Goal: Task Accomplishment & Management: Contribute content

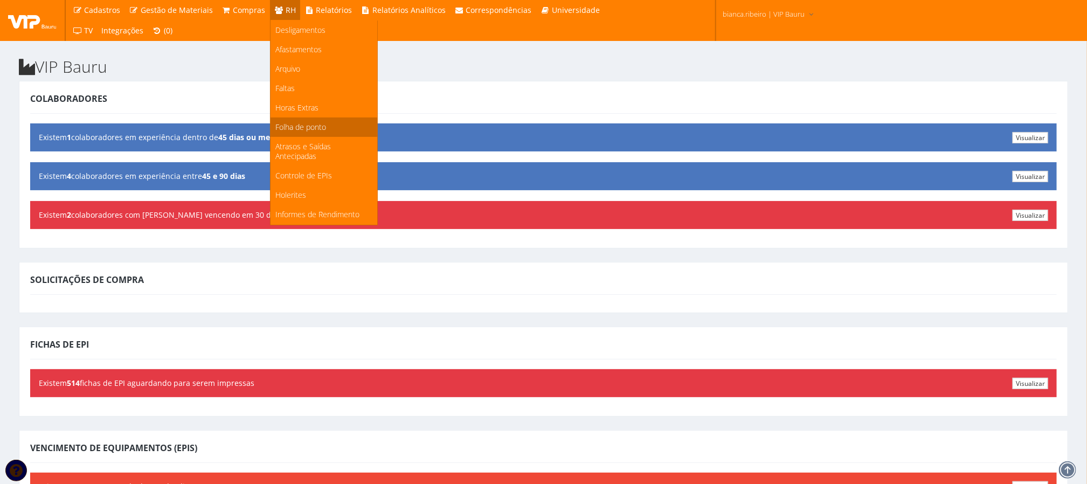
scroll to position [144, 0]
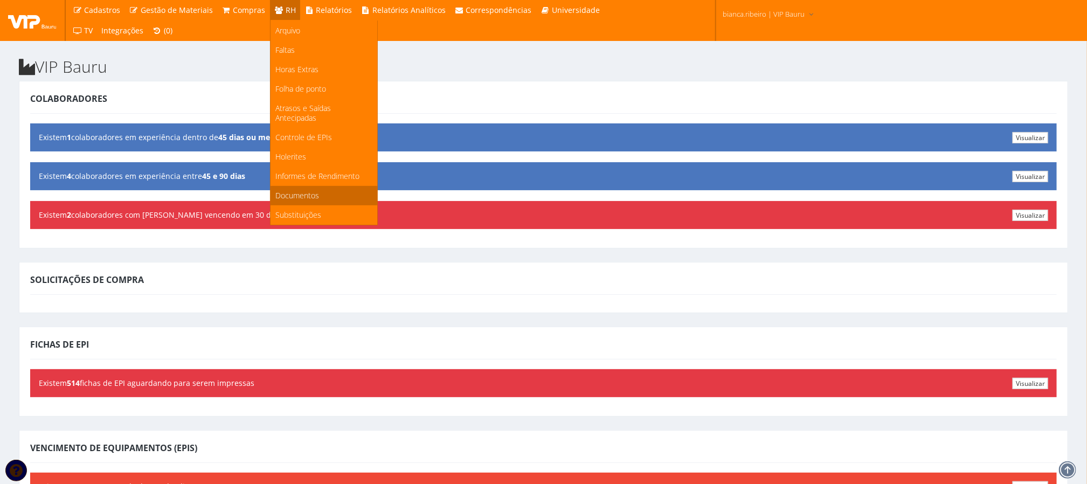
click at [290, 191] on span "Documentos" at bounding box center [298, 195] width 44 height 10
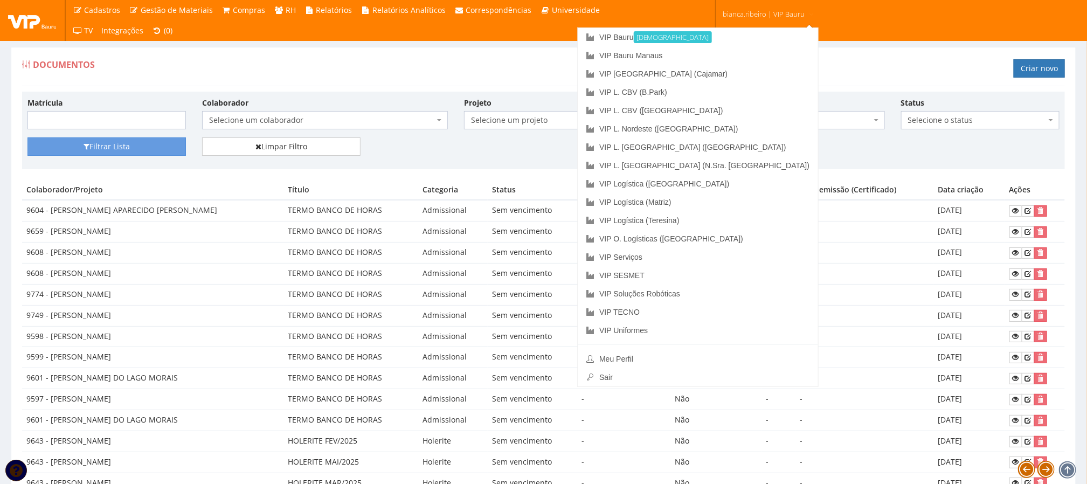
click at [737, 17] on span "bianca.ribeiro | VIP Bauru" at bounding box center [764, 14] width 82 height 11
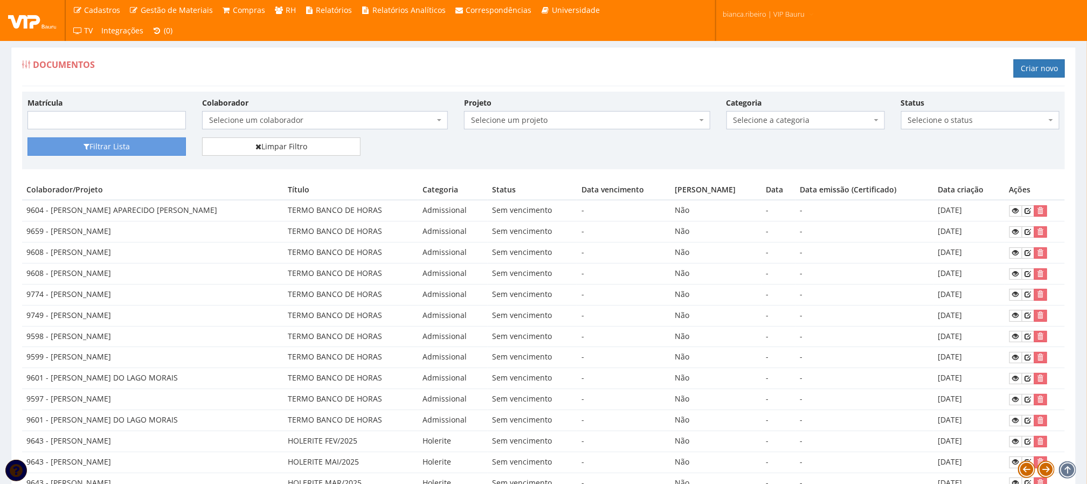
click at [737, 17] on span "bianca.ribeiro | VIP Bauru" at bounding box center [764, 14] width 82 height 11
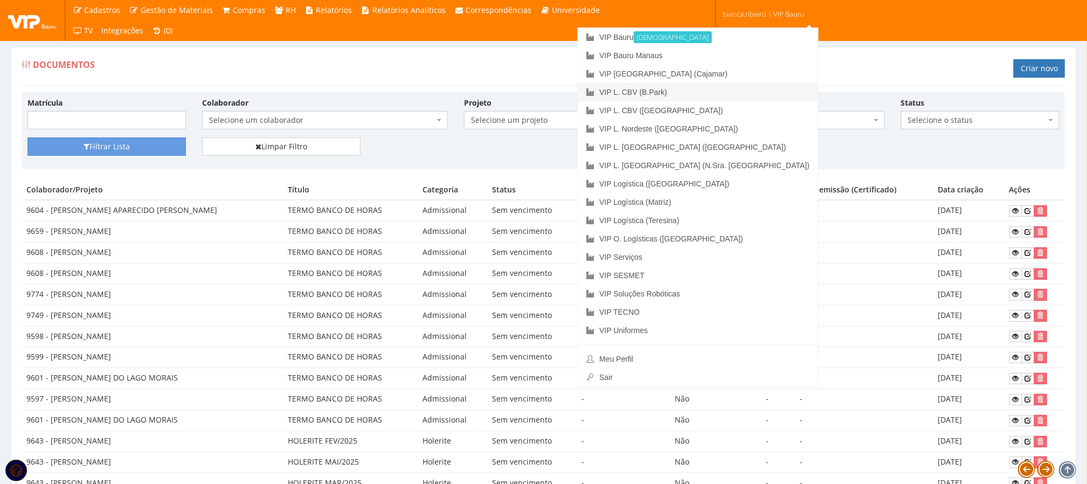
click at [760, 89] on link "VIP L. CBV (B.Park)" at bounding box center [698, 92] width 240 height 18
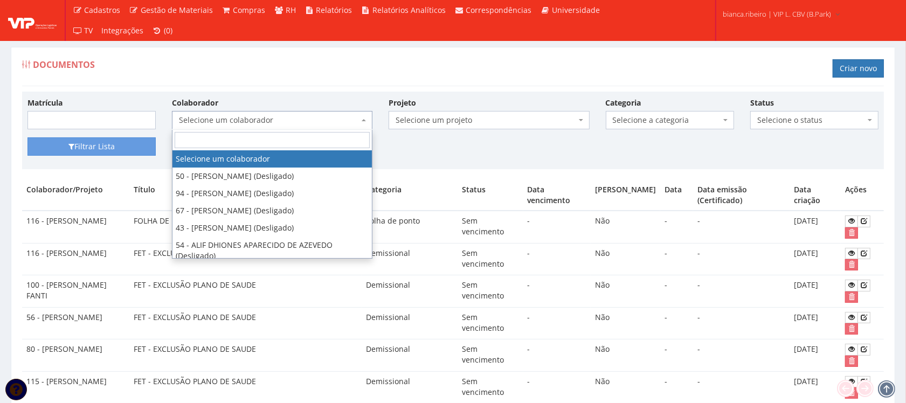
click at [287, 113] on span "Selecione um colaborador" at bounding box center [272, 120] width 200 height 18
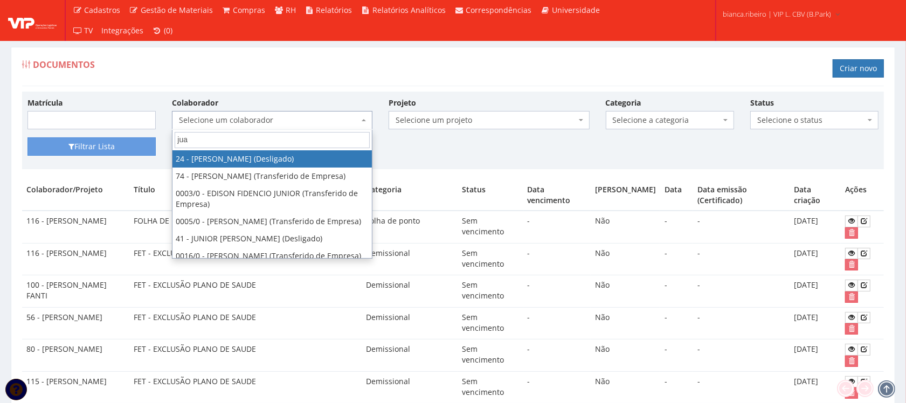
type input "juan"
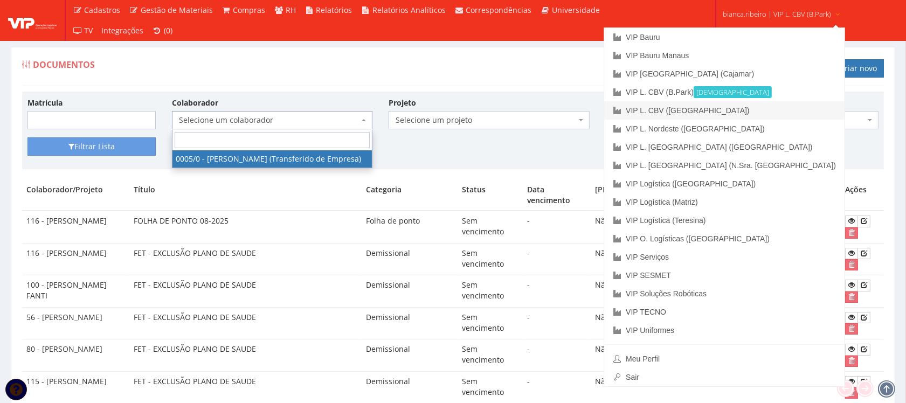
click at [764, 111] on link "VIP L. CBV ([GEOGRAPHIC_DATA])" at bounding box center [724, 110] width 240 height 18
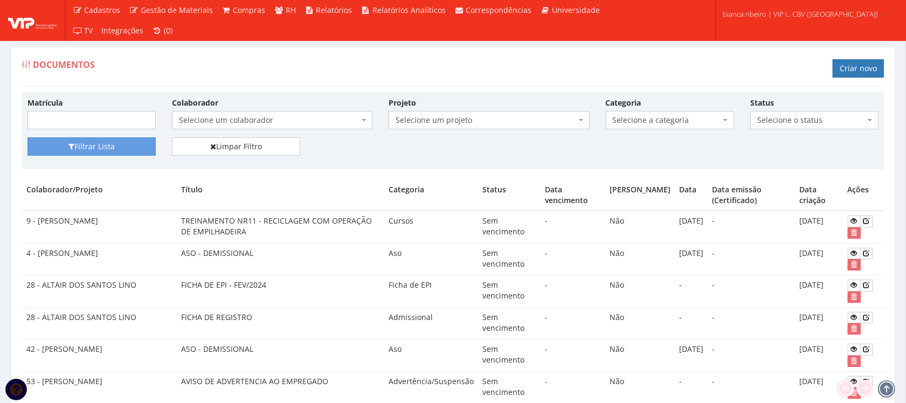
click at [305, 114] on span "Selecione um colaborador" at bounding box center [272, 120] width 200 height 18
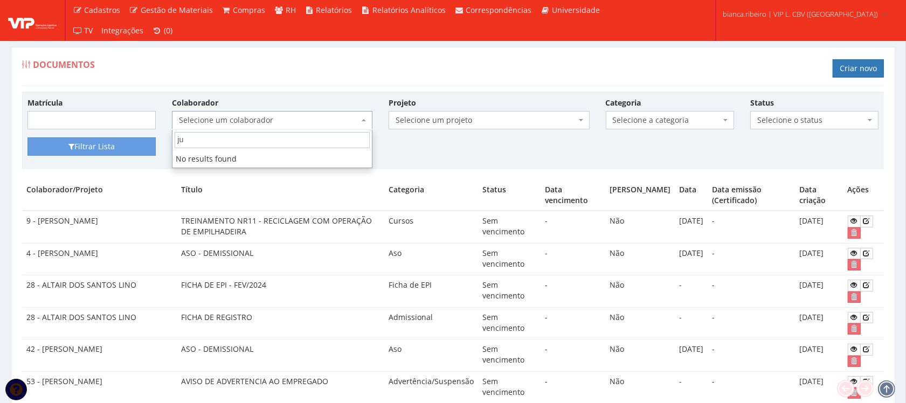
type input "j"
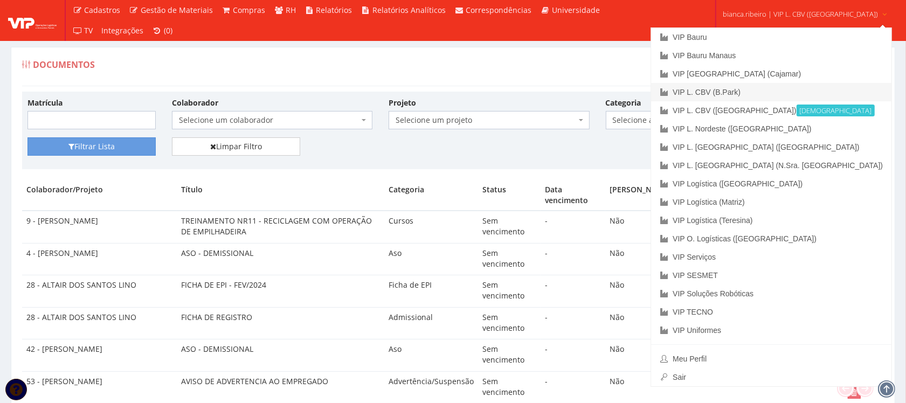
click at [750, 95] on link "VIP L. CBV (B.Park)" at bounding box center [771, 92] width 240 height 18
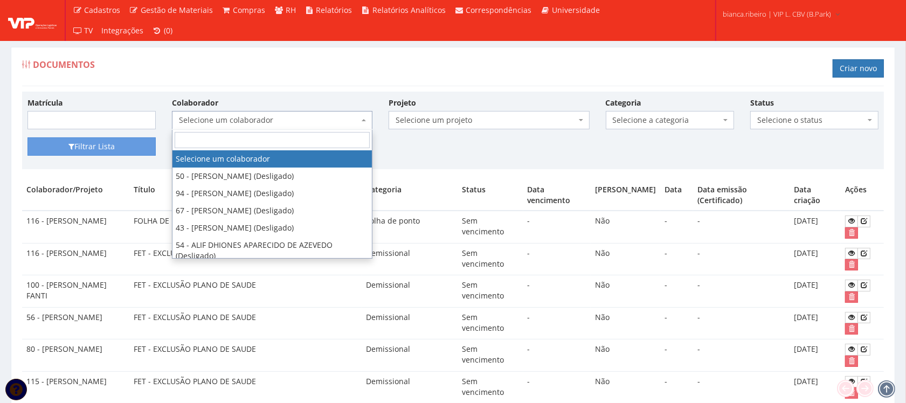
click at [287, 120] on span "Selecione um colaborador" at bounding box center [269, 120] width 180 height 11
type input "m"
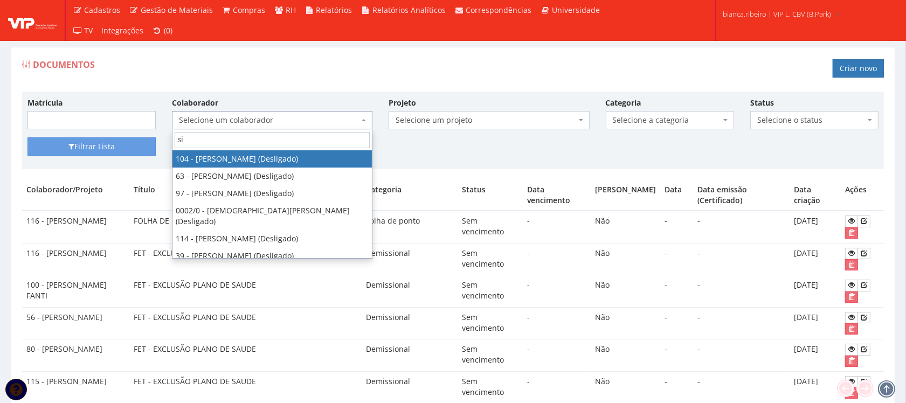
type input "s"
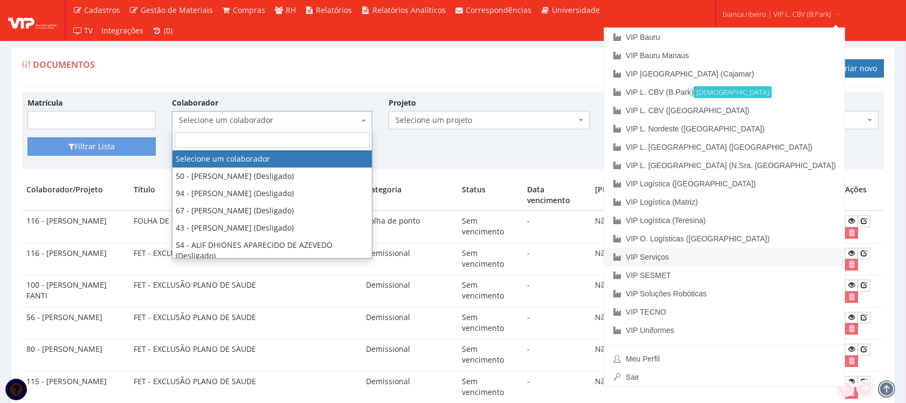
click at [782, 264] on link "VIP Serviços" at bounding box center [724, 257] width 240 height 18
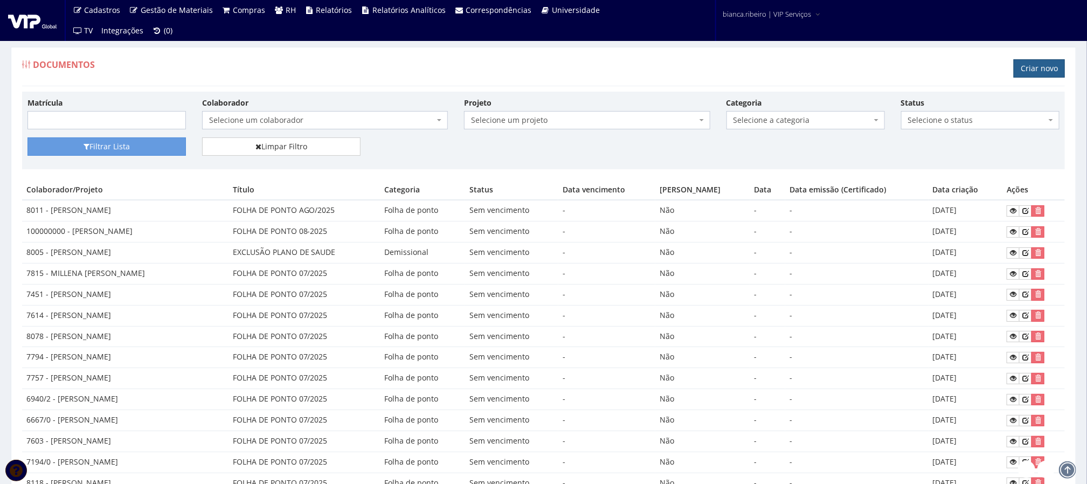
click at [1046, 64] on link "Criar novo" at bounding box center [1039, 68] width 51 height 18
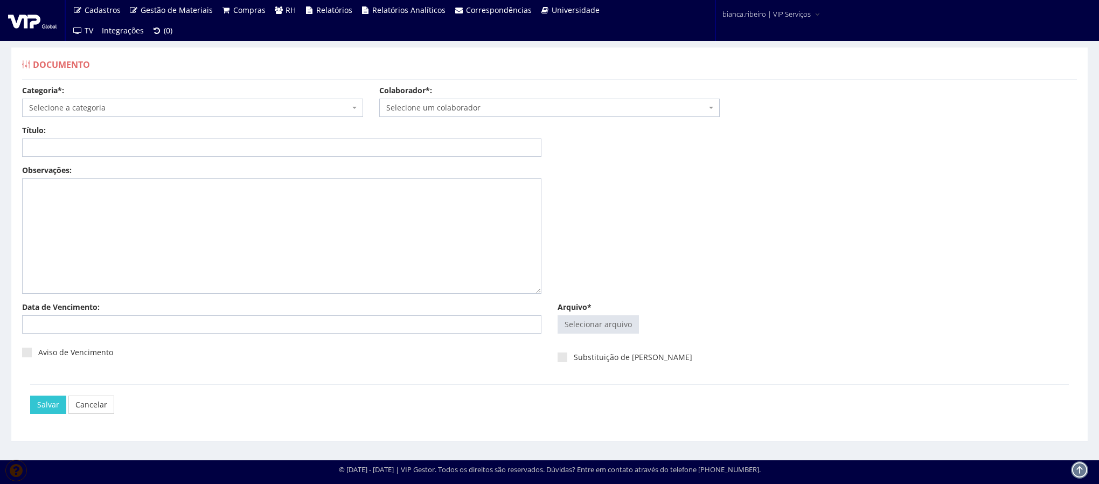
click at [115, 110] on span "Selecione a categoria" at bounding box center [189, 107] width 321 height 11
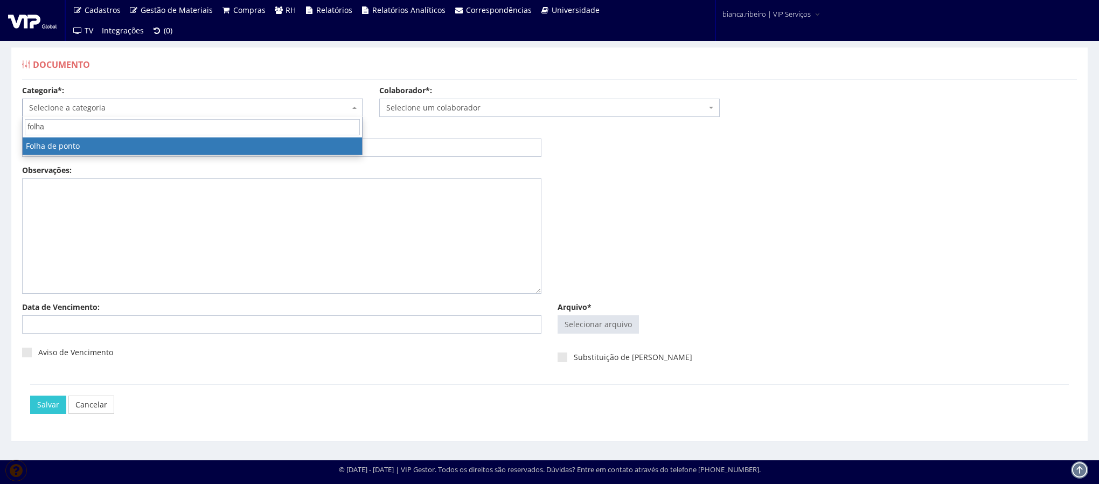
type input "folha"
select select "folha_ponto"
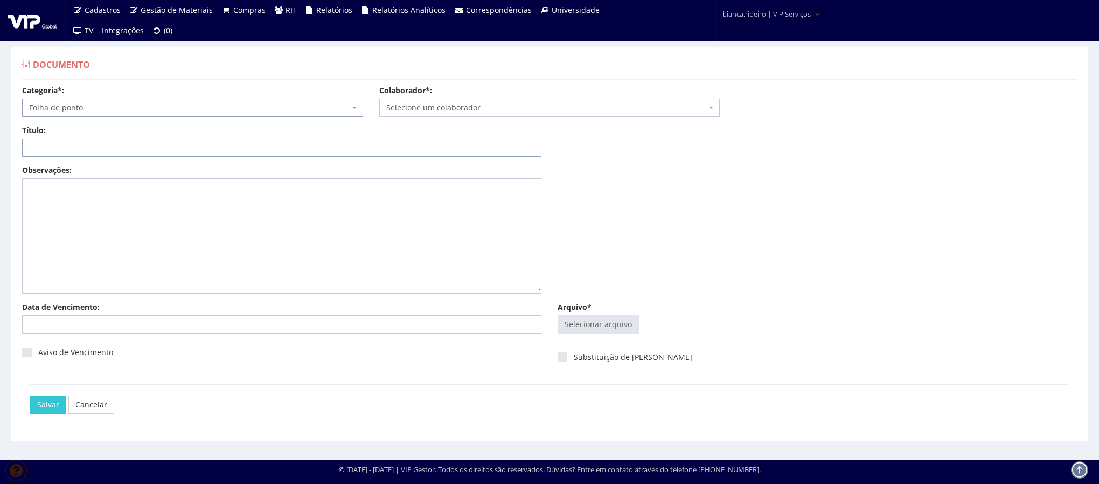
click at [131, 150] on input "Título:" at bounding box center [282, 148] width 520 height 18
click at [296, 152] on input "FOLHA DE PONTO 08/2025" at bounding box center [282, 148] width 520 height 18
click at [296, 151] on input "FOLHA DE PONTO 08/2025" at bounding box center [282, 148] width 520 height 18
type input "FOLHA DE PONTO 08/2025"
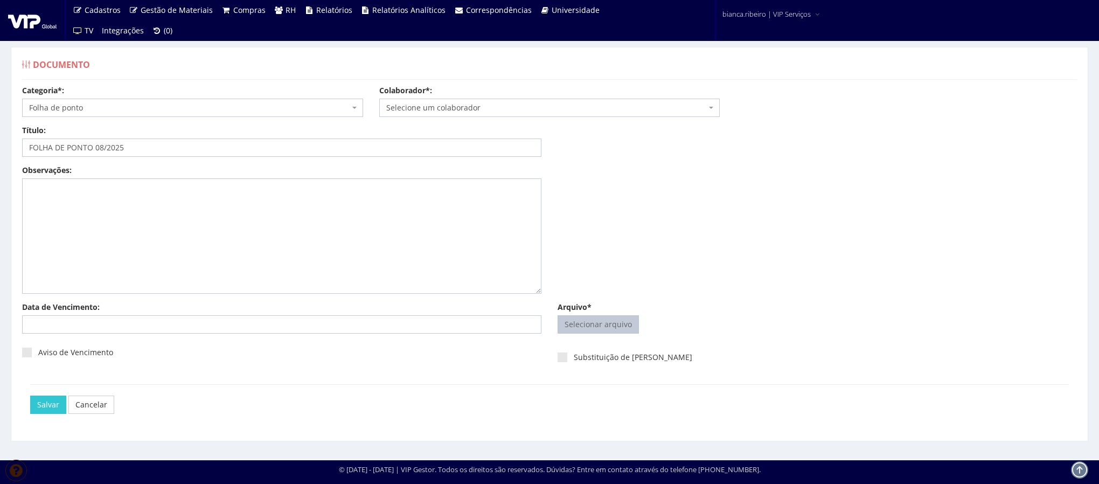
click at [577, 329] on input "Arquivo*" at bounding box center [598, 324] width 80 height 17
type input "C:\fakepath\jefferson dos santos.pdf"
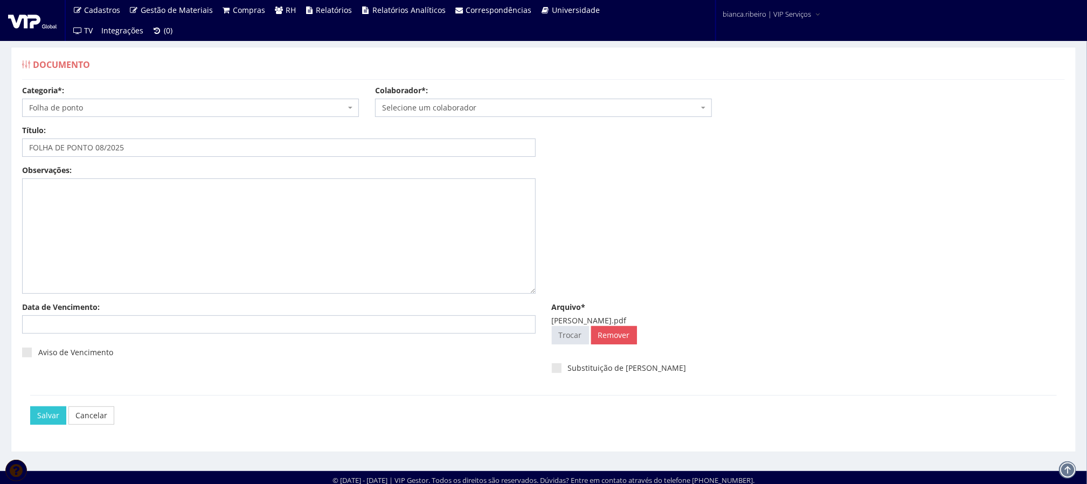
click at [508, 106] on span "Selecione um colaborador" at bounding box center [540, 107] width 316 height 11
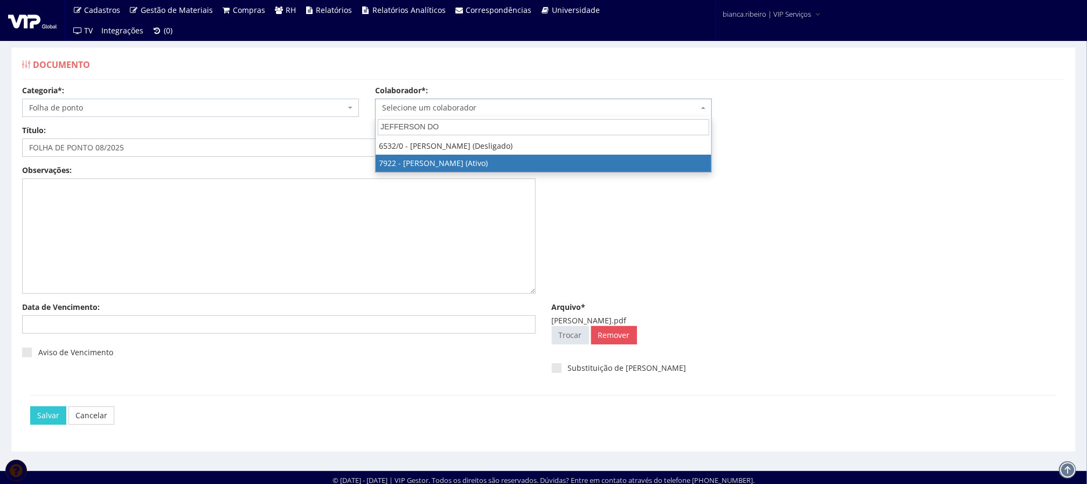
type input "JEFFERSON DO"
select select "2987"
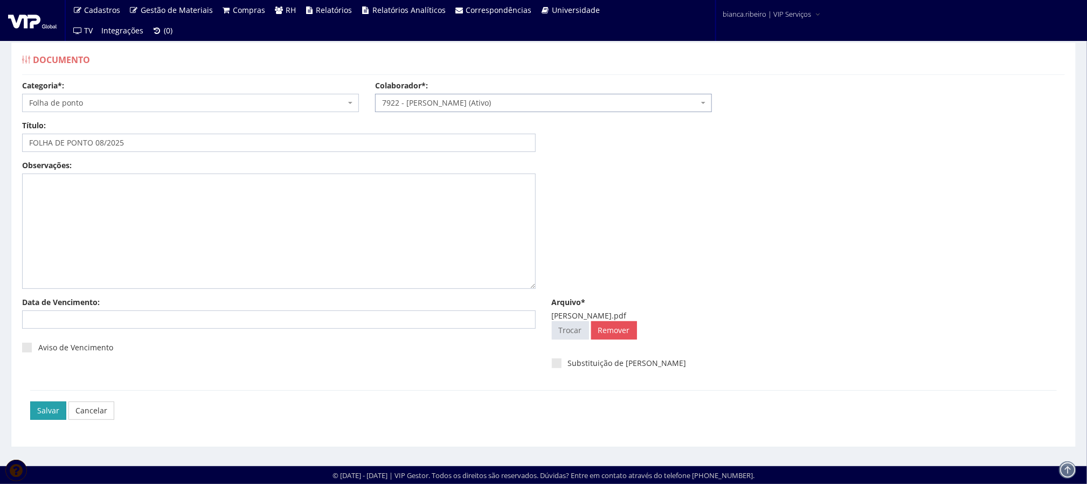
scroll to position [7, 0]
click at [40, 414] on input "Salvar" at bounding box center [48, 411] width 36 height 18
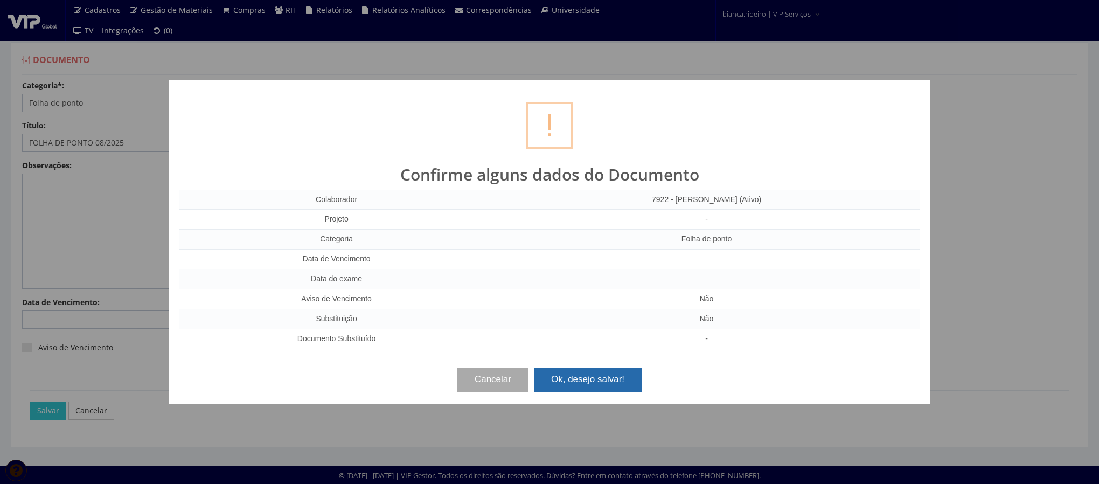
click at [613, 386] on button "Ok, desejo salvar!" at bounding box center [588, 380] width 108 height 24
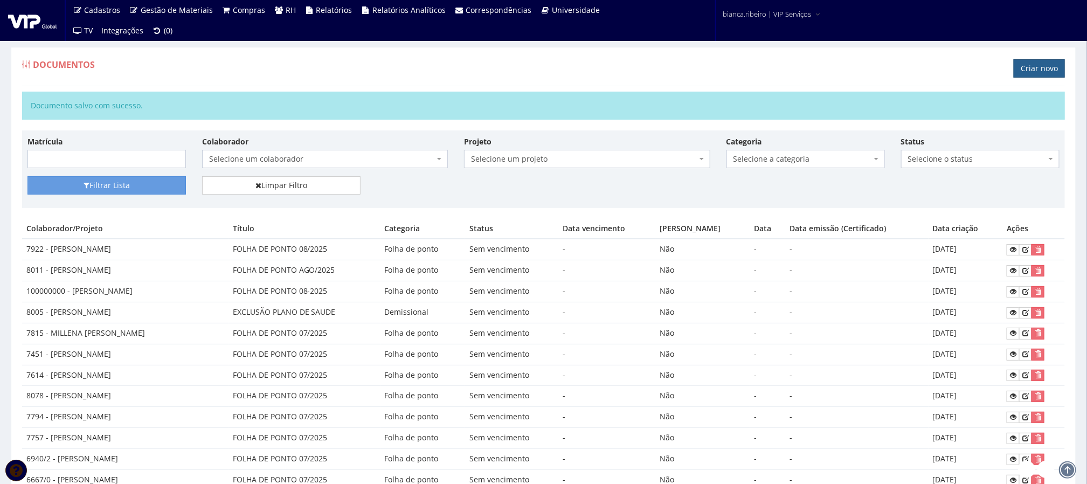
click at [1033, 65] on link "Criar novo" at bounding box center [1039, 68] width 51 height 18
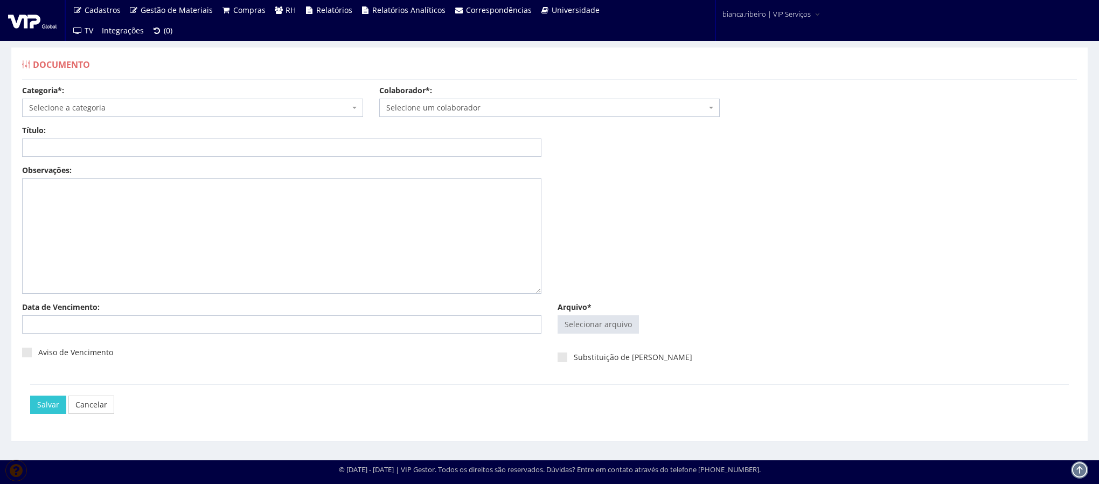
click at [194, 115] on span "Selecione a categoria" at bounding box center [192, 108] width 341 height 18
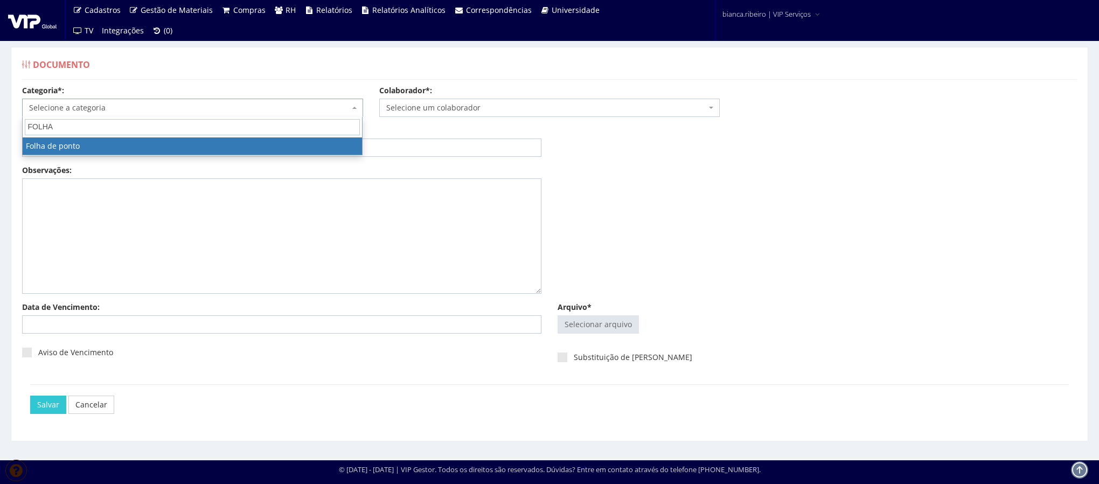
type input "FOLHA"
select select "folha_ponto"
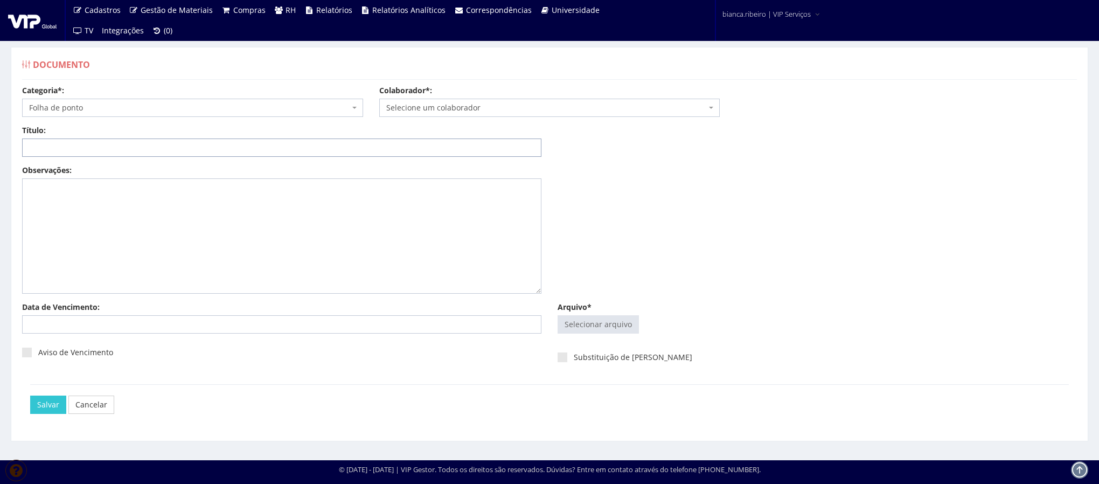
paste input "FOLHA DE PONTO 08/2025"
type input "FOLHA DE PONTO 08/2025"
click at [615, 325] on input "Arquivo*" at bounding box center [598, 324] width 80 height 17
type input "C:\fakepath\ronaldo das graças.pdf"
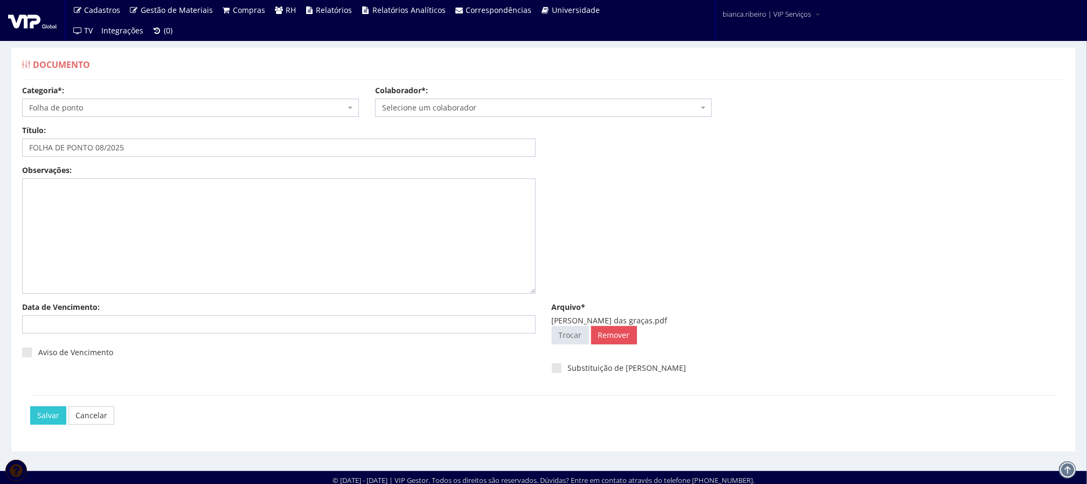
click at [529, 112] on span "Selecione um colaborador" at bounding box center [540, 107] width 316 height 11
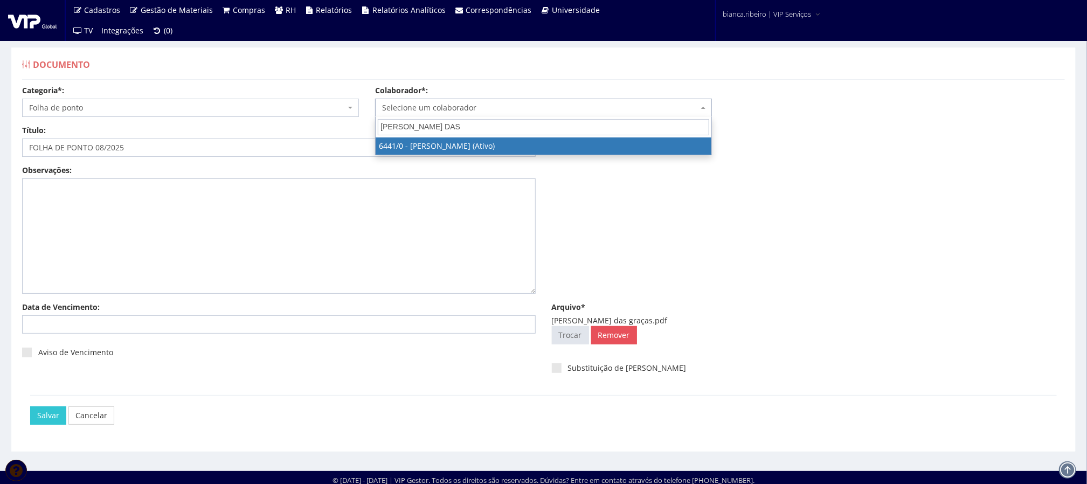
type input "RONALDO DAS"
select select "71"
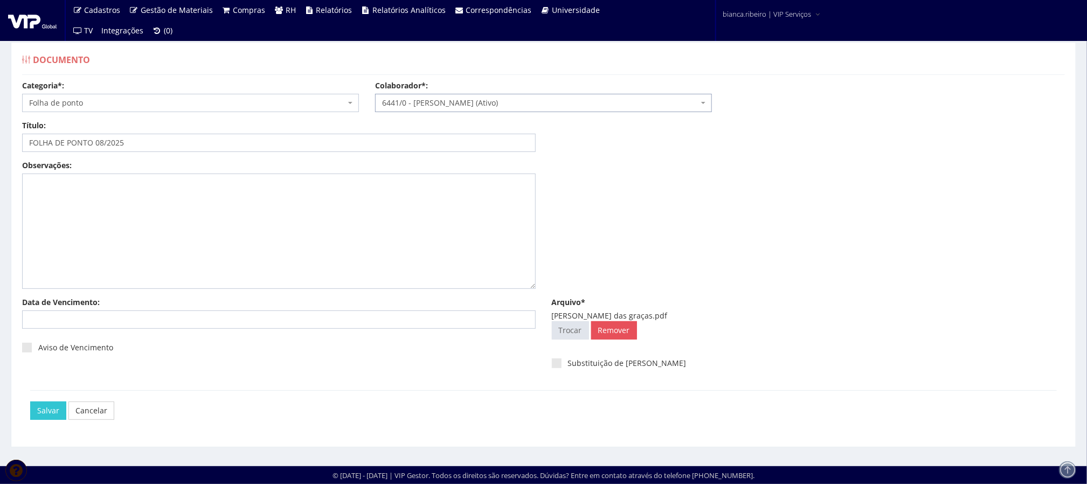
scroll to position [7, 0]
click at [51, 407] on input "Salvar" at bounding box center [48, 411] width 36 height 18
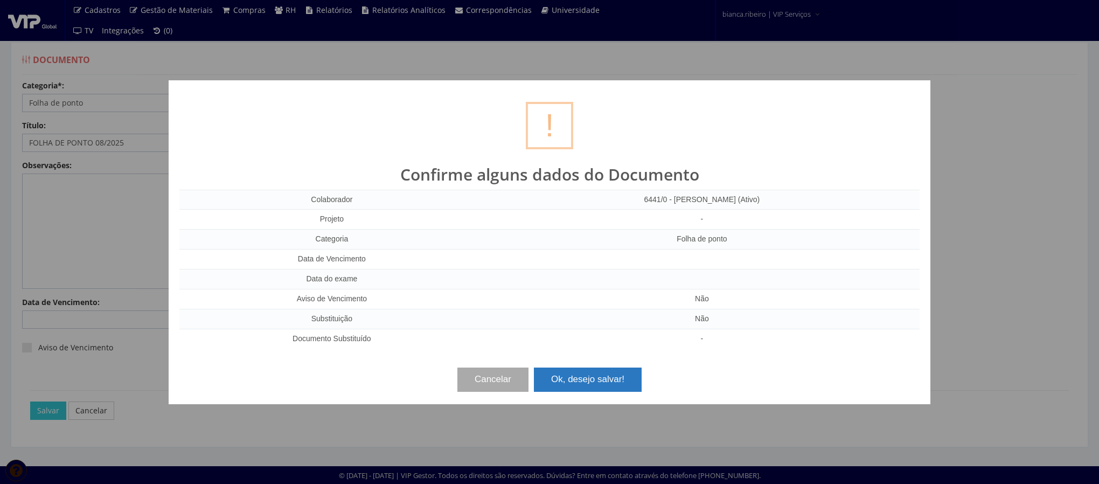
click at [599, 369] on button "Ok, desejo salvar!" at bounding box center [588, 380] width 108 height 24
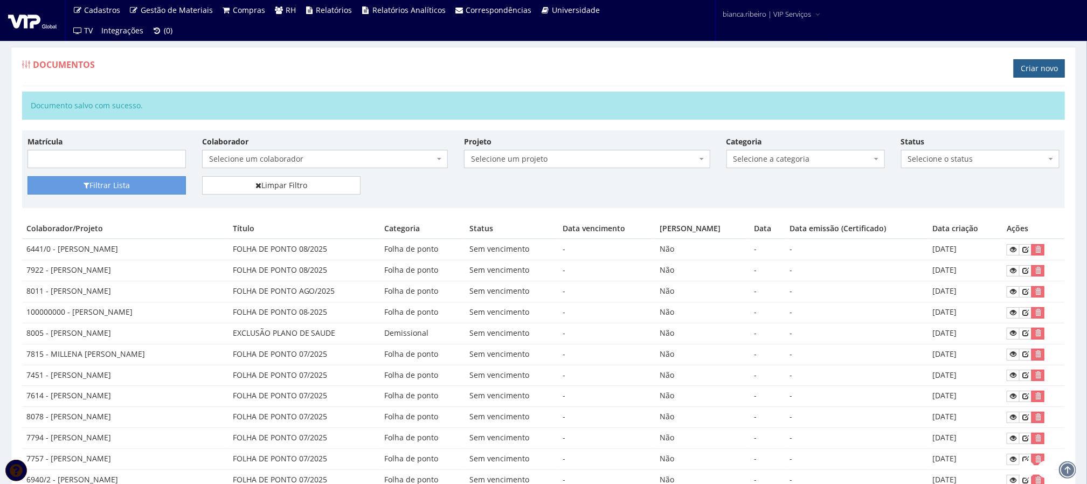
click at [1032, 68] on link "Criar novo" at bounding box center [1039, 68] width 51 height 18
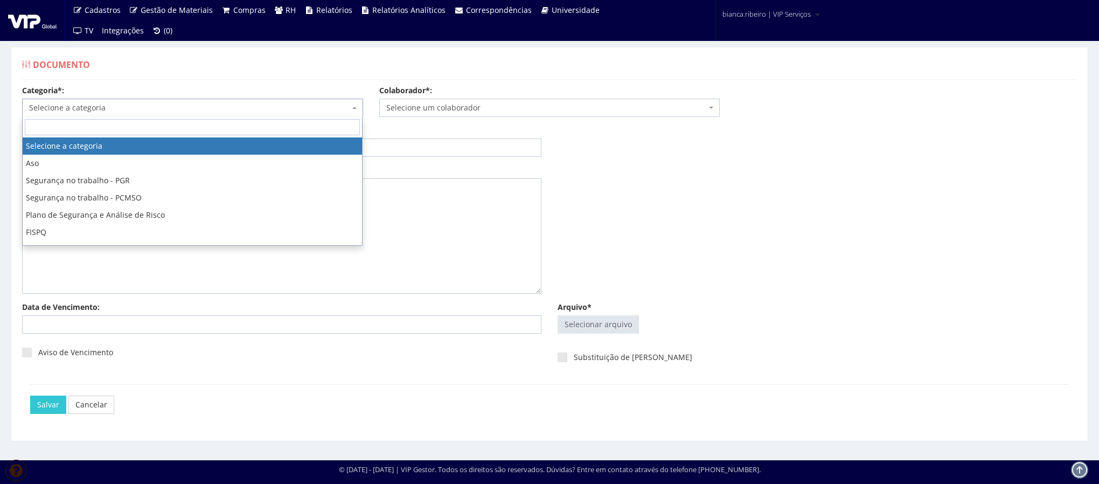
click at [224, 108] on span "Selecione a categoria" at bounding box center [189, 107] width 321 height 11
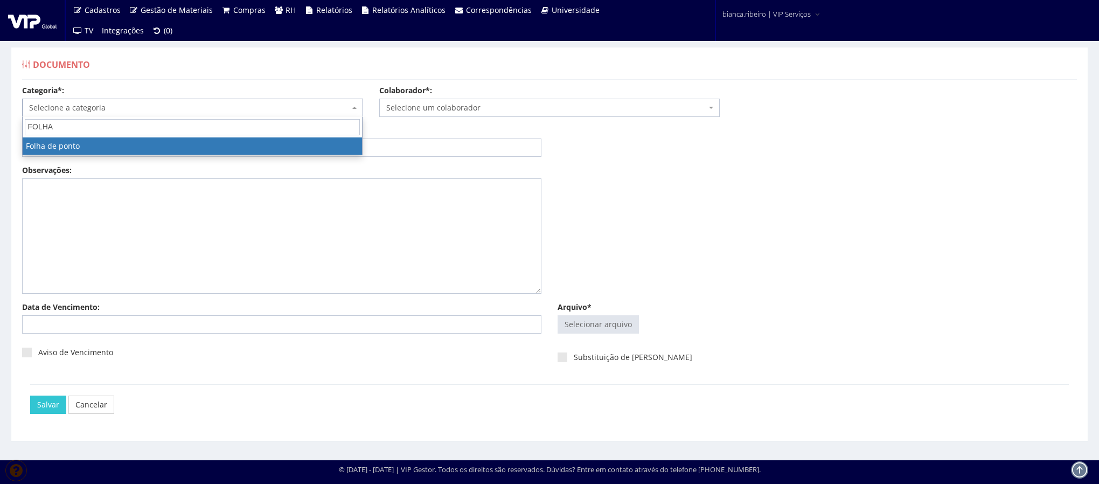
type input "FOLHA"
select select "folha_ponto"
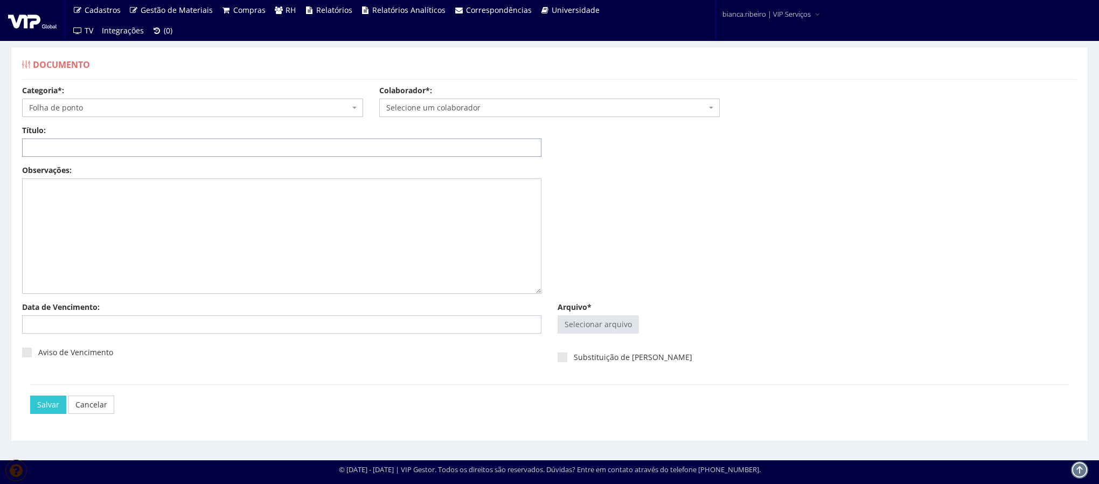
click at [170, 144] on input "Título:" at bounding box center [282, 148] width 520 height 18
paste input "FOLHA DE PONTO 08/2025"
type input "FOLHA DE PONTO 08/2025"
click at [626, 314] on div "Arquivo* Selecionar arquivo Trocar Remover" at bounding box center [818, 320] width 536 height 37
click at [618, 326] on input "Arquivo*" at bounding box center [598, 324] width 80 height 17
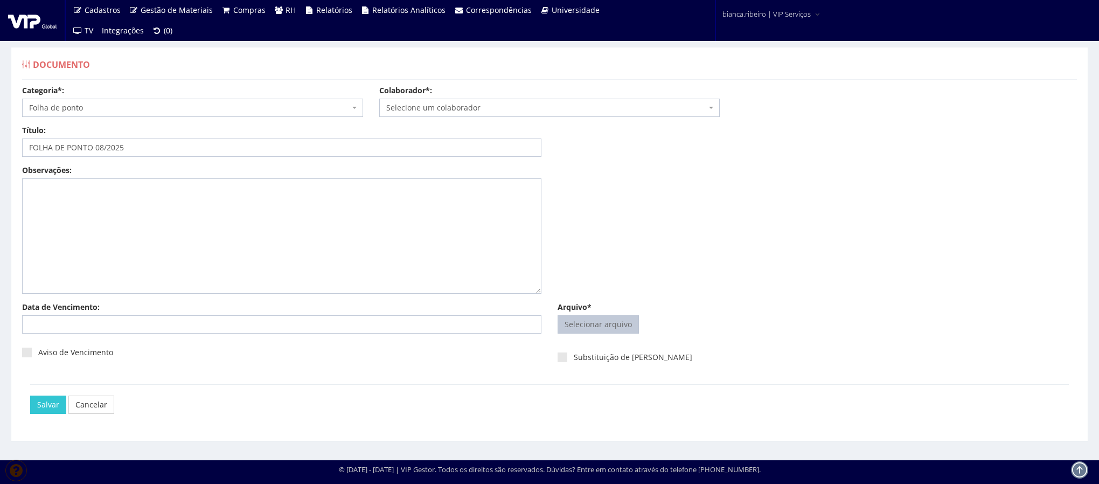
type input "C:\fakepath\[PERSON_NAME].pdf"
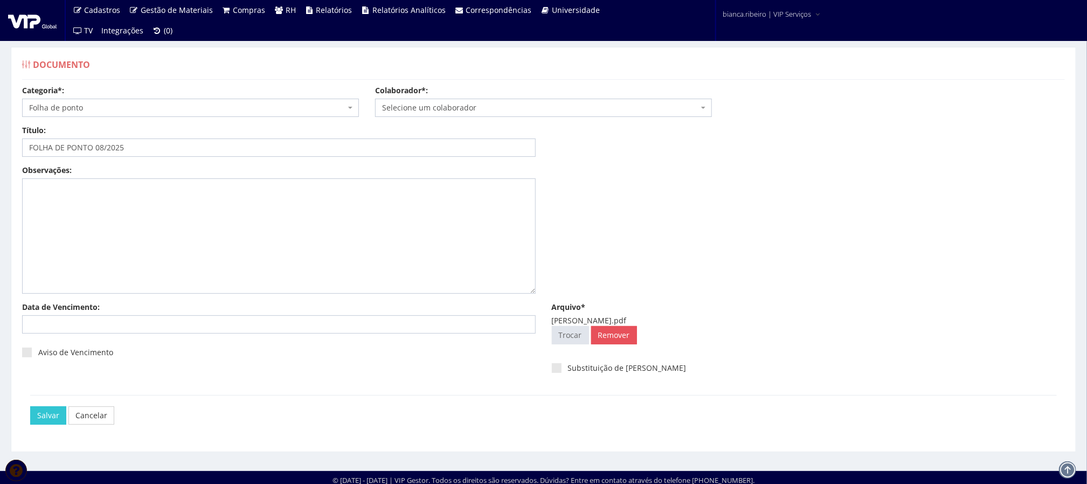
click at [539, 112] on span "Selecione um colaborador" at bounding box center [540, 107] width 316 height 11
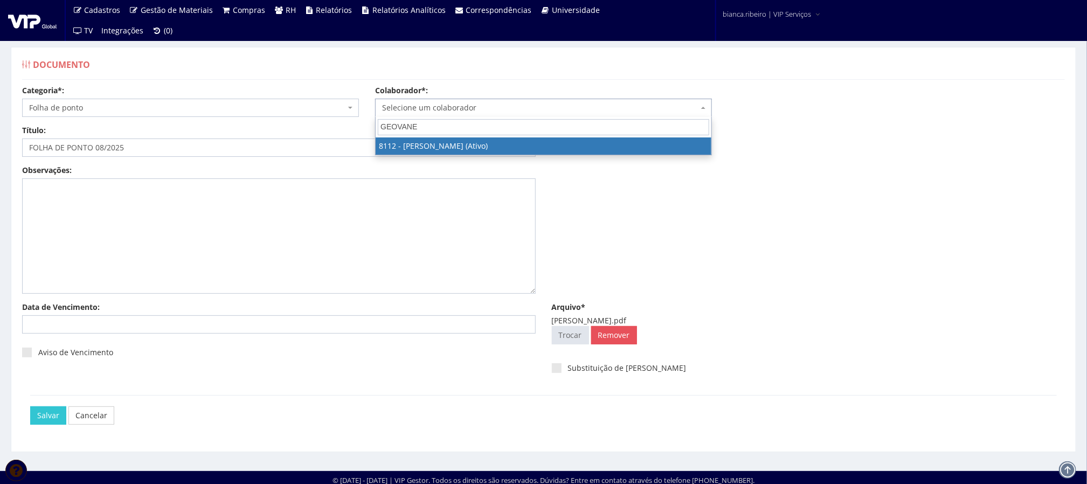
type input "GEOVANE"
select select "3680"
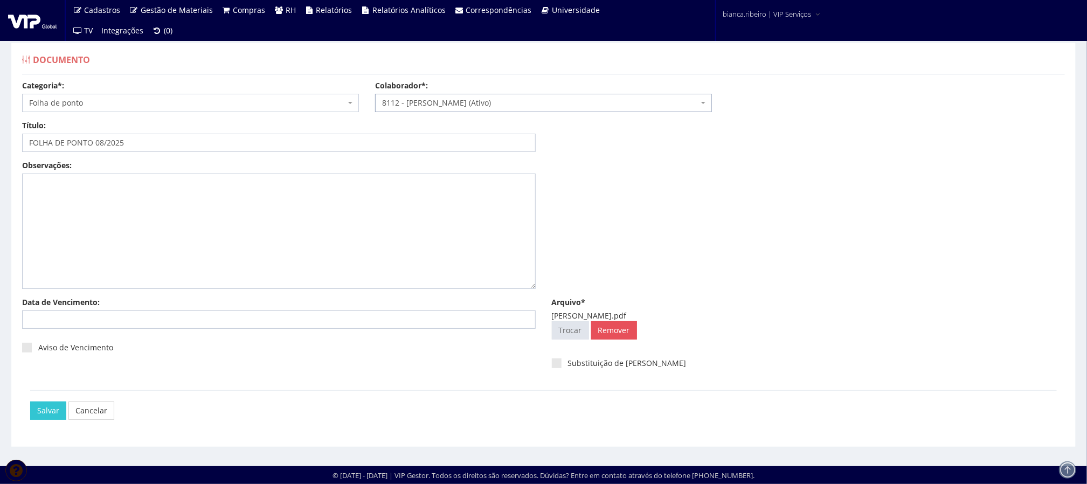
scroll to position [7, 0]
click at [60, 406] on input "Salvar" at bounding box center [48, 411] width 36 height 18
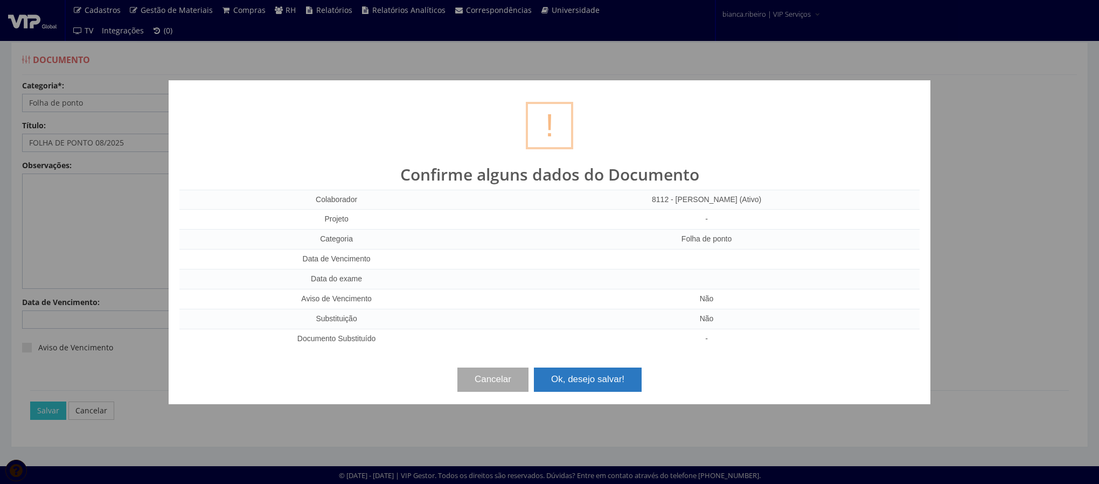
click at [631, 382] on button "Ok, desejo salvar!" at bounding box center [588, 380] width 108 height 24
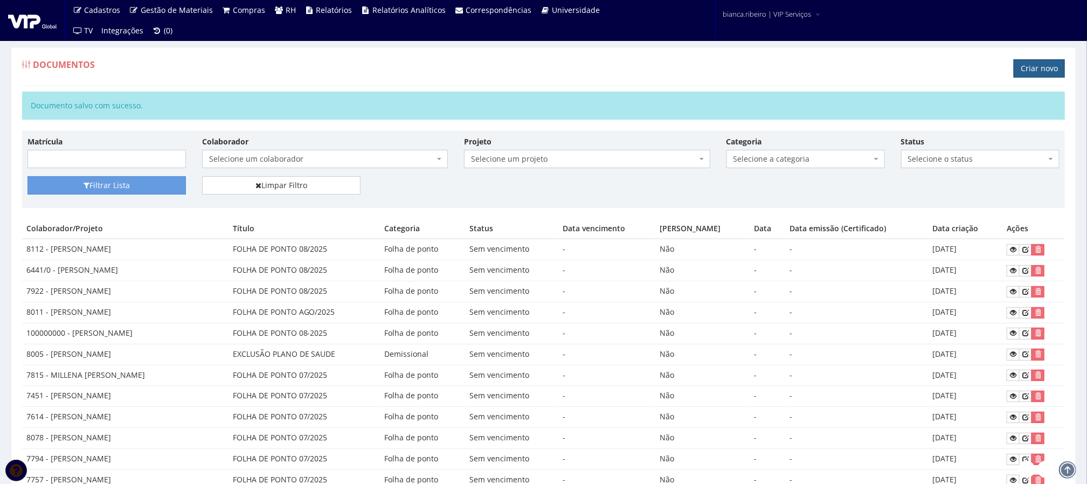
click at [1055, 63] on link "Criar novo" at bounding box center [1039, 68] width 51 height 18
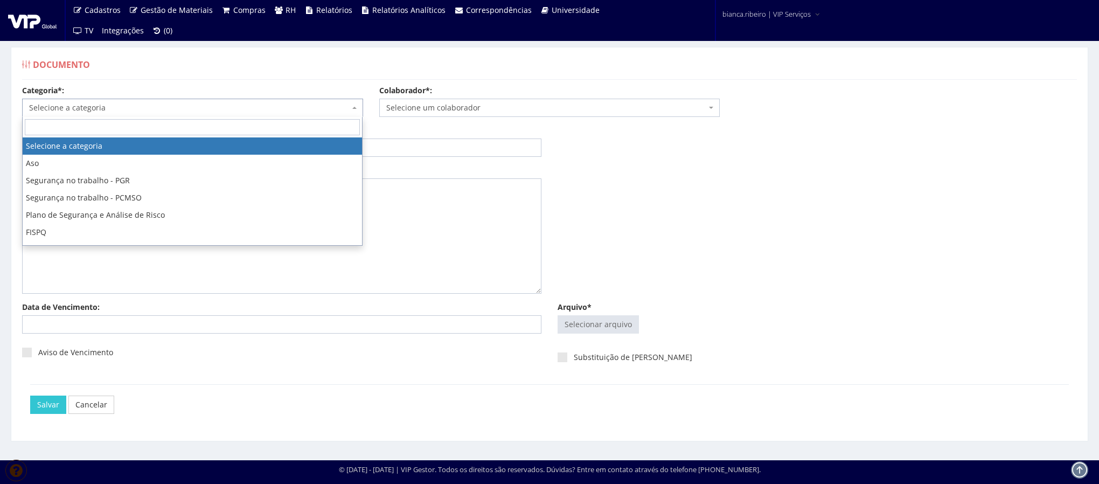
click at [115, 104] on span "Selecione a categoria" at bounding box center [189, 107] width 321 height 11
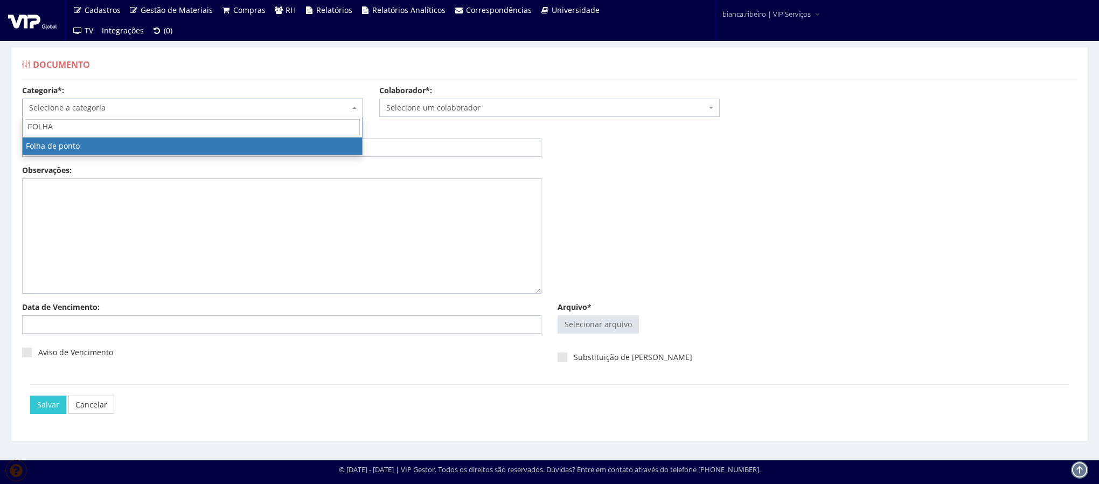
type input "FOLHA"
select select "folha_ponto"
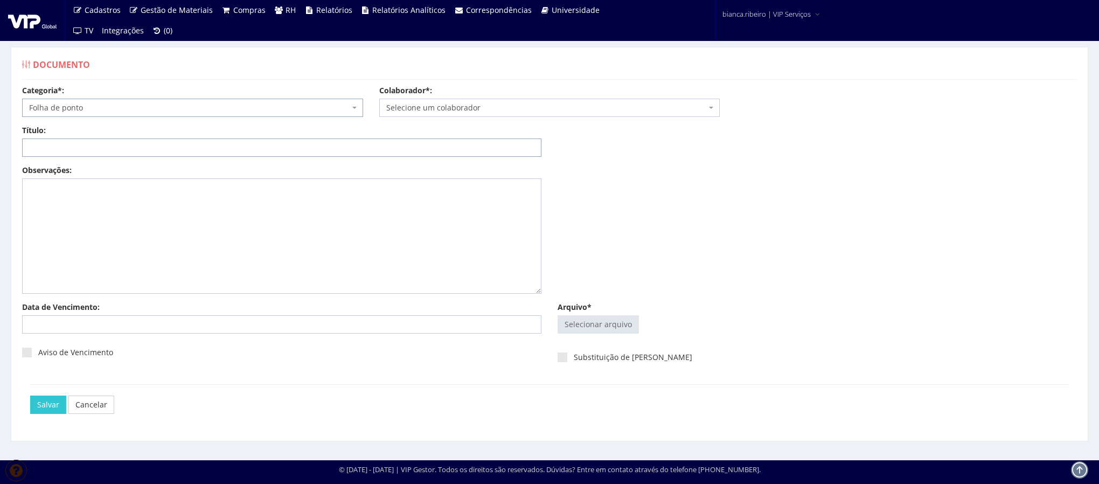
click at [115, 149] on input "Título:" at bounding box center [282, 148] width 520 height 18
paste input "FOLHA DE PONTO 08/2025"
type input "FOLHA DE PONTO 08/2025"
click at [592, 319] on input "Arquivo*" at bounding box center [598, 324] width 80 height 17
type input "C:\fakepath\[PERSON_NAME].pdf"
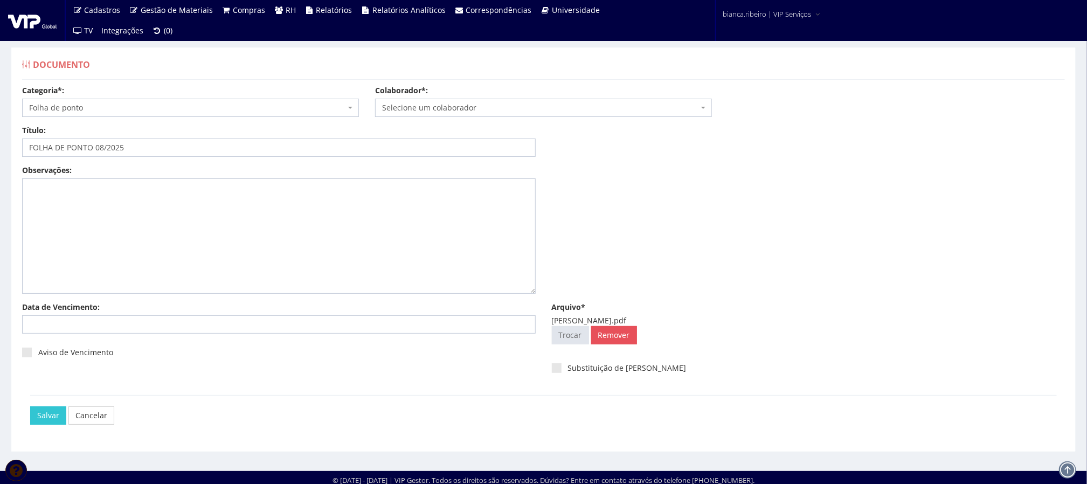
drag, startPoint x: 442, startPoint y: 108, endPoint x: 443, endPoint y: 102, distance: 6.6
click at [442, 107] on span "Selecione um colaborador" at bounding box center [540, 107] width 316 height 11
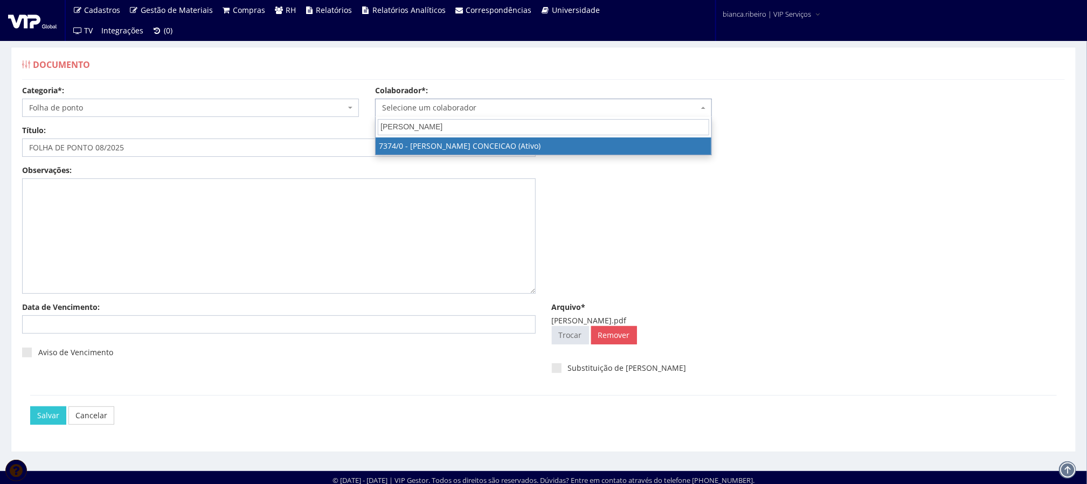
type input "[PERSON_NAME]"
select select "1054"
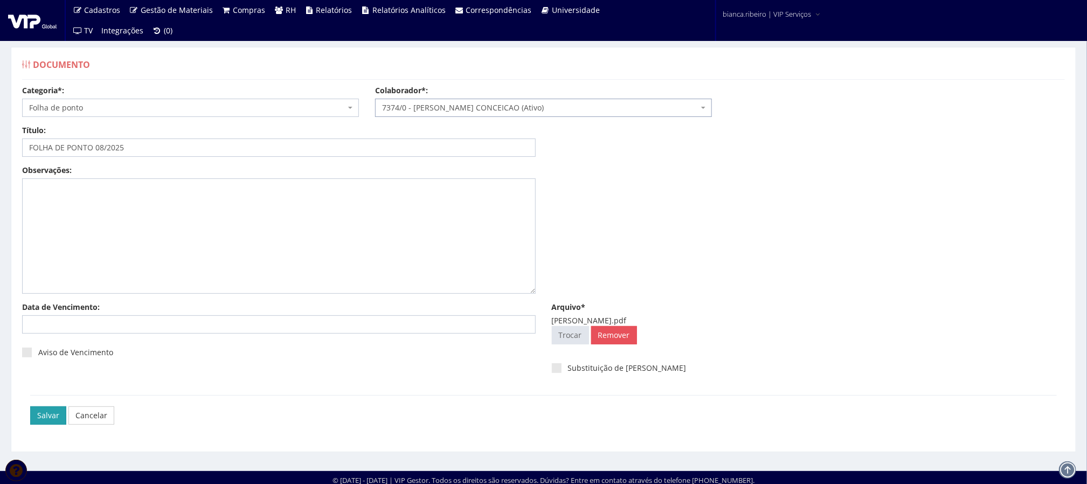
click at [41, 407] on input "Salvar" at bounding box center [48, 415] width 36 height 18
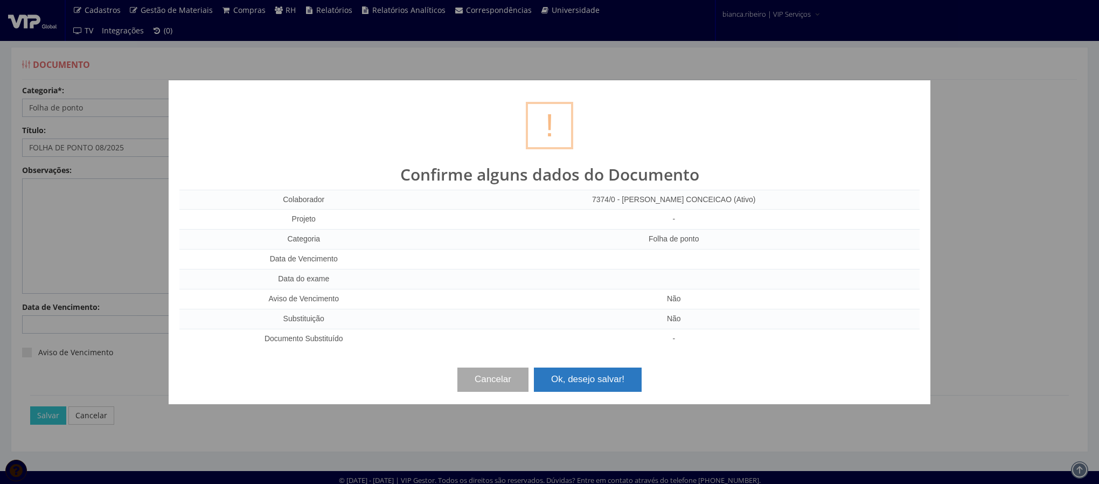
click at [605, 379] on button "Ok, desejo salvar!" at bounding box center [588, 380] width 108 height 24
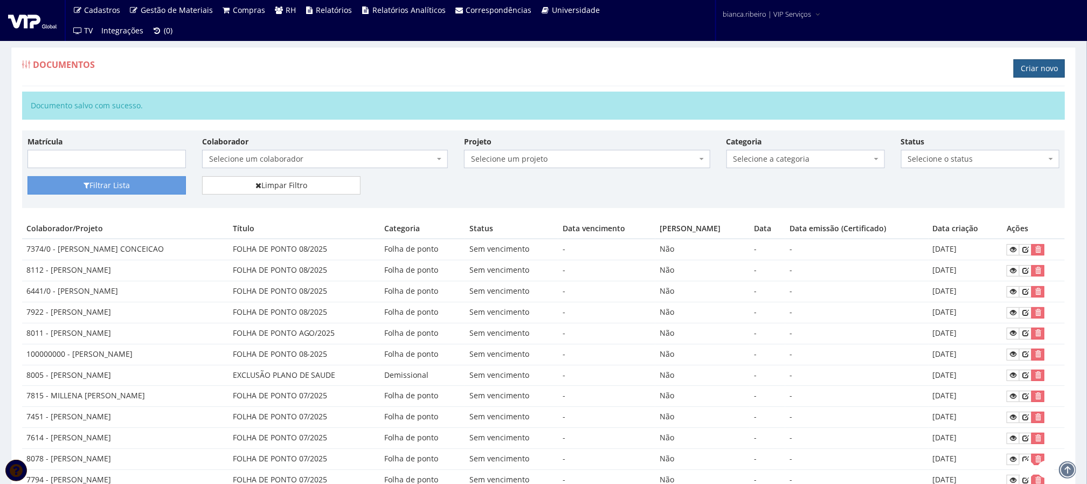
click at [1059, 78] on link "Criar novo" at bounding box center [1039, 68] width 51 height 18
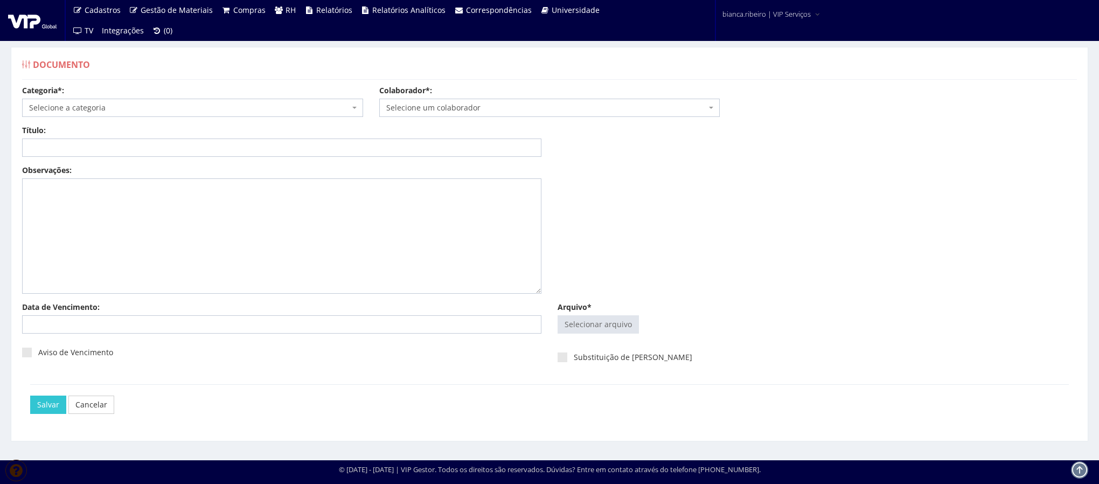
click at [113, 110] on span "Selecione a categoria" at bounding box center [189, 107] width 321 height 11
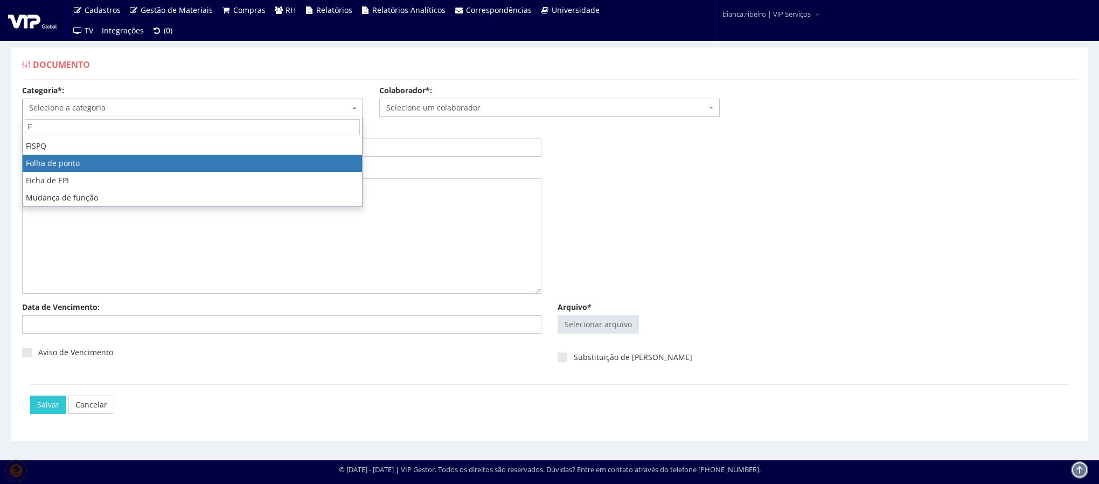
type input "F"
select select "folha_ponto"
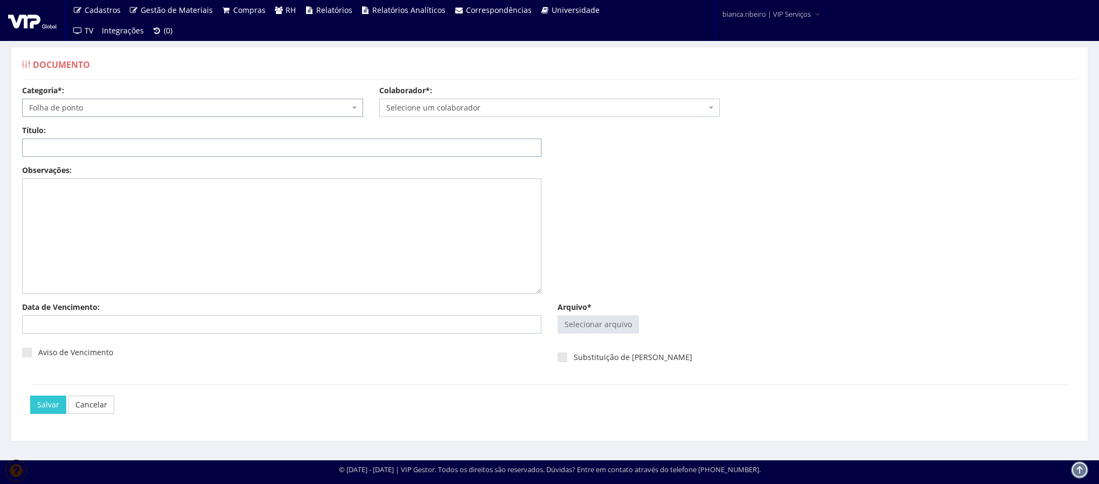
click at [93, 153] on input "Título:" at bounding box center [282, 148] width 520 height 18
paste input "FOLHA DE PONTO 08/2025"
type input "FOLHA DE PONTO 08/2025"
click at [579, 322] on input "Arquivo*" at bounding box center [598, 324] width 80 height 17
type input "C:\fakepath\alexandre de oliveira.pdf"
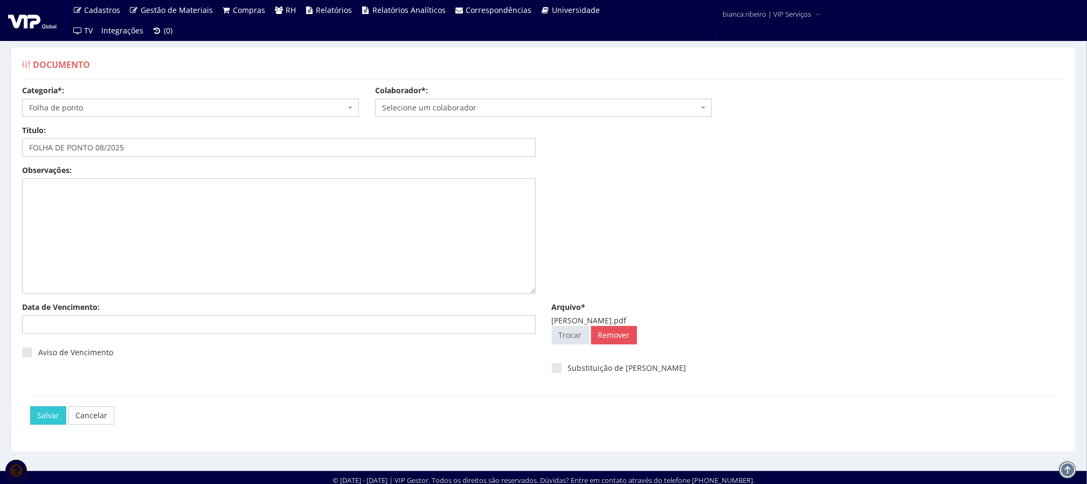
click at [448, 99] on span "Selecione um colaborador" at bounding box center [543, 108] width 337 height 18
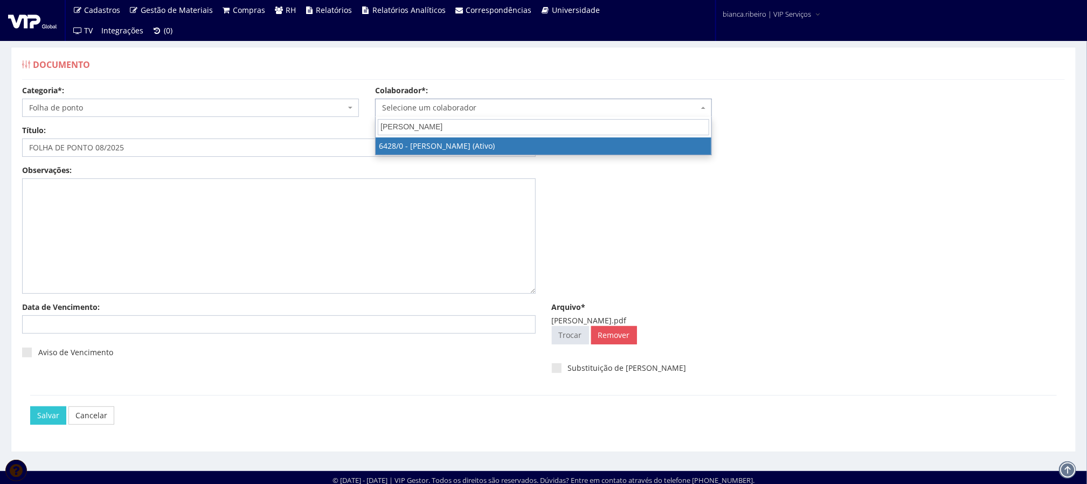
type input "ALEXANDRE DE"
select select "62"
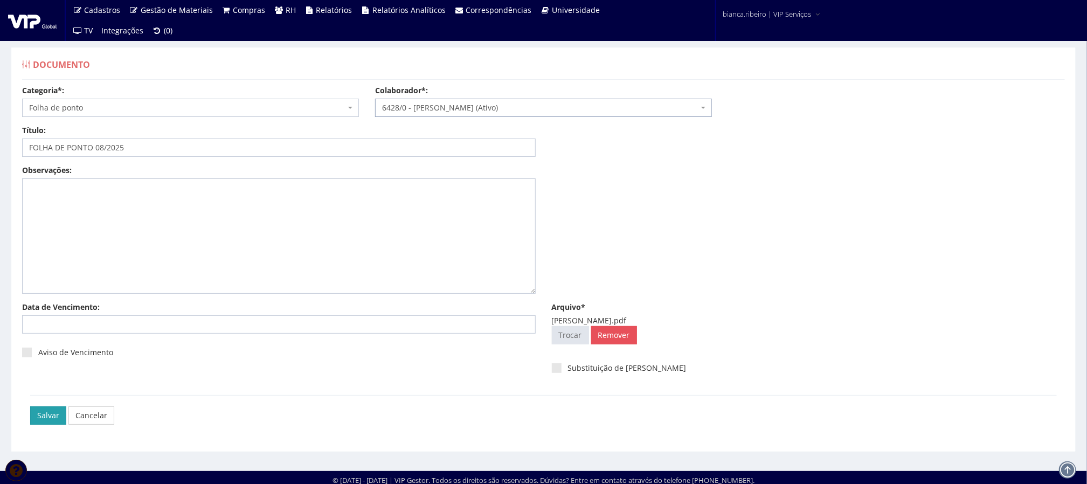
click at [49, 419] on input "Salvar" at bounding box center [48, 415] width 36 height 18
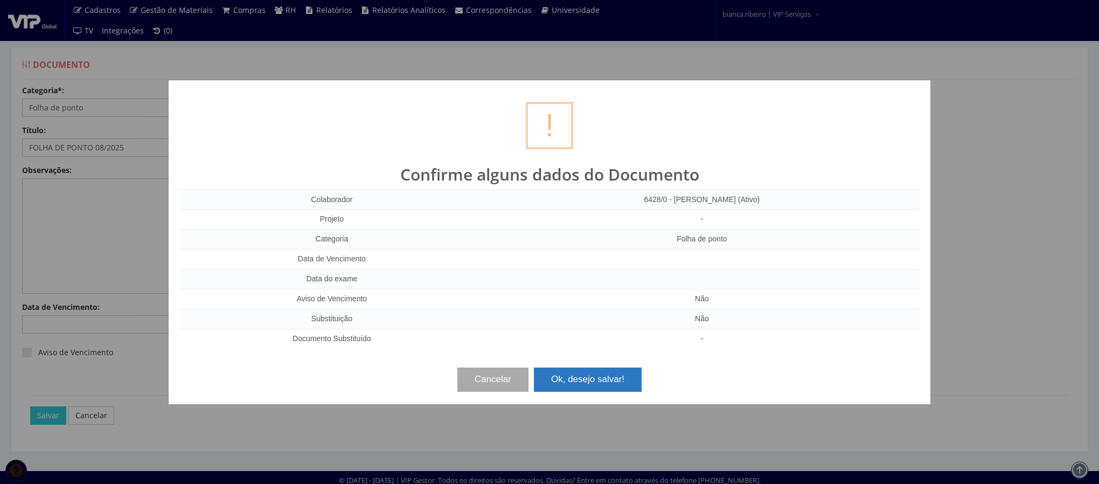
click at [615, 384] on button "Ok, desejo salvar!" at bounding box center [588, 380] width 108 height 24
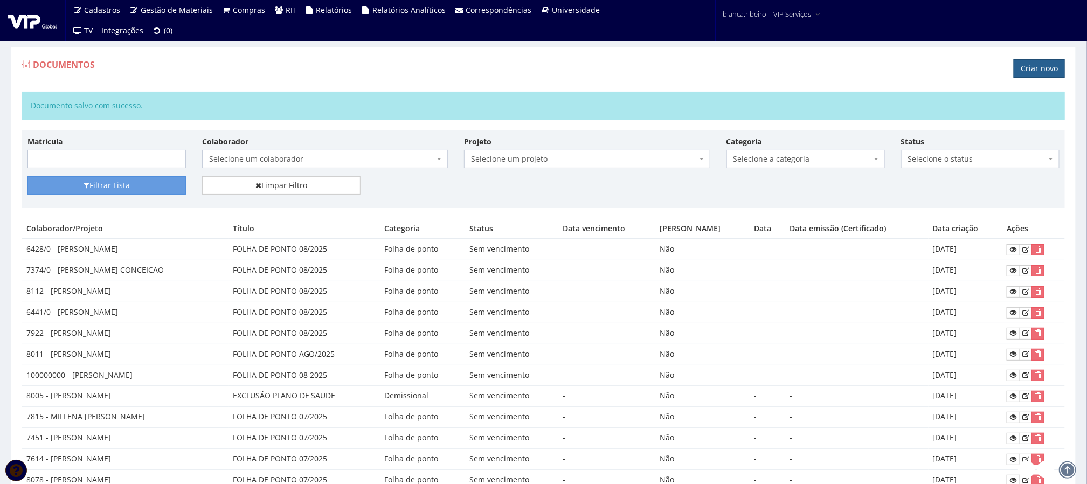
click at [1029, 76] on link "Criar novo" at bounding box center [1039, 68] width 51 height 18
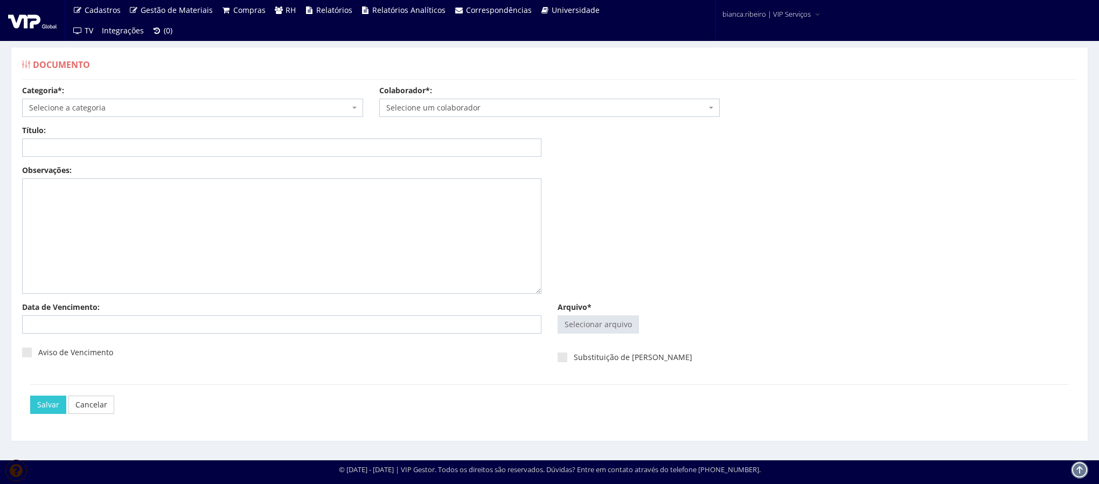
click at [139, 112] on span "Selecione a categoria" at bounding box center [189, 107] width 321 height 11
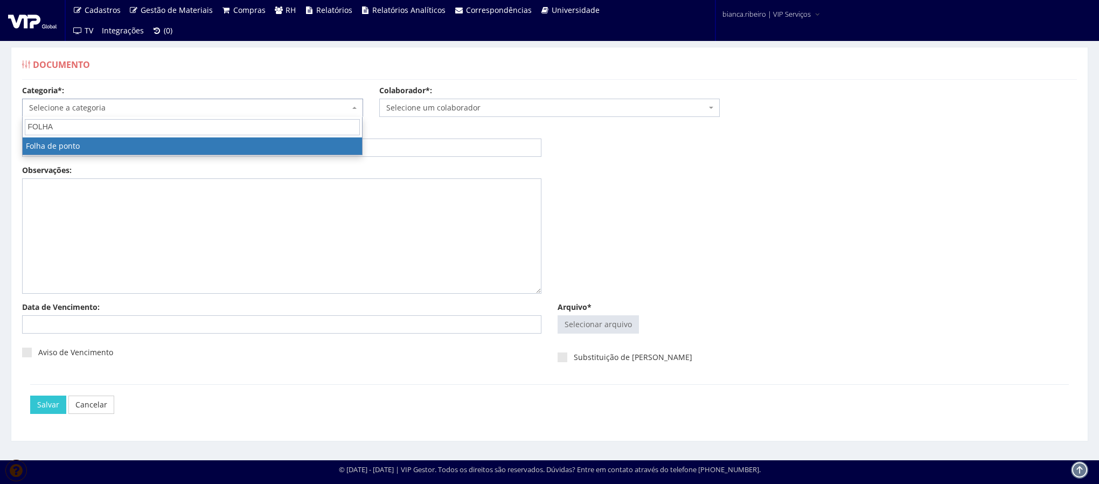
type input "FOLHA"
select select "folha_ponto"
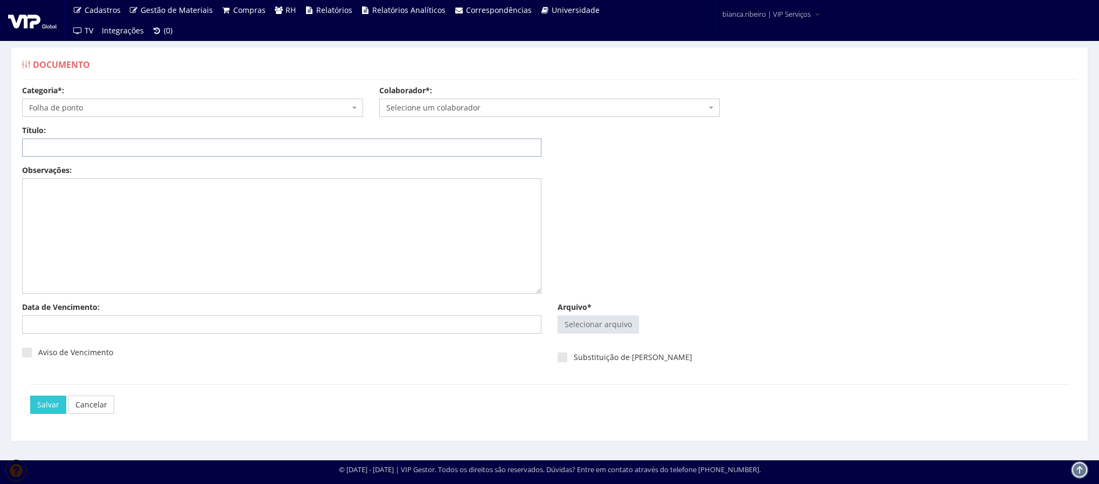
click at [149, 155] on input "Título:" at bounding box center [282, 148] width 520 height 18
paste input "FOLHA DE PONTO 08/2025"
type input "FOLHA DE PONTO 08/2025"
click at [626, 323] on input "Arquivo*" at bounding box center [598, 324] width 80 height 17
type input "C:\fakepath\jaine de lima.pdf"
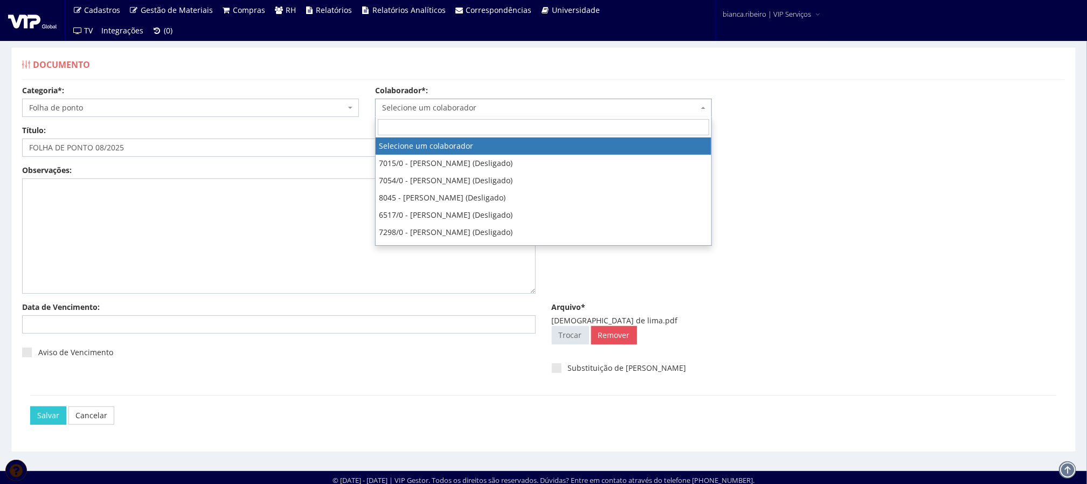
click at [493, 101] on span "Selecione um colaborador" at bounding box center [543, 108] width 337 height 18
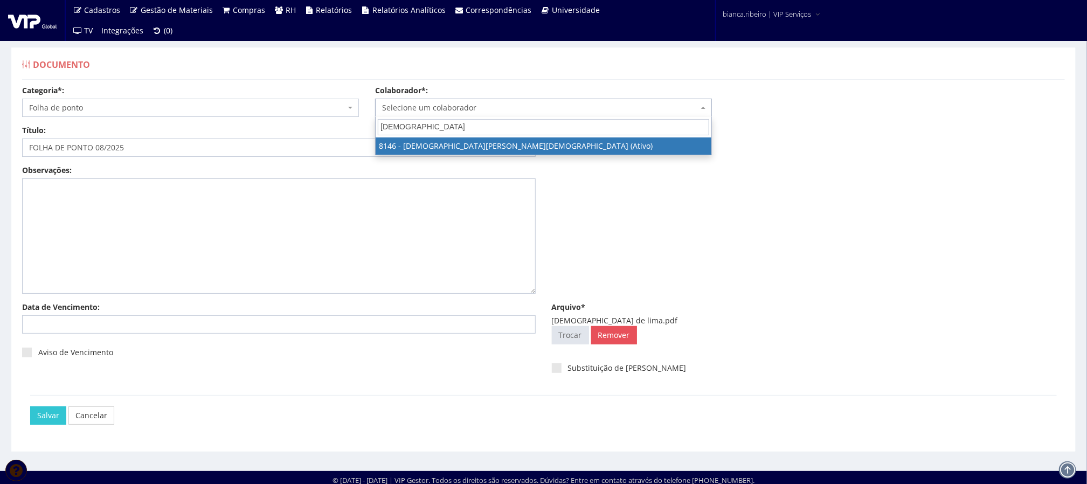
type input "JAINE"
select select "3853"
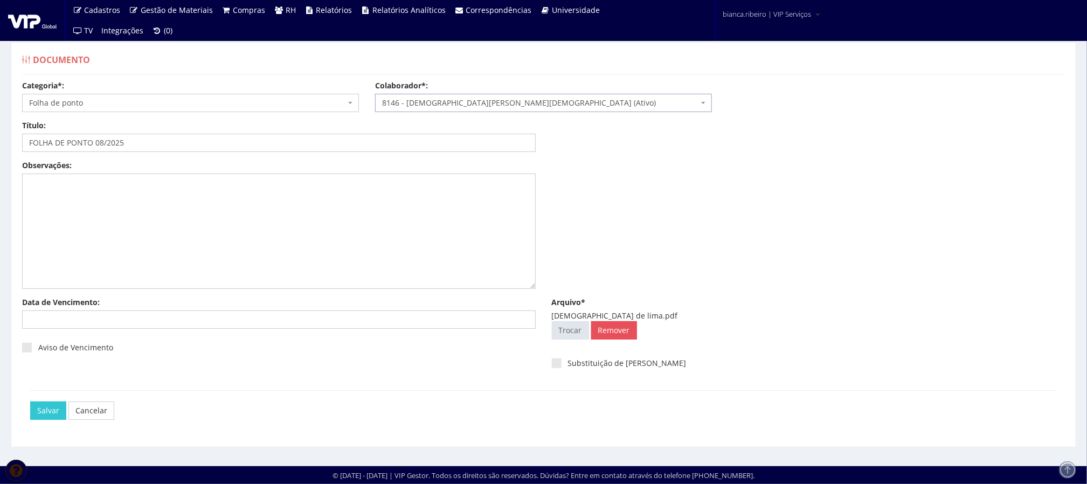
scroll to position [7, 0]
click at [38, 410] on input "Salvar" at bounding box center [48, 411] width 36 height 18
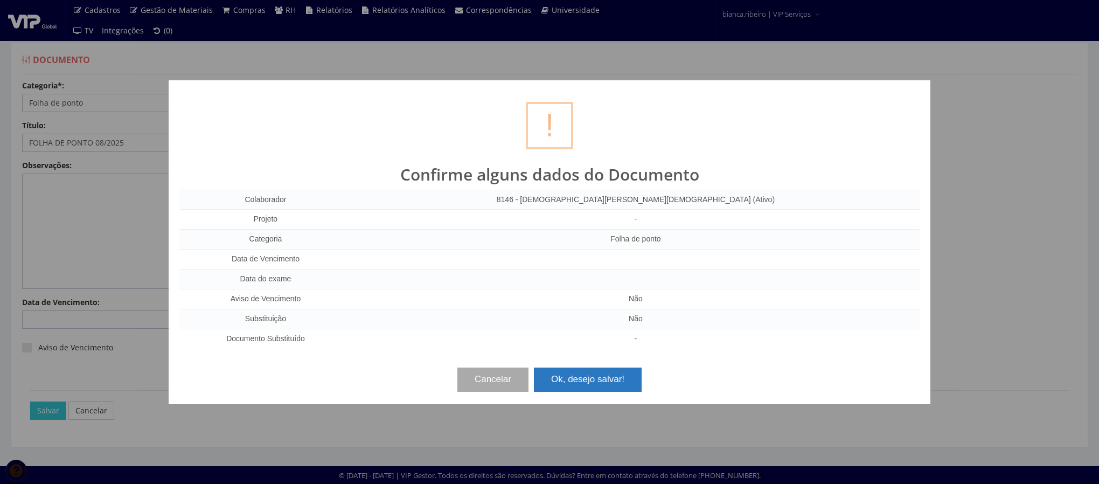
click at [640, 379] on button "Ok, desejo salvar!" at bounding box center [588, 380] width 108 height 24
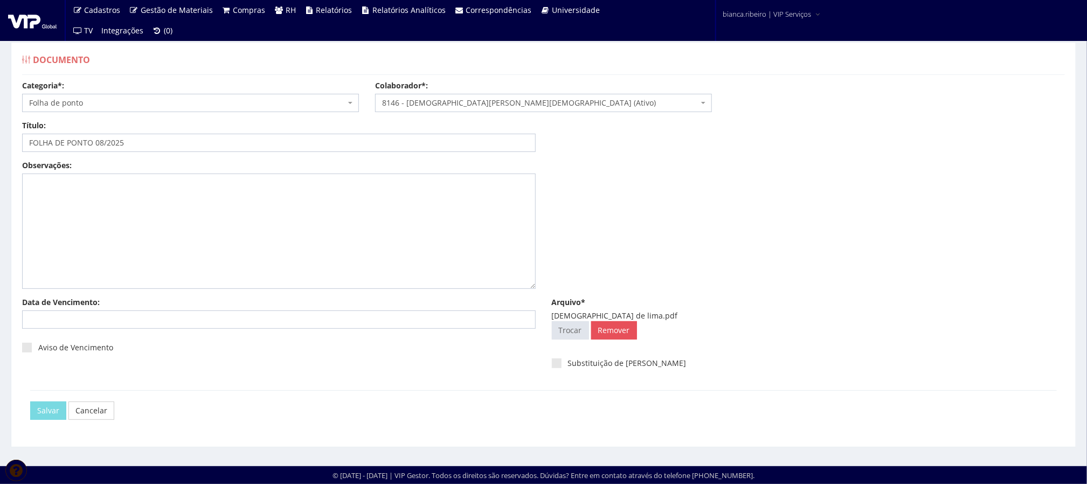
scroll to position [0, 0]
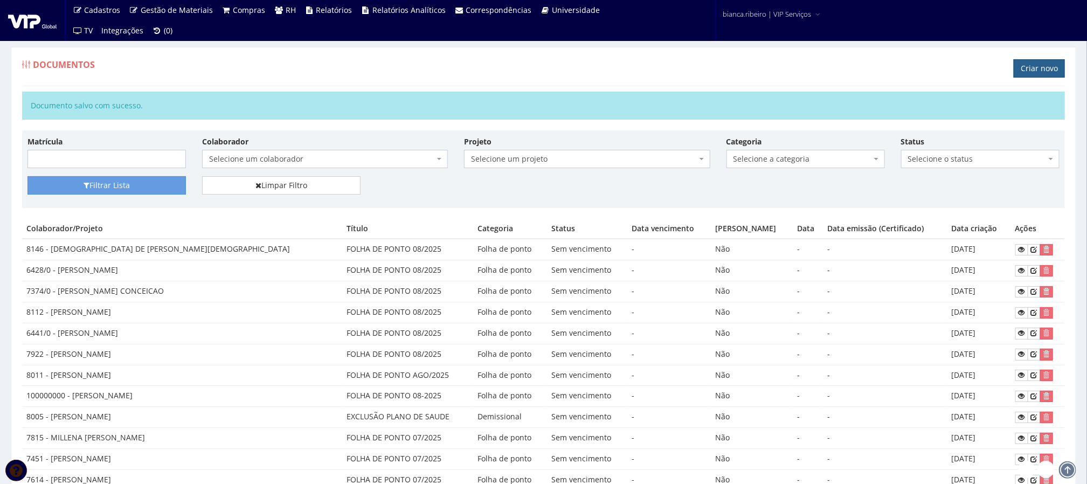
drag, startPoint x: 1024, startPoint y: 73, endPoint x: 1018, endPoint y: 77, distance: 7.5
click at [1024, 73] on link "Criar novo" at bounding box center [1039, 68] width 51 height 18
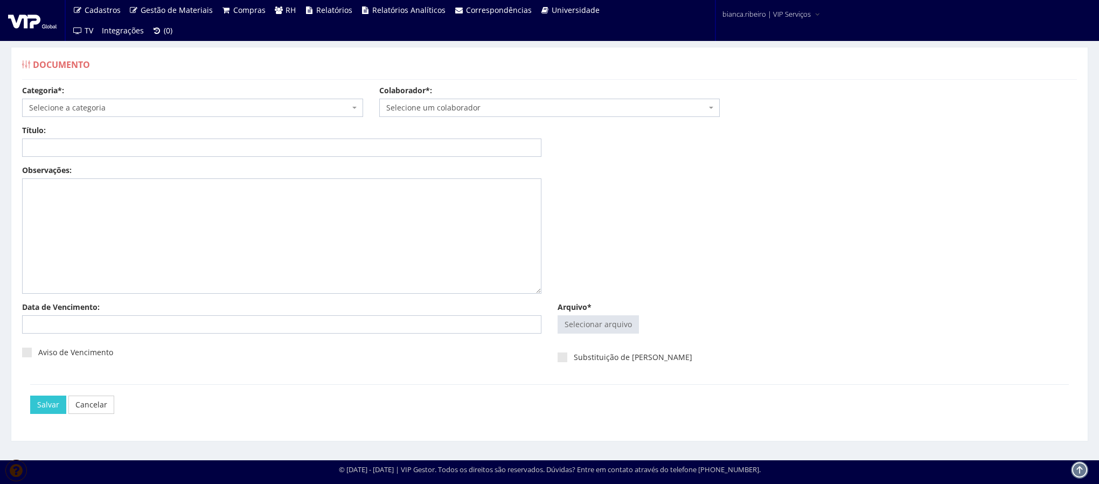
click at [162, 112] on span "Selecione a categoria" at bounding box center [189, 107] width 321 height 11
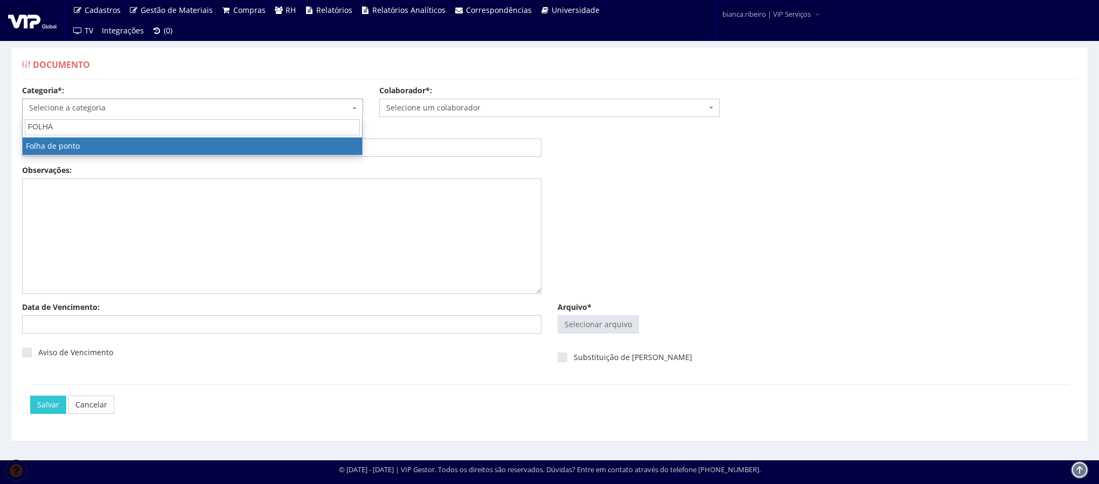
type input "FOLHA"
select select "folha_ponto"
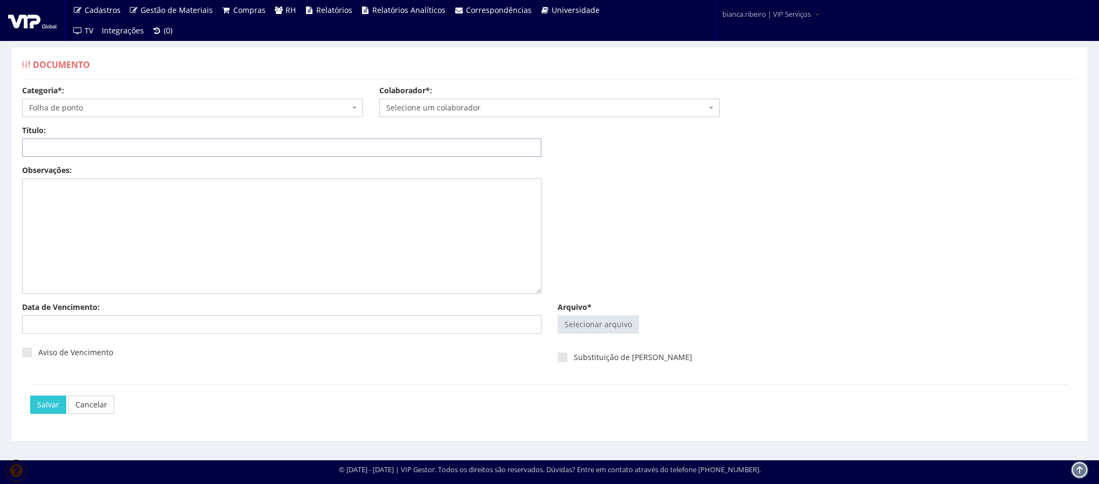
click at [167, 146] on input "Título:" at bounding box center [282, 148] width 520 height 18
paste input "FOLHA DE PONTO 08/2025"
type input "FOLHA DE PONTO 08/2025"
click at [586, 330] on input "Arquivo*" at bounding box center [598, 324] width 80 height 17
type input "C:\fakepath\fabio roberto.pdf"
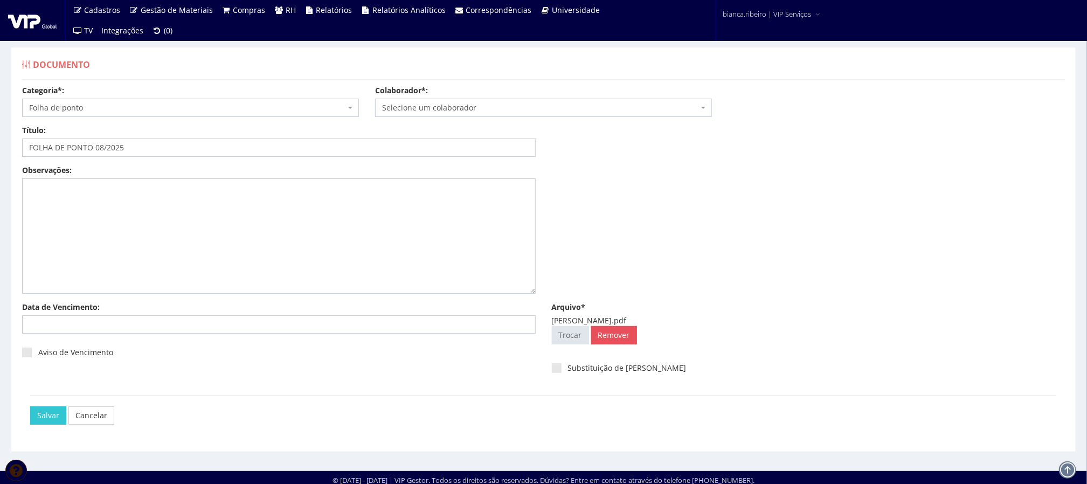
click at [489, 107] on span "Selecione um colaborador" at bounding box center [540, 107] width 316 height 11
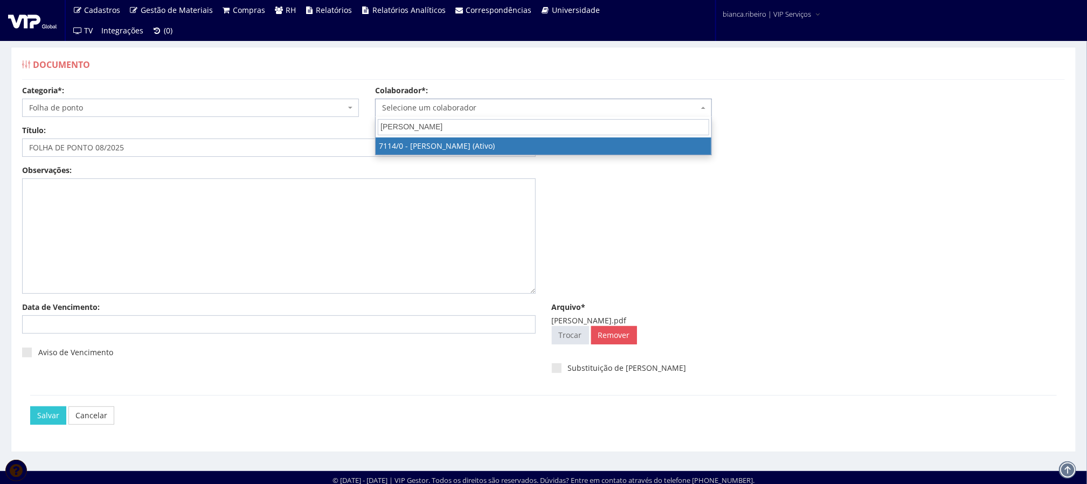
type input "FABIO ROBER"
select select "517"
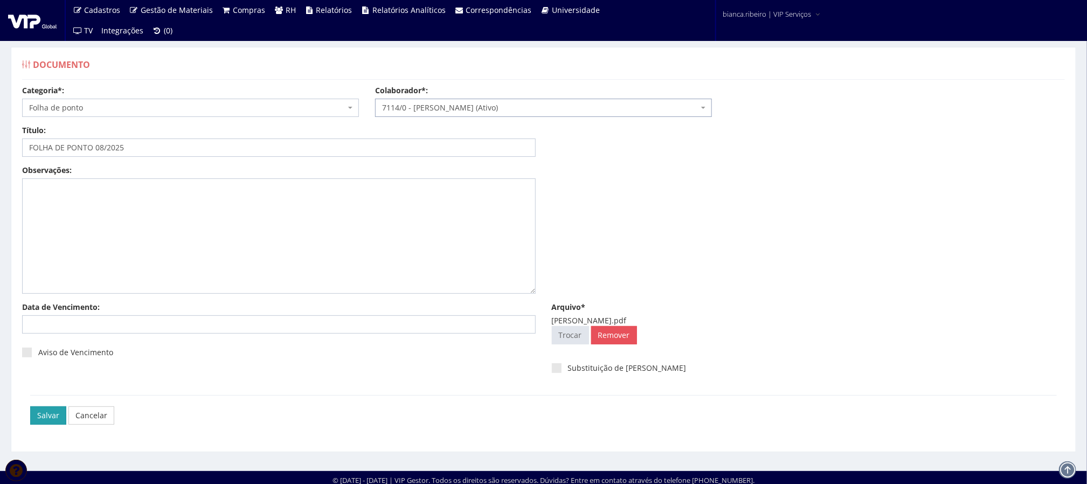
click at [58, 411] on input "Salvar" at bounding box center [48, 415] width 36 height 18
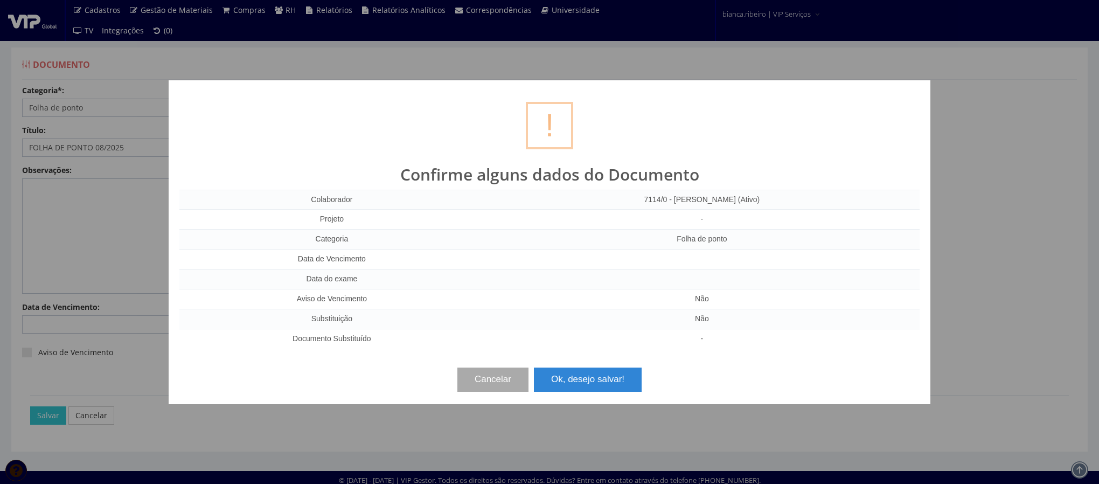
click at [591, 388] on button "Ok, desejo salvar!" at bounding box center [588, 380] width 108 height 24
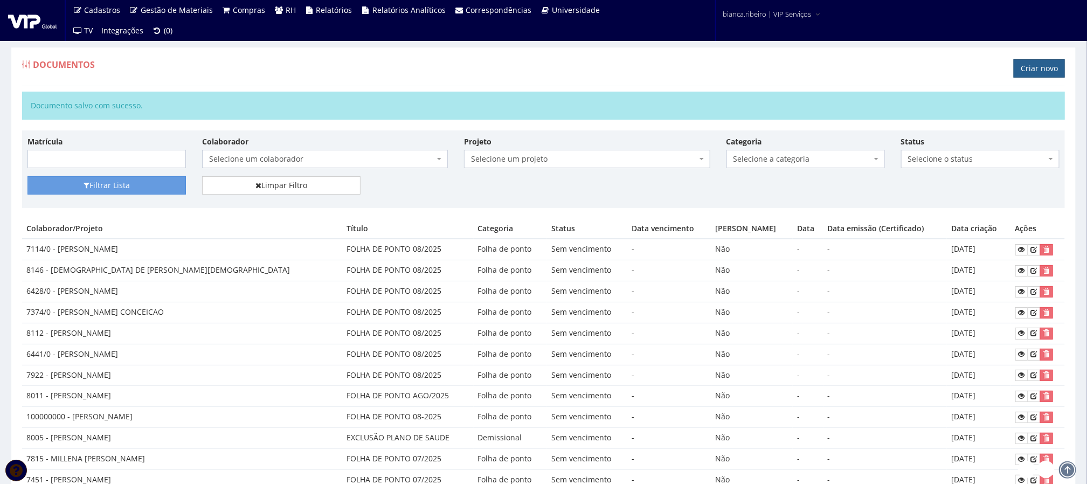
click at [1022, 75] on link "Criar novo" at bounding box center [1039, 68] width 51 height 18
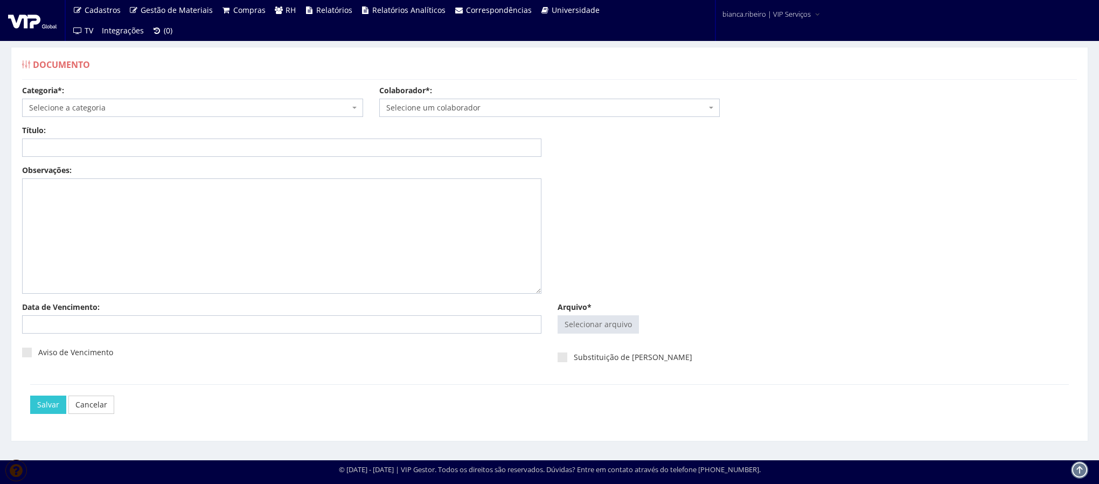
click at [168, 113] on span "Selecione a categoria" at bounding box center [189, 107] width 321 height 11
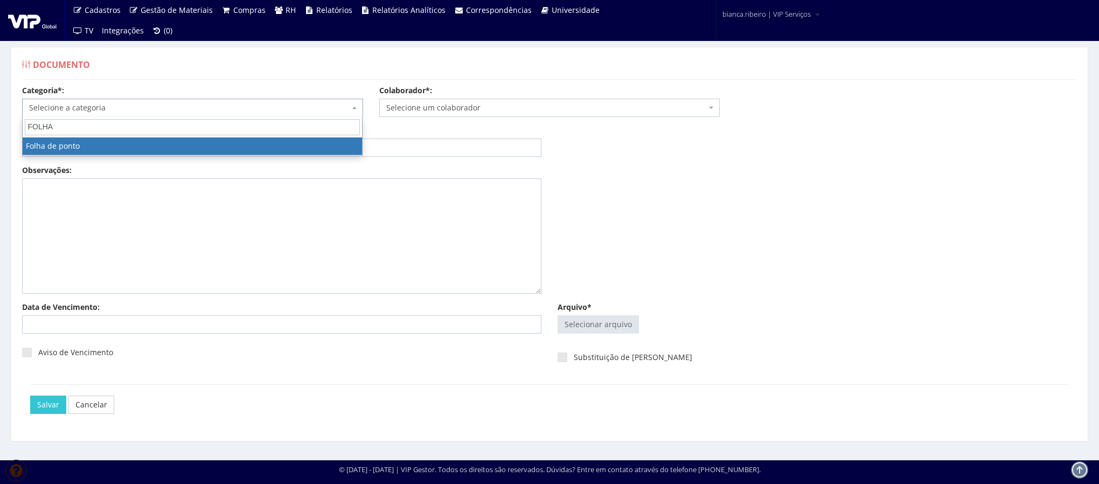
type input "FOLHA"
select select "folha_ponto"
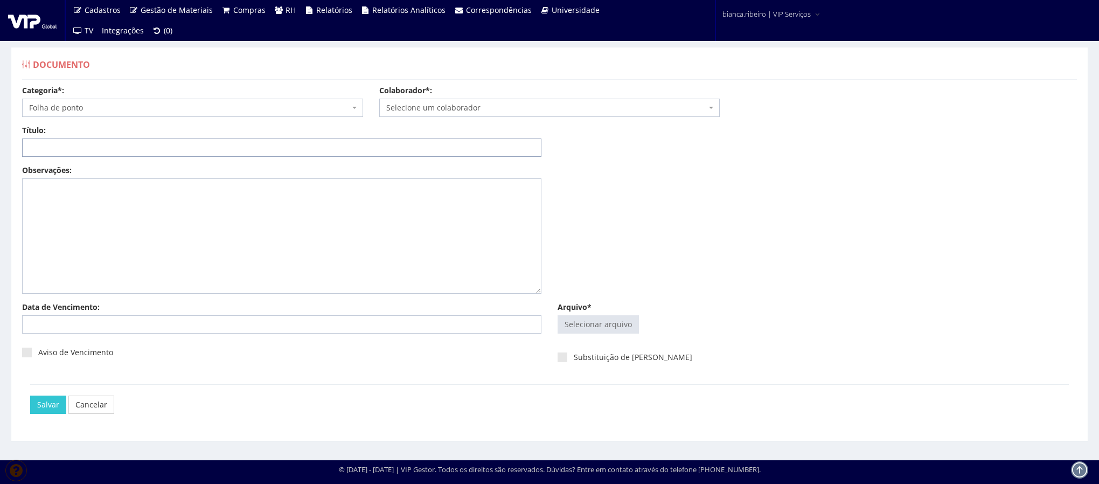
paste input "FOLHA DE PONTO 08/2025"
type input "FOLHA DE PONTO 08/2025"
click at [583, 331] on input "Arquivo*" at bounding box center [598, 324] width 80 height 17
type input "C:\fakepath\jose wilson.pdf"
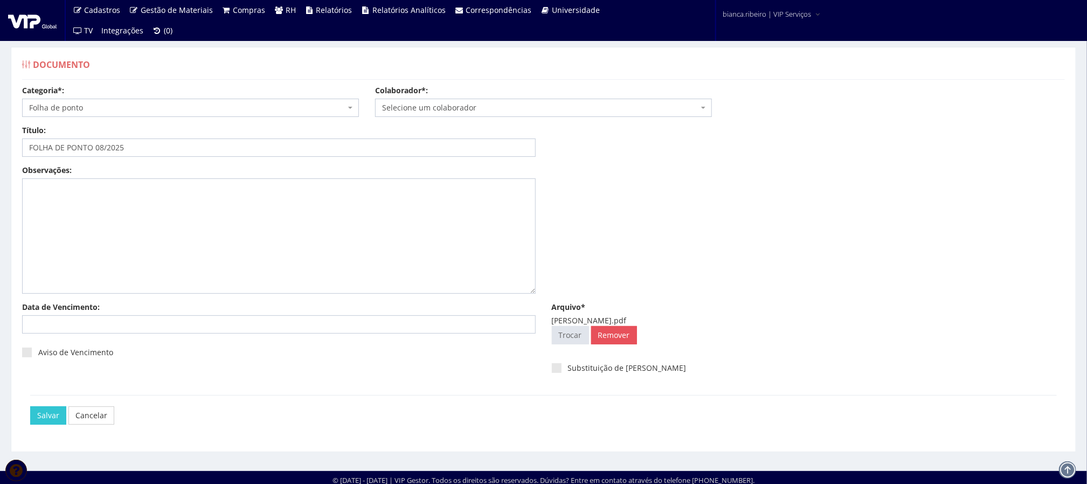
click at [461, 113] on span "Selecione um colaborador" at bounding box center [540, 107] width 316 height 11
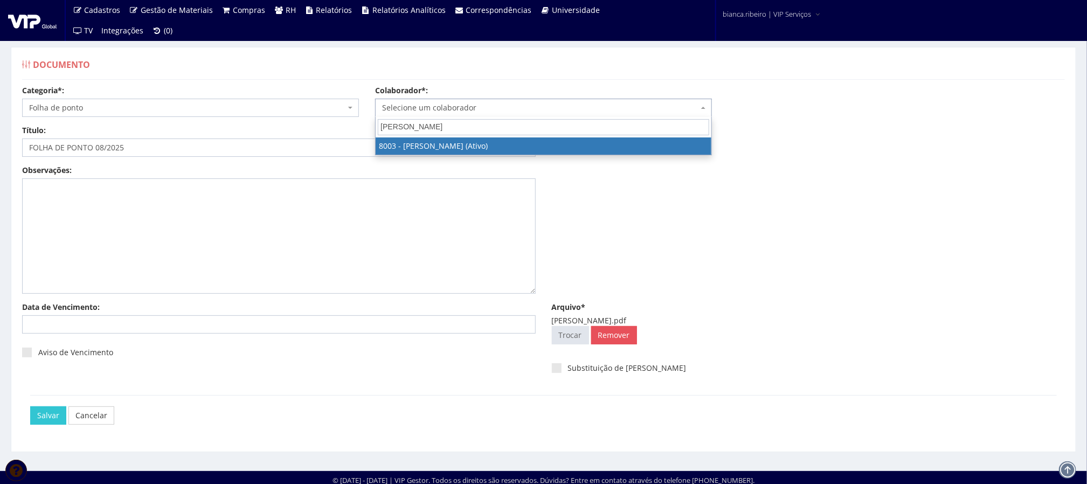
type input "JOSE WILSON"
select select "3643"
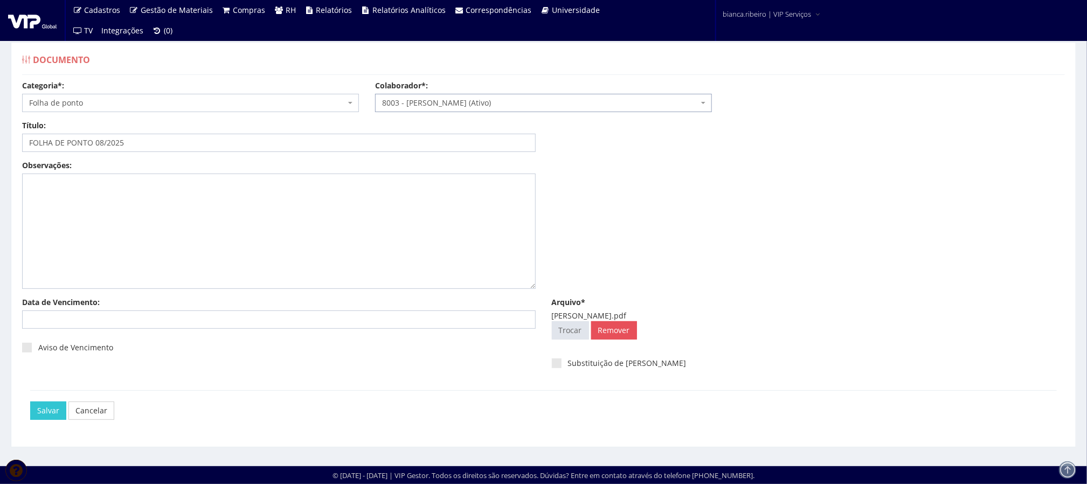
scroll to position [7, 0]
click at [47, 403] on input "Salvar" at bounding box center [48, 411] width 36 height 18
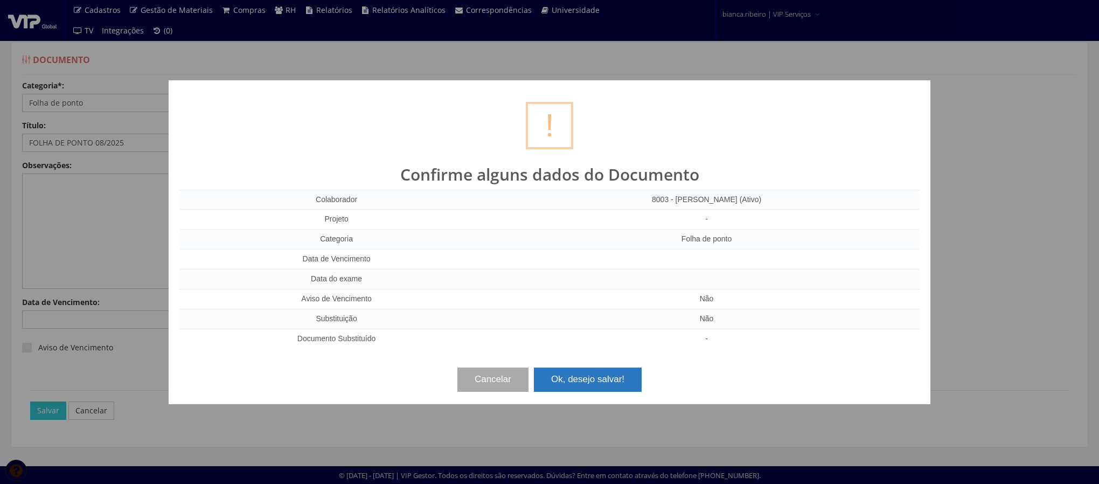
click at [571, 377] on button "Ok, desejo salvar!" at bounding box center [588, 380] width 108 height 24
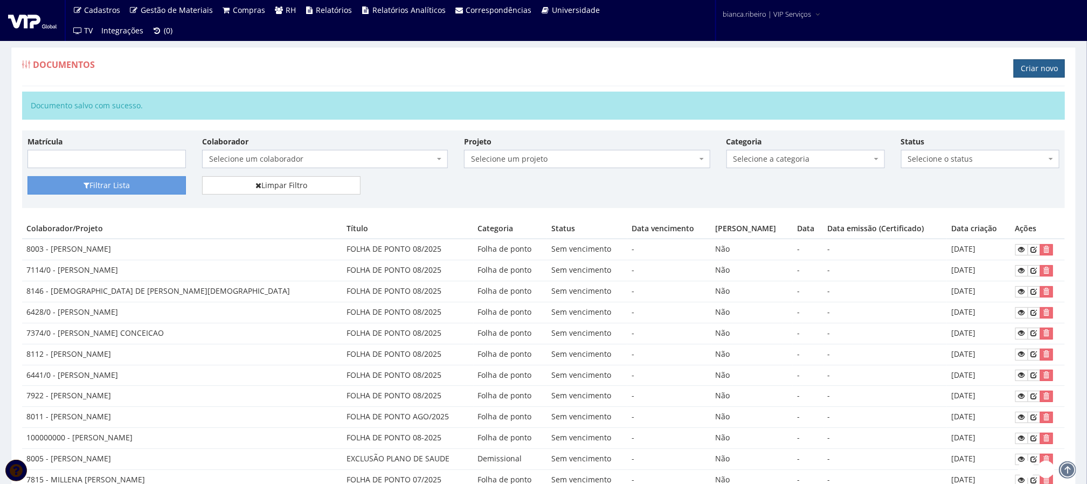
click at [1023, 76] on link "Criar novo" at bounding box center [1039, 68] width 51 height 18
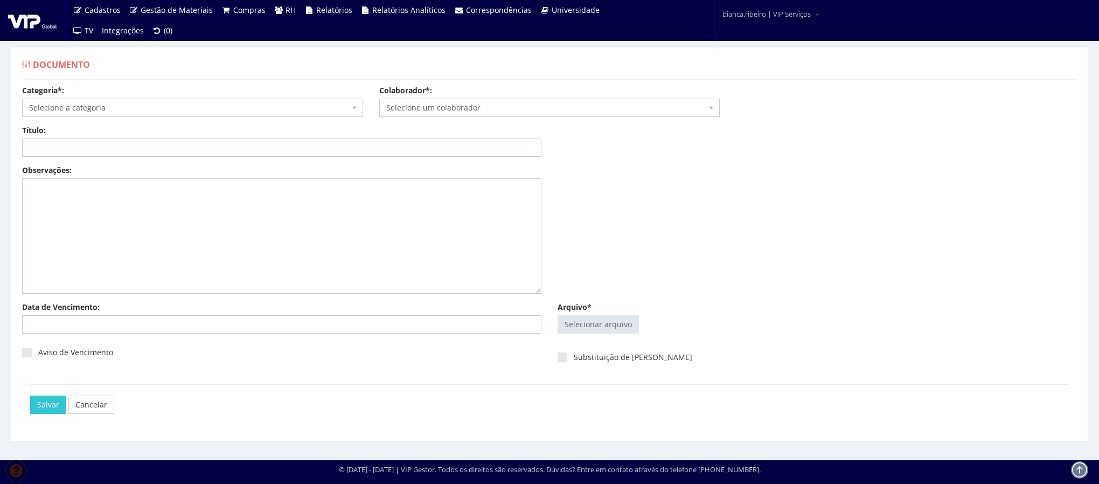
click at [246, 118] on div "Categoria*: Selecione a categoria Aso Segurança no trabalho - PGR Segurança no …" at bounding box center [549, 105] width 1071 height 40
click at [237, 113] on span "Selecione a categoria" at bounding box center [189, 107] width 321 height 11
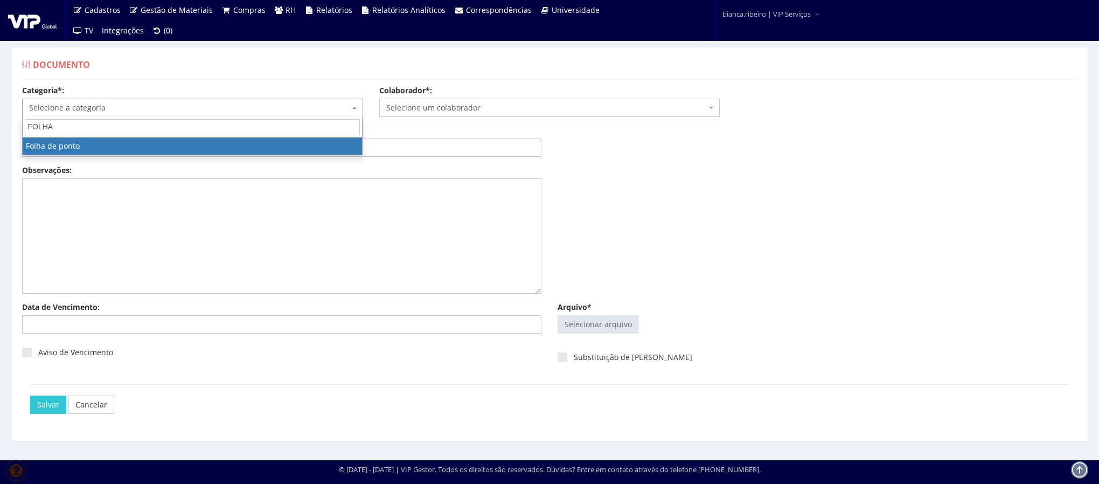
type input "FOLHA"
select select "folha_ponto"
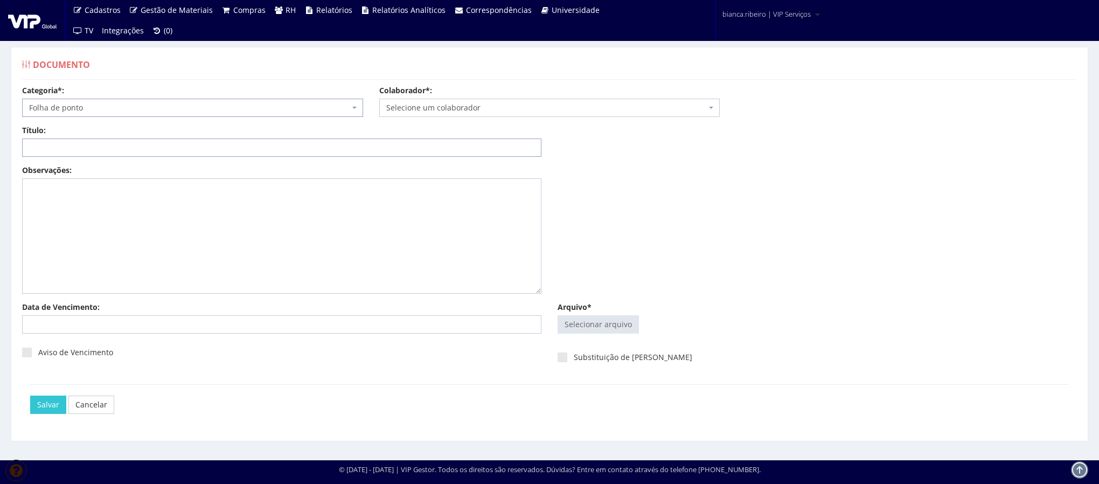
click at [202, 149] on input "Título:" at bounding box center [282, 148] width 520 height 18
paste input "FOLHA DE PONTO 08/2025"
type input "FOLHA DE PONTO 08/2025"
click at [604, 317] on input "Arquivo*" at bounding box center [598, 324] width 80 height 17
type input "C:\fakepath\flavio da silva.pdf"
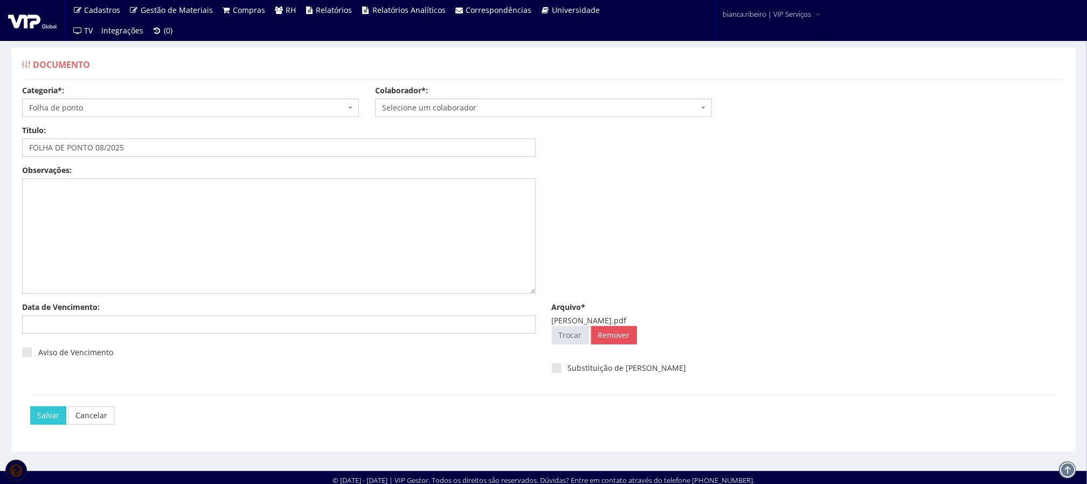
click at [471, 112] on span "Selecione um colaborador" at bounding box center [540, 107] width 316 height 11
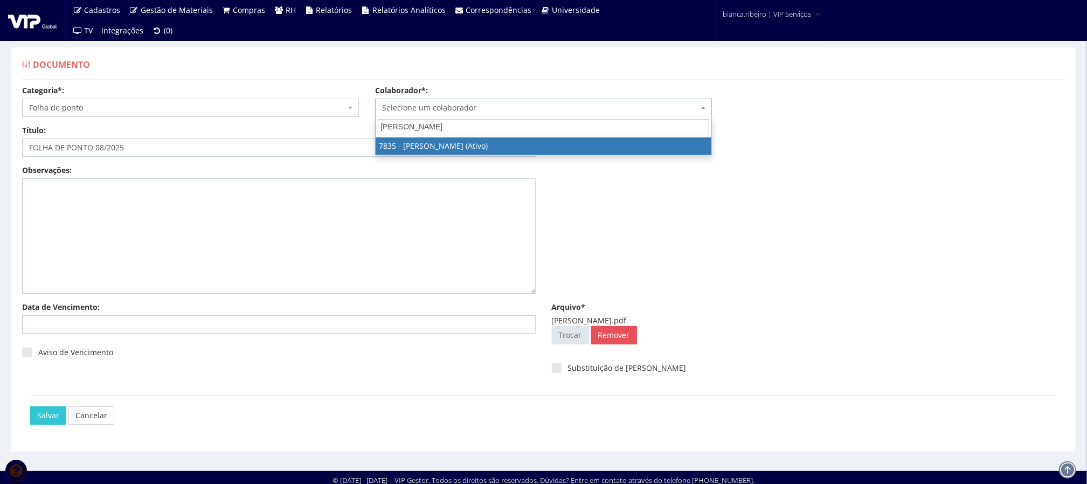
type input "FLAVIO DA"
select select "2665"
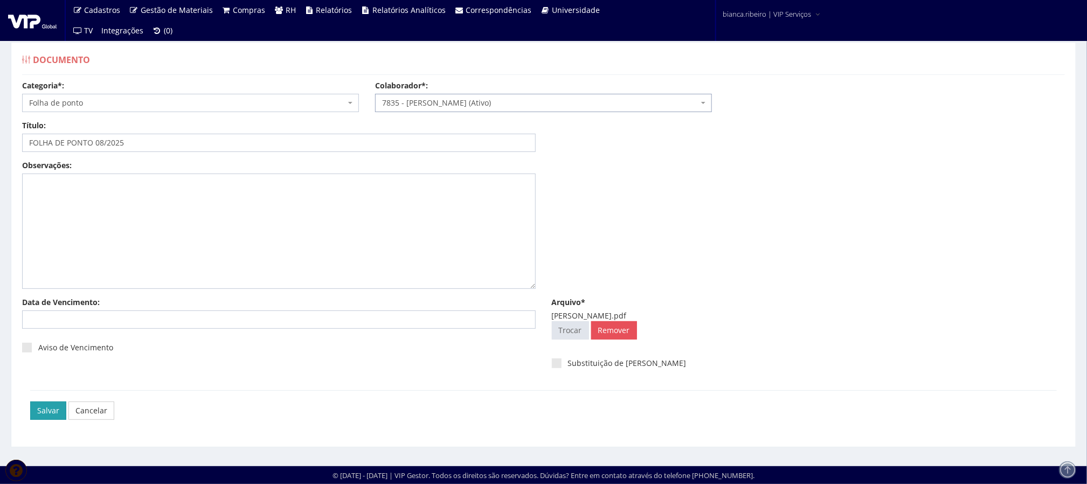
scroll to position [7, 0]
click at [47, 408] on input "Salvar" at bounding box center [48, 411] width 36 height 18
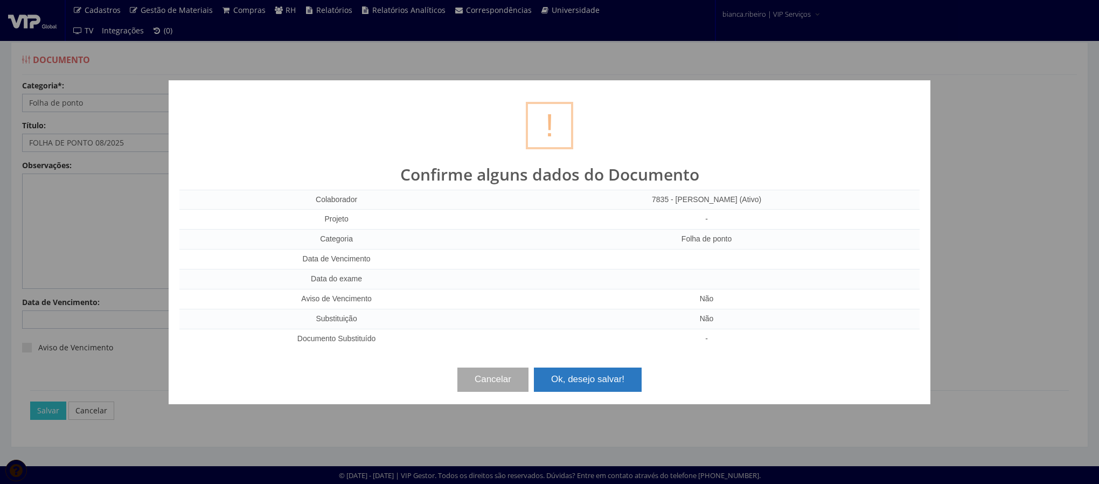
click at [620, 379] on button "Ok, desejo salvar!" at bounding box center [588, 380] width 108 height 24
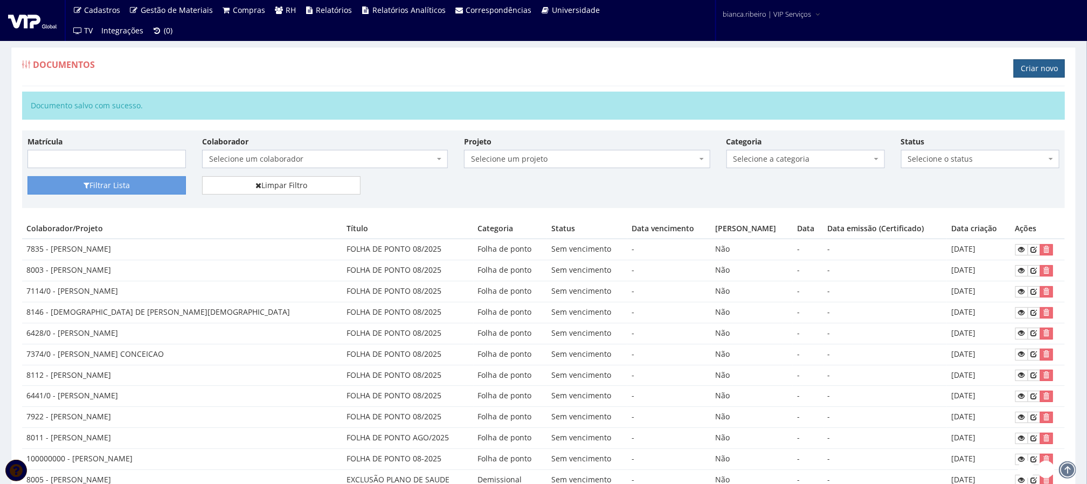
click at [1048, 71] on link "Criar novo" at bounding box center [1039, 68] width 51 height 18
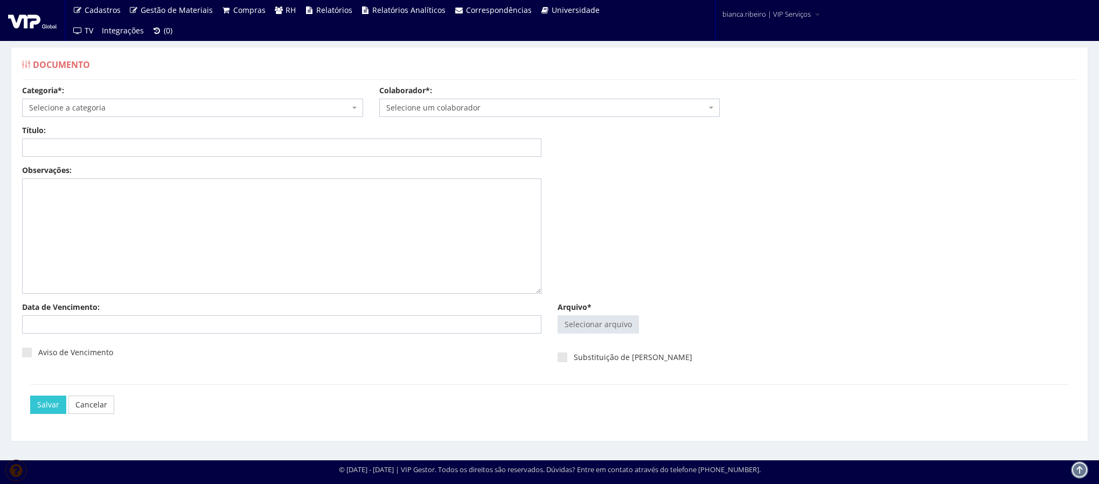
click at [144, 115] on span "Selecione a categoria" at bounding box center [192, 108] width 341 height 18
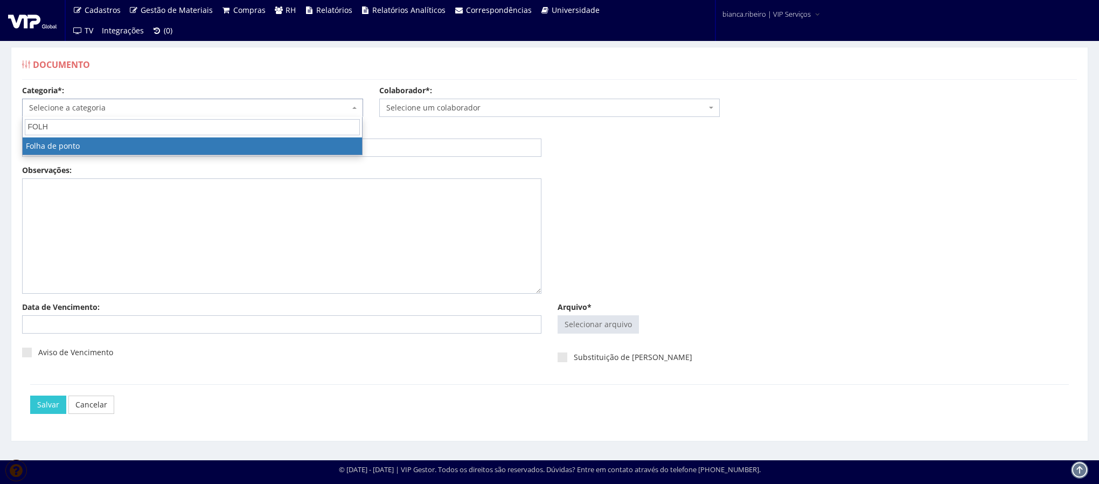
type input "FOLH"
select select "folha_ponto"
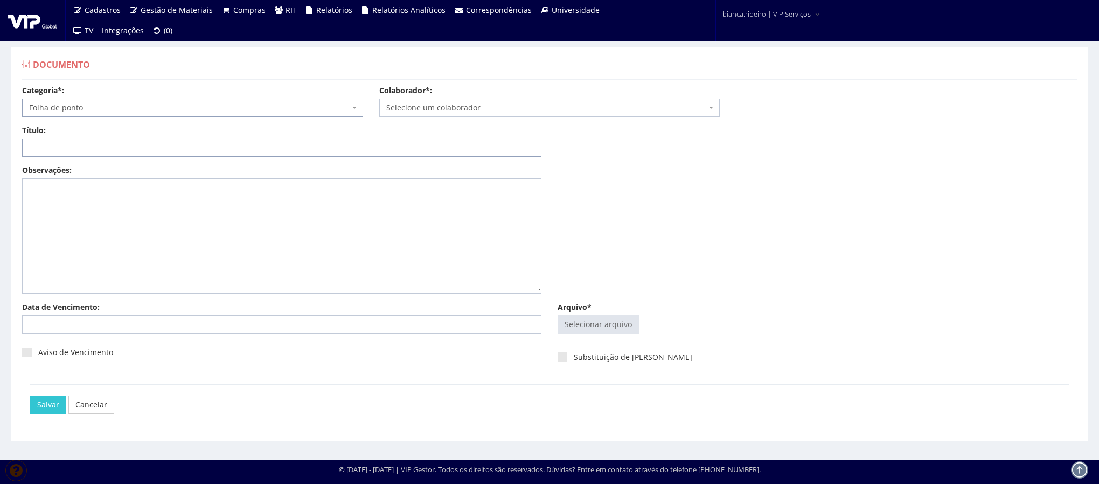
click at [78, 150] on input "Título:" at bounding box center [282, 148] width 520 height 18
paste input "FOLHA DE PONTO 08/2025"
type input "FOLHA DE PONTO 08/2025"
click at [494, 102] on span "Selecione um colaborador" at bounding box center [546, 107] width 321 height 11
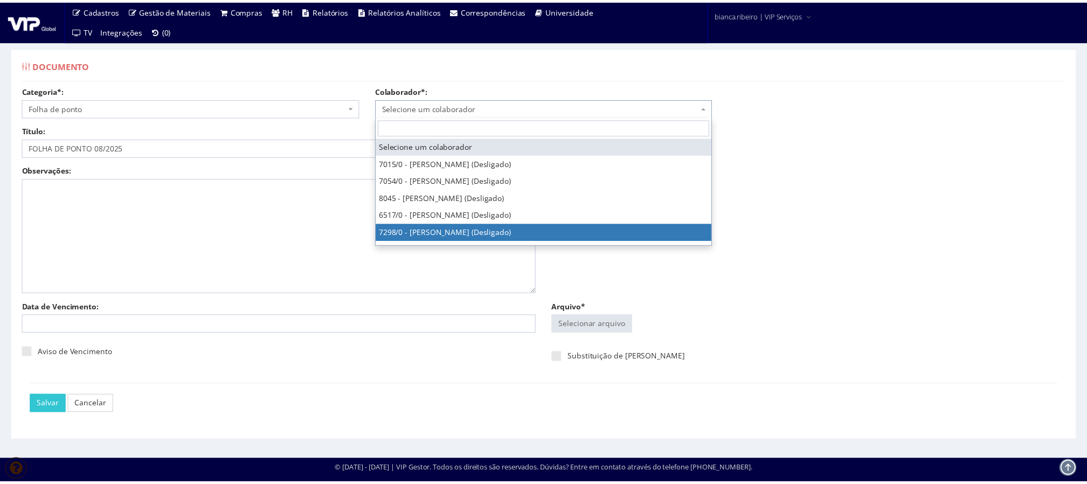
scroll to position [243, 0]
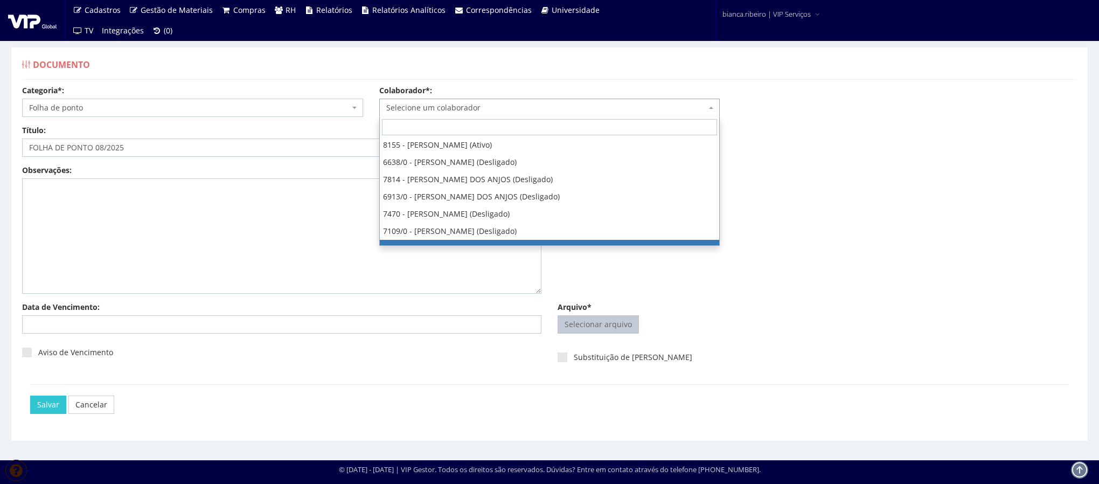
click at [593, 325] on input "Arquivo*" at bounding box center [598, 324] width 80 height 17
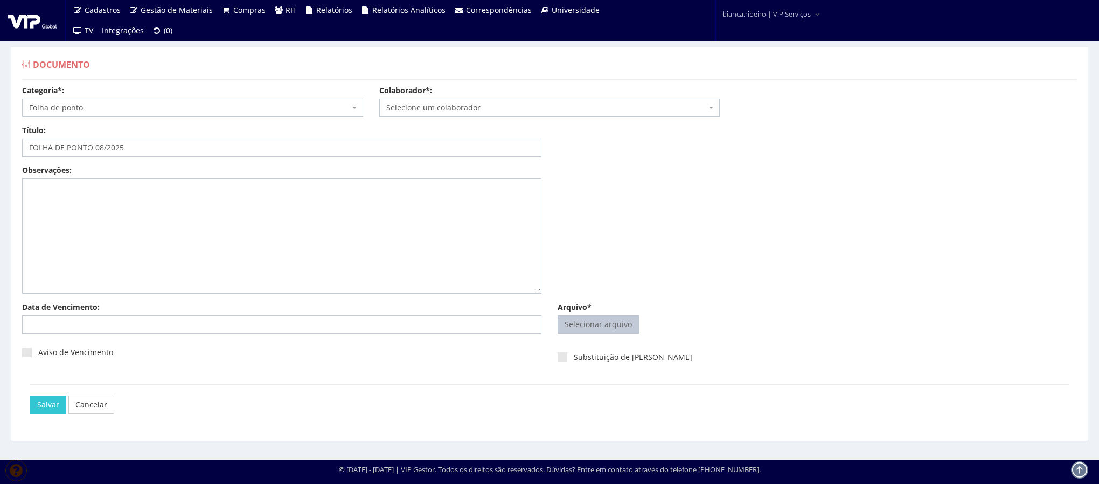
type input "C:\fakepath\leonardo luiz do nascimento.pdf"
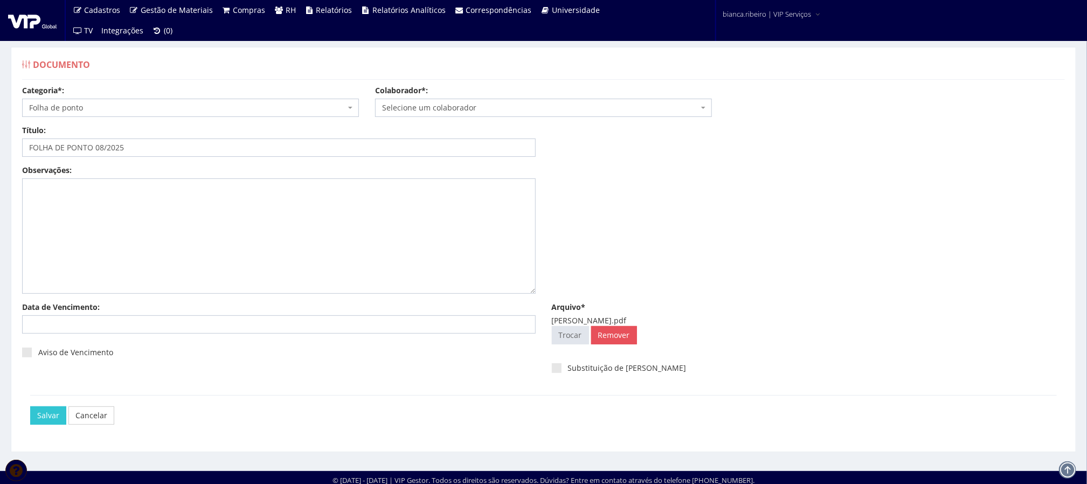
click at [504, 103] on span "Selecione um colaborador" at bounding box center [540, 107] width 316 height 11
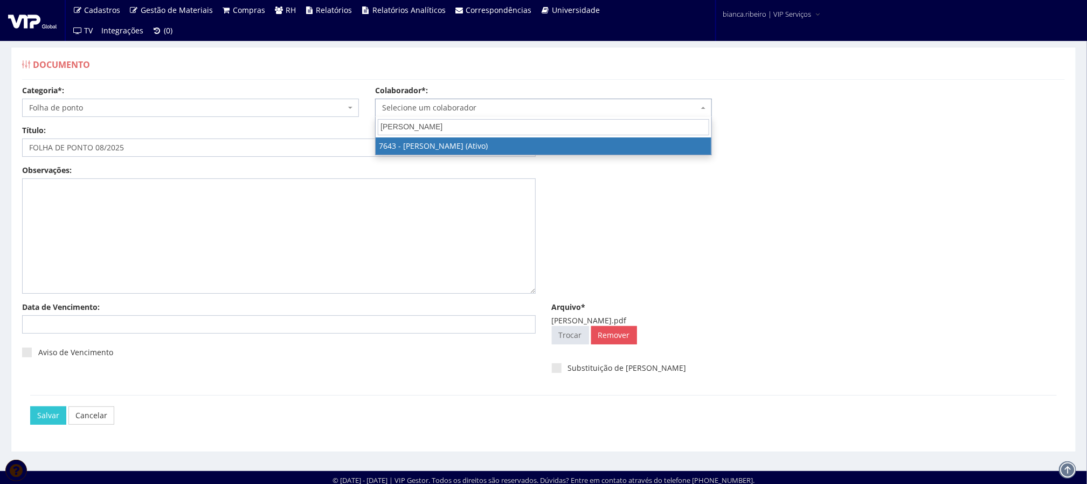
type input "LEONARDO LUIZ"
select select "1961"
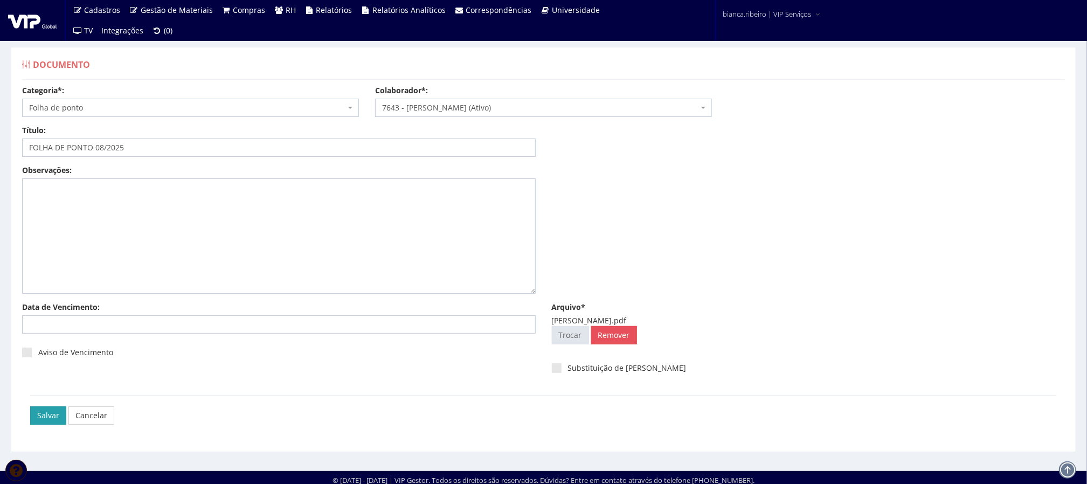
click at [62, 424] on input "Salvar" at bounding box center [48, 415] width 36 height 18
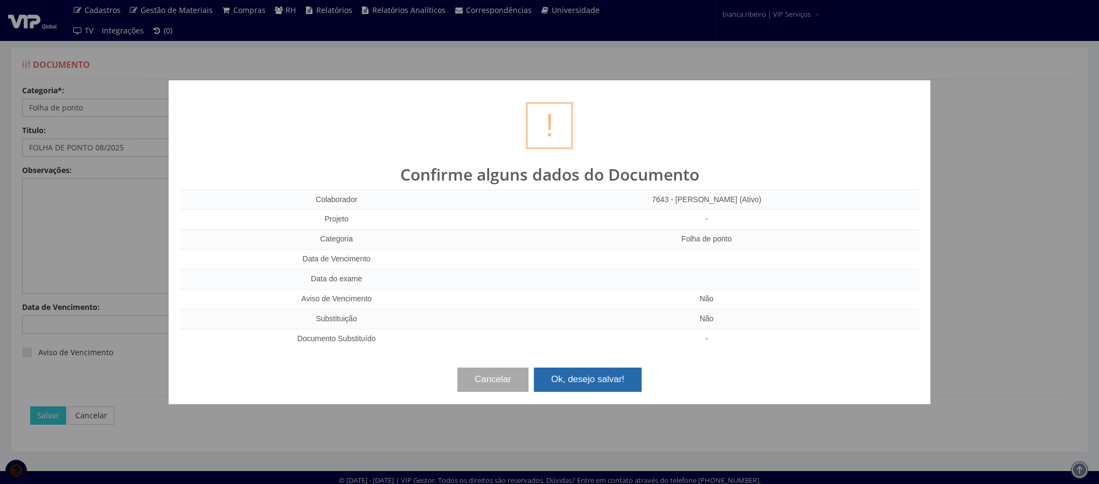
click at [621, 389] on button "Ok, desejo salvar!" at bounding box center [588, 380] width 108 height 24
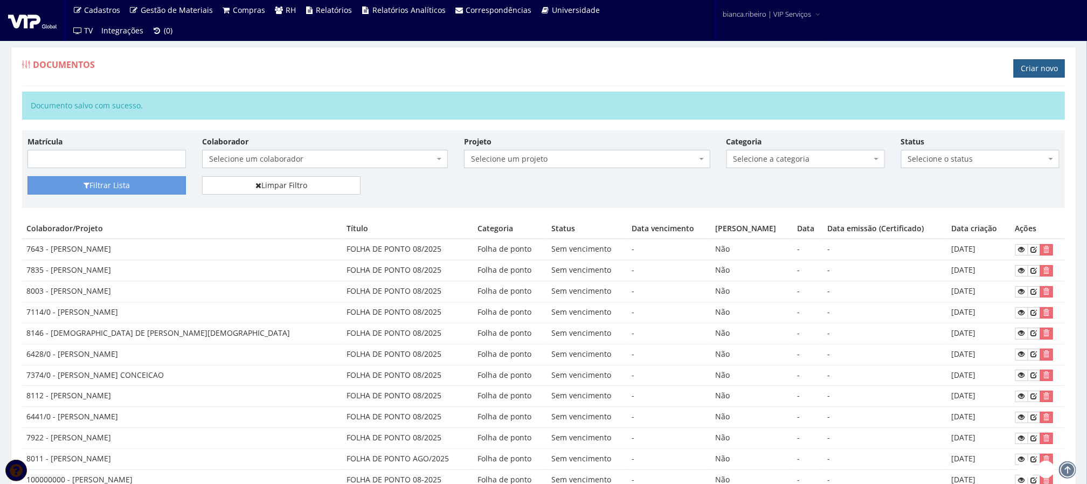
click at [1051, 63] on link "Criar novo" at bounding box center [1039, 68] width 51 height 18
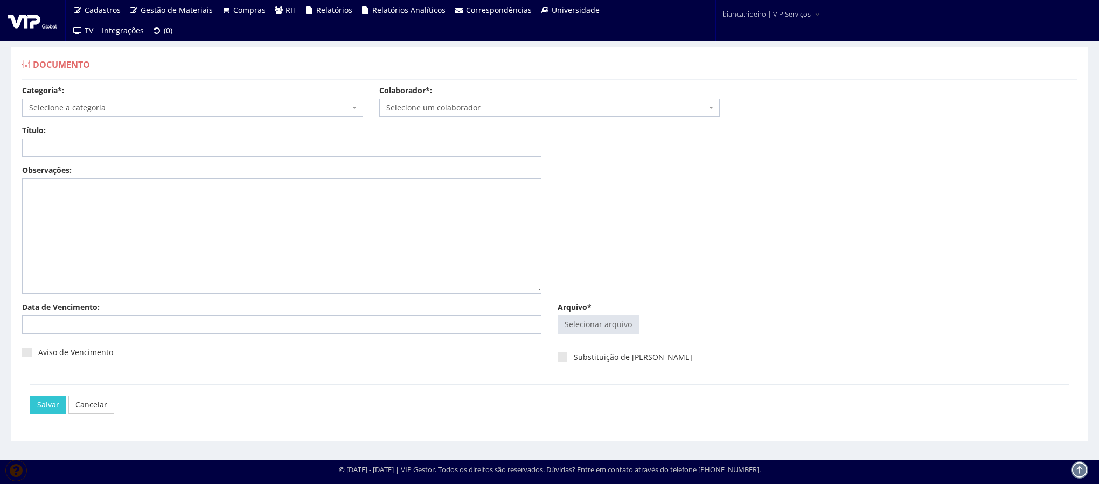
click at [147, 112] on span "Selecione a categoria" at bounding box center [189, 107] width 321 height 11
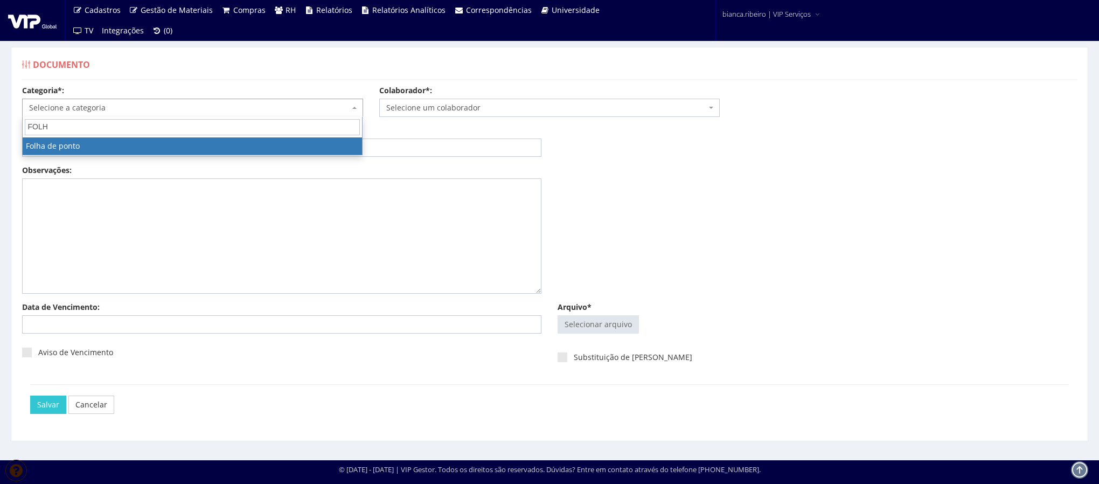
type input "FOLH"
select select "folha_ponto"
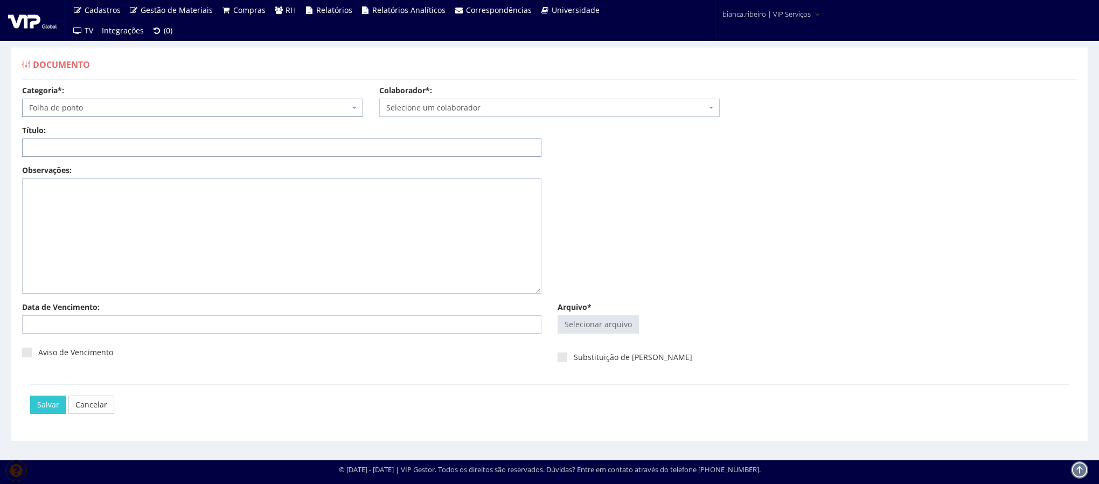
click at [88, 150] on input "Título:" at bounding box center [282, 148] width 520 height 18
paste input "FOLHA DE PONTO 08/2025"
type input "FOLHA DE PONTO 08/2025"
click at [579, 322] on input "Arquivo*" at bounding box center [598, 324] width 80 height 17
type input "C:\fakepath\[PERSON_NAME].pdf"
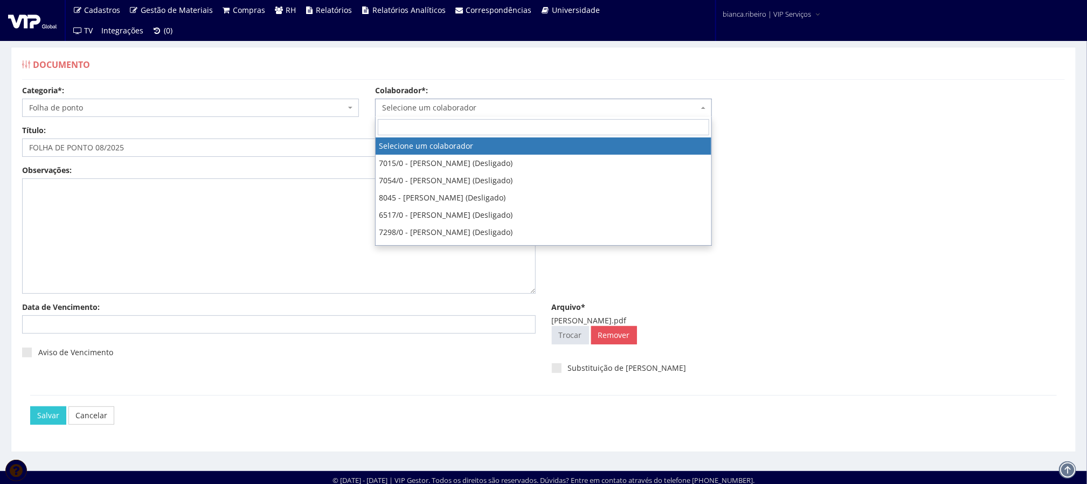
click at [478, 106] on span "Selecione um colaborador" at bounding box center [540, 107] width 316 height 11
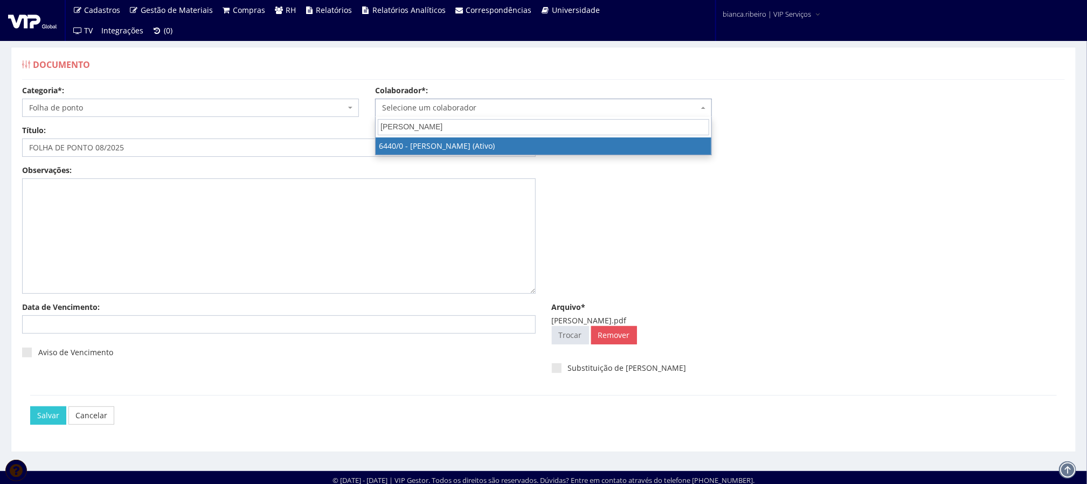
type input "[PERSON_NAME]"
select select "70"
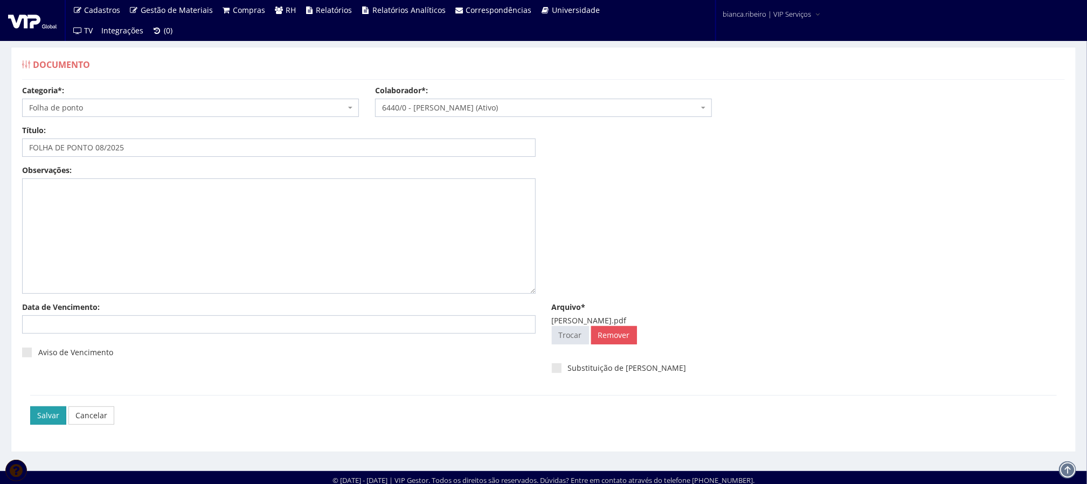
click at [52, 416] on input "Salvar" at bounding box center [48, 415] width 36 height 18
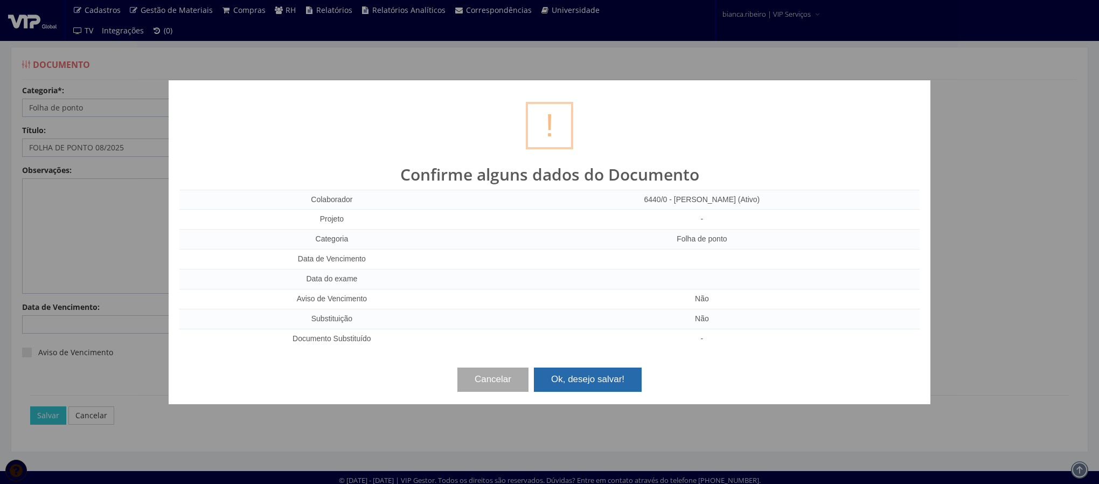
click at [585, 389] on button "Ok, desejo salvar!" at bounding box center [588, 380] width 108 height 24
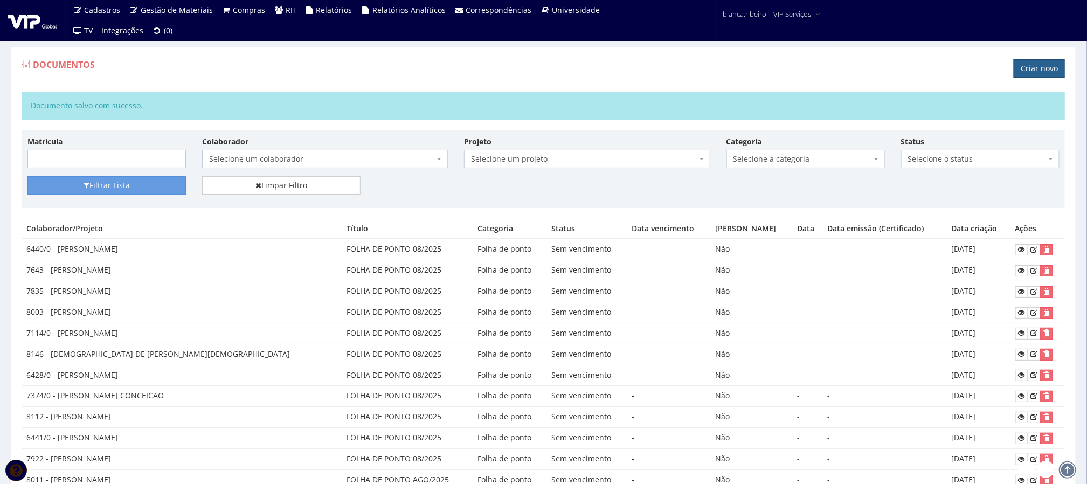
click at [1048, 64] on link "Criar novo" at bounding box center [1039, 68] width 51 height 18
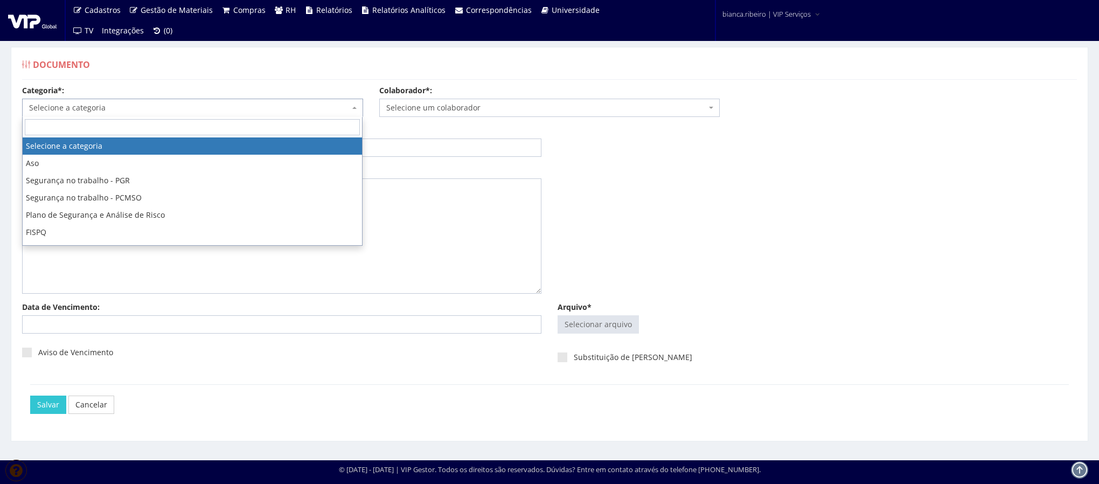
click at [215, 102] on span "Selecione a categoria" at bounding box center [189, 107] width 321 height 11
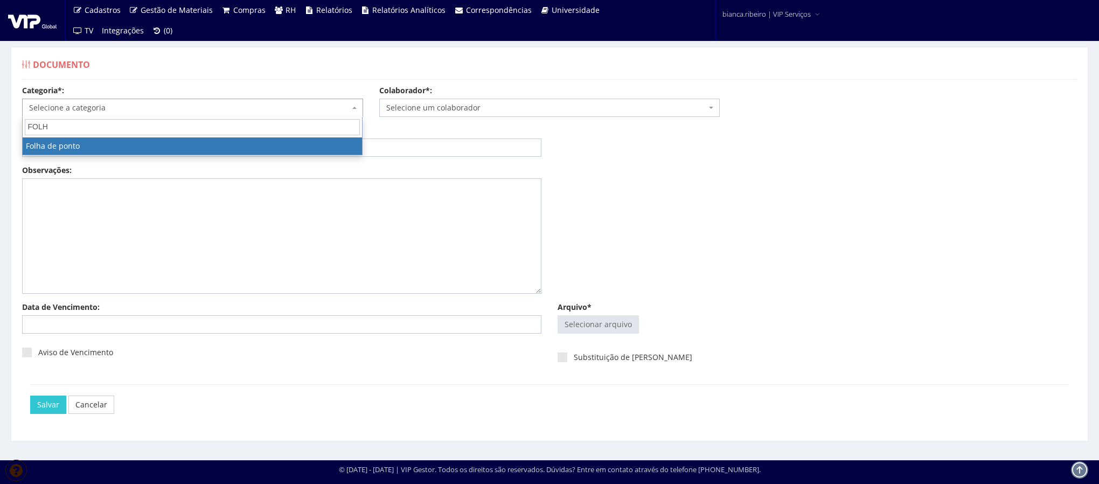
type input "FOLH"
select select "folha_ponto"
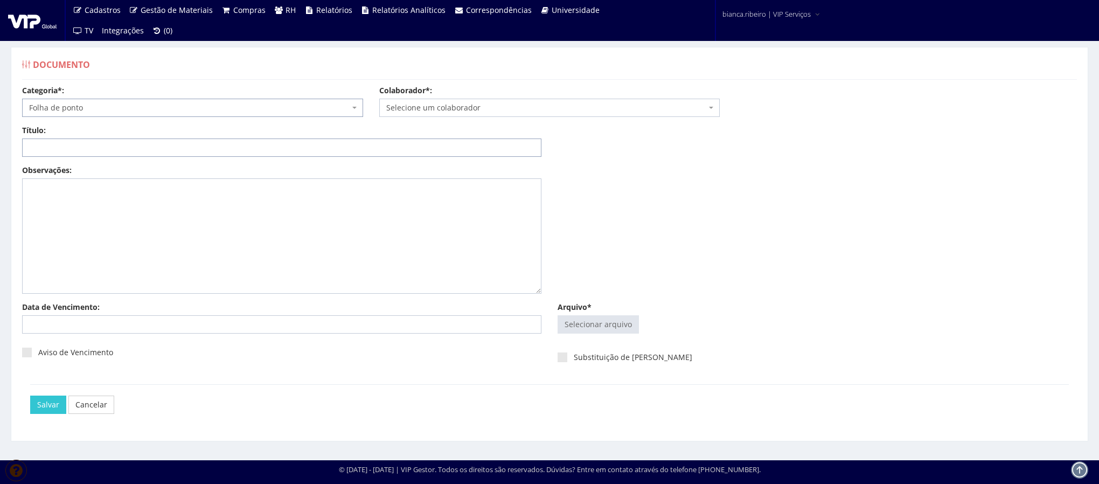
click at [190, 149] on input "Título:" at bounding box center [282, 148] width 520 height 18
paste input "FOLHA DE PONTO 08/2025"
type input "FOLHA DE PONTO 08/2025"
click at [618, 323] on input "Arquivo*" at bounding box center [598, 324] width 80 height 17
type input "C:\fakepath\marco antonio custodio.pdf"
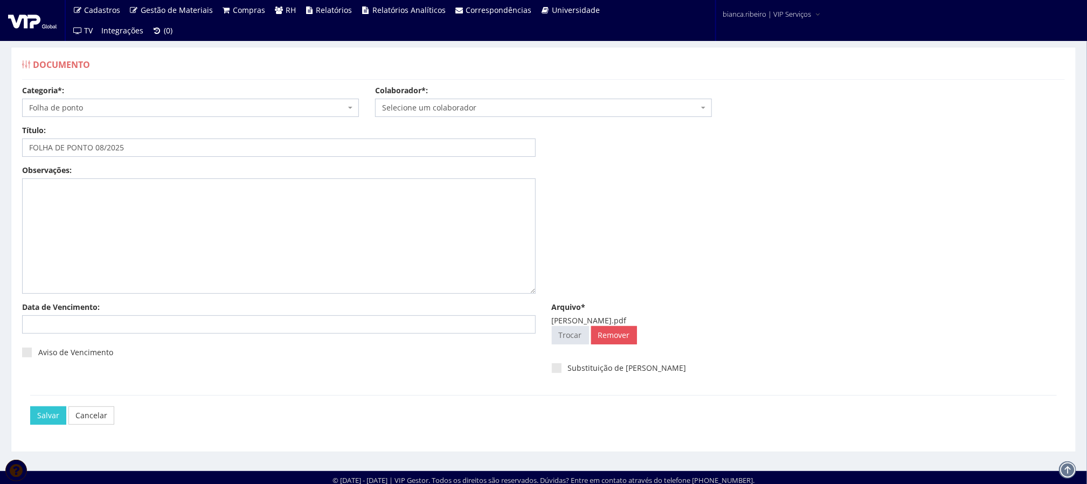
click at [461, 112] on span "Selecione um colaborador" at bounding box center [540, 107] width 316 height 11
type input "MARCO CI"
drag, startPoint x: 461, startPoint y: 112, endPoint x: 820, endPoint y: 313, distance: 411.1
click at [835, 326] on div "marco antonio custodio.pdf" at bounding box center [809, 320] width 514 height 11
click at [502, 110] on span "Selecione um colaborador" at bounding box center [540, 107] width 316 height 11
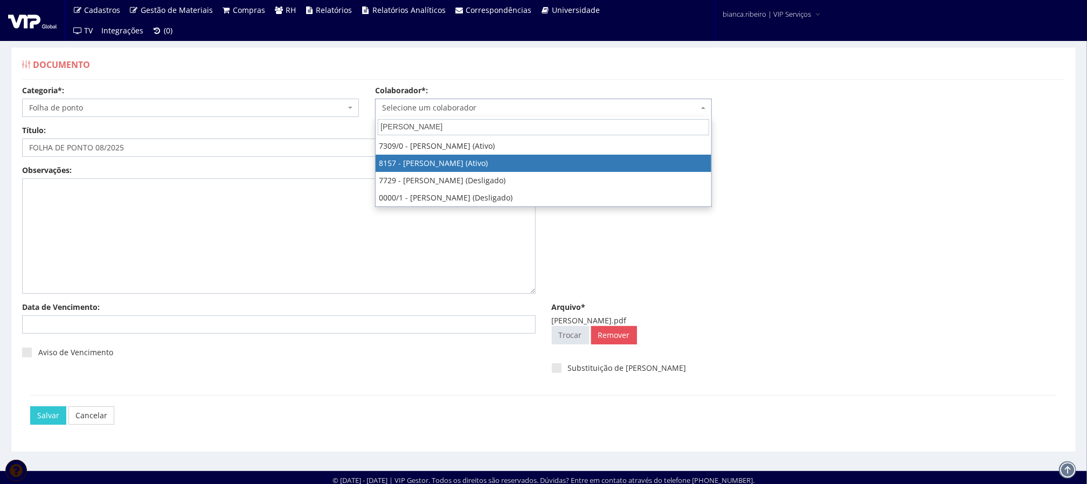
type input "MARCO"
select select "3891"
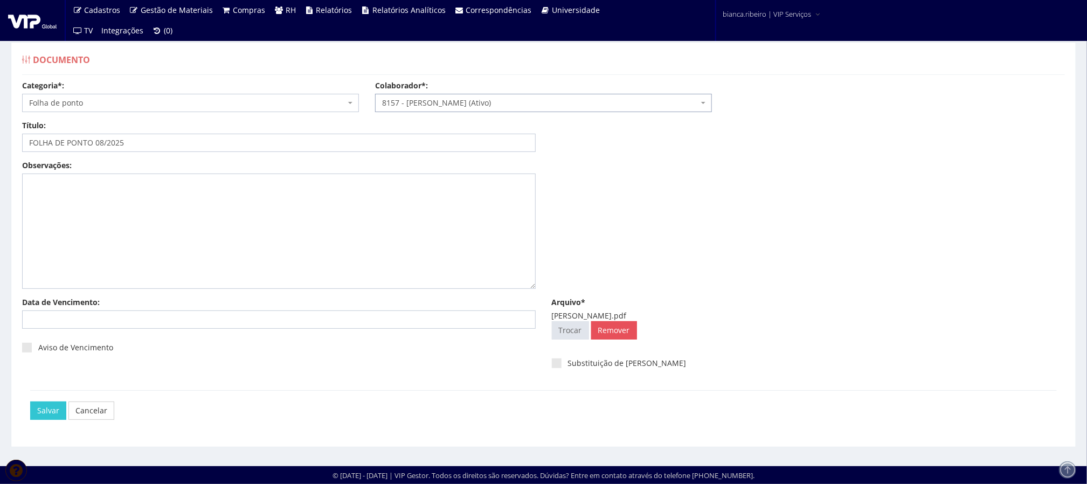
scroll to position [7, 0]
click at [57, 412] on input "Salvar" at bounding box center [48, 411] width 36 height 18
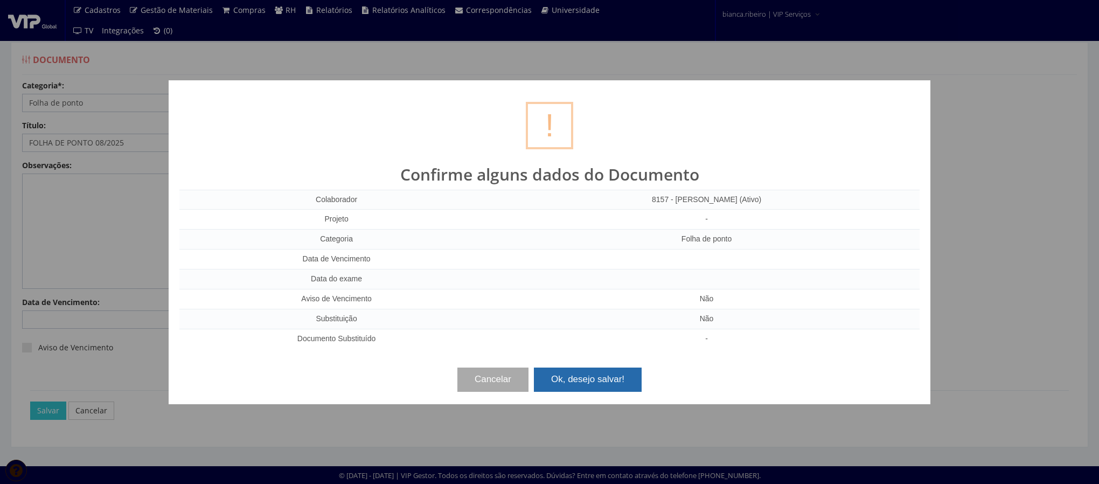
click at [596, 390] on button "Ok, desejo salvar!" at bounding box center [588, 380] width 108 height 24
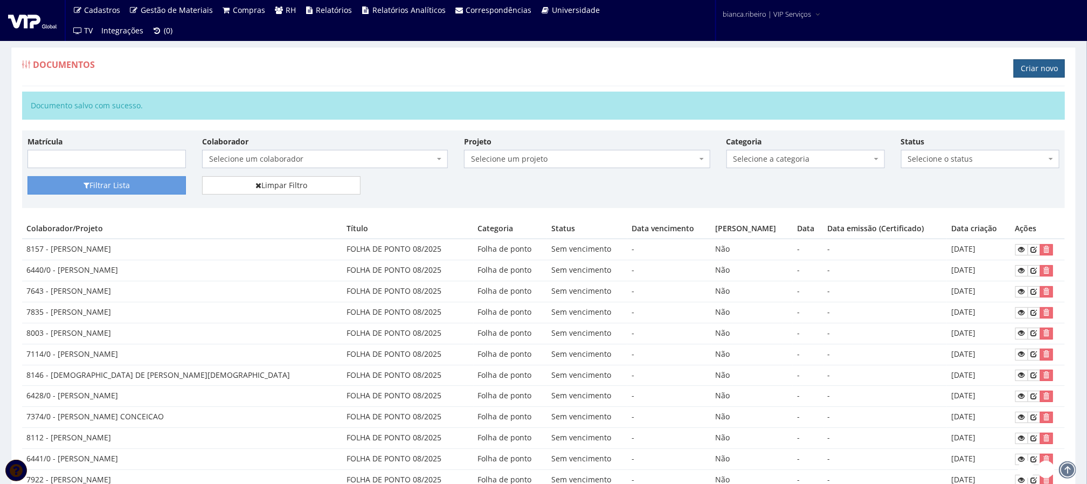
click at [1051, 70] on link "Criar novo" at bounding box center [1039, 68] width 51 height 18
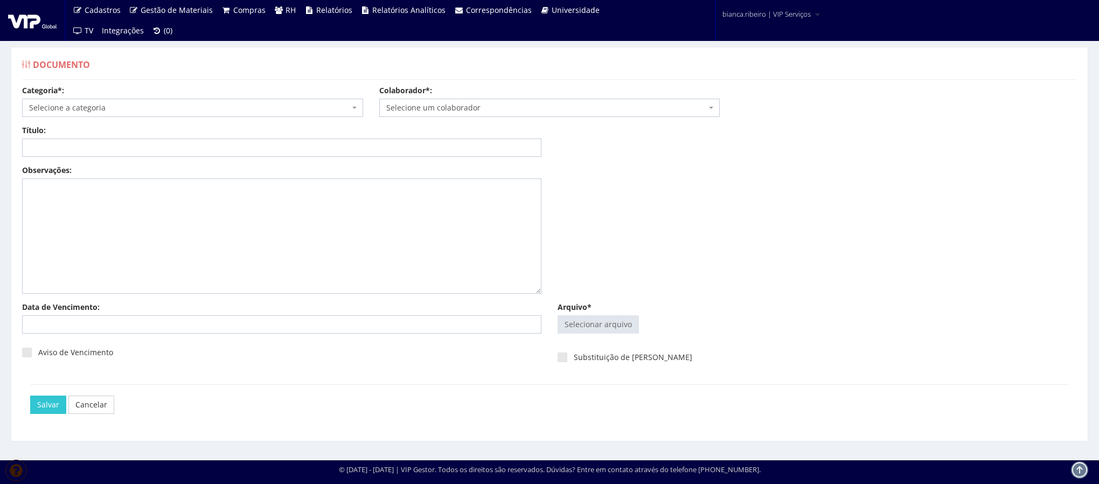
click at [223, 98] on div "Categoria*: Selecione a categoria Aso Segurança no trabalho - PGR Segurança no …" at bounding box center [192, 101] width 357 height 32
click at [225, 103] on span "Selecione a categoria" at bounding box center [189, 107] width 321 height 11
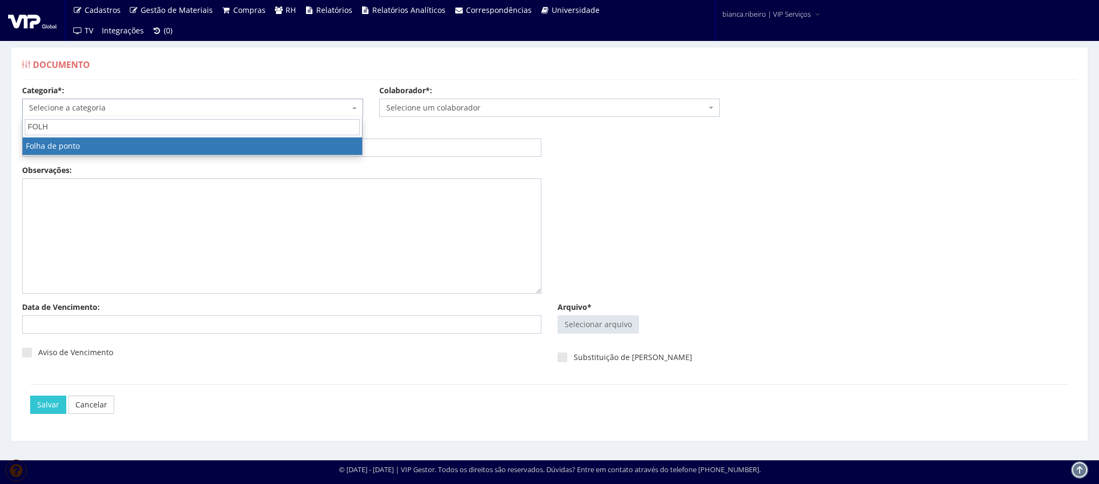
type input "FOLH"
select select "folha_ponto"
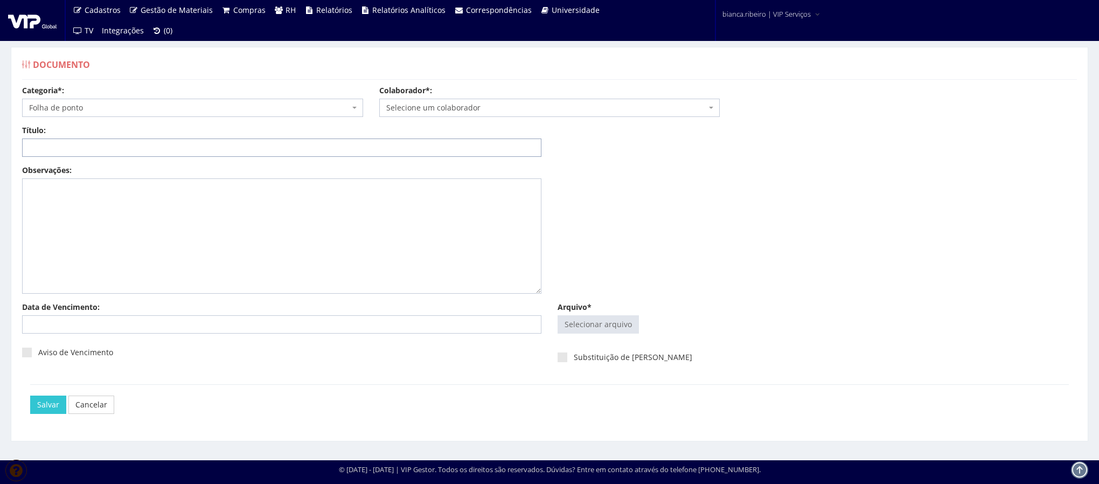
click at [200, 149] on input "Título:" at bounding box center [282, 148] width 520 height 18
paste input "FOLHA DE PONTO 08/2025"
type input "FOLHA DE PONTO 08/2025"
click at [615, 317] on input "Arquivo*" at bounding box center [598, 324] width 80 height 17
type input "C:\fakepath\marco antonio alves.pdf"
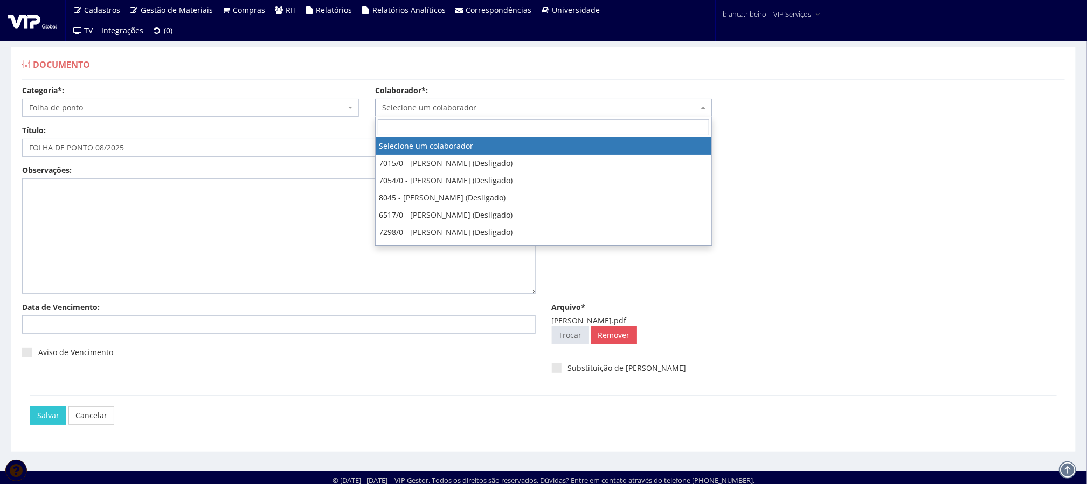
click at [500, 112] on span "Selecione um colaborador" at bounding box center [540, 107] width 316 height 11
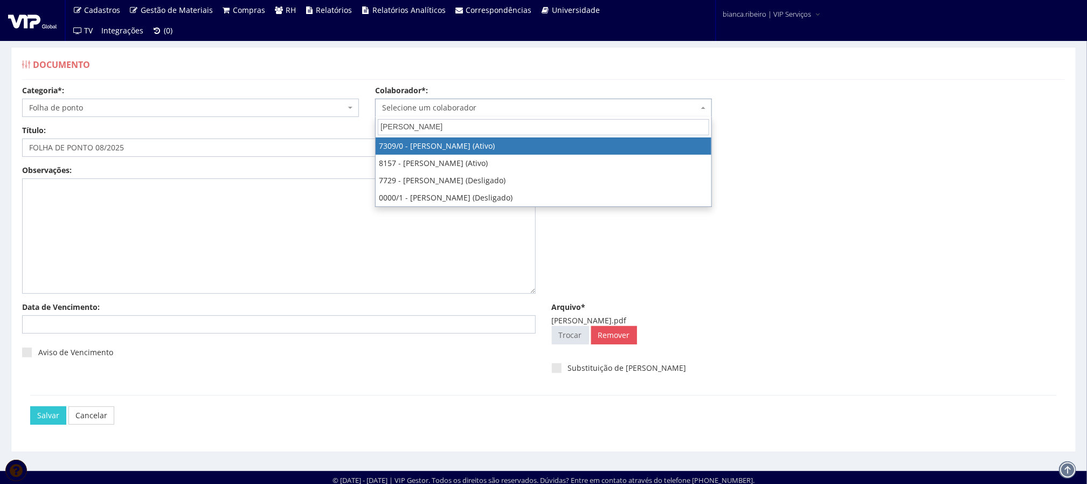
type input "MARCO ANTONIO"
select select "844"
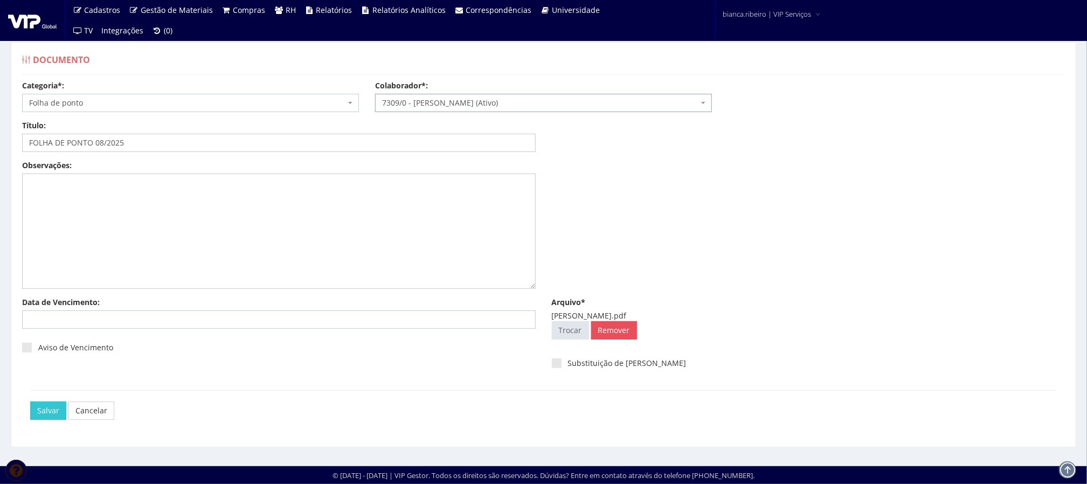
scroll to position [7, 0]
click at [42, 398] on div "Salvar Cancelar" at bounding box center [543, 410] width 1027 height 40
click at [44, 414] on input "Salvar" at bounding box center [48, 411] width 36 height 18
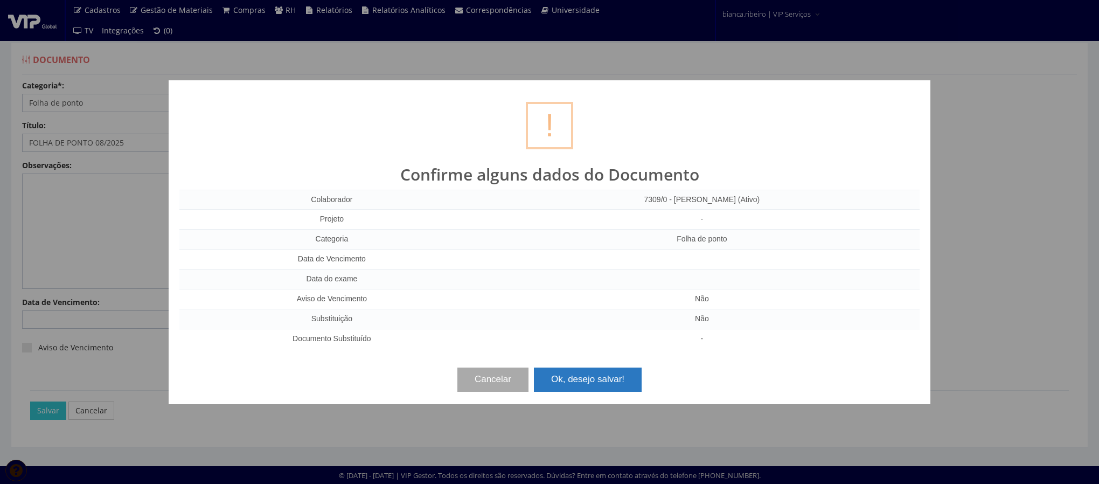
click at [586, 384] on button "Ok, desejo salvar!" at bounding box center [588, 380] width 108 height 24
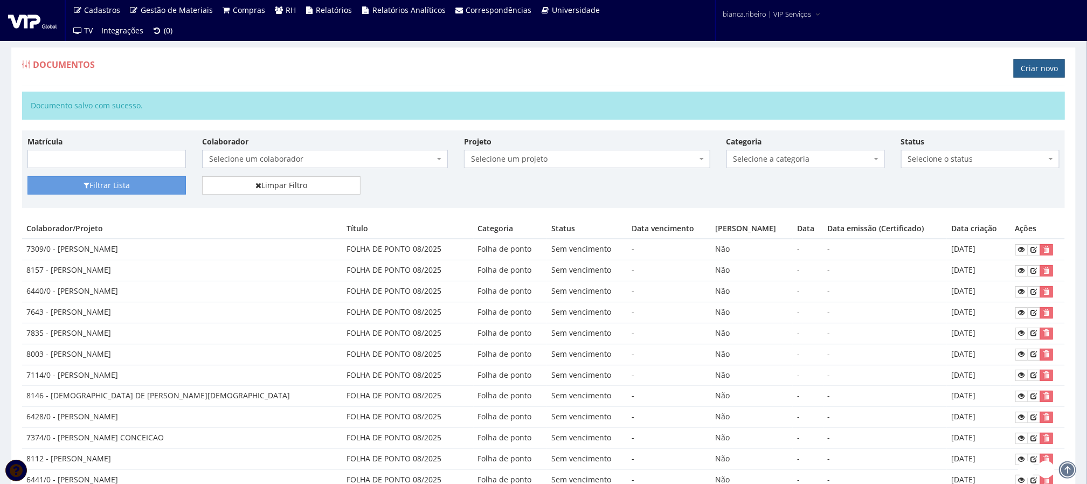
click at [1054, 64] on link "Criar novo" at bounding box center [1039, 68] width 51 height 18
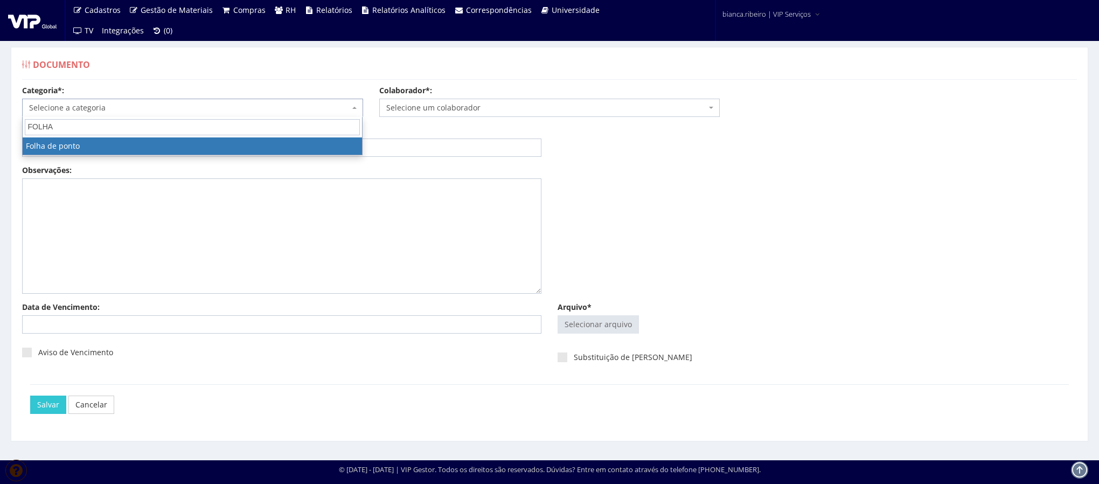
type input "FOLHA"
select select "folha_ponto"
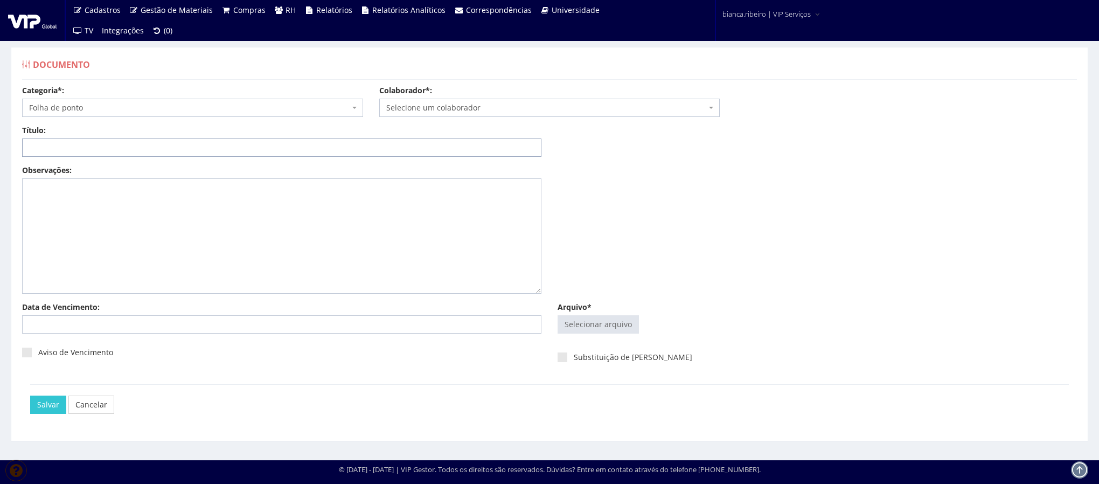
click at [98, 142] on input "Título:" at bounding box center [282, 148] width 520 height 18
paste input "FOLHA DE PONTO 08/2025"
type input "FOLHA DE PONTO 08/2025"
click at [618, 328] on input "Arquivo*" at bounding box center [598, 324] width 80 height 17
type input "C:\fakepath\[PERSON_NAME].pdf"
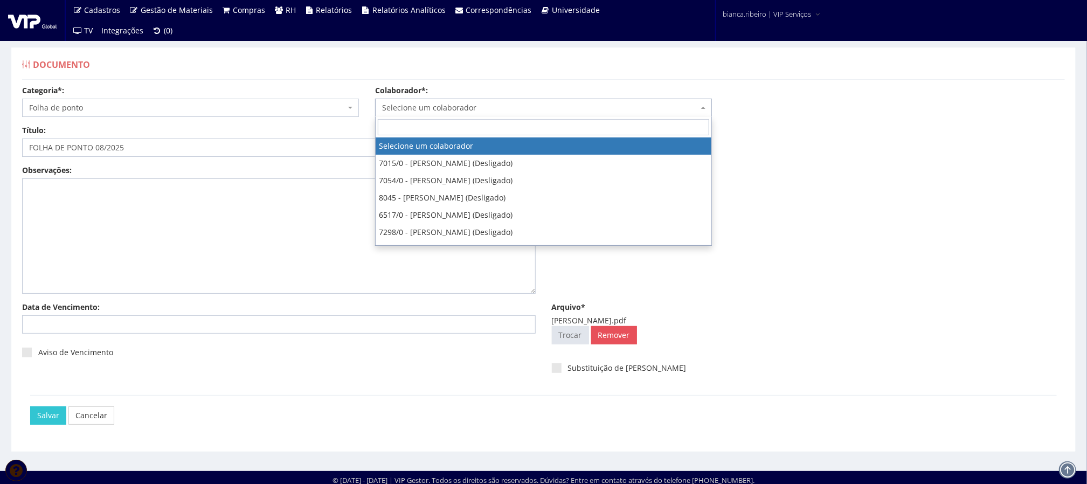
click at [495, 99] on span "Selecione um colaborador" at bounding box center [543, 108] width 337 height 18
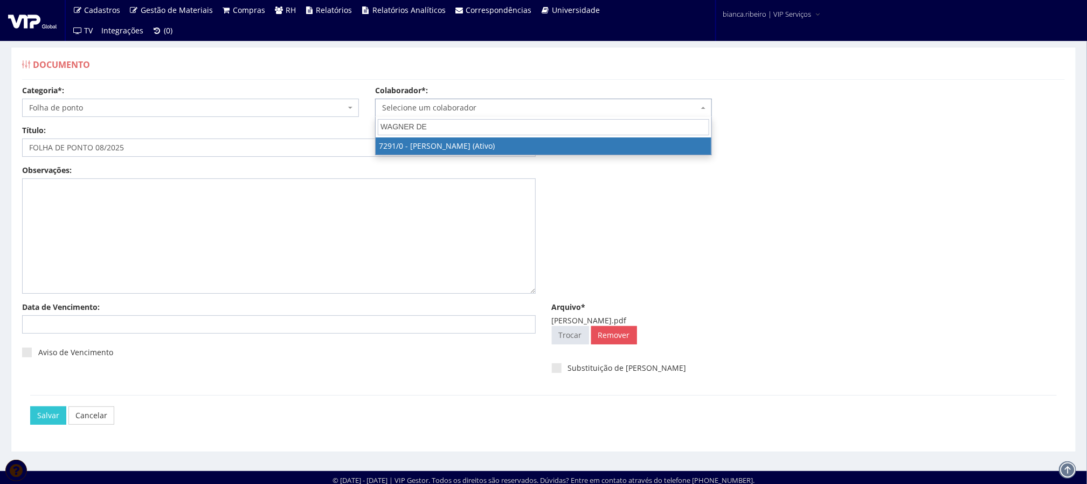
type input "WAGNER DE"
select select "808"
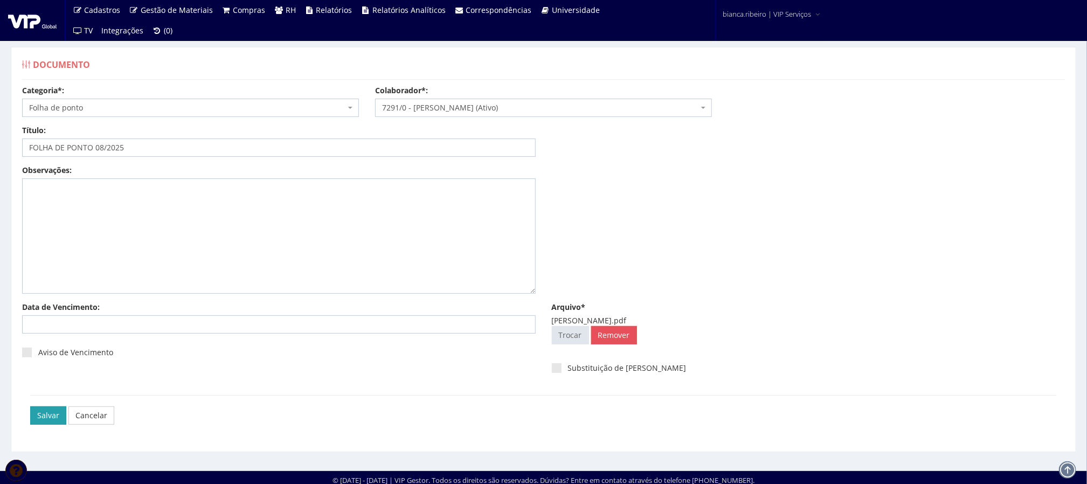
click at [49, 416] on input "Salvar" at bounding box center [48, 415] width 36 height 18
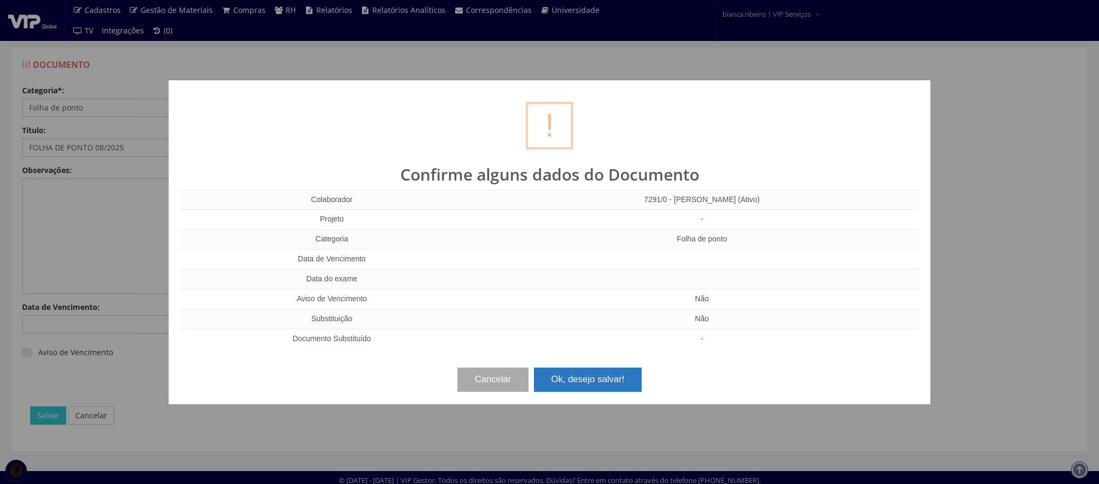
click at [572, 383] on button "Ok, desejo salvar!" at bounding box center [588, 380] width 108 height 24
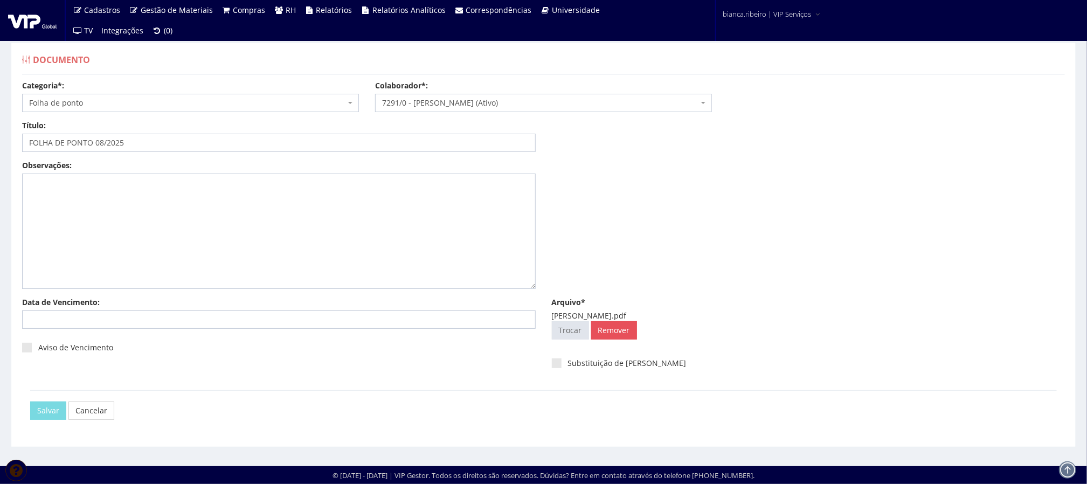
scroll to position [7, 0]
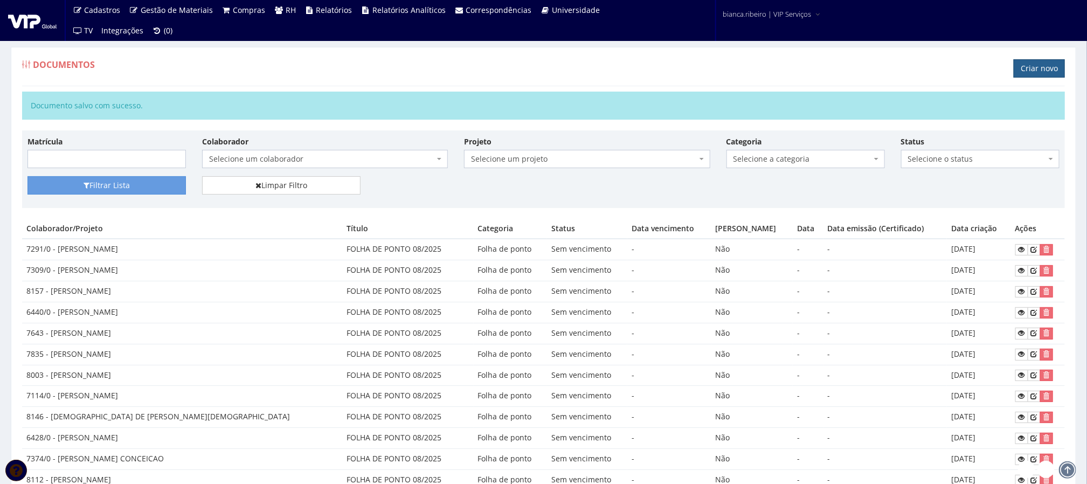
click at [1048, 68] on link "Criar novo" at bounding box center [1039, 68] width 51 height 18
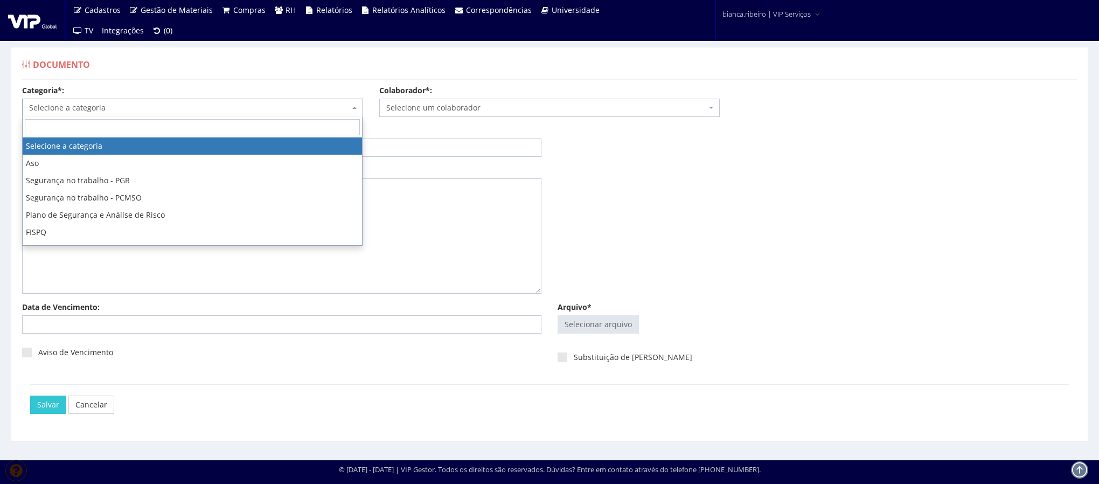
click at [115, 113] on span "Selecione a categoria" at bounding box center [189, 107] width 321 height 11
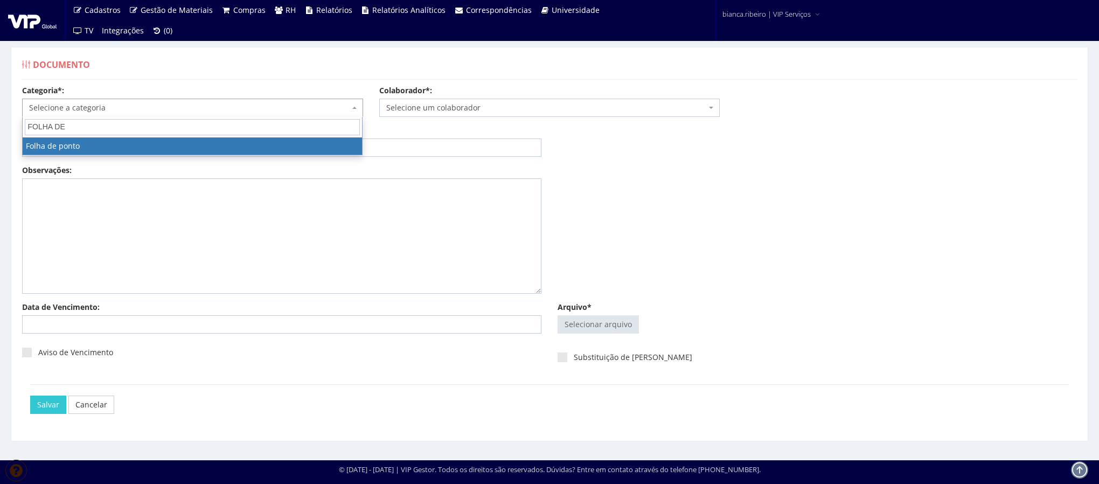
type input "FOLHA DE"
select select "folha_ponto"
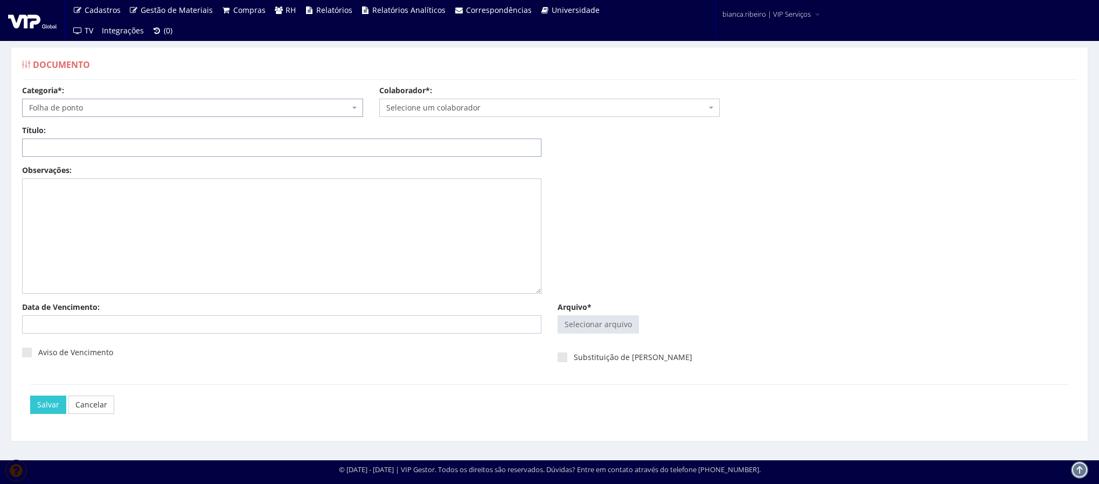
click at [95, 148] on input "Título:" at bounding box center [282, 148] width 520 height 18
paste input "FOLHA DE PONTO 08/2025"
type input "FOLHA DE PONTO 08/2025"
click at [613, 326] on input "Arquivo*" at bounding box center [598, 324] width 80 height 17
type input "C:\fakepath\jordana rodrigues.pdf"
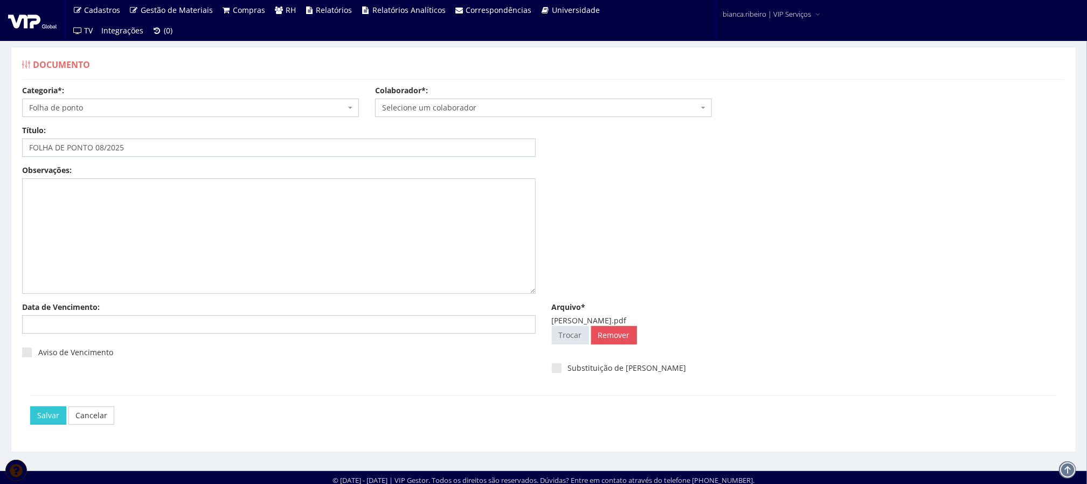
click at [461, 112] on span "Selecione um colaborador" at bounding box center [540, 107] width 316 height 11
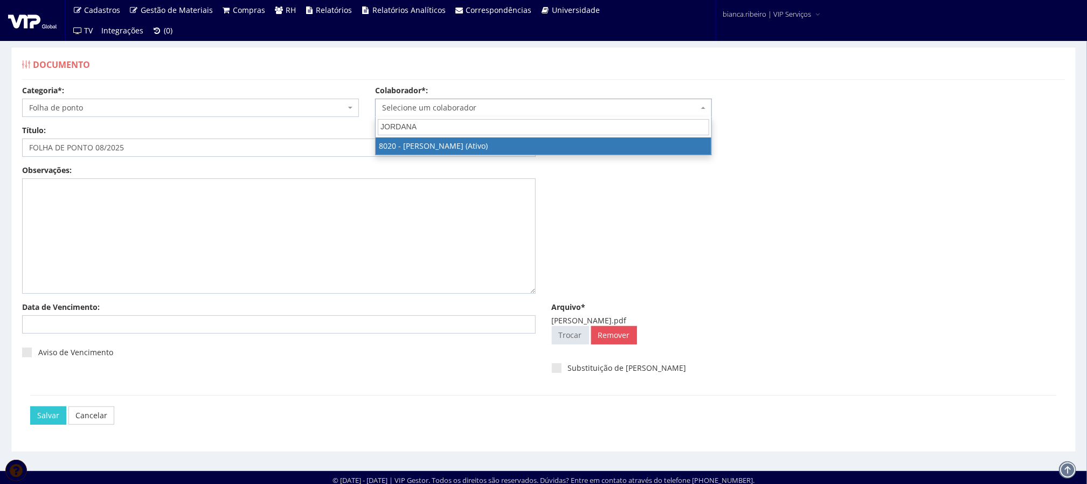
type input "JORDANA"
select select "3343"
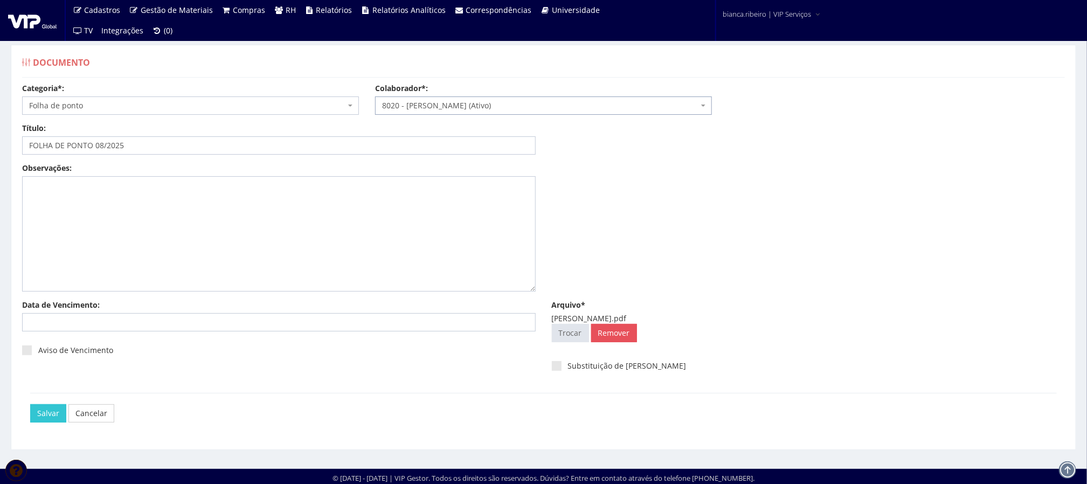
scroll to position [7, 0]
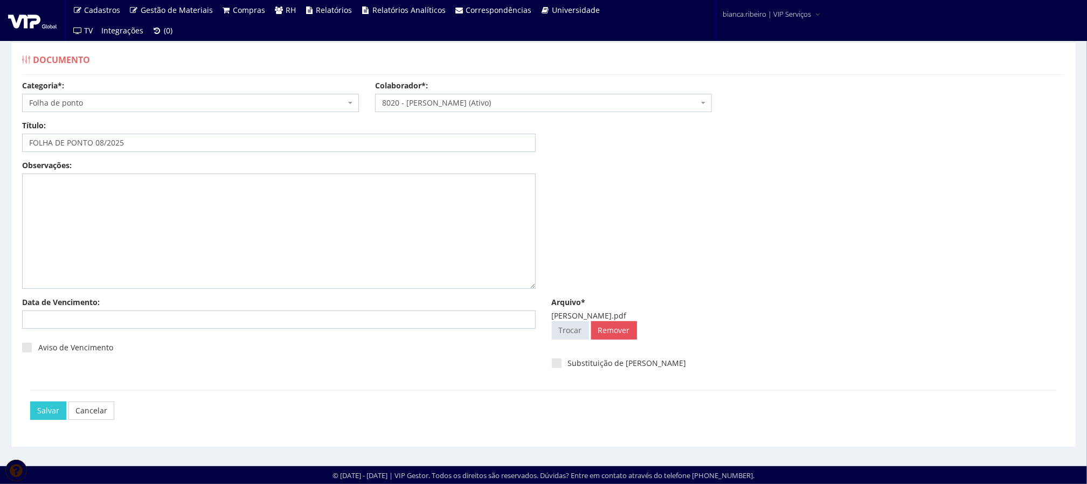
click at [54, 399] on div "Salvar Cancelar" at bounding box center [543, 410] width 1027 height 40
click at [47, 411] on input "Salvar" at bounding box center [48, 411] width 36 height 18
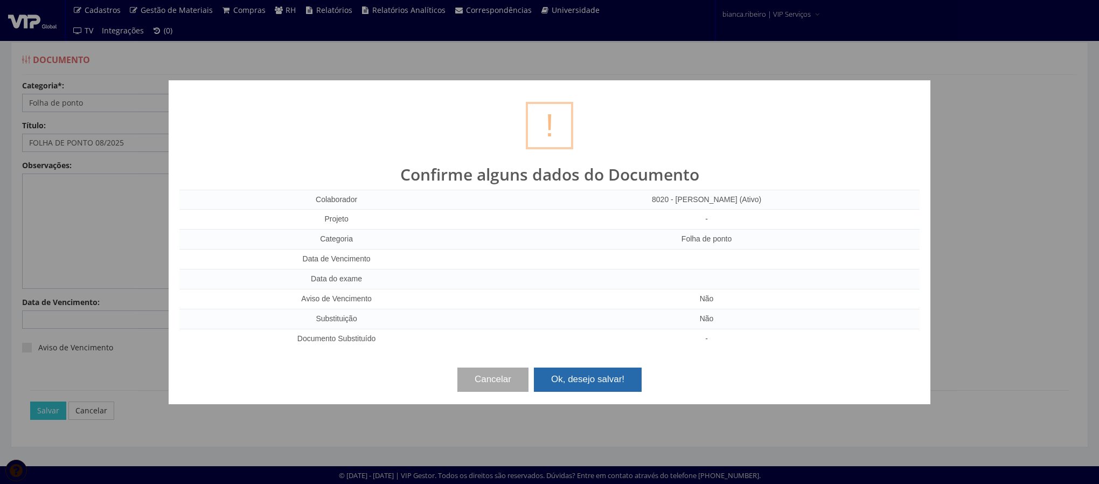
click at [627, 387] on button "Ok, desejo salvar!" at bounding box center [588, 380] width 108 height 24
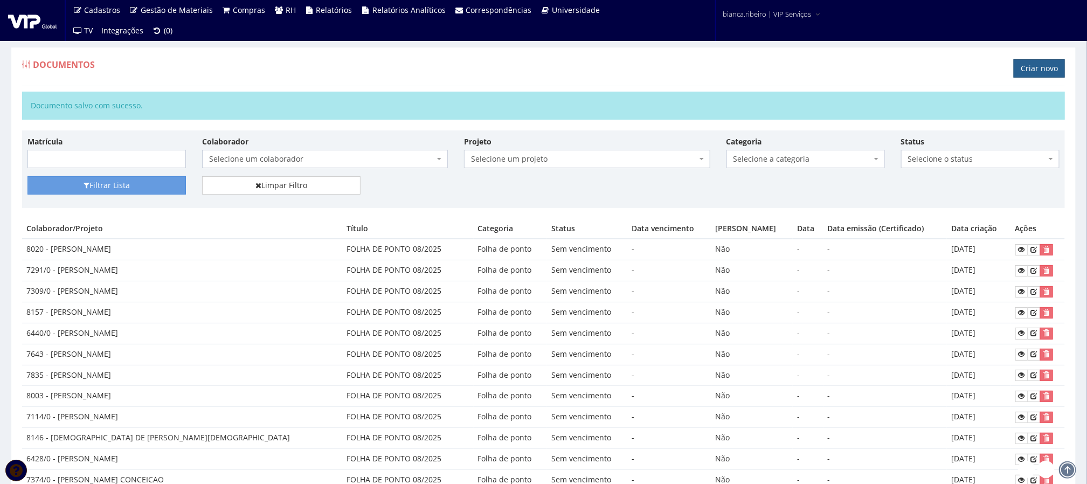
click at [1032, 68] on link "Criar novo" at bounding box center [1039, 68] width 51 height 18
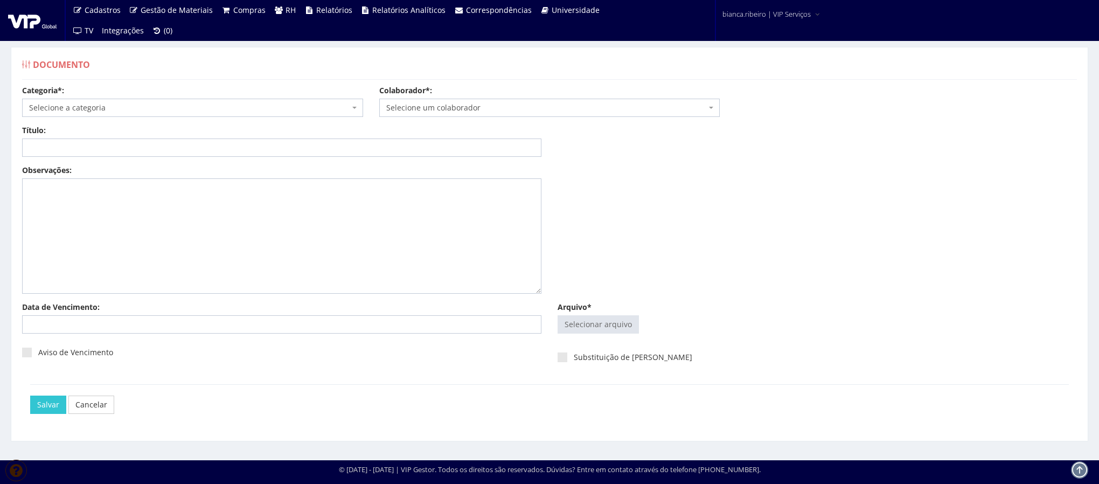
click at [125, 104] on span "Selecione a categoria" at bounding box center [189, 107] width 321 height 11
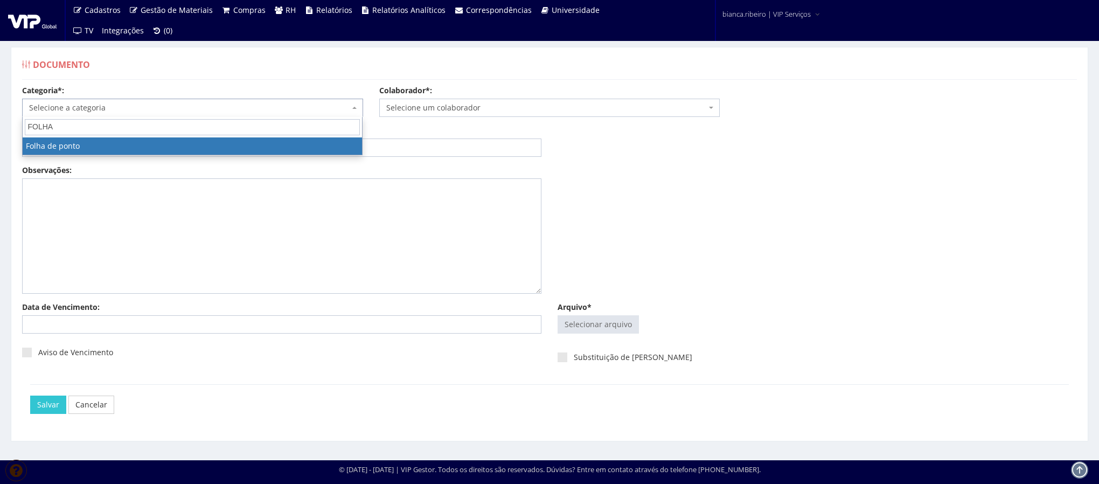
type input "FOLHA"
select select "folha_ponto"
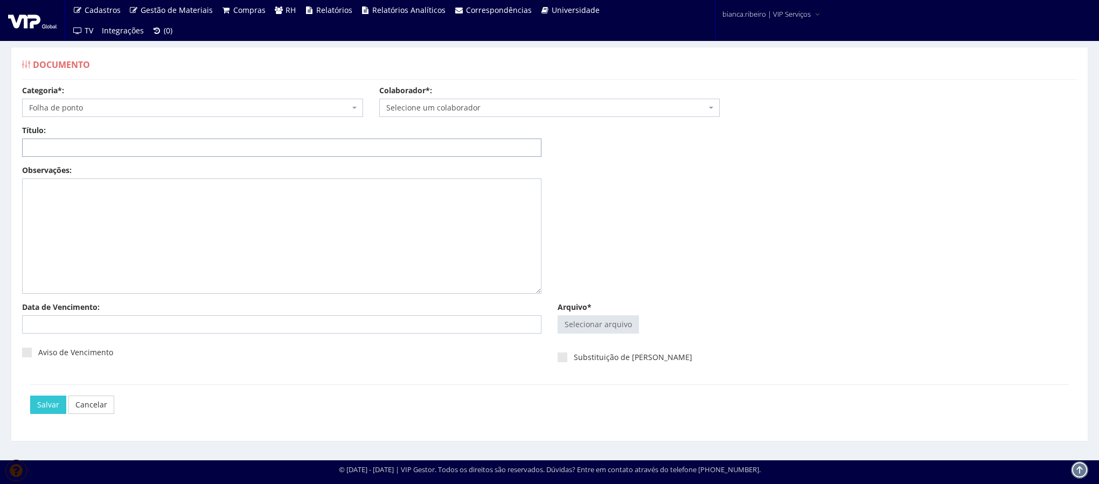
click at [148, 151] on input "Título:" at bounding box center [282, 148] width 520 height 18
paste input "FOLHA DE PONTO 08/2025"
type input "FOLHA DE PONTO 08/2025"
click at [631, 320] on input "Arquivo*" at bounding box center [598, 324] width 80 height 17
type input "C:\fakepath\gabriel silveira.pdf"
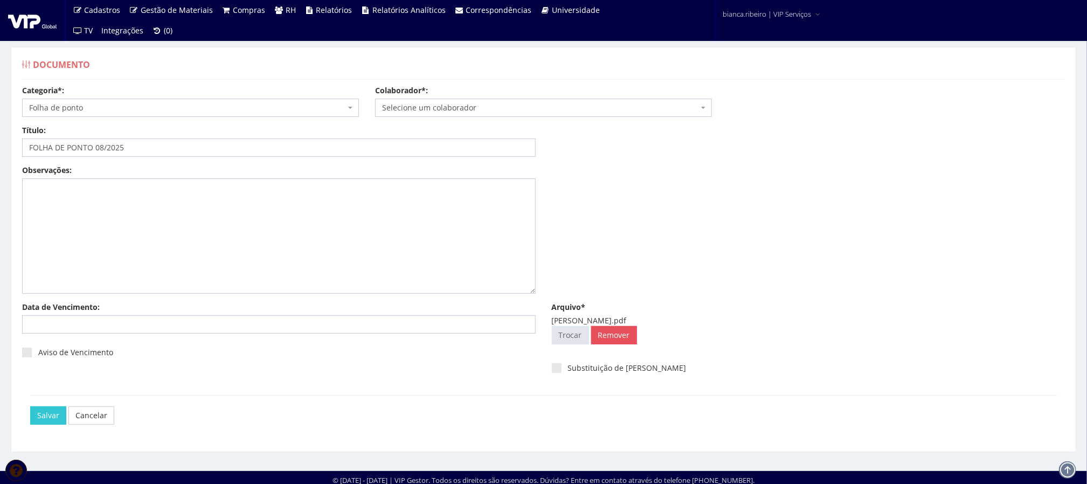
click at [403, 113] on span "Selecione um colaborador" at bounding box center [540, 107] width 316 height 11
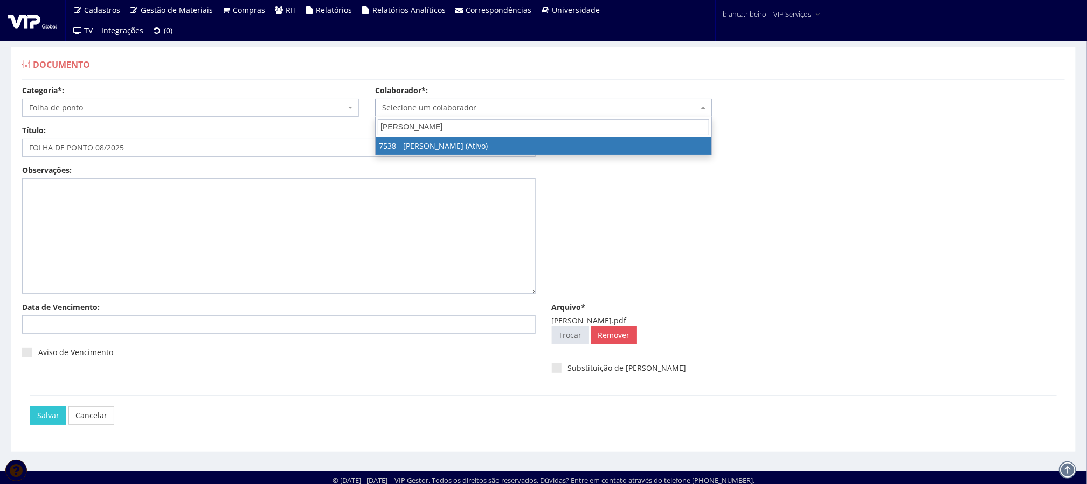
type input "GABRIEL SIL"
select select "1561"
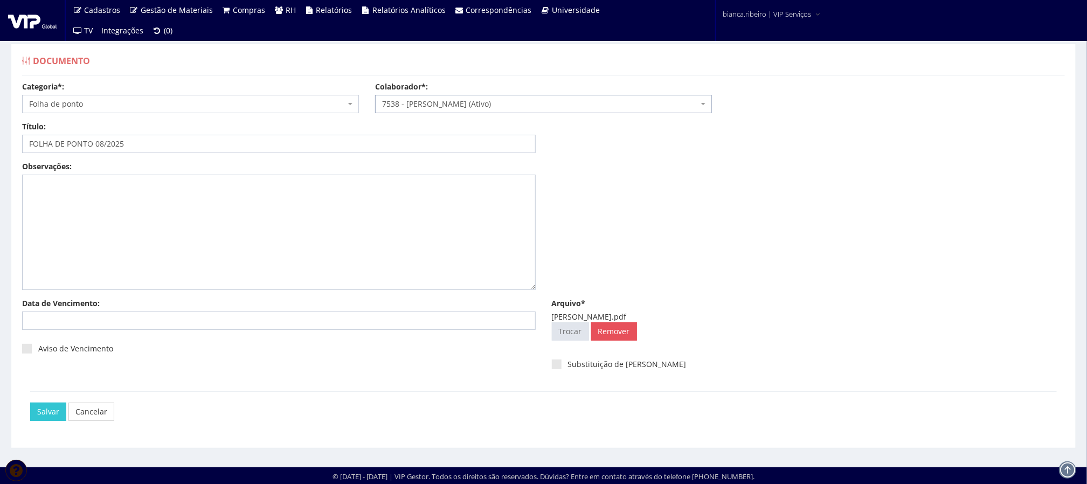
scroll to position [7, 0]
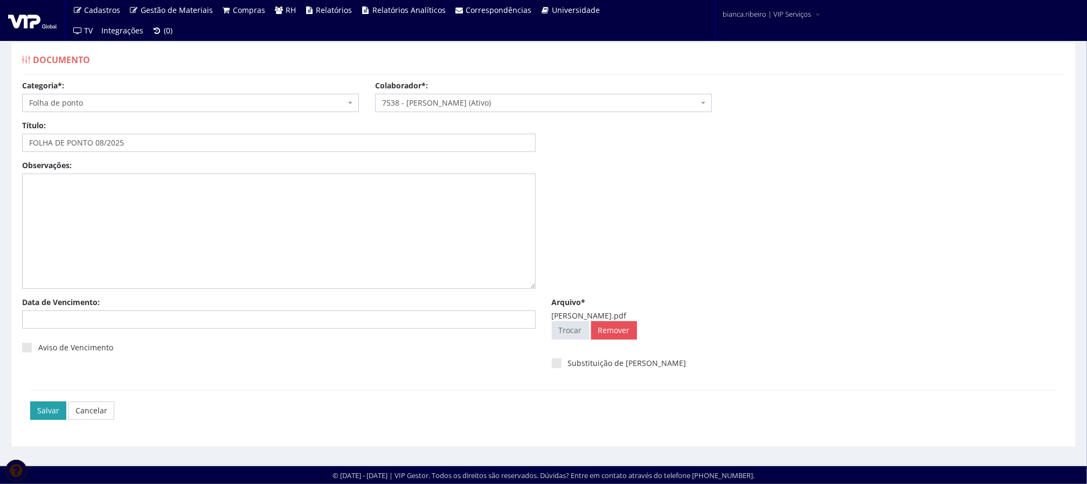
click at [46, 417] on input "Salvar" at bounding box center [48, 411] width 36 height 18
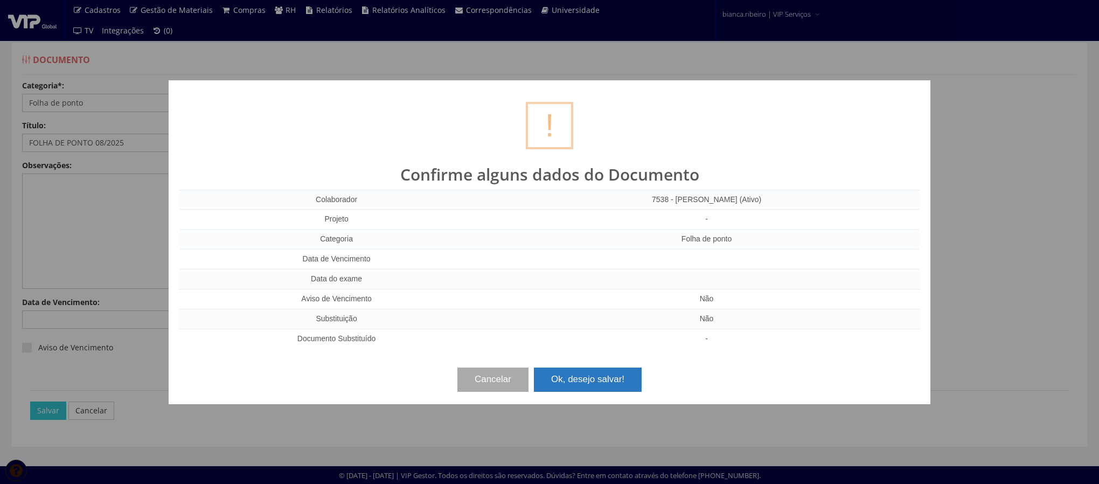
click at [589, 372] on button "Ok, desejo salvar!" at bounding box center [588, 380] width 108 height 24
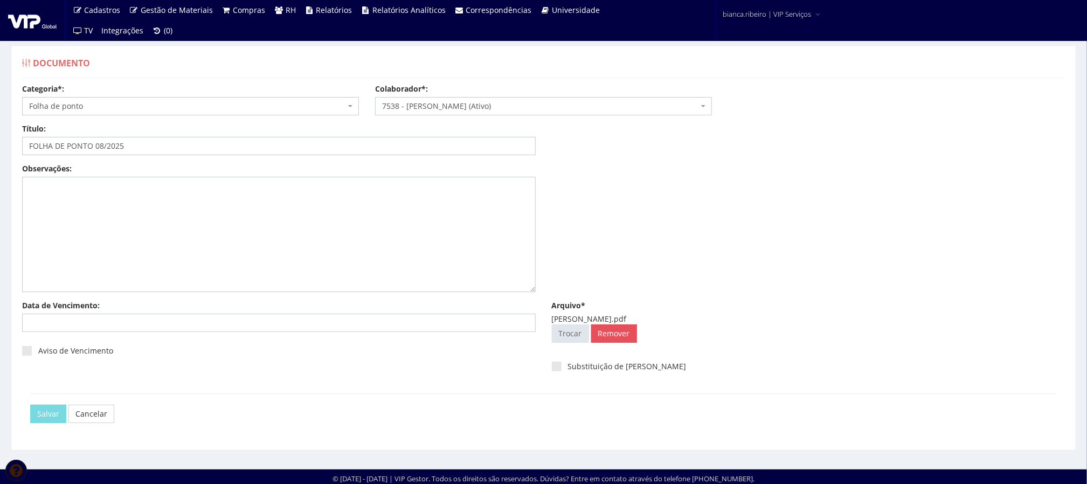
scroll to position [0, 0]
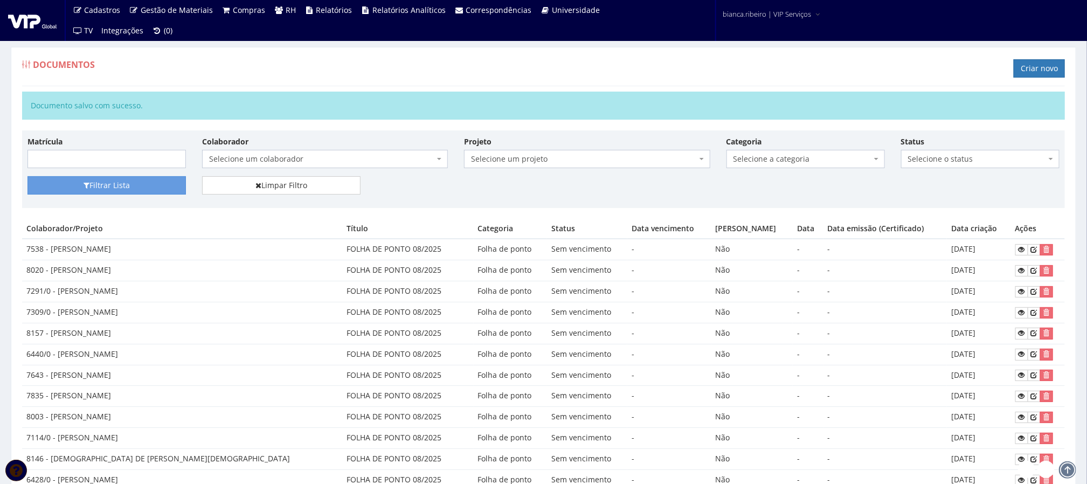
click at [1011, 68] on div "Documentos Criar novo" at bounding box center [543, 70] width 1043 height 32
click at [1023, 68] on link "Criar novo" at bounding box center [1039, 68] width 51 height 18
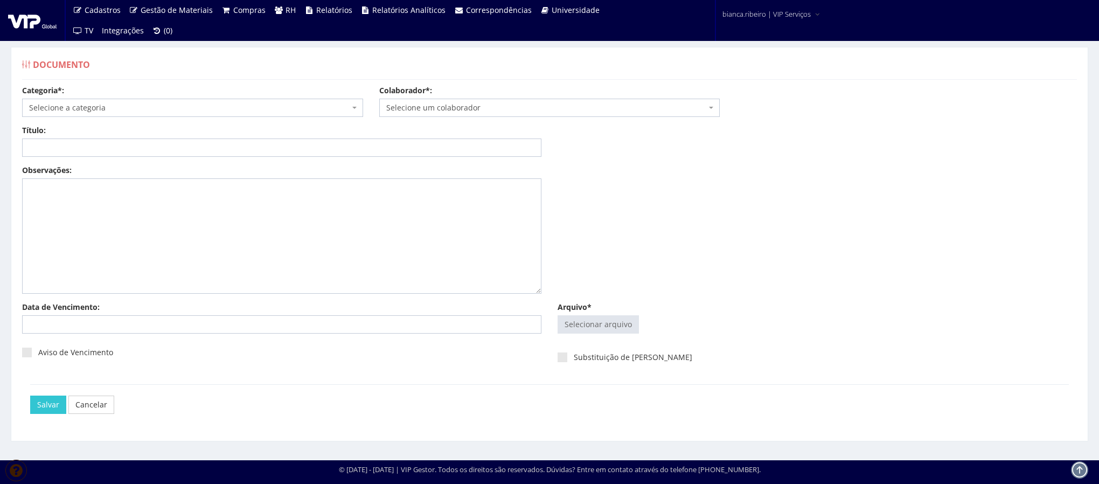
click at [195, 112] on span "Selecione a categoria" at bounding box center [189, 107] width 321 height 11
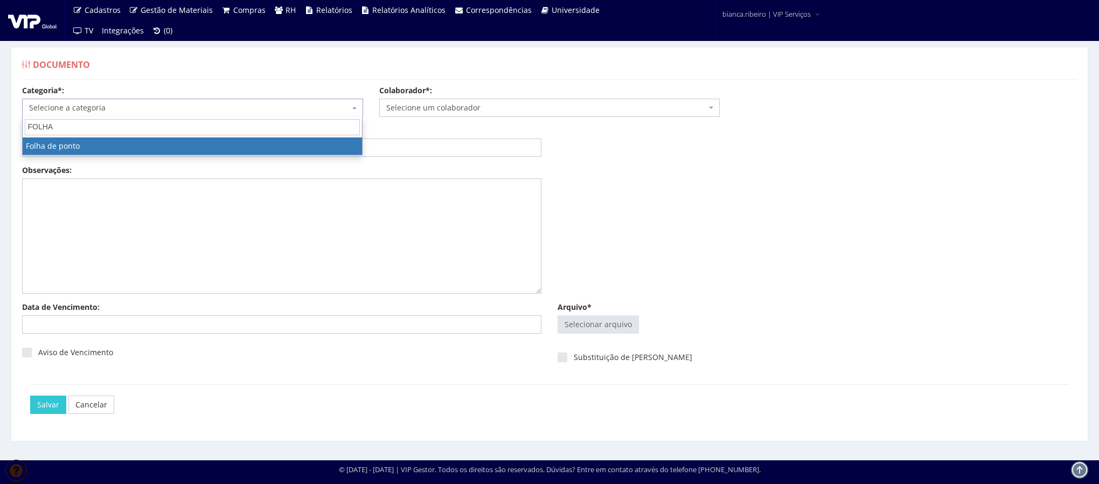
type input "FOLHA"
select select "folha_ponto"
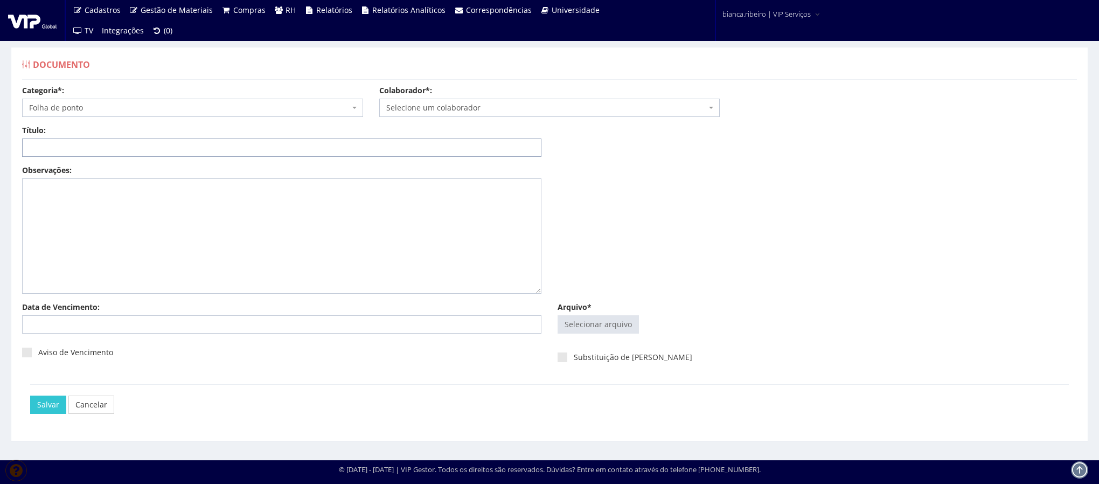
click at [185, 151] on input "Título:" at bounding box center [282, 148] width 520 height 18
paste input "FOLHA DE PONTO 08/2025"
type input "FOLHA DE PONTO 08/2025"
click at [608, 328] on input "Arquivo*" at bounding box center [598, 324] width 80 height 17
type input "C:\fakepath\bruno filipe.pdf"
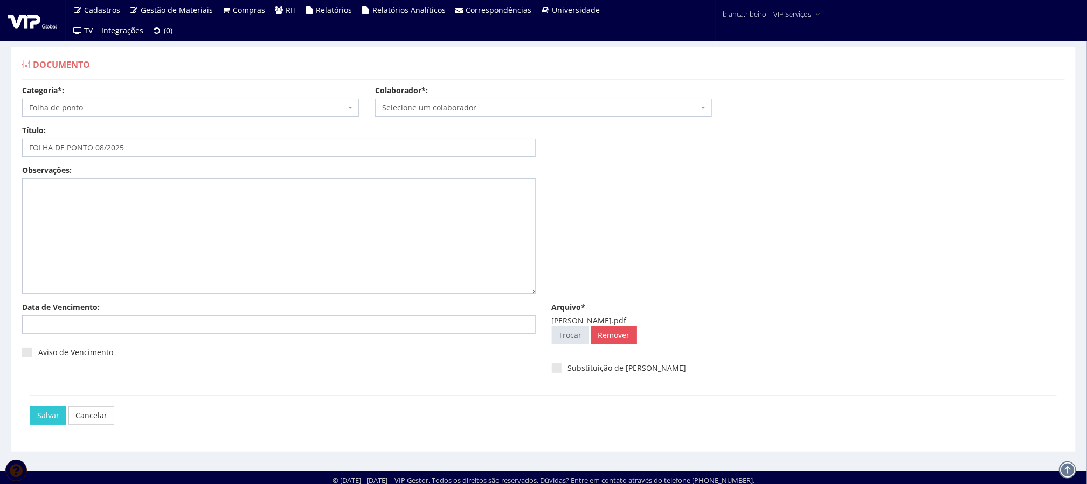
click at [446, 105] on span "Selecione um colaborador" at bounding box center [540, 107] width 316 height 11
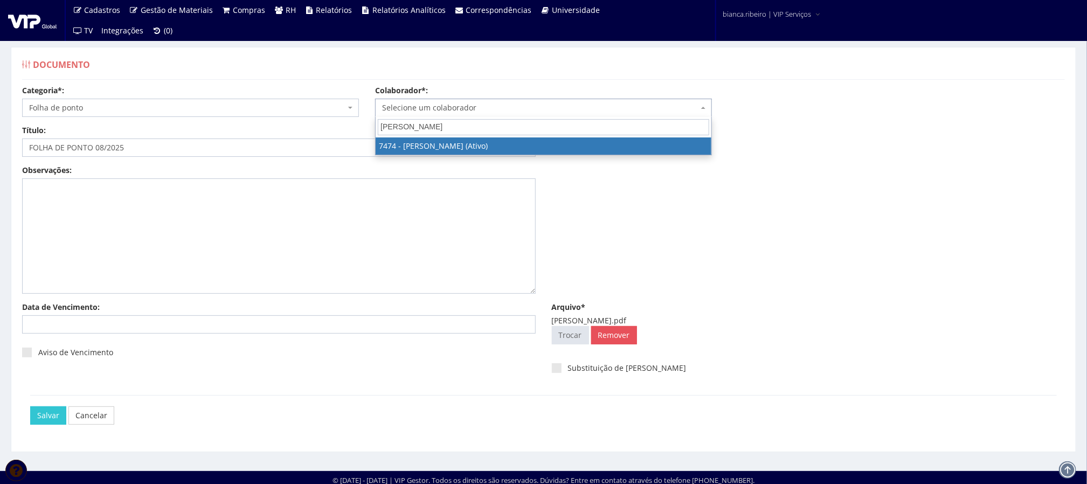
type input "BRUNO FILI"
select select "1379"
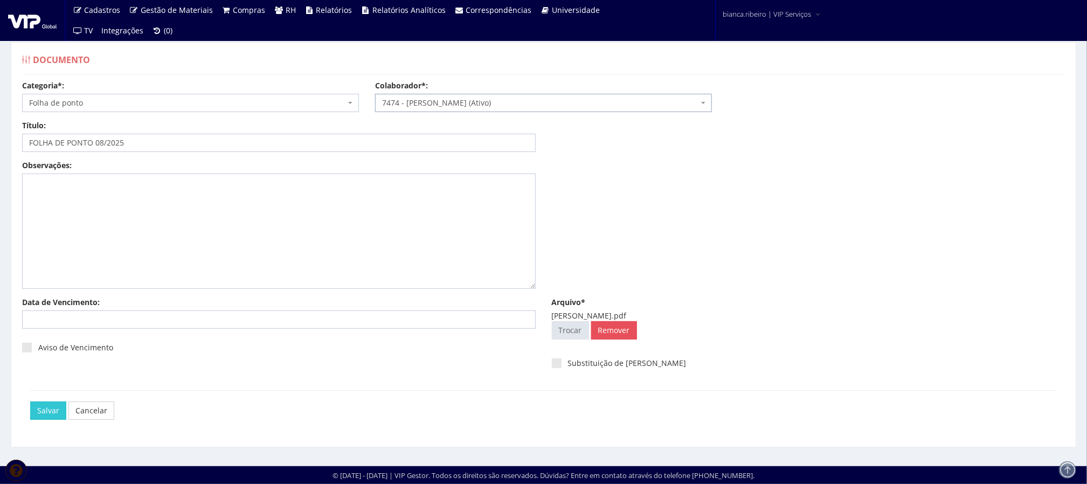
scroll to position [7, 0]
click at [43, 410] on input "Salvar" at bounding box center [48, 411] width 36 height 18
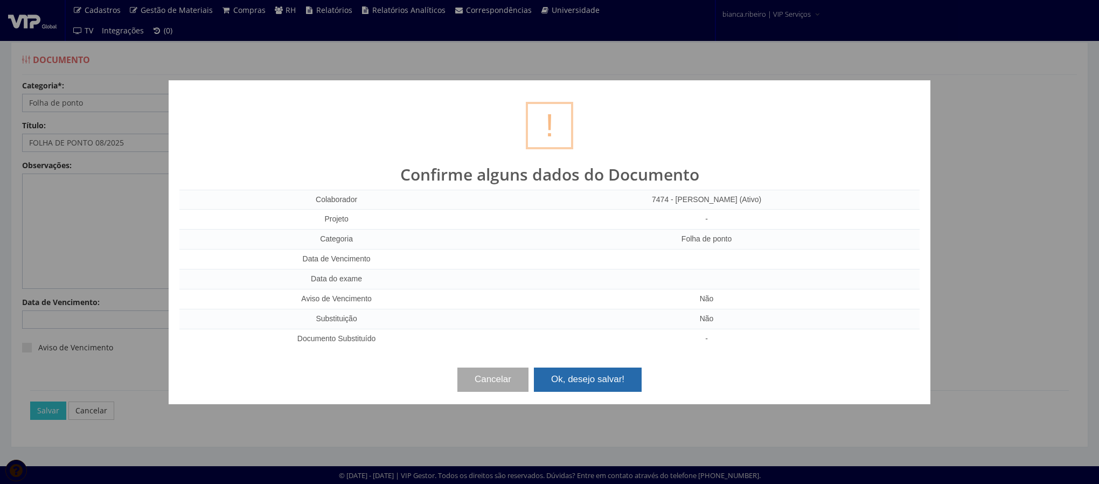
click at [632, 378] on button "Ok, desejo salvar!" at bounding box center [588, 380] width 108 height 24
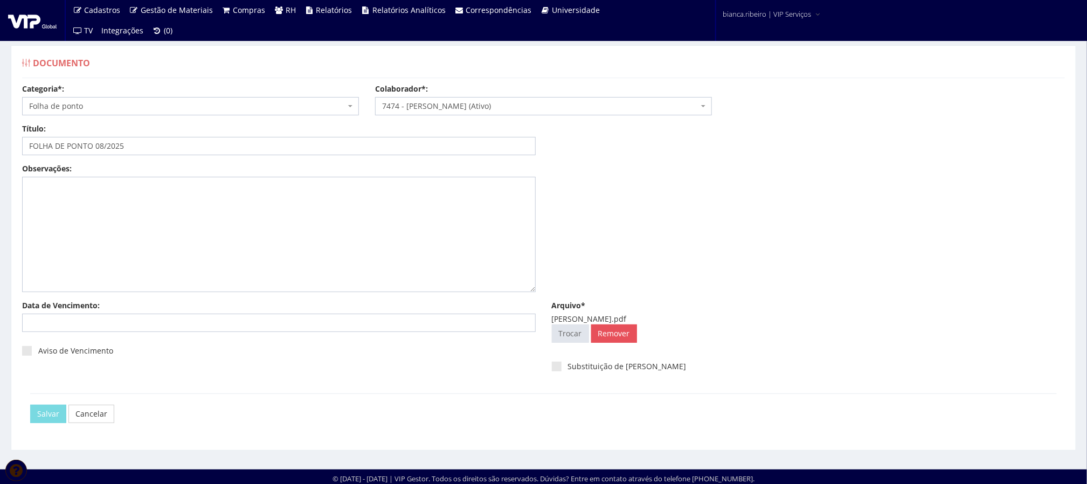
scroll to position [0, 0]
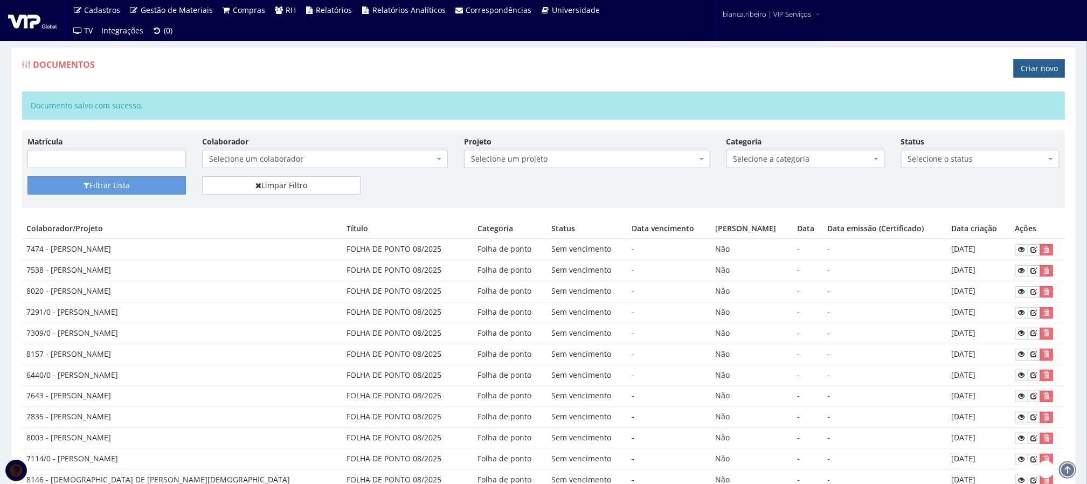
click at [1047, 70] on link "Criar novo" at bounding box center [1039, 68] width 51 height 18
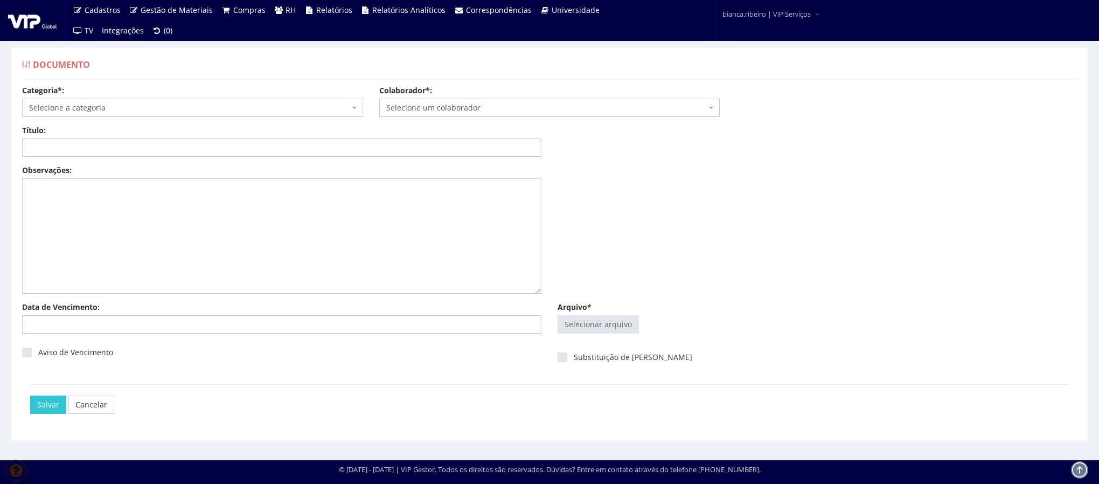
click at [152, 108] on span "Selecione a categoria" at bounding box center [189, 107] width 321 height 11
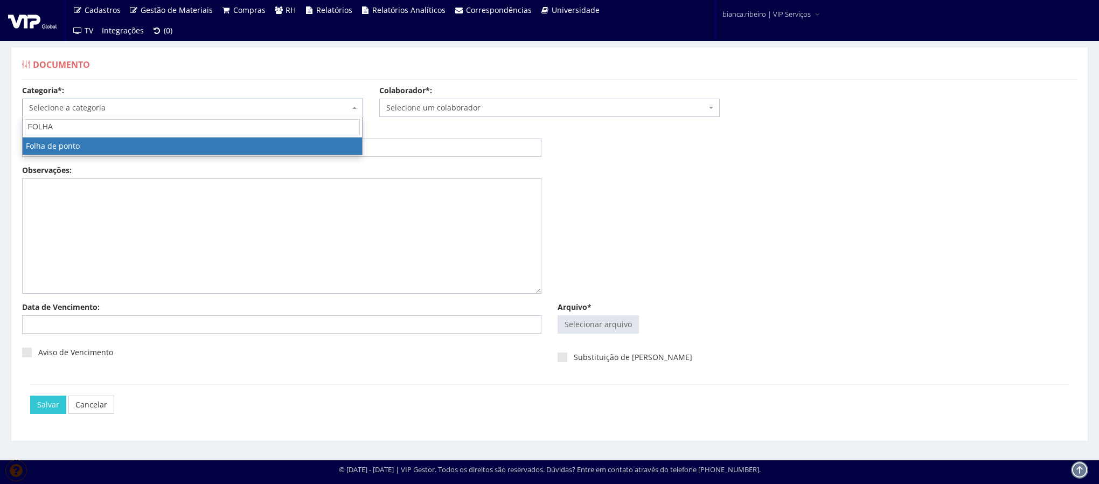
type input "FOLHA"
select select "folha_ponto"
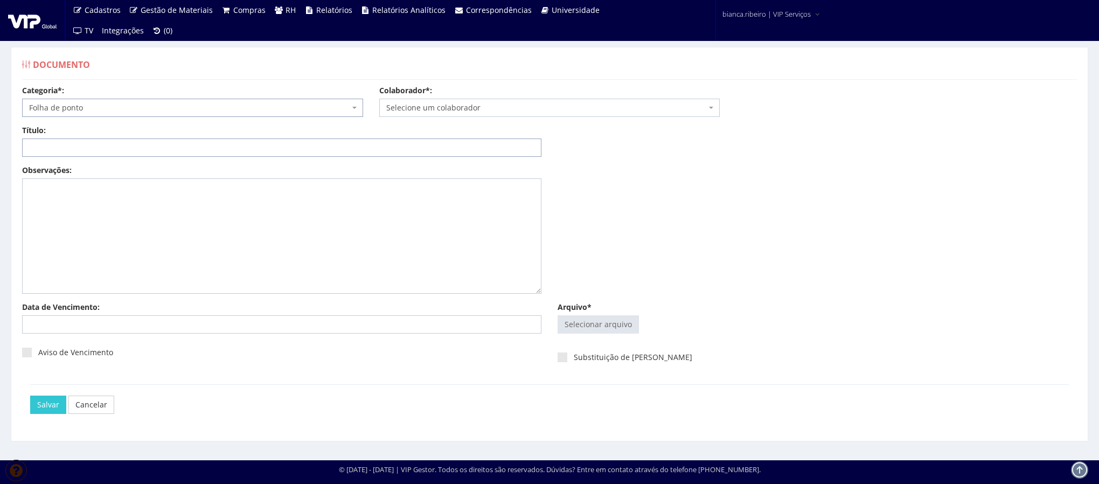
click at [159, 153] on input "Título:" at bounding box center [282, 148] width 520 height 18
paste input "FOLHA DE PONTO 08/2025"
type input "FOLHA DE PONTO 08/2025"
click at [612, 326] on input "Arquivo*" at bounding box center [598, 324] width 80 height 17
type input "C:\fakepath\juan yuri.pdf"
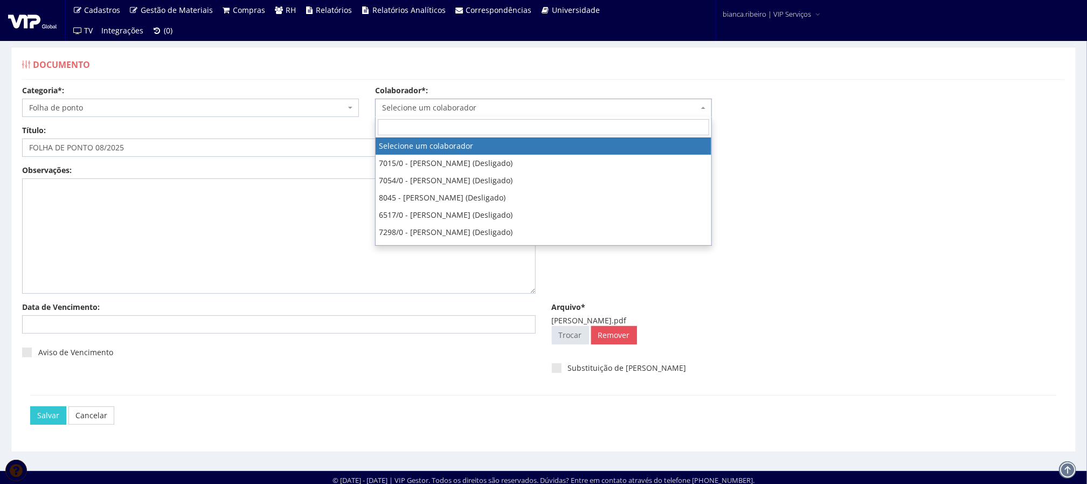
click at [513, 103] on span "Selecione um colaborador" at bounding box center [540, 107] width 316 height 11
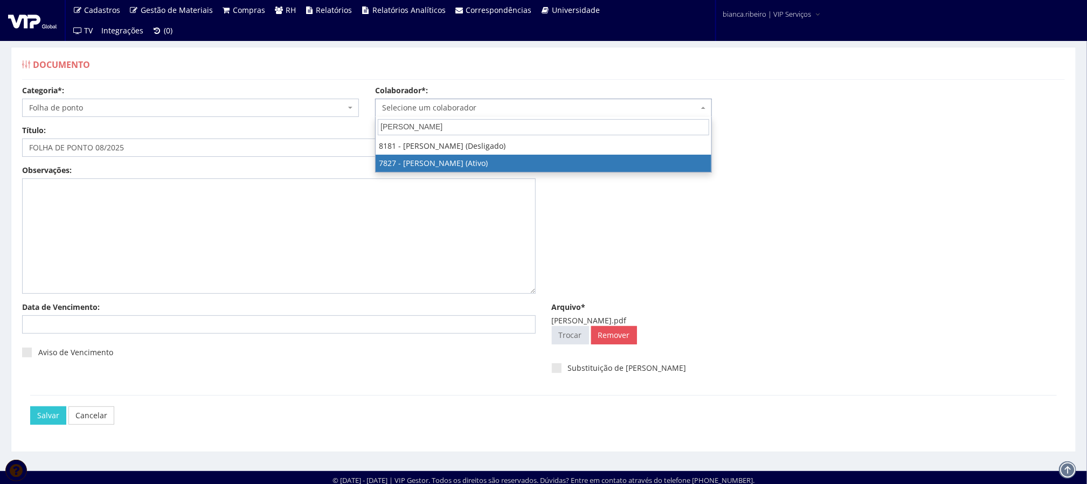
type input "JUAN"
select select "2646"
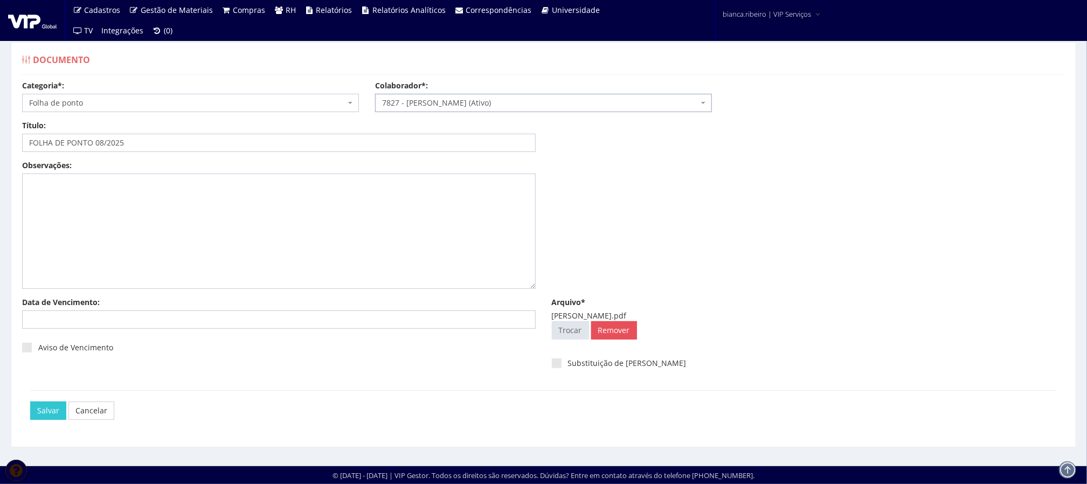
scroll to position [7, 0]
click at [62, 411] on input "Salvar" at bounding box center [48, 411] width 36 height 18
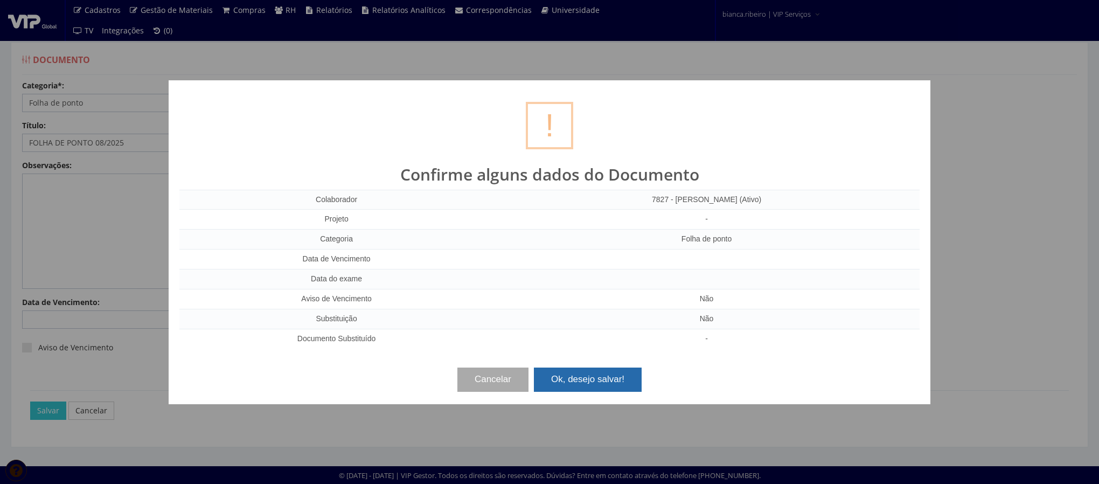
click at [628, 387] on button "Ok, desejo salvar!" at bounding box center [588, 380] width 108 height 24
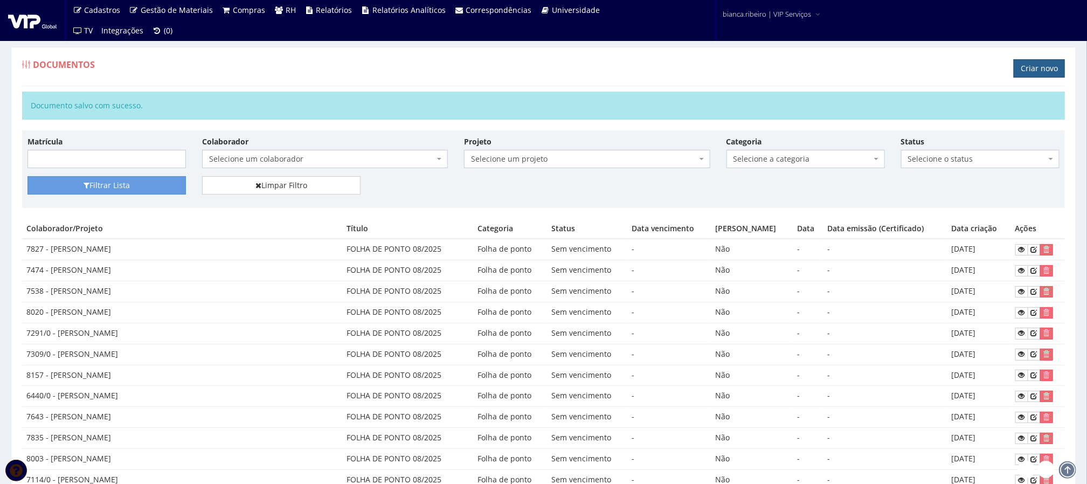
click at [1061, 68] on link "Criar novo" at bounding box center [1039, 68] width 51 height 18
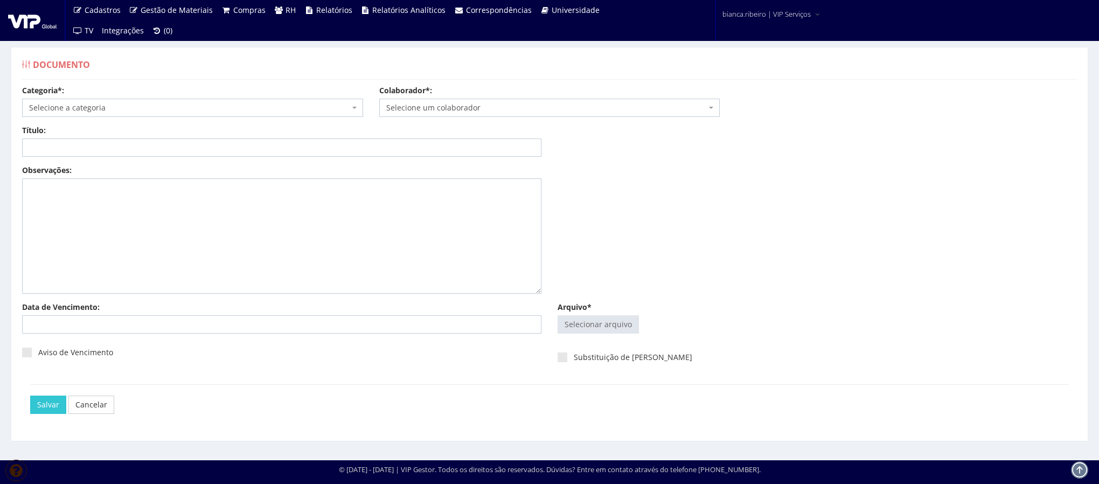
click at [199, 104] on span "Selecione a categoria" at bounding box center [189, 107] width 321 height 11
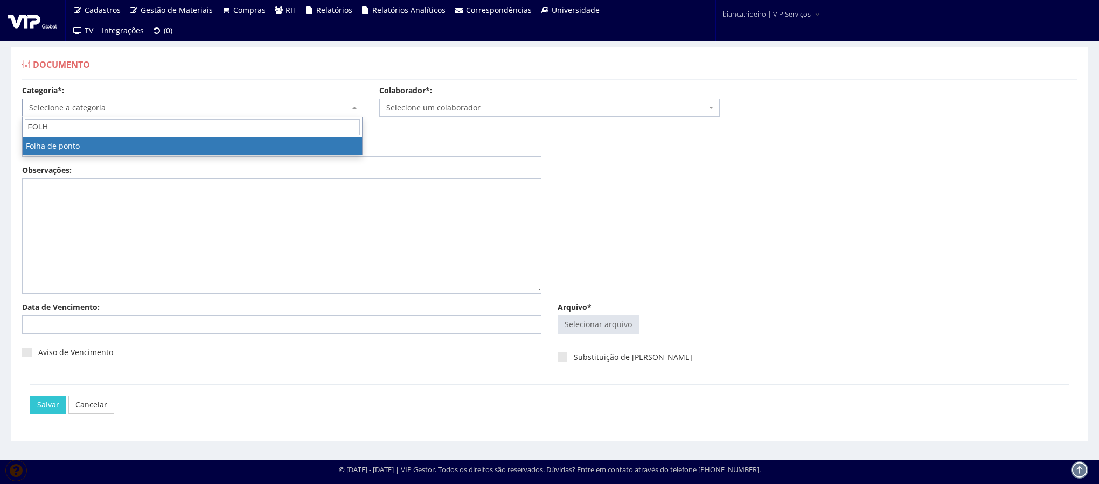
type input "FOLH"
drag, startPoint x: 213, startPoint y: 151, endPoint x: 209, endPoint y: 128, distance: 23.6
select select "folha_ponto"
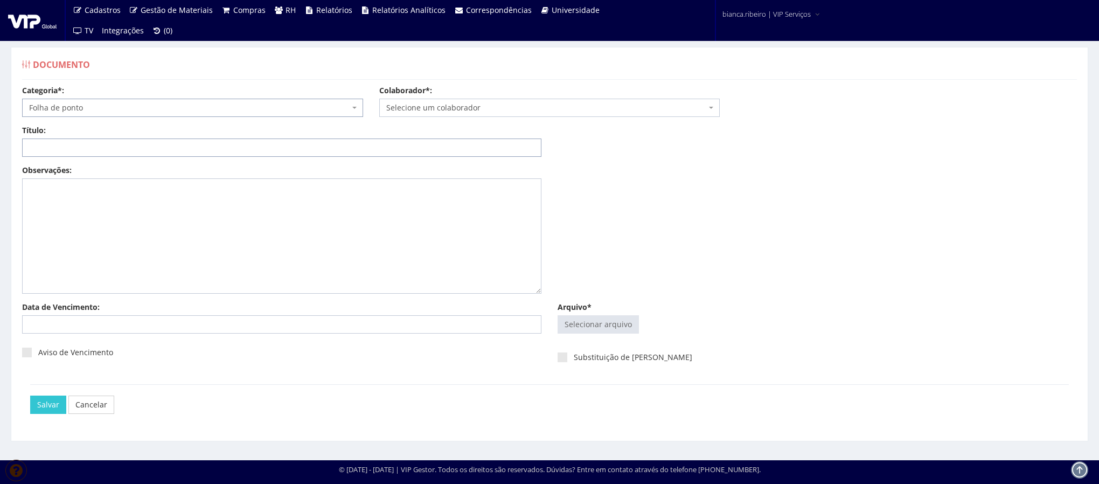
click at [233, 144] on input "Título:" at bounding box center [282, 148] width 520 height 18
paste input "FOLHA DE PONTO 08/2025"
type input "FOLHA DE PONTO 08/2025"
click at [584, 327] on input "Arquivo*" at bounding box center [598, 324] width 80 height 17
type input "C:\fakepath\[PERSON_NAME].pdf"
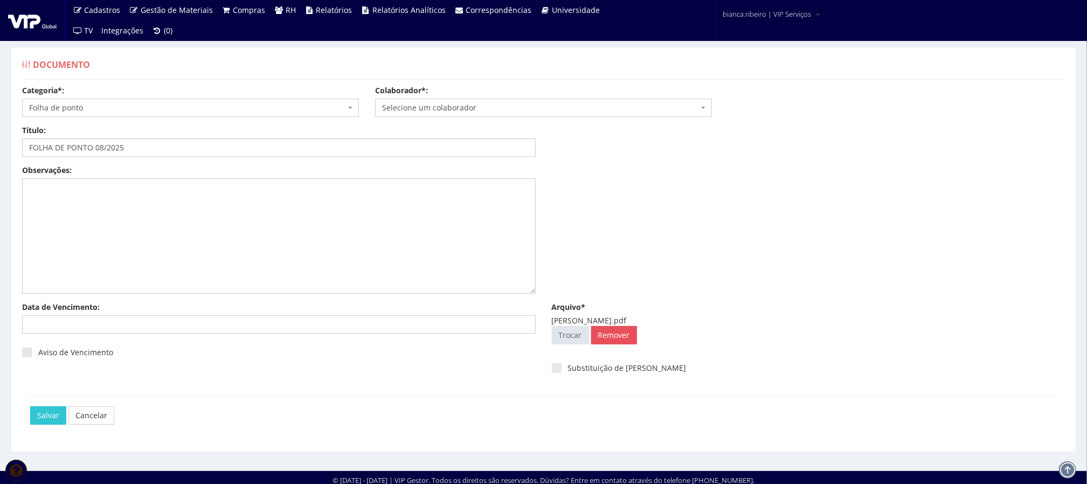
click at [400, 116] on body "Cadastros Clientes Unidades Subclientes Unidades de Subclientes Projetos Vagas …" at bounding box center [543, 244] width 1087 height 489
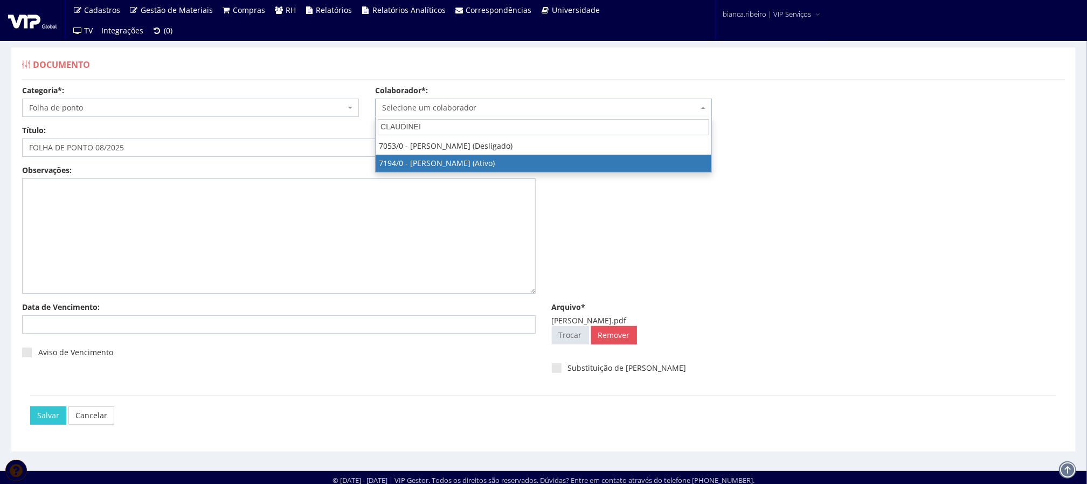
type input "CLAUDINEI"
select select "667"
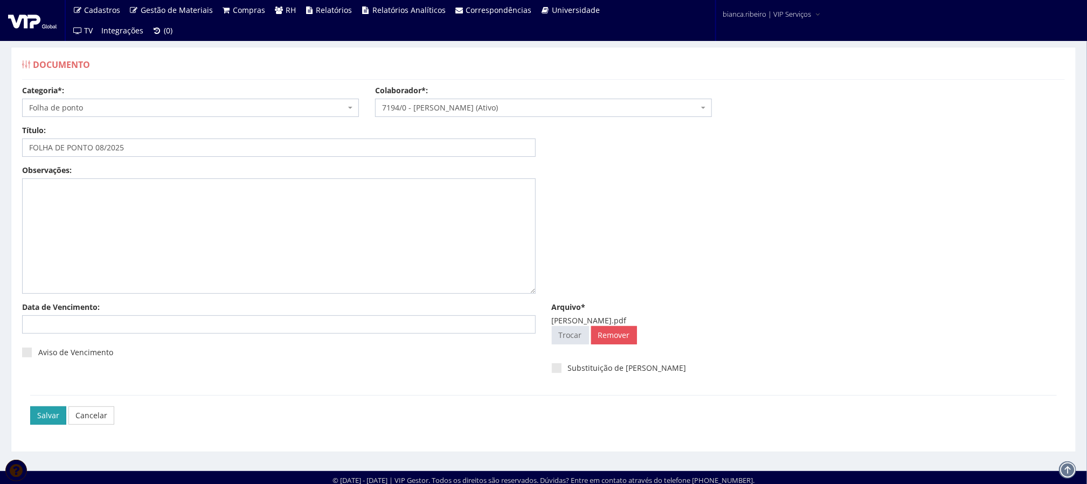
click at [52, 407] on input "Salvar" at bounding box center [48, 415] width 36 height 18
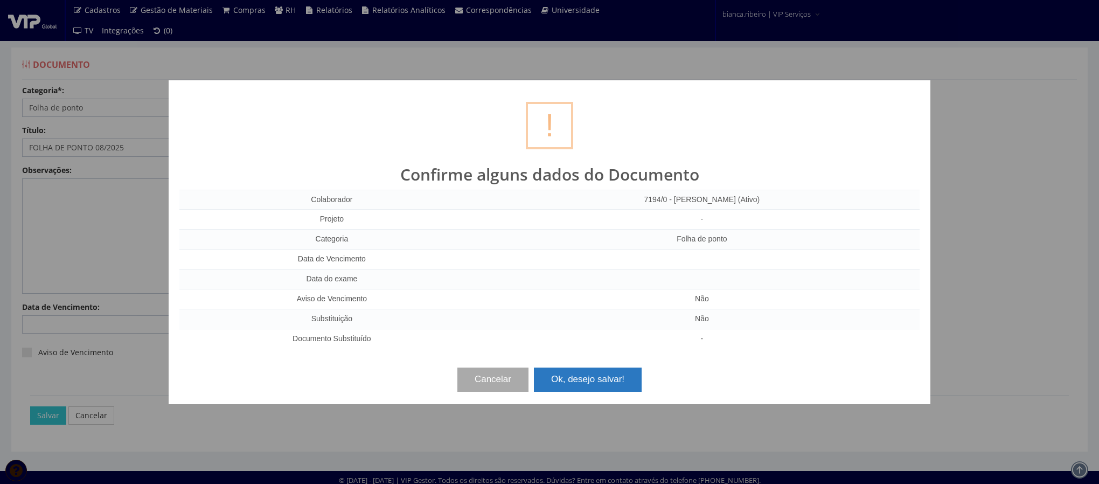
click at [554, 373] on button "Ok, desejo salvar!" at bounding box center [588, 380] width 108 height 24
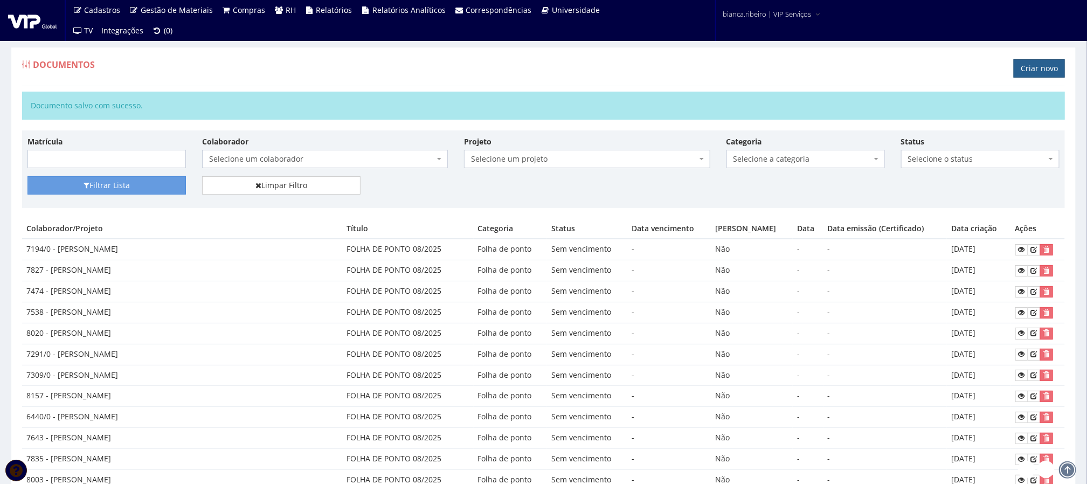
click at [1040, 67] on link "Criar novo" at bounding box center [1039, 68] width 51 height 18
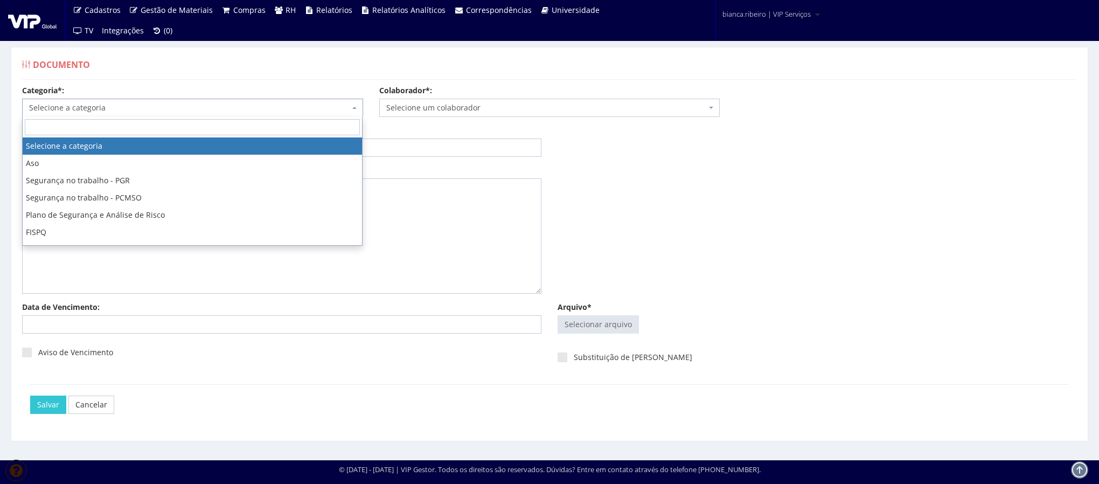
click at [101, 107] on span "Selecione a categoria" at bounding box center [189, 107] width 321 height 11
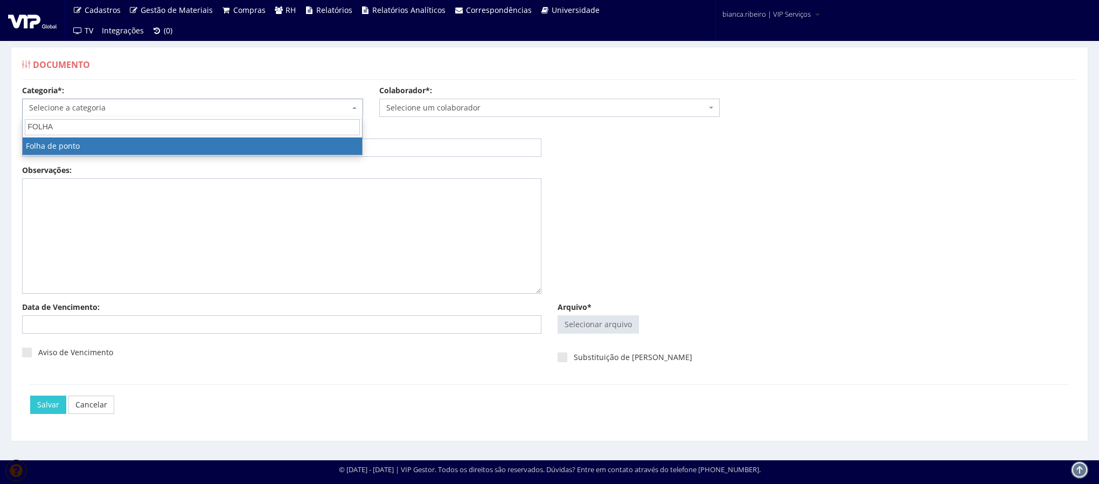
type input "FOLHA"
select select "folha_ponto"
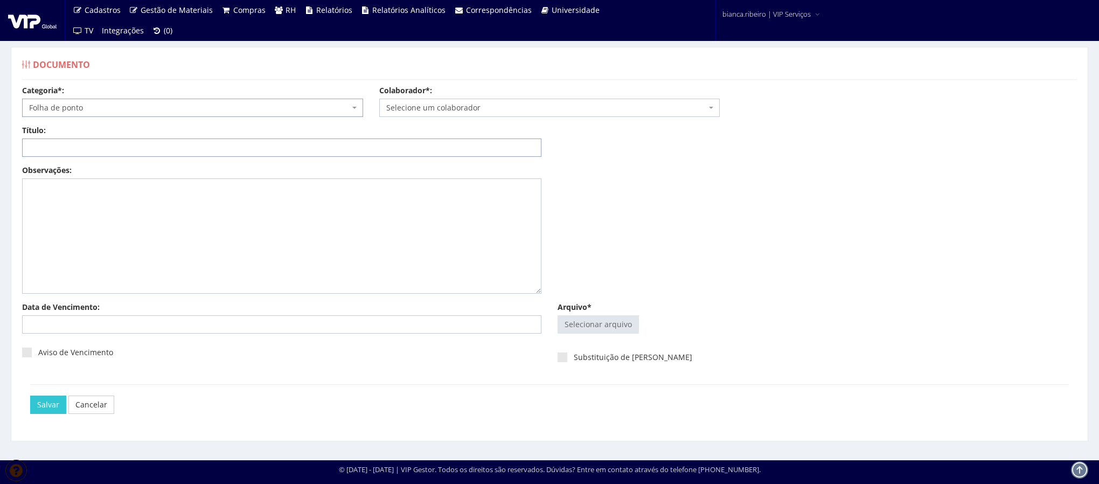
click at [89, 154] on input "Título:" at bounding box center [282, 148] width 520 height 18
paste input "FOLHA DE PONTO 08/2025"
type input "FOLHA DE PONTO 08/2025"
click at [610, 319] on input "Arquivo*" at bounding box center [598, 324] width 80 height 17
type input "C:\fakepath\[PERSON_NAME].pdf"
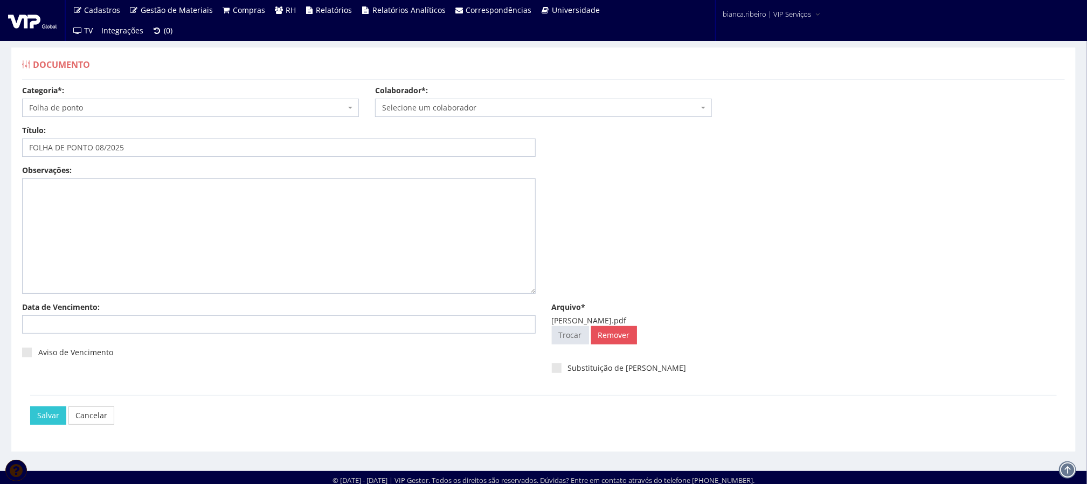
click at [463, 104] on span "Selecione um colaborador" at bounding box center [540, 107] width 316 height 11
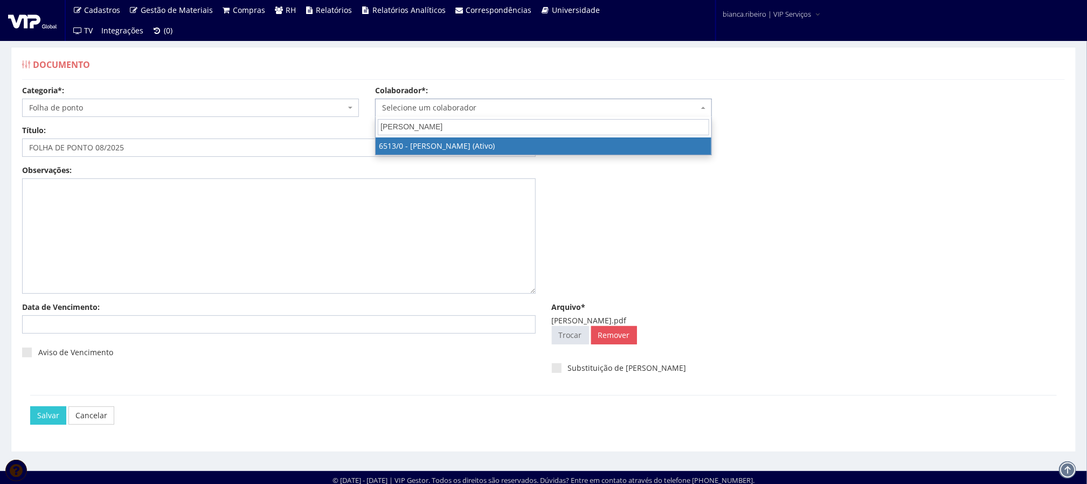
type input "[PERSON_NAME]"
select select "99"
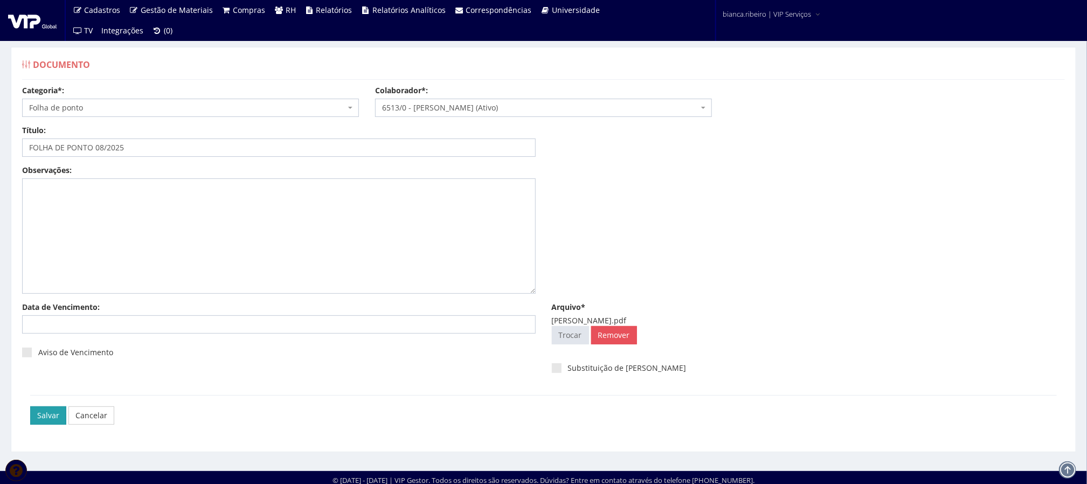
click at [50, 420] on input "Salvar" at bounding box center [48, 415] width 36 height 18
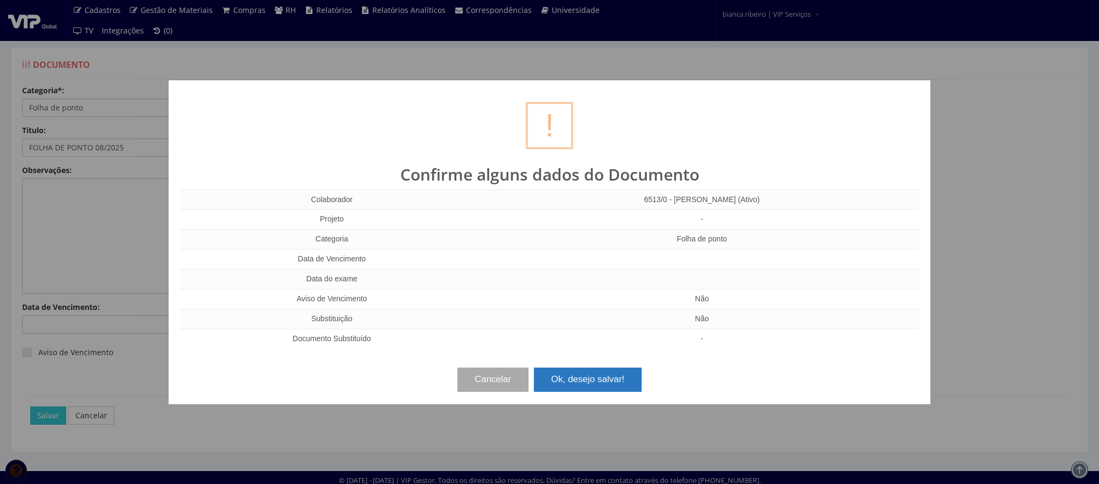
click at [623, 376] on button "Ok, desejo salvar!" at bounding box center [588, 380] width 108 height 24
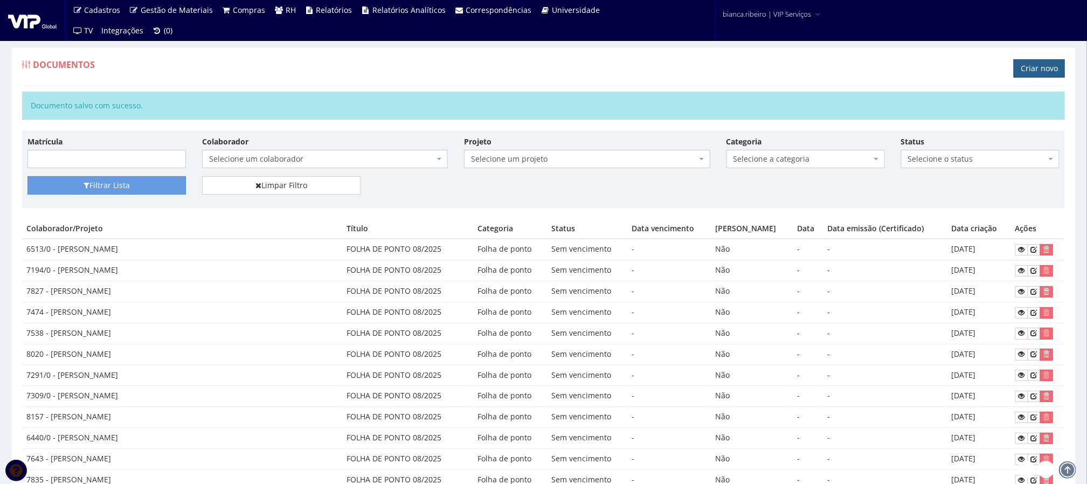
click at [1045, 62] on link "Criar novo" at bounding box center [1039, 68] width 51 height 18
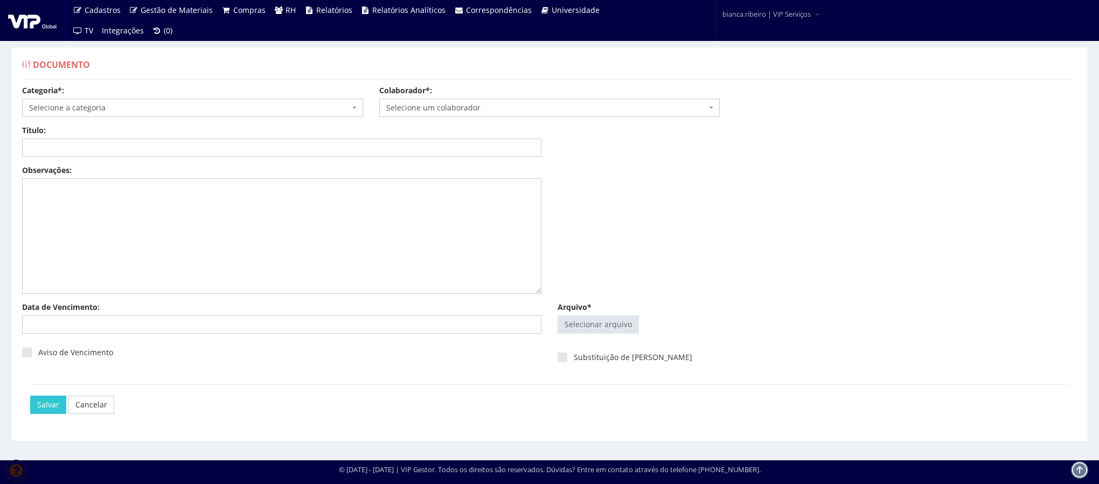
click at [271, 113] on span "Selecione a categoria" at bounding box center [189, 107] width 321 height 11
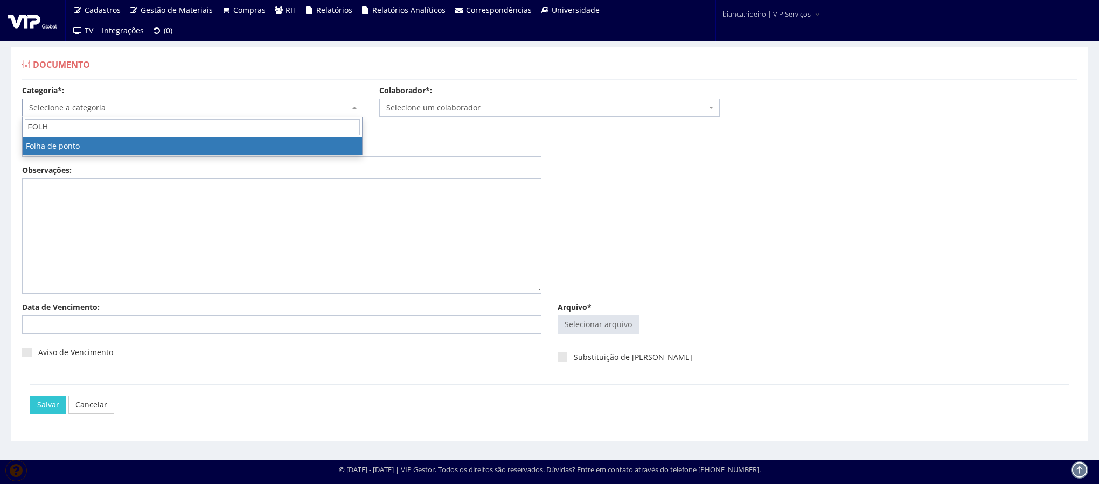
type input "FOLH"
select select "folha_ponto"
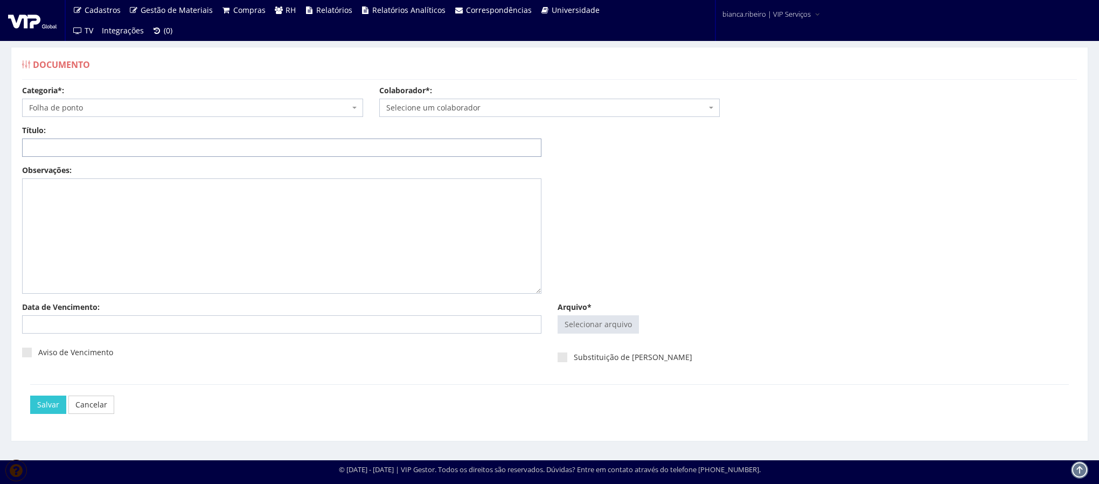
click at [225, 149] on input "Título:" at bounding box center [282, 148] width 520 height 18
paste input "FOLHA DE PONTO 08/2025"
type input "FOLHA DE PONTO 08/2025"
click at [582, 319] on input "Arquivo*" at bounding box center [598, 324] width 80 height 17
type input "C:\fakepath\[PERSON_NAME].pdf"
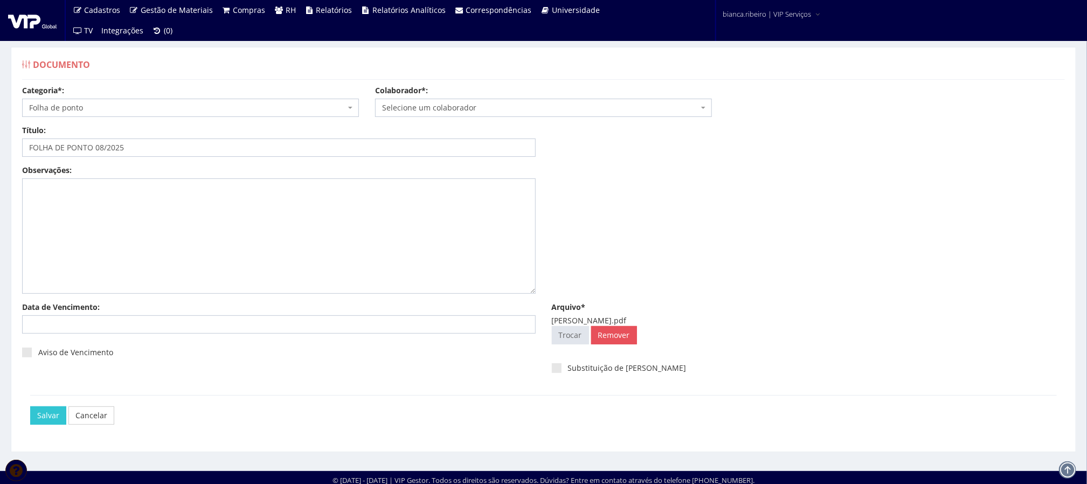
click at [406, 115] on span "Selecione um colaborador" at bounding box center [543, 108] width 337 height 18
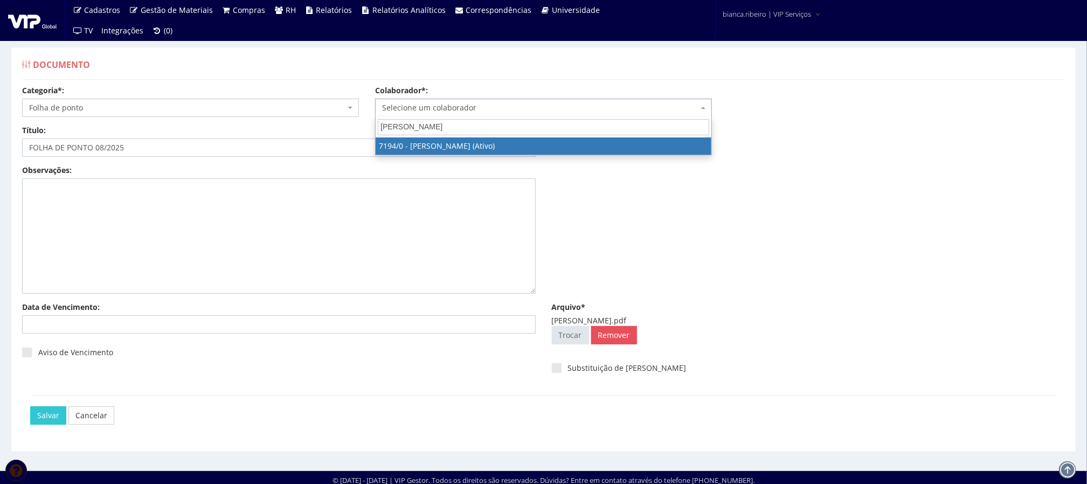
type input "CLAUDINEI LUIZ"
select select "667"
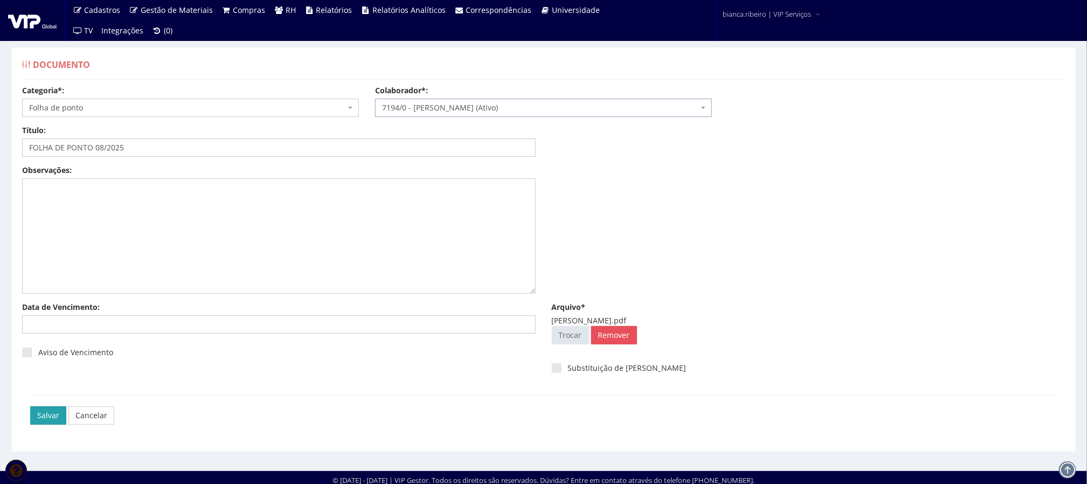
click at [47, 423] on input "Salvar" at bounding box center [48, 415] width 36 height 18
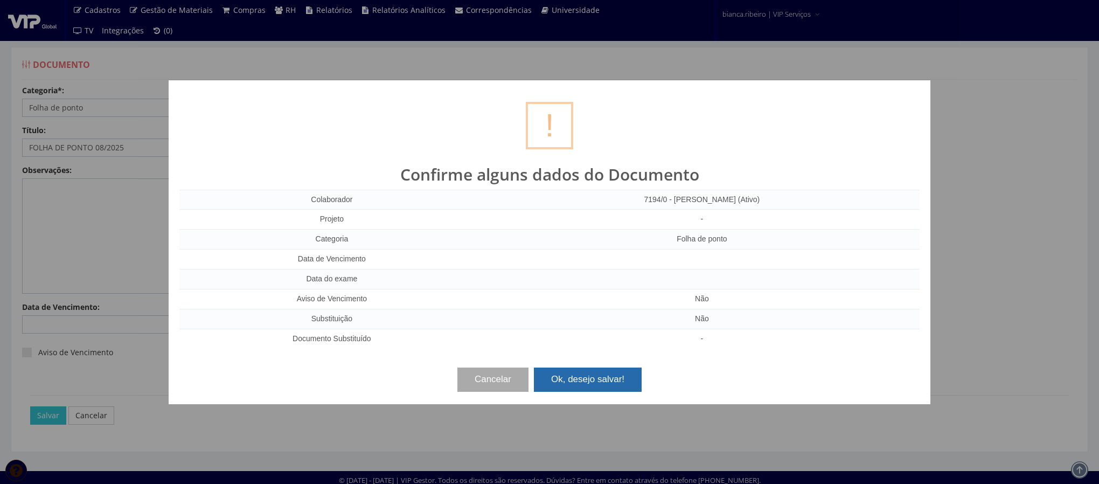
click at [601, 385] on button "Ok, desejo salvar!" at bounding box center [588, 380] width 108 height 24
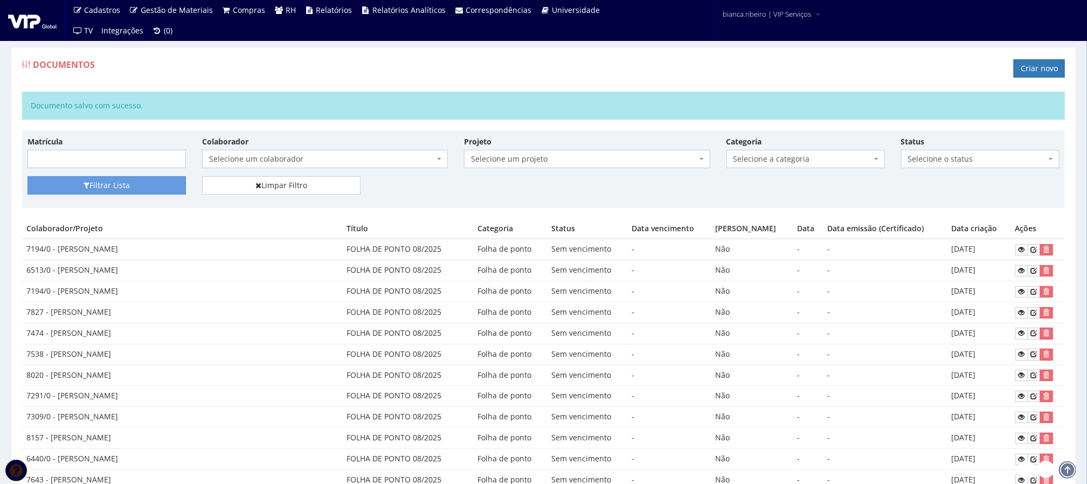
click at [824, 63] on div "Documentos Criar novo" at bounding box center [543, 70] width 1043 height 32
click at [1027, 65] on link "Criar novo" at bounding box center [1039, 68] width 51 height 18
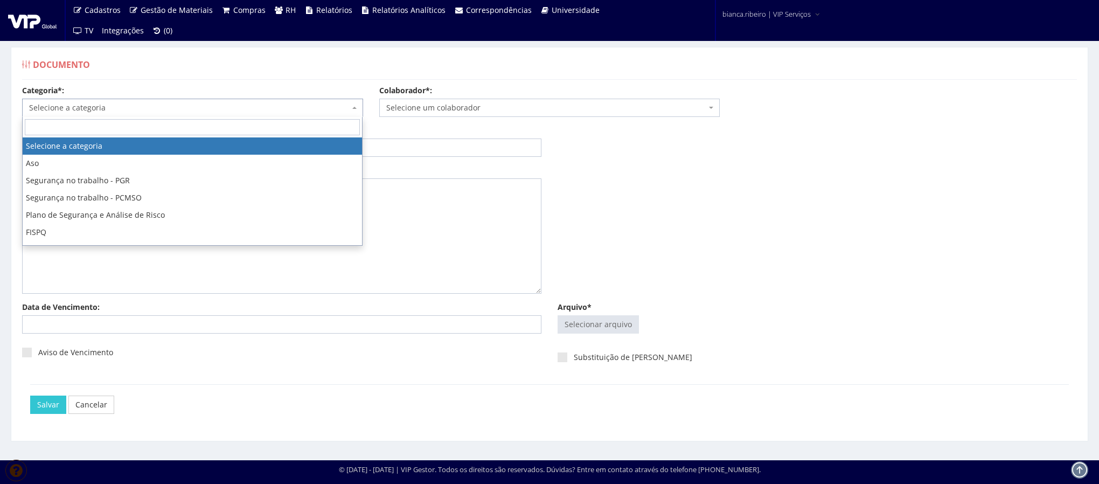
click at [158, 112] on span "Selecione a categoria" at bounding box center [189, 107] width 321 height 11
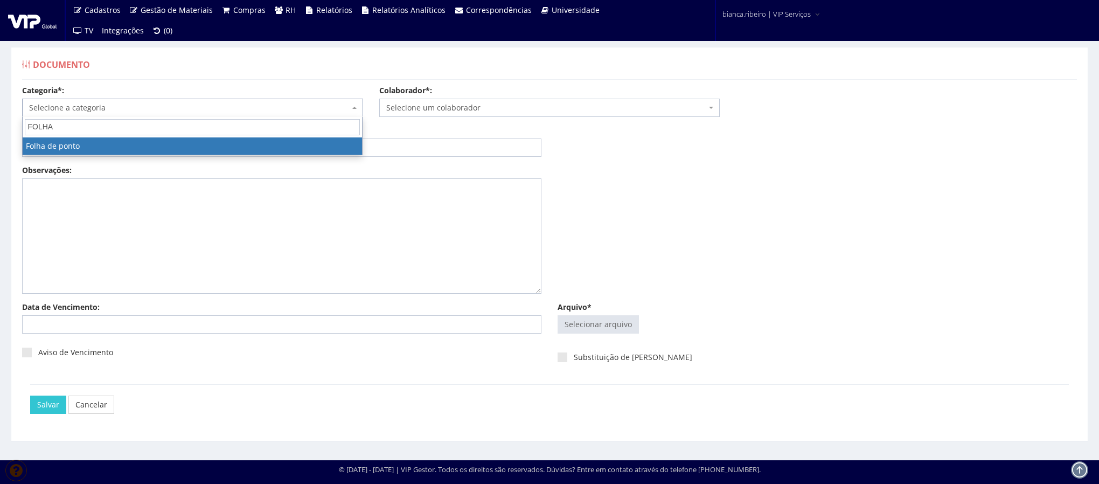
type input "FOLHA"
select select "folha_ponto"
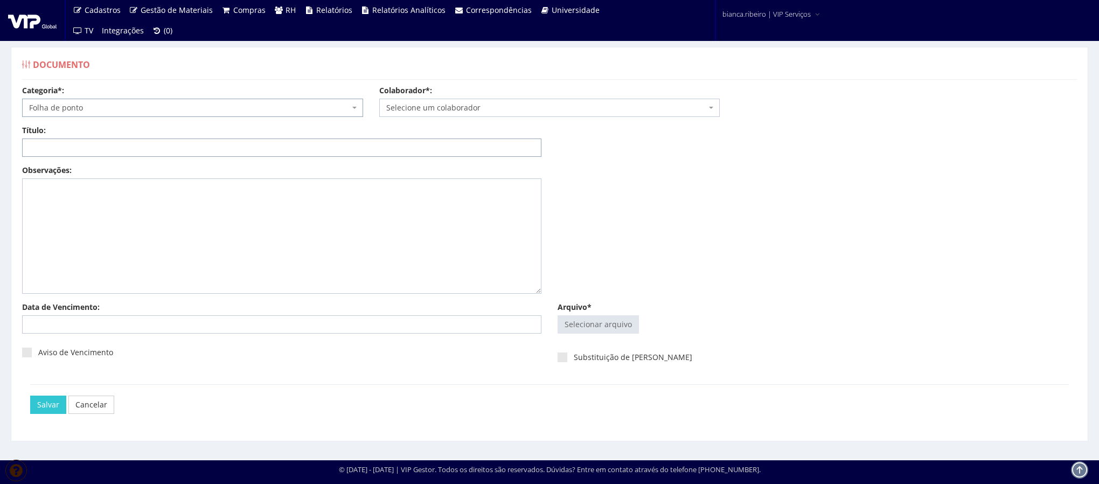
click at [106, 149] on input "Título:" at bounding box center [282, 148] width 520 height 18
paste input "FOLHA DE PONTO 08/2025"
type input "FOLHA DE PONTO 08/2025"
click at [610, 316] on span "Selecionar arquivo Trocar" at bounding box center [598, 324] width 81 height 18
click at [613, 327] on input "Arquivo*" at bounding box center [598, 324] width 80 height 17
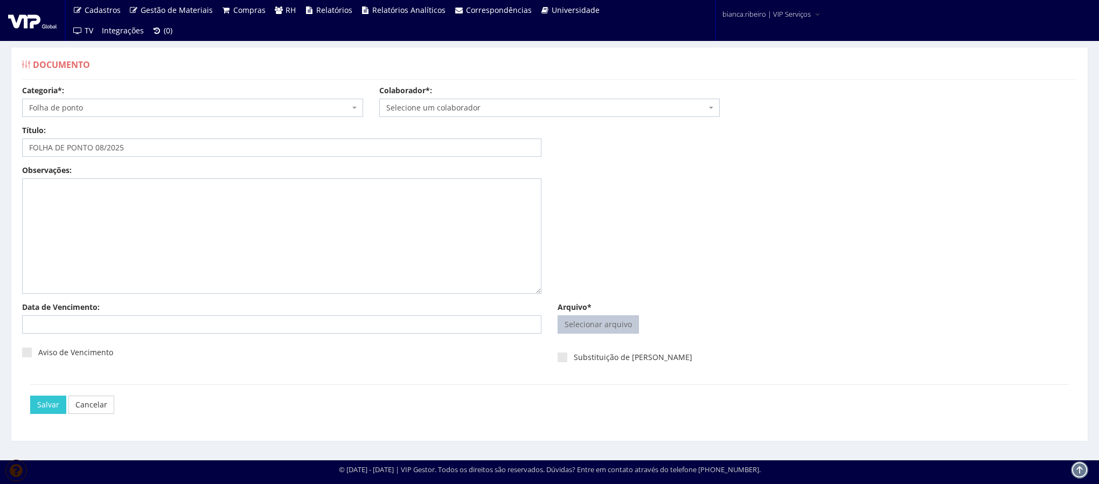
type input "C:\fakepath\leticia regina.pdf"
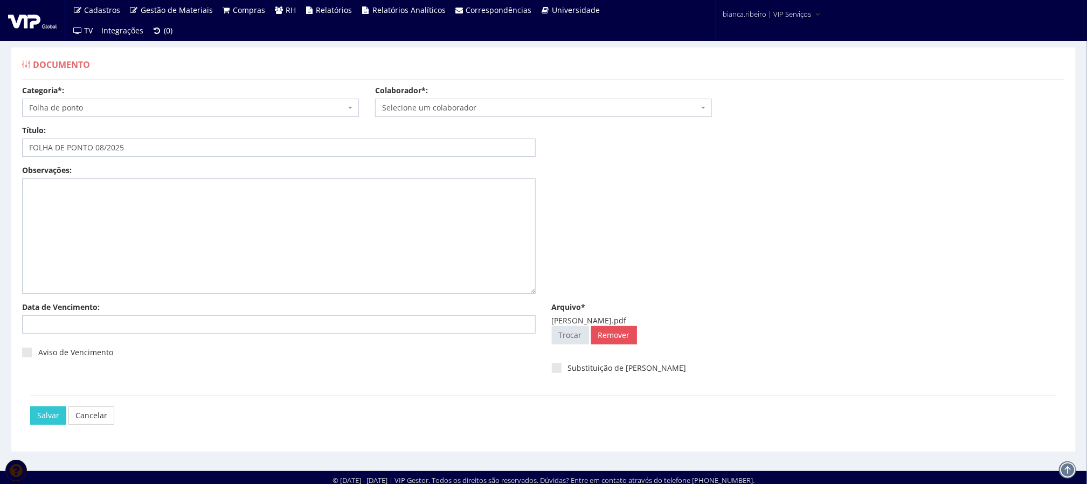
click at [492, 109] on span "Selecione um colaborador" at bounding box center [540, 107] width 316 height 11
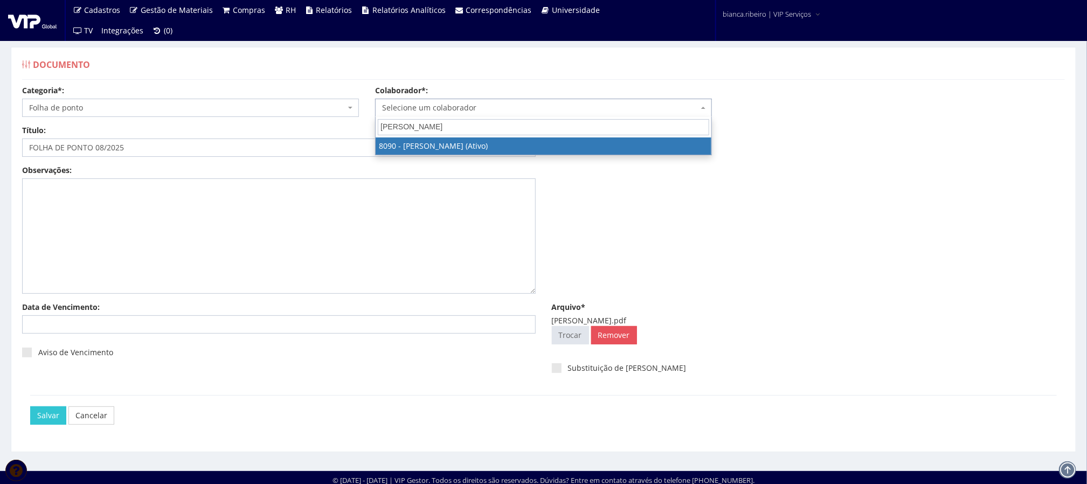
type input "LETICIA REG"
select select "3602"
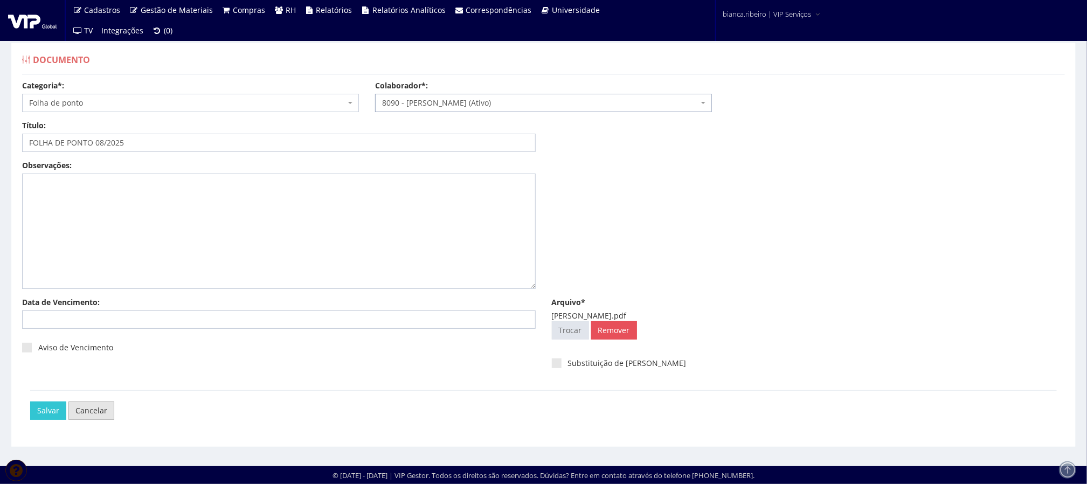
scroll to position [7, 0]
click at [57, 403] on input "Salvar" at bounding box center [48, 411] width 36 height 18
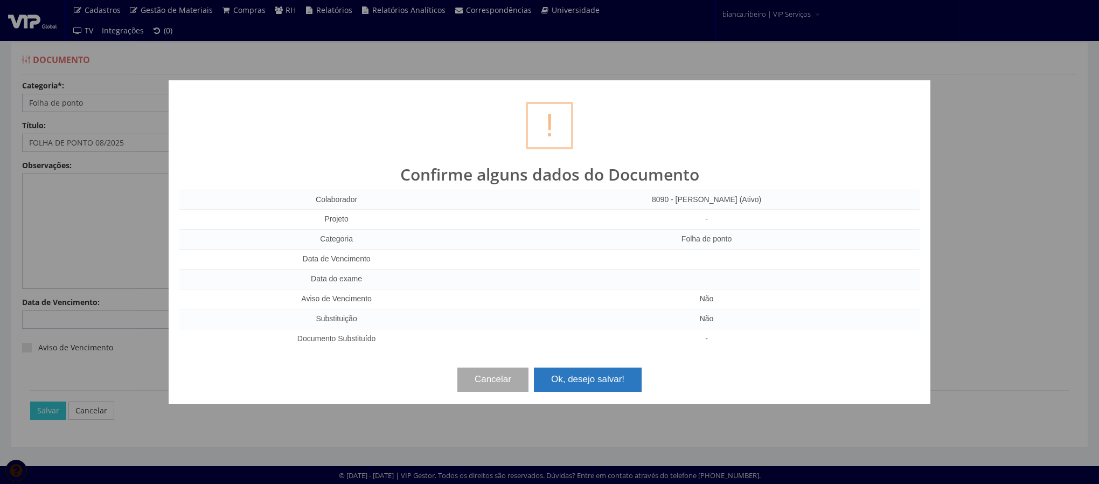
click at [591, 369] on button "Ok, desejo salvar!" at bounding box center [588, 380] width 108 height 24
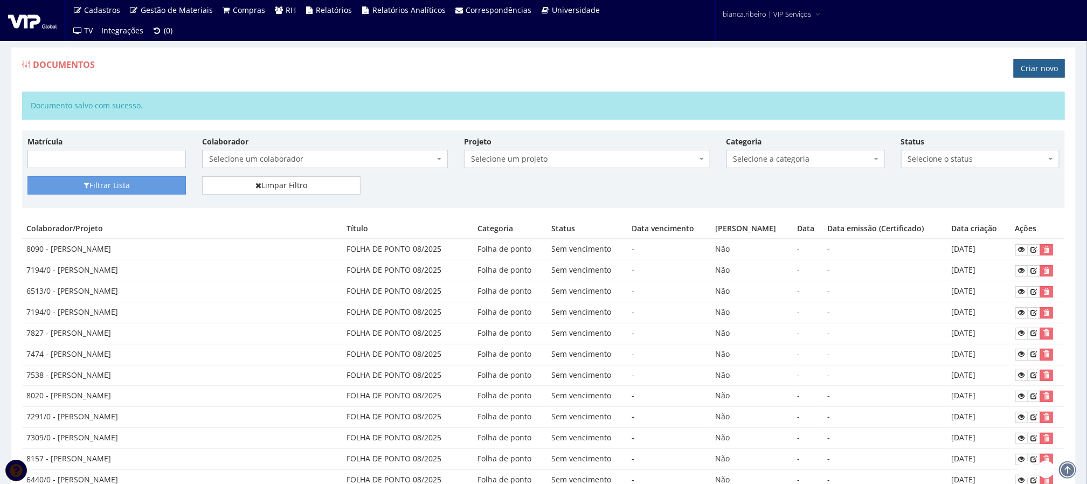
click at [1026, 66] on link "Criar novo" at bounding box center [1039, 68] width 51 height 18
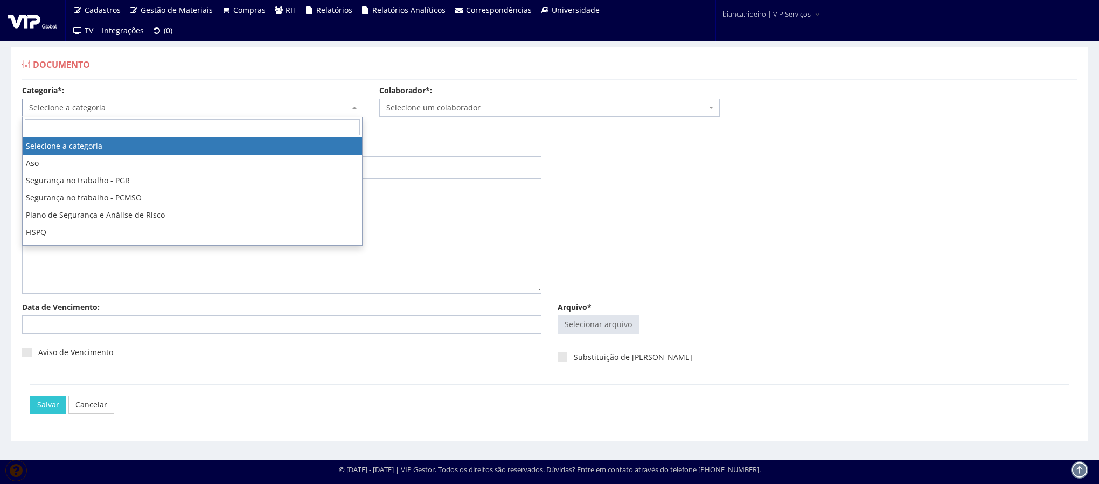
click at [222, 99] on span "Selecione a categoria" at bounding box center [192, 108] width 341 height 18
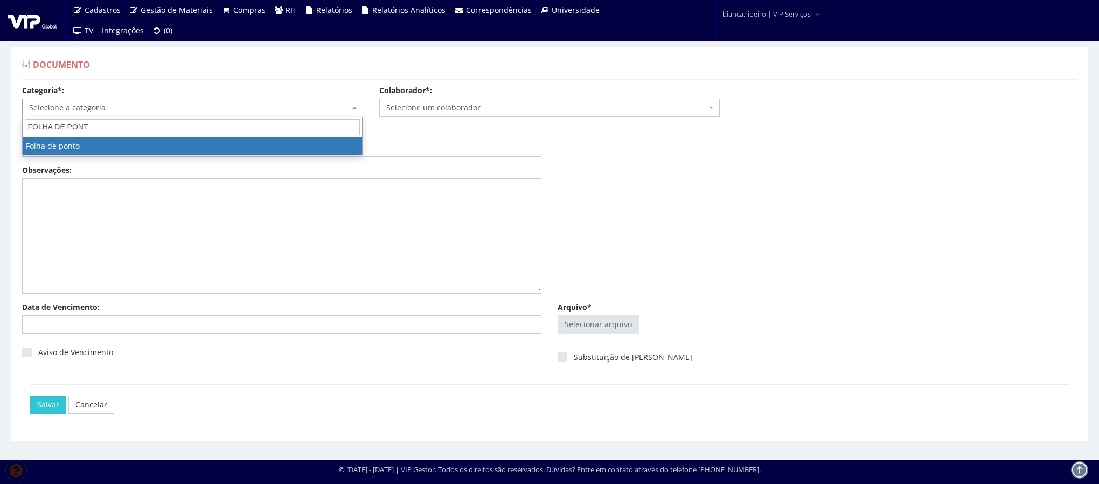
type input "FOLHA DE PONT"
select select "folha_ponto"
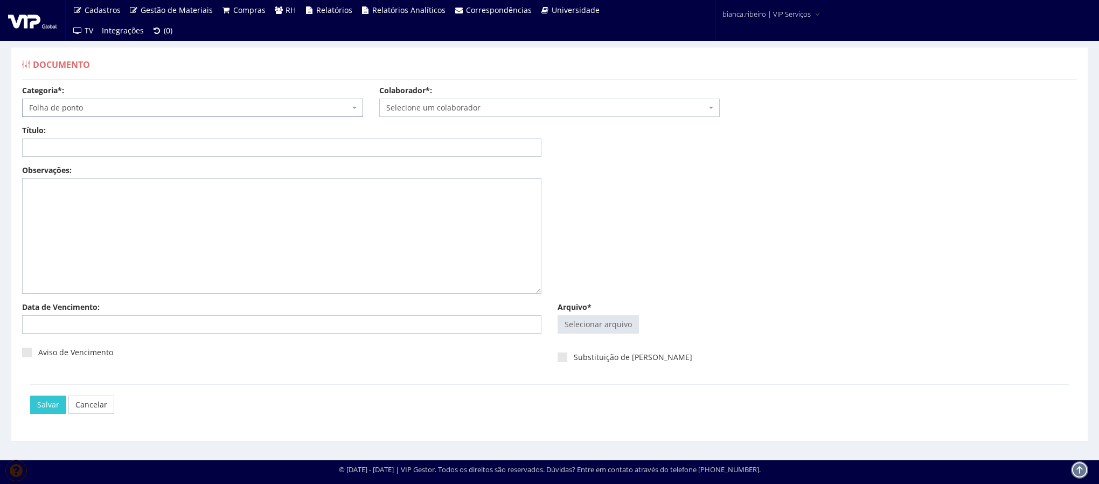
click at [158, 161] on div "Título: Data: Período: Selecione o período 30 Dias 45 Dias 90 Dias Selecione o …" at bounding box center [549, 145] width 1071 height 40
click at [161, 153] on input "Título:" at bounding box center [282, 148] width 520 height 18
paste input "FOLHA DE PONTO 08/2025"
type input "FOLHA DE PONTO 08/2025"
click at [576, 327] on input "Arquivo*" at bounding box center [598, 324] width 80 height 17
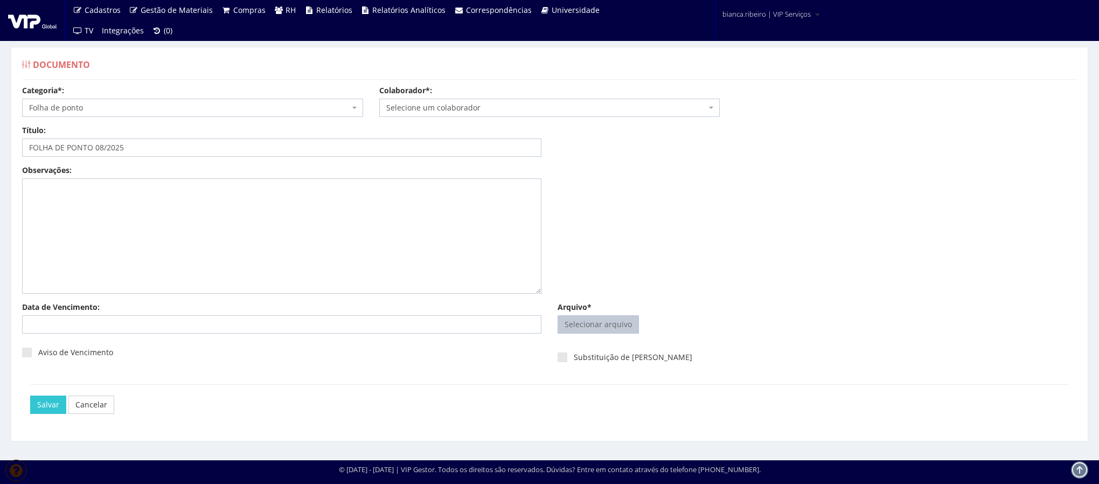
type input "C:\fakepath\jose fabio silva.pdf"
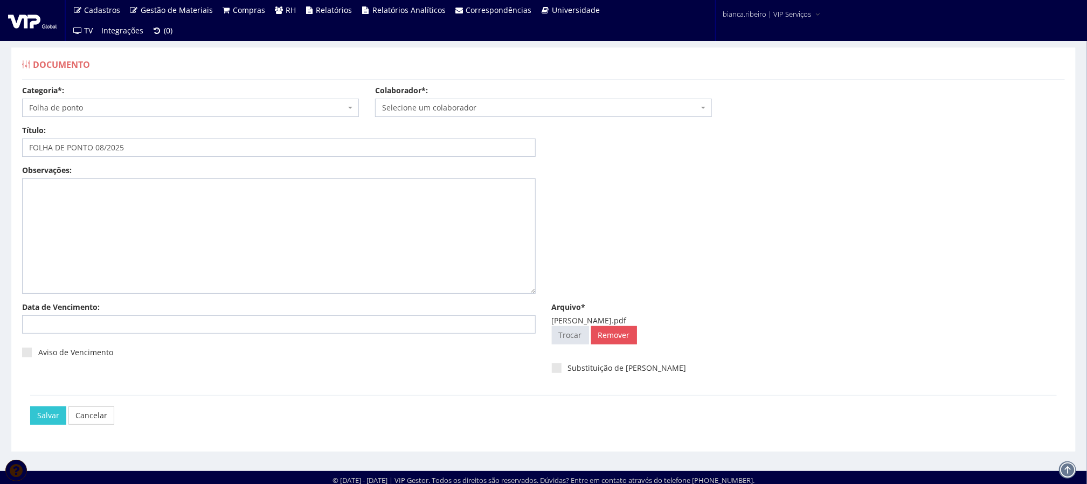
click at [476, 104] on span "Selecione um colaborador" at bounding box center [540, 107] width 316 height 11
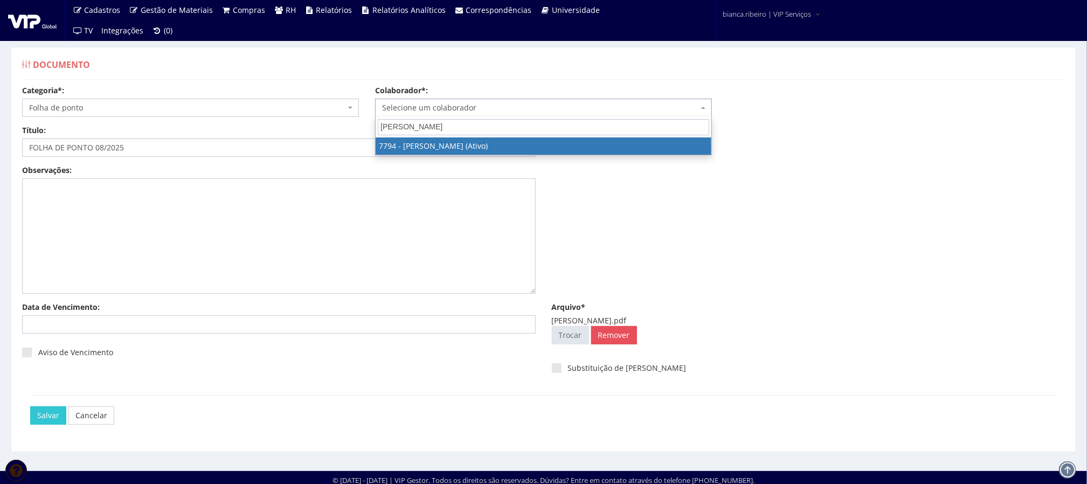
type input "JOSE FABIO"
select select "2511"
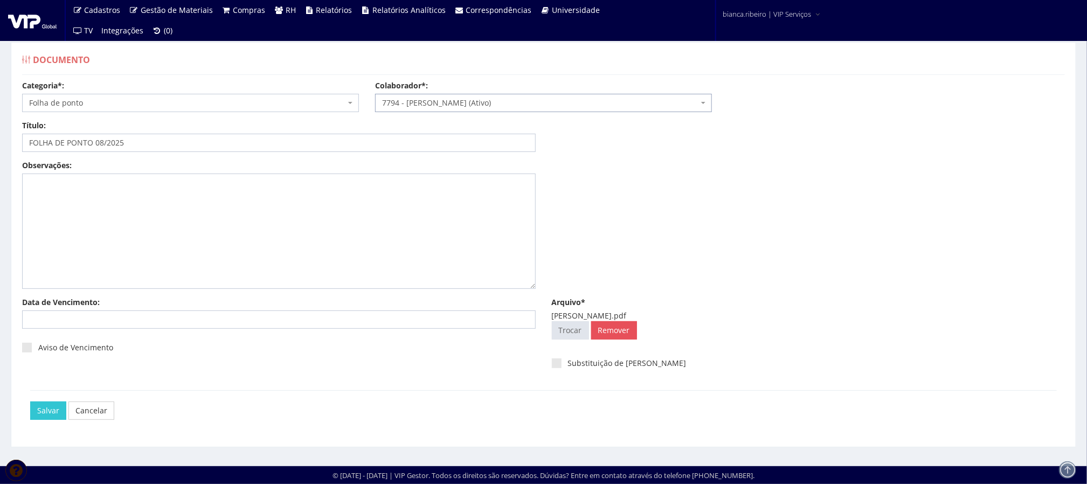
scroll to position [7, 0]
click at [46, 408] on input "Salvar" at bounding box center [48, 411] width 36 height 18
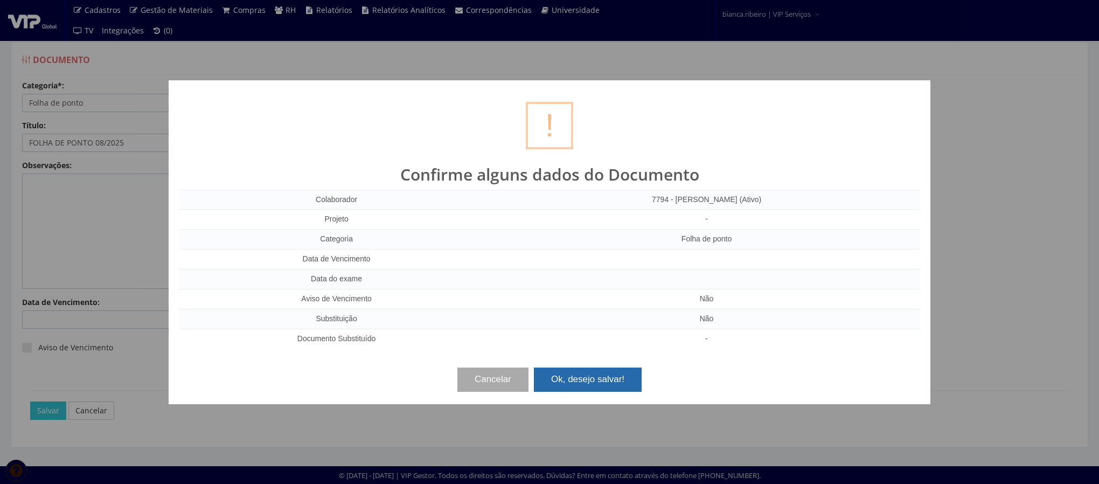
click at [571, 371] on button "Ok, desejo salvar!" at bounding box center [588, 380] width 108 height 24
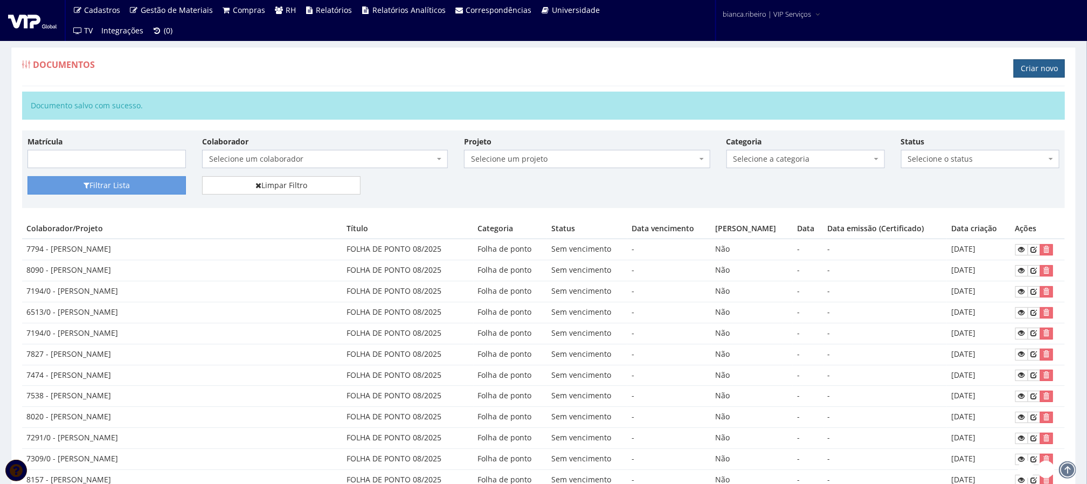
click at [1028, 65] on link "Criar novo" at bounding box center [1039, 68] width 51 height 18
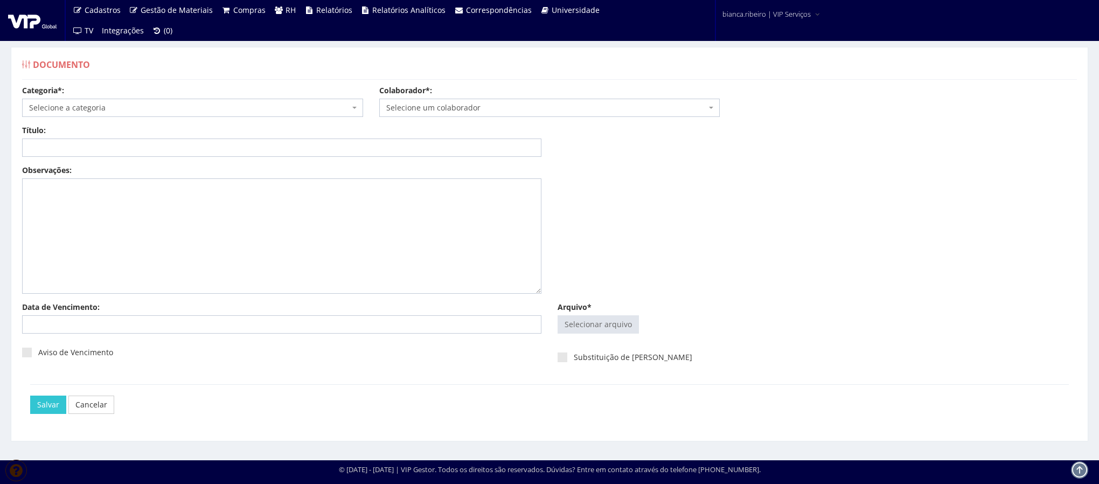
click at [184, 105] on span "Selecione a categoria" at bounding box center [189, 107] width 321 height 11
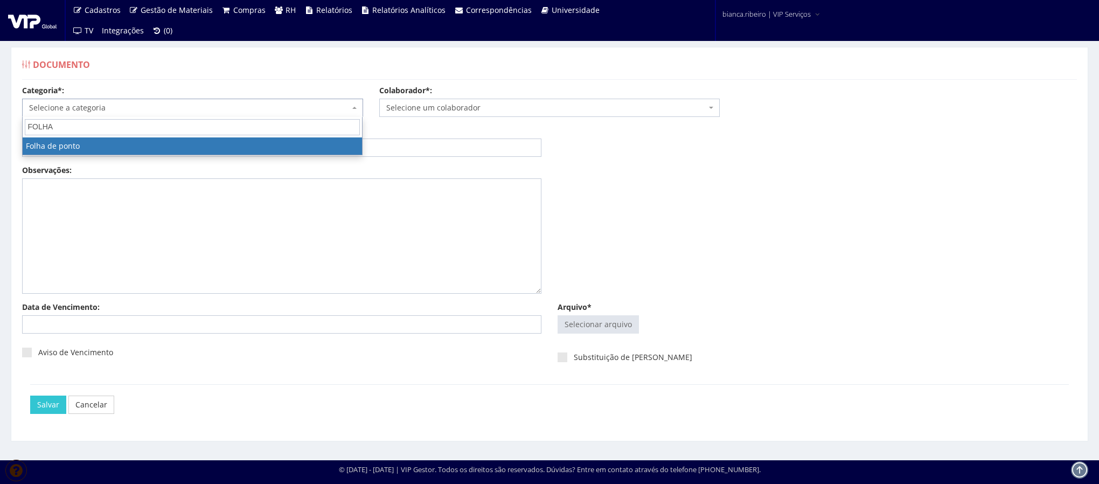
type input "FOLHA"
click at [159, 155] on span "FOLHA Folha de ponto" at bounding box center [192, 136] width 341 height 38
select select "folha_ponto"
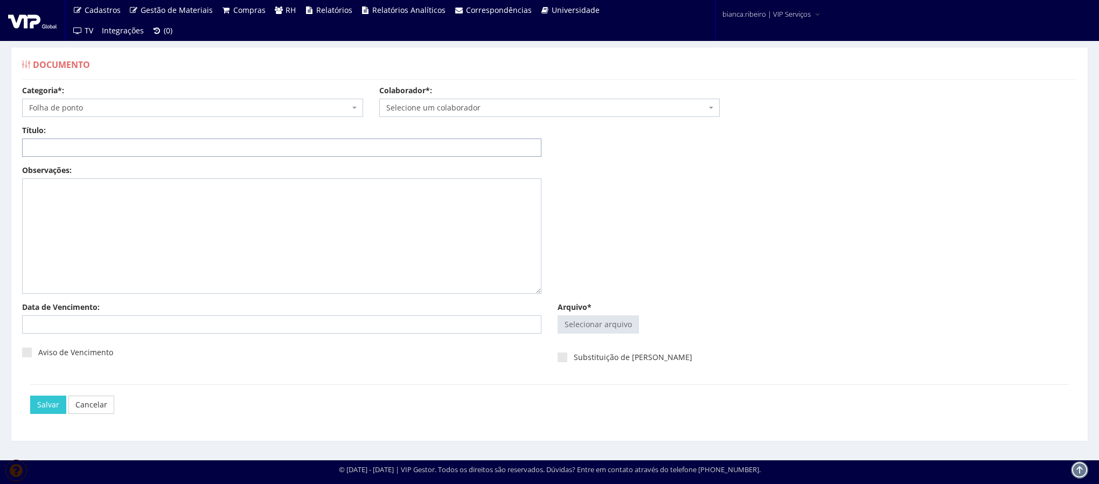
click at [149, 148] on input "Título:" at bounding box center [282, 148] width 520 height 18
paste input "FOLHA DE PONTO 08/2025"
type input "FOLHA DE PONTO 08/2025"
click at [576, 329] on input "Arquivo*" at bounding box center [598, 324] width 80 height 17
type input "C:\fakepath\[PERSON_NAME].pdf"
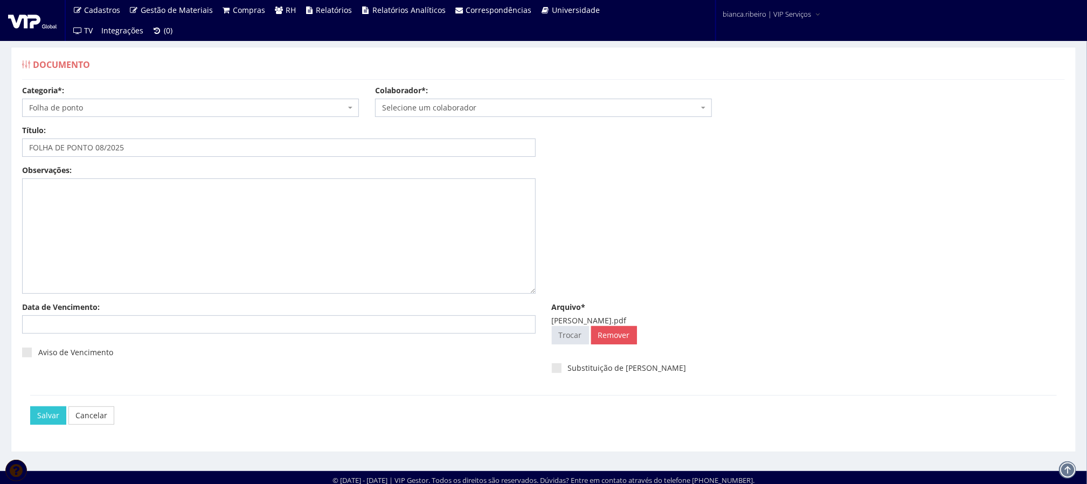
click at [475, 104] on span "Selecione um colaborador" at bounding box center [540, 107] width 316 height 11
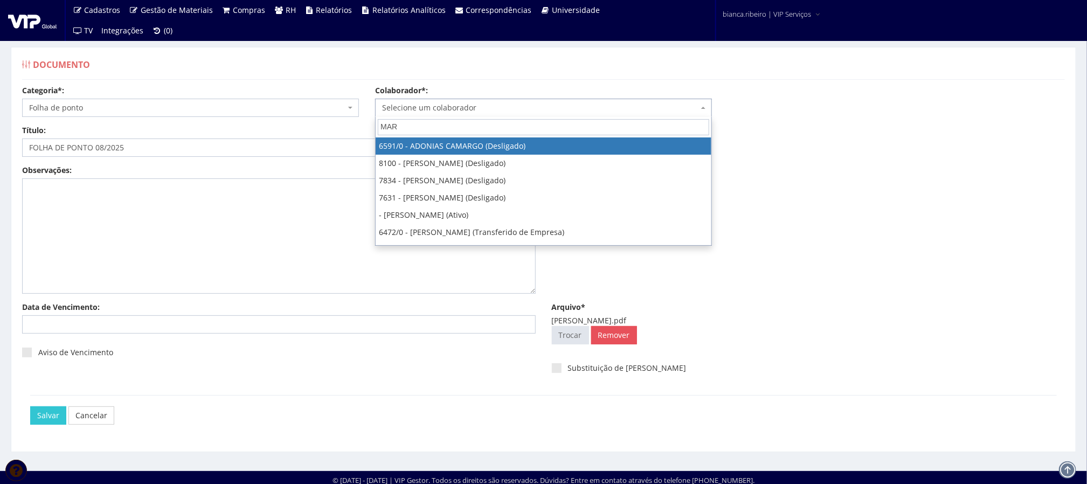
click at [450, 120] on input "MAR" at bounding box center [543, 127] width 331 height 16
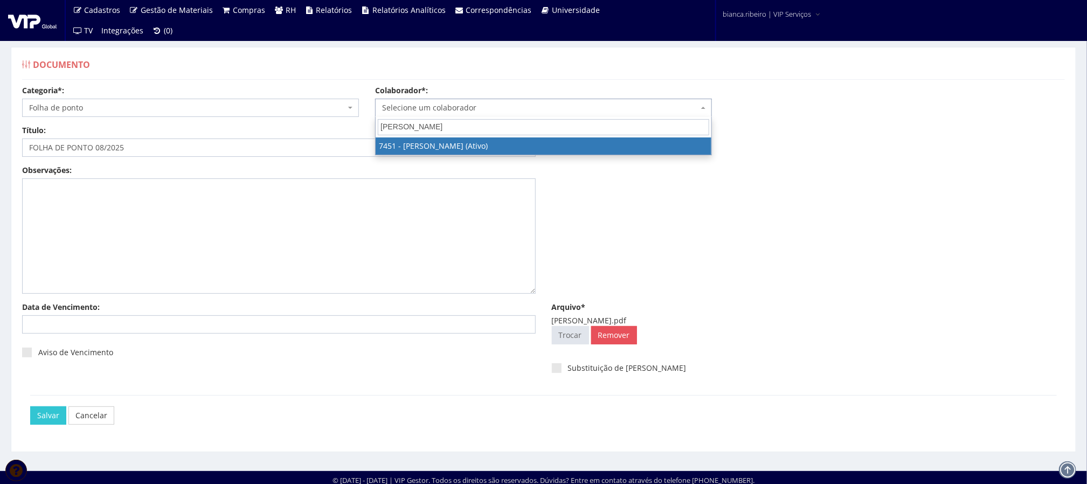
type input "MARCELO MORA"
select select "1319"
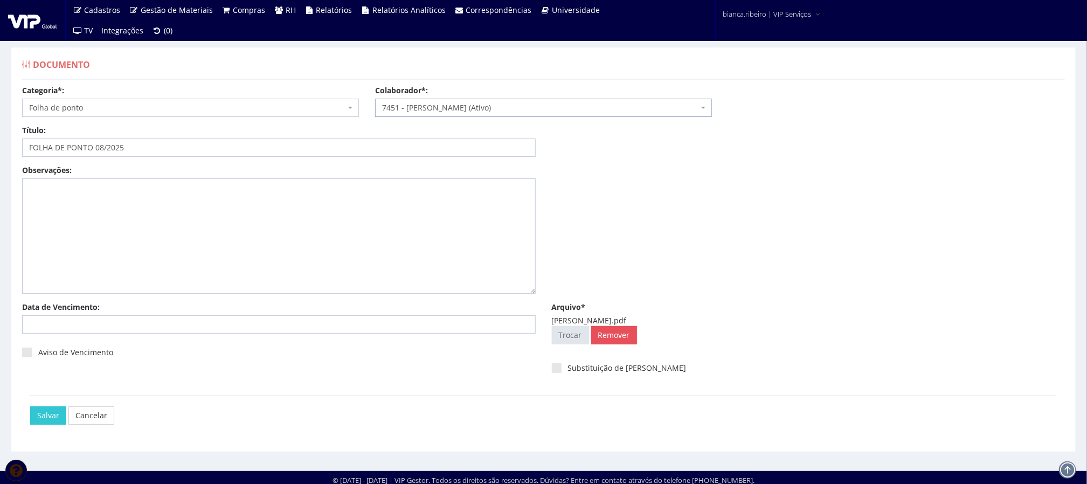
scroll to position [7, 0]
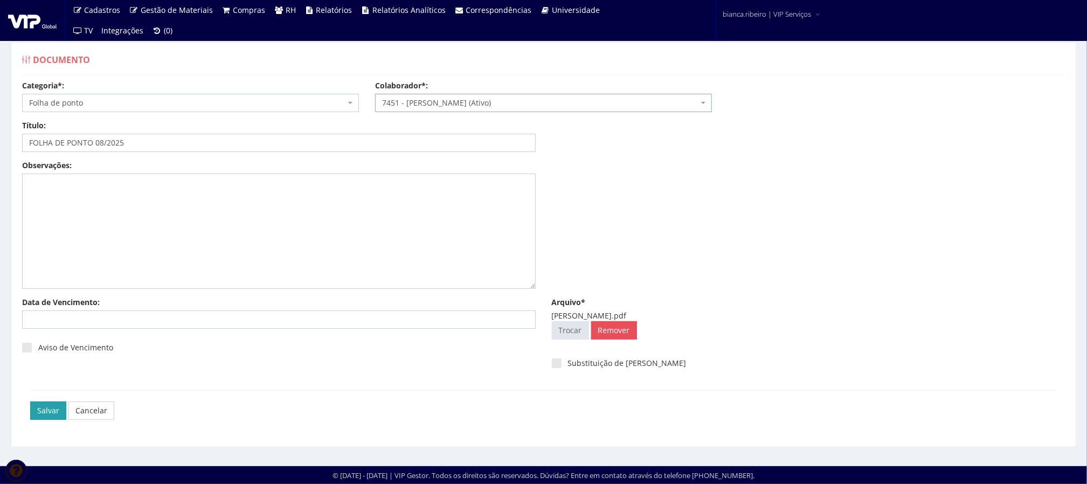
click at [50, 408] on input "Salvar" at bounding box center [48, 411] width 36 height 18
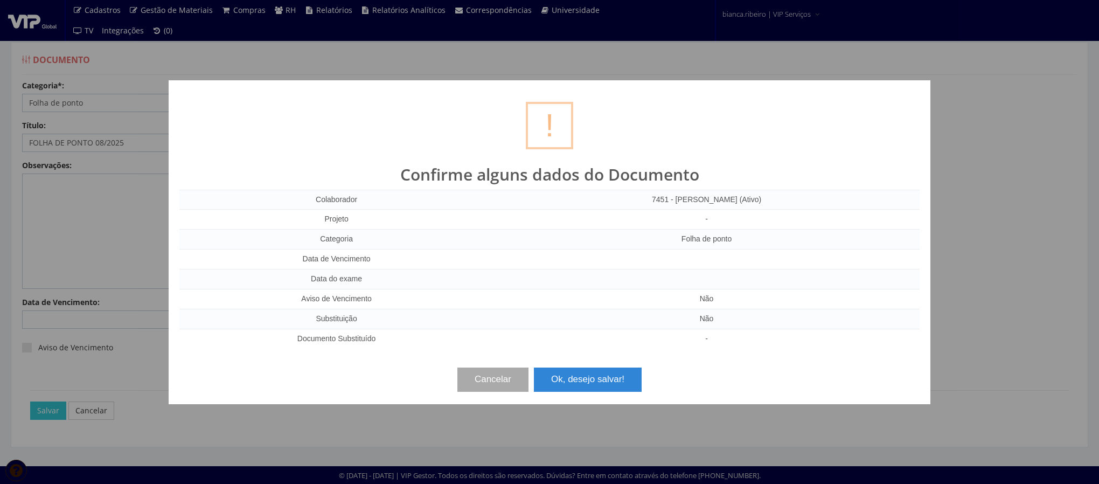
click at [590, 363] on div "Cancelar Ok, desejo salvar!" at bounding box center [549, 375] width 741 height 32
click at [582, 374] on button "Ok, desejo salvar!" at bounding box center [588, 380] width 108 height 24
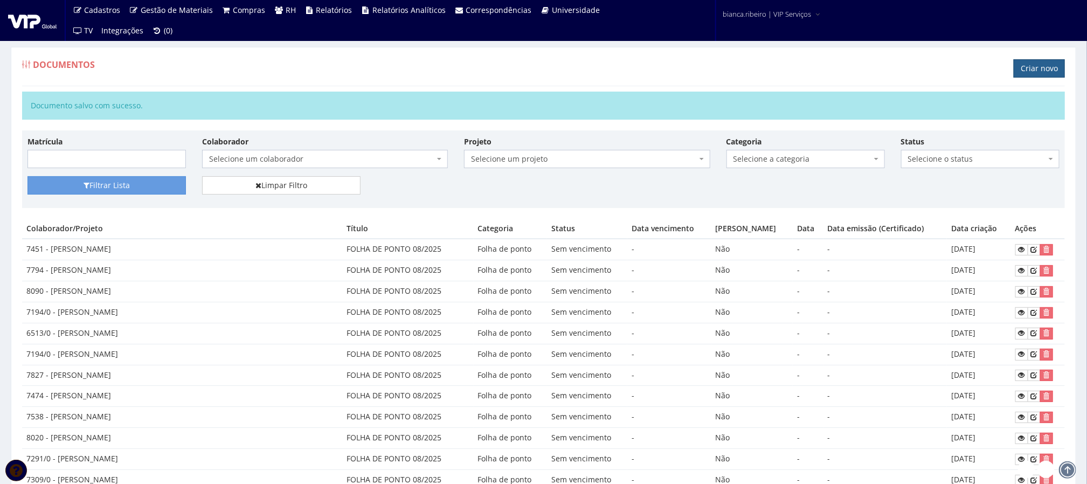
click at [1037, 66] on link "Criar novo" at bounding box center [1039, 68] width 51 height 18
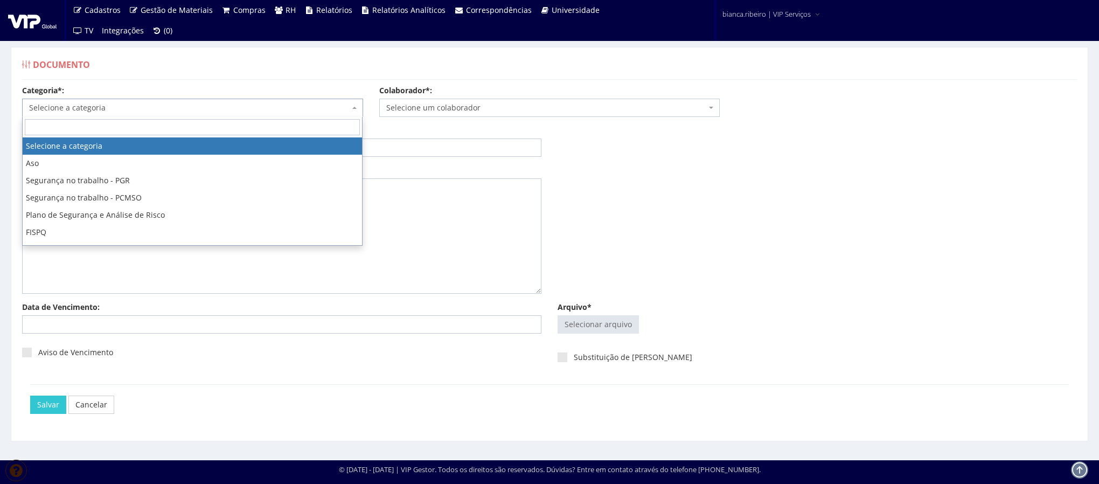
click at [119, 109] on span "Selecione a categoria" at bounding box center [189, 107] width 321 height 11
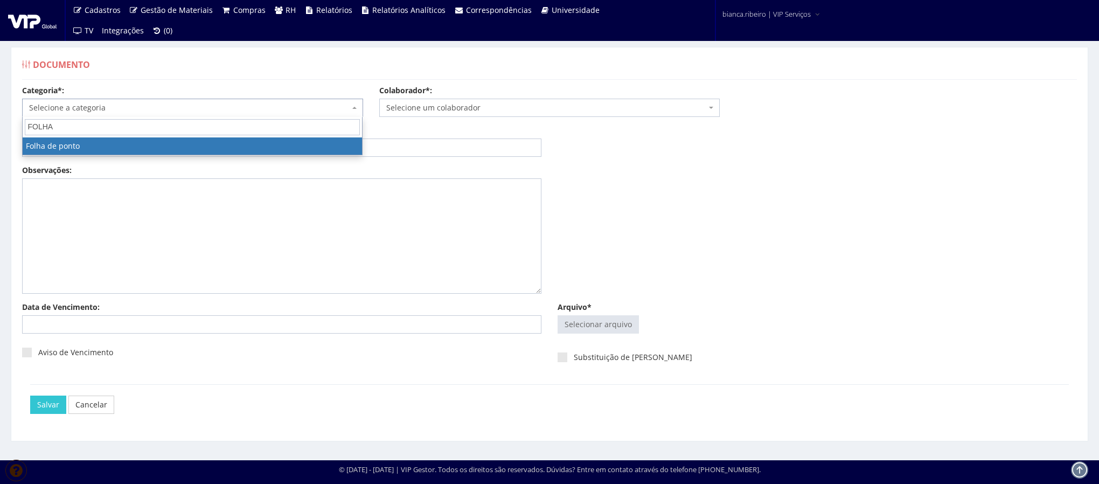
type input "FOLHA"
select select "folha_ponto"
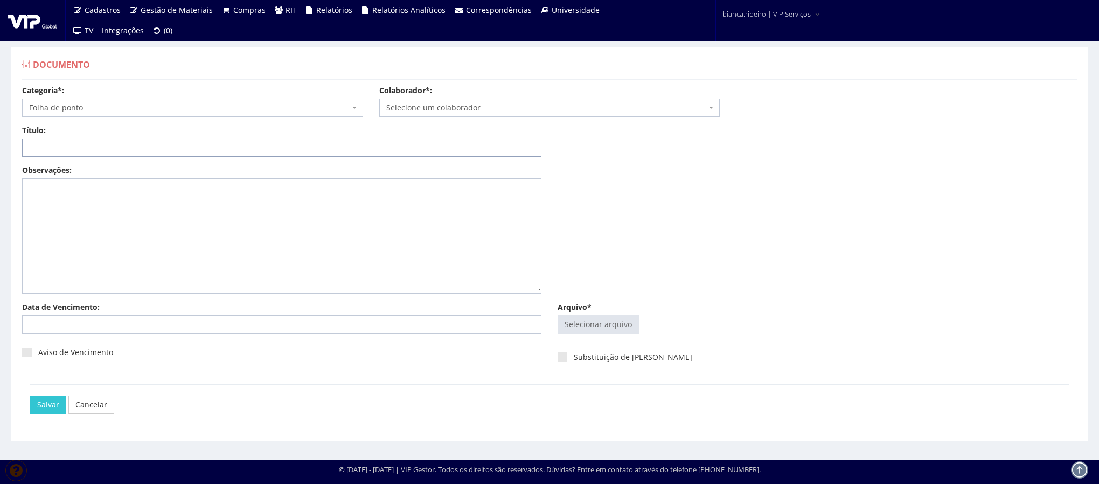
click at [117, 152] on input "Título:" at bounding box center [282, 148] width 520 height 18
paste input "FOLHA DE PONTO 08/2025"
type input "FOLHA DE PONTO 08/2025"
click at [604, 322] on input "Arquivo*" at bounding box center [598, 324] width 80 height 17
type input "C:\fakepath\[PERSON_NAME].pdf"
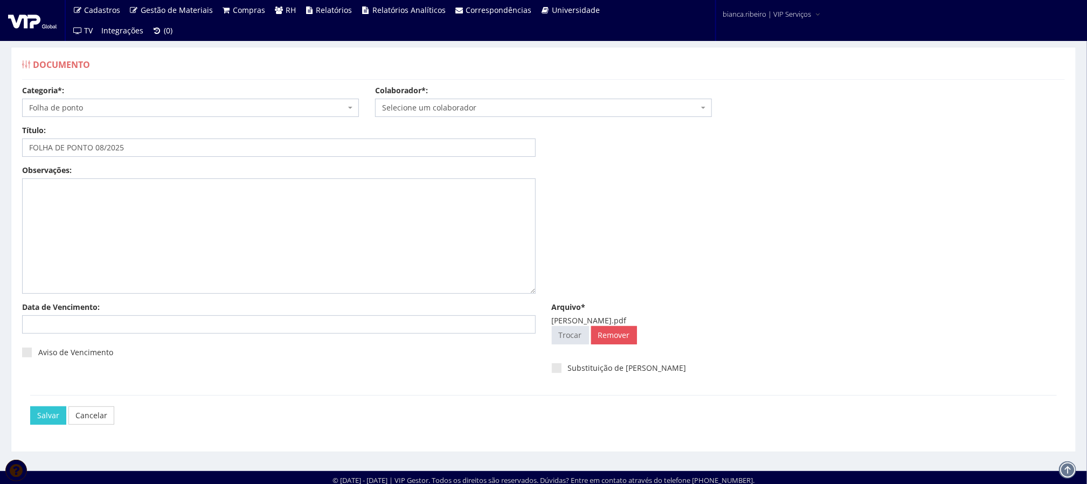
click at [460, 107] on span "Selecione um colaborador" at bounding box center [540, 107] width 316 height 11
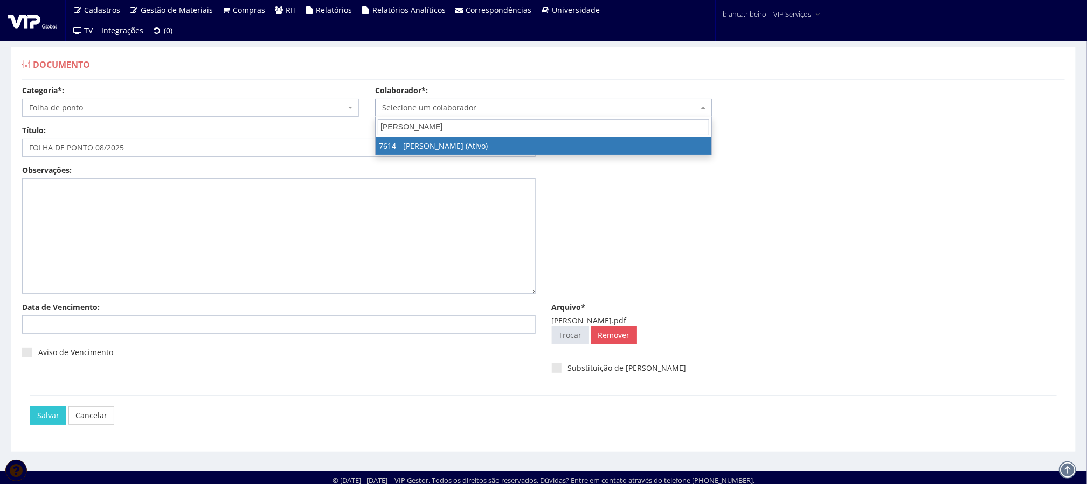
type input "LUCIANO ROBE"
select select "1878"
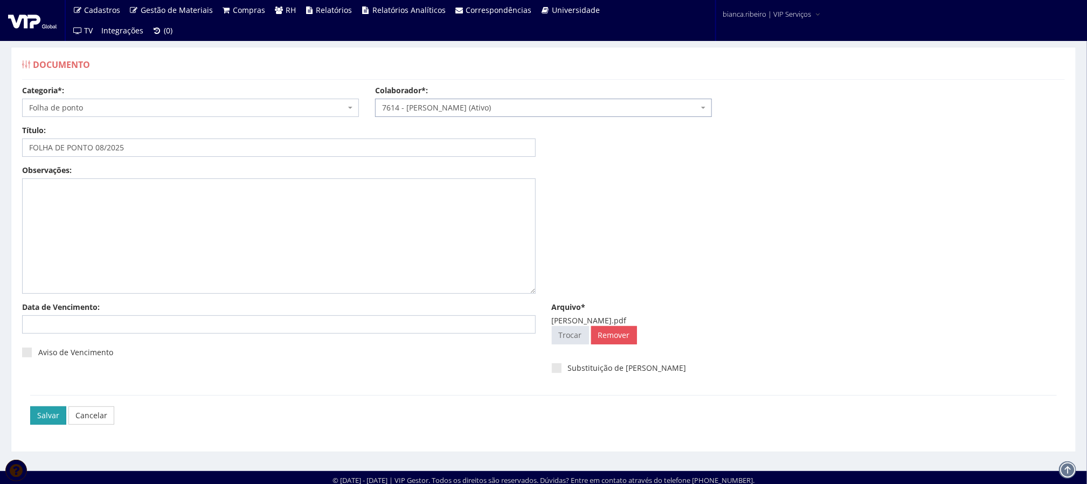
click at [57, 416] on input "Salvar" at bounding box center [48, 415] width 36 height 18
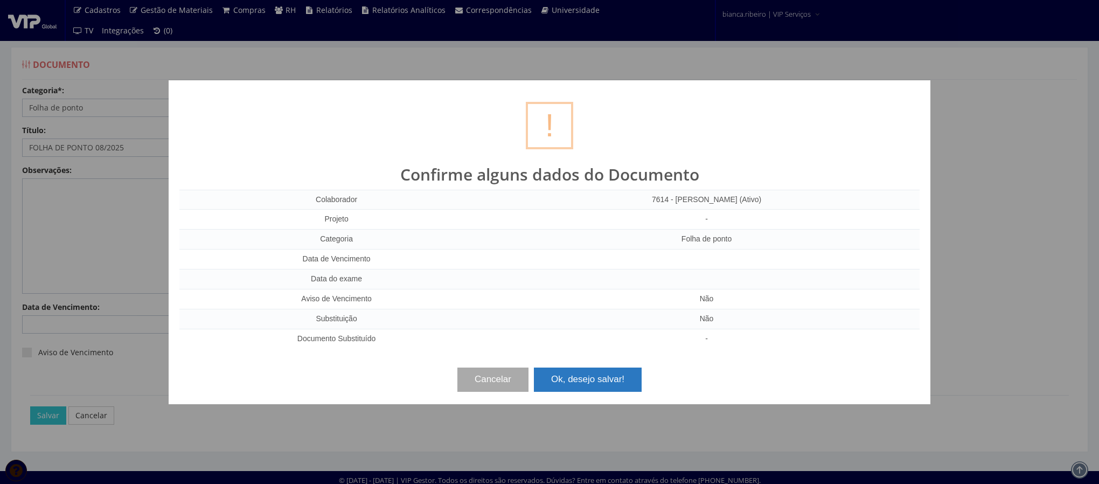
click at [594, 388] on button "Ok, desejo salvar!" at bounding box center [588, 380] width 108 height 24
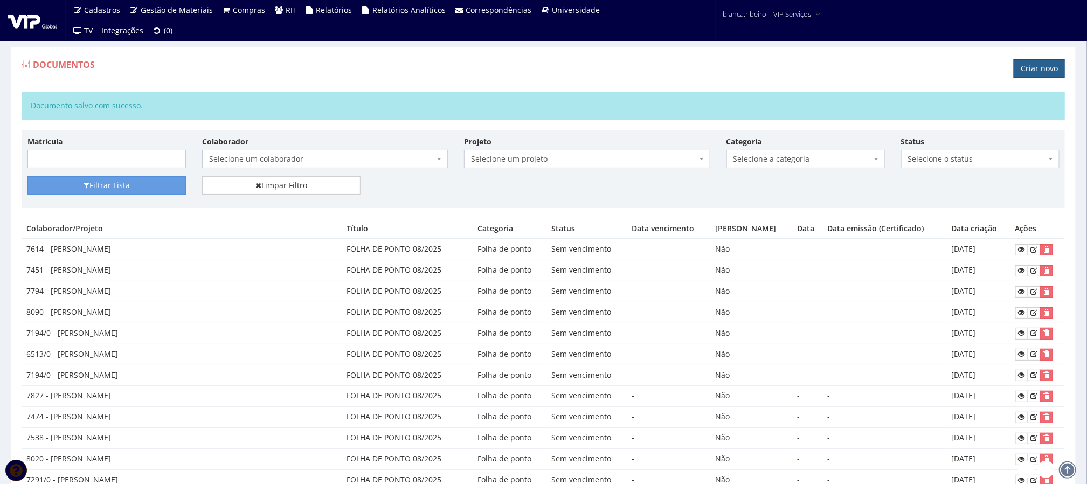
click at [1040, 70] on link "Criar novo" at bounding box center [1039, 68] width 51 height 18
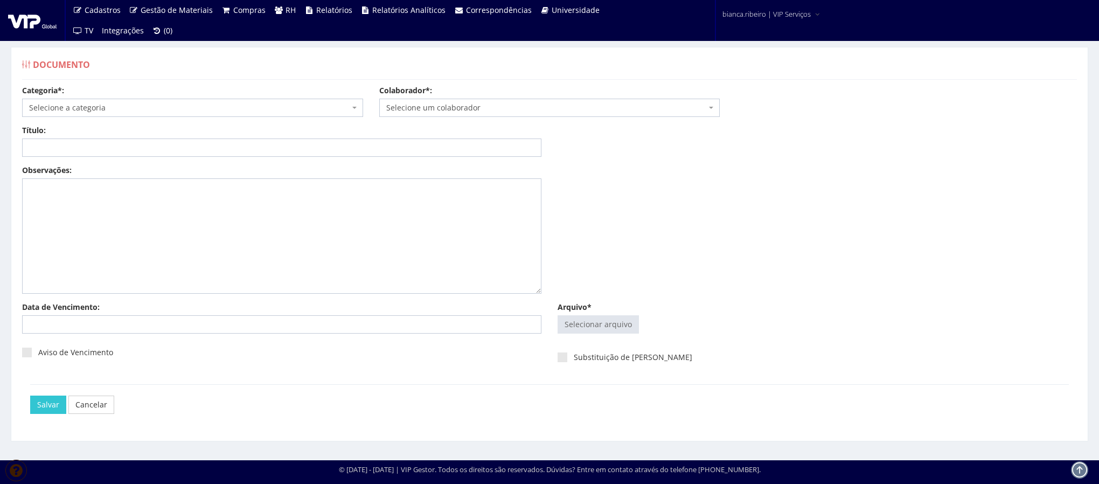
click at [129, 109] on span "Selecione a categoria" at bounding box center [189, 107] width 321 height 11
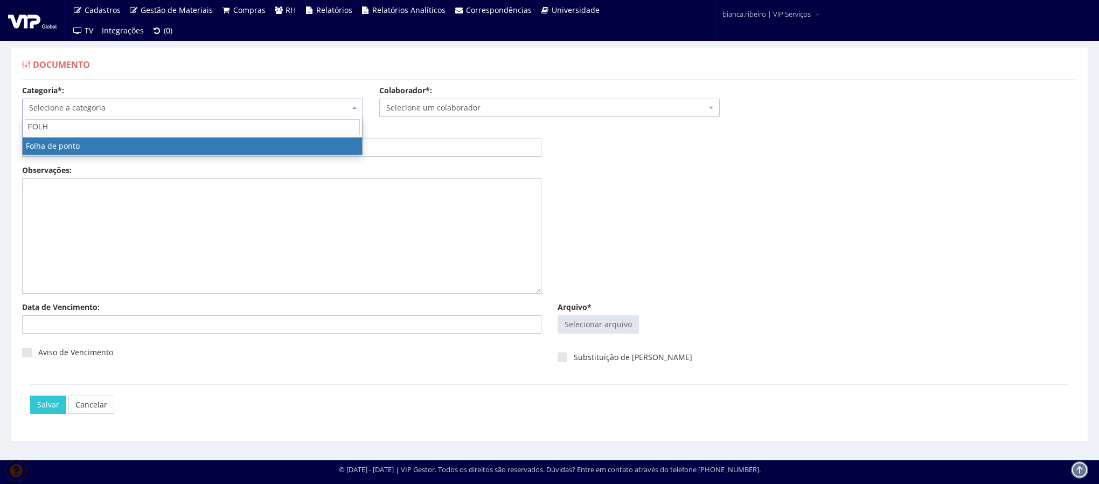
type input "FOLH"
select select "folha_ponto"
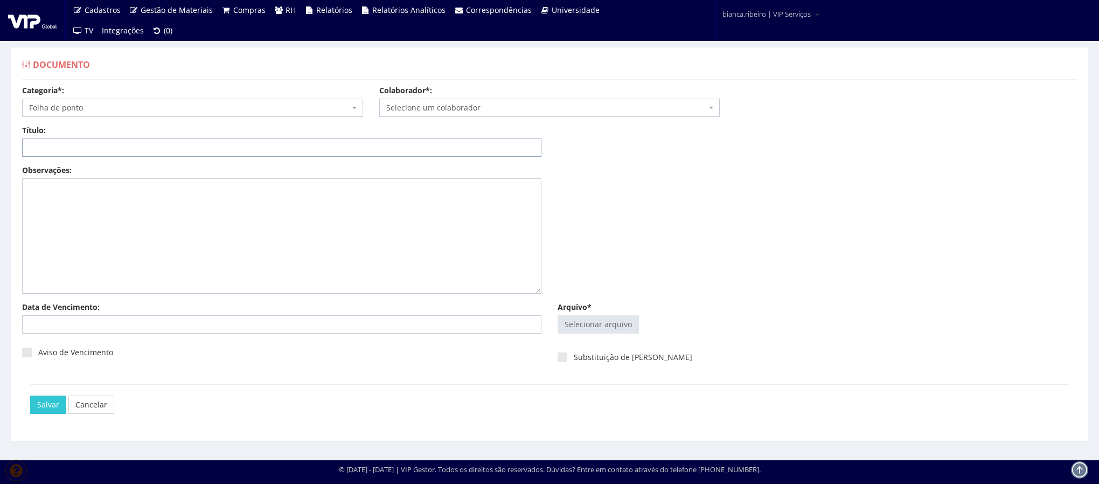
click at [89, 148] on input "Título:" at bounding box center [282, 148] width 520 height 18
paste input "FOLHA DE PONTO 08/2025"
type input "FOLHA DE PONTO 08/2025"
click at [570, 331] on input "Arquivo*" at bounding box center [598, 324] width 80 height 17
type input "C:\fakepath\millena cristina.pdf"
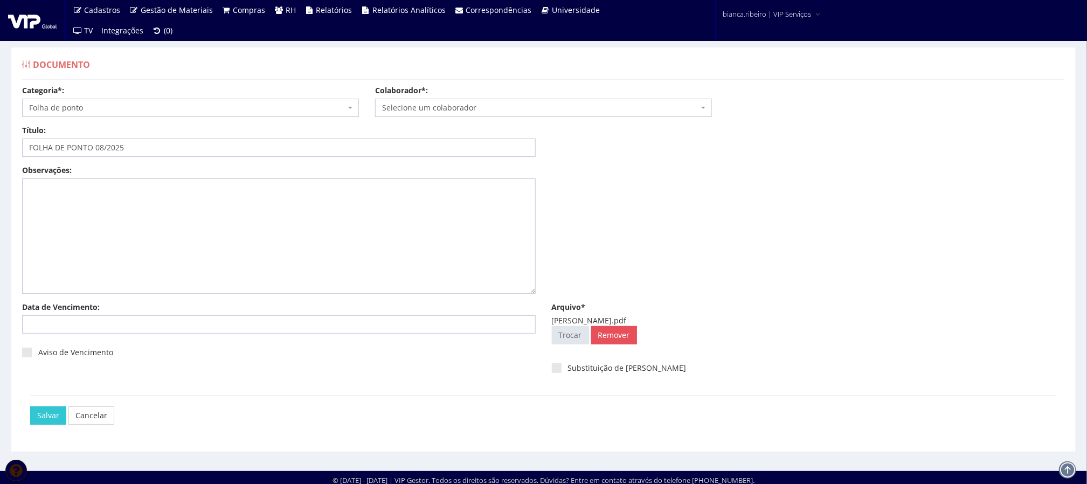
click at [528, 112] on span "Selecione um colaborador" at bounding box center [540, 107] width 316 height 11
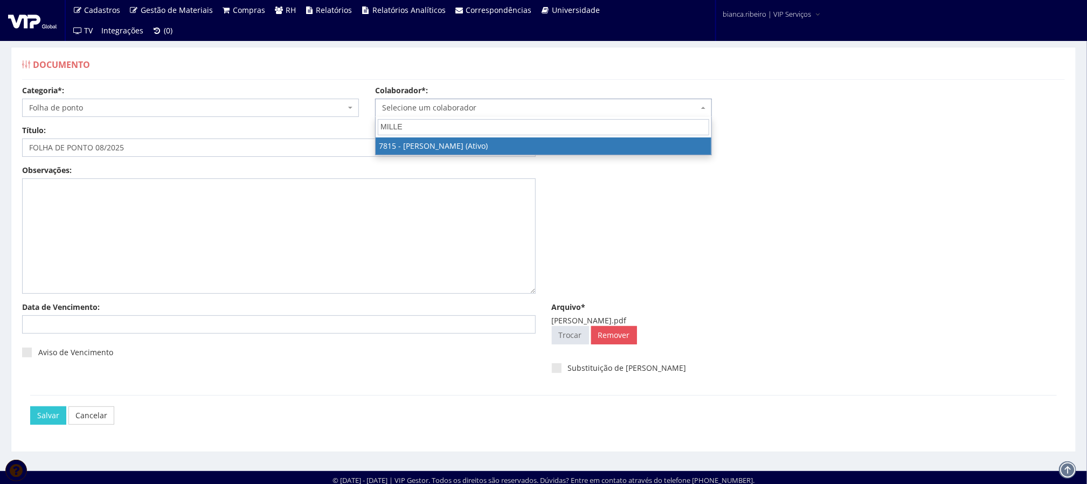
type input "MILLE"
select select "2597"
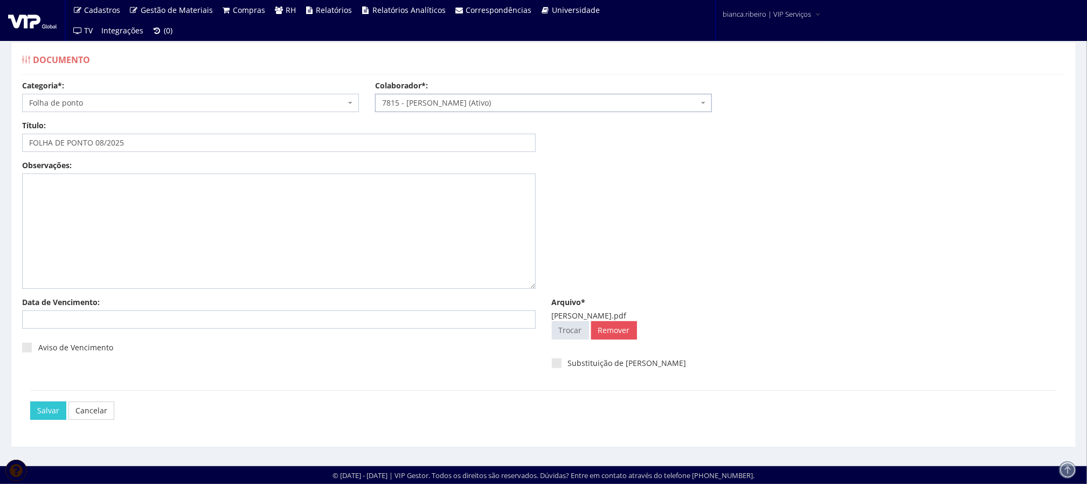
scroll to position [7, 0]
click at [51, 410] on input "Salvar" at bounding box center [48, 411] width 36 height 18
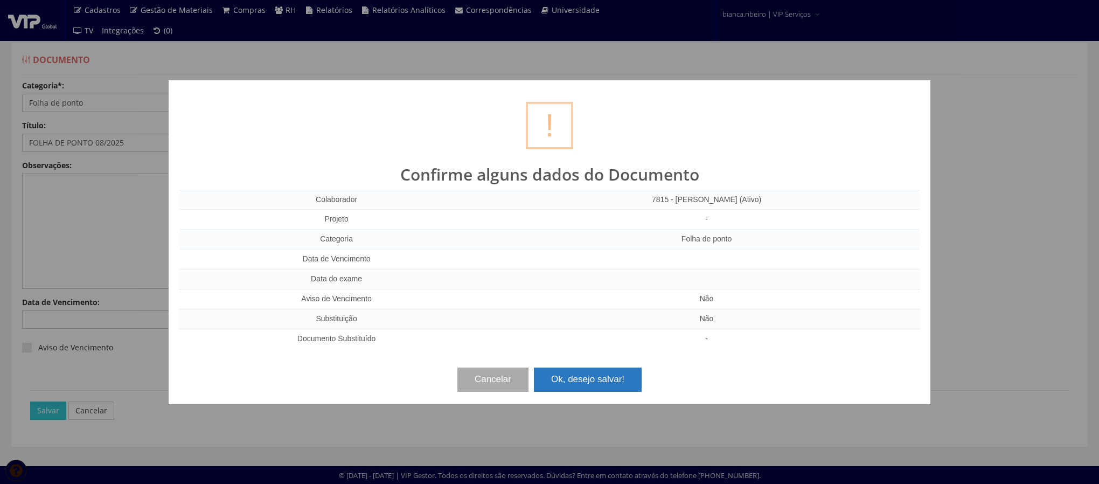
click at [592, 388] on button "Ok, desejo salvar!" at bounding box center [588, 380] width 108 height 24
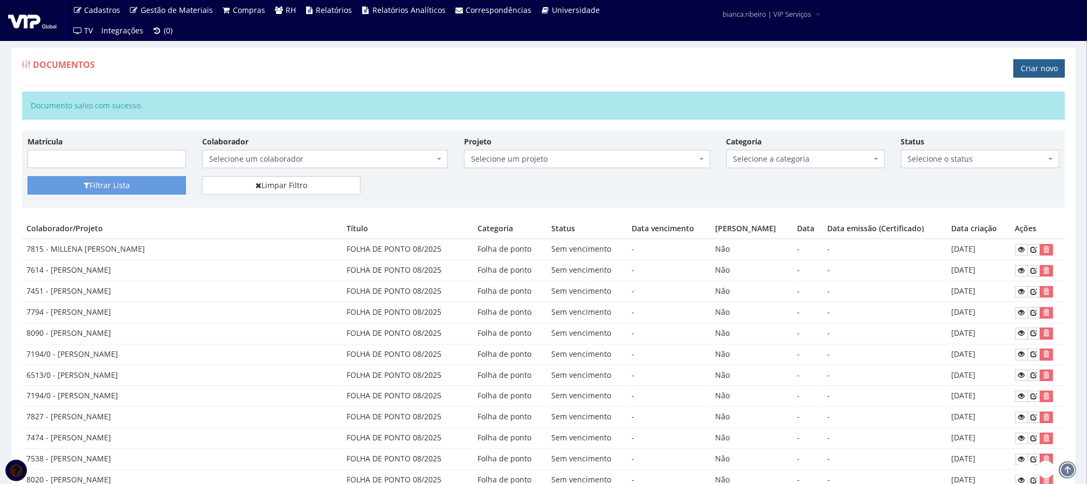
click at [1026, 78] on h1 "Criar novo" at bounding box center [1039, 73] width 51 height 16
click at [1023, 73] on link "Criar novo" at bounding box center [1039, 68] width 51 height 18
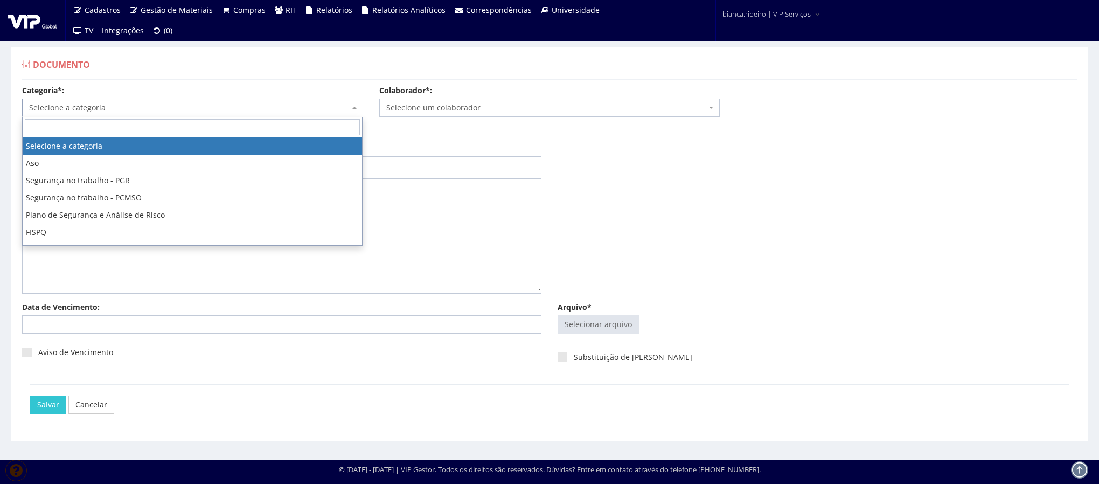
click at [115, 108] on span "Selecione a categoria" at bounding box center [189, 107] width 321 height 11
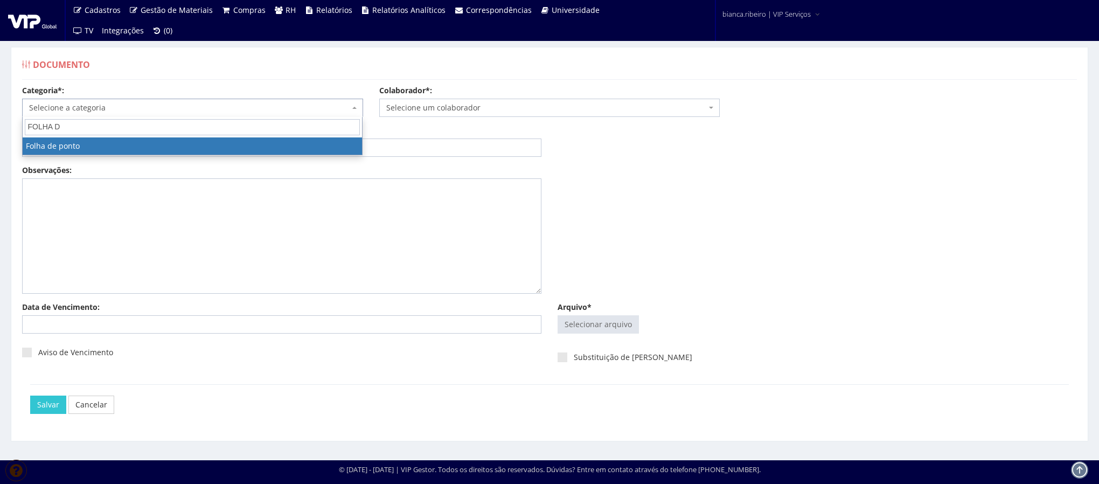
type input "FOLHA D"
select select "folha_ponto"
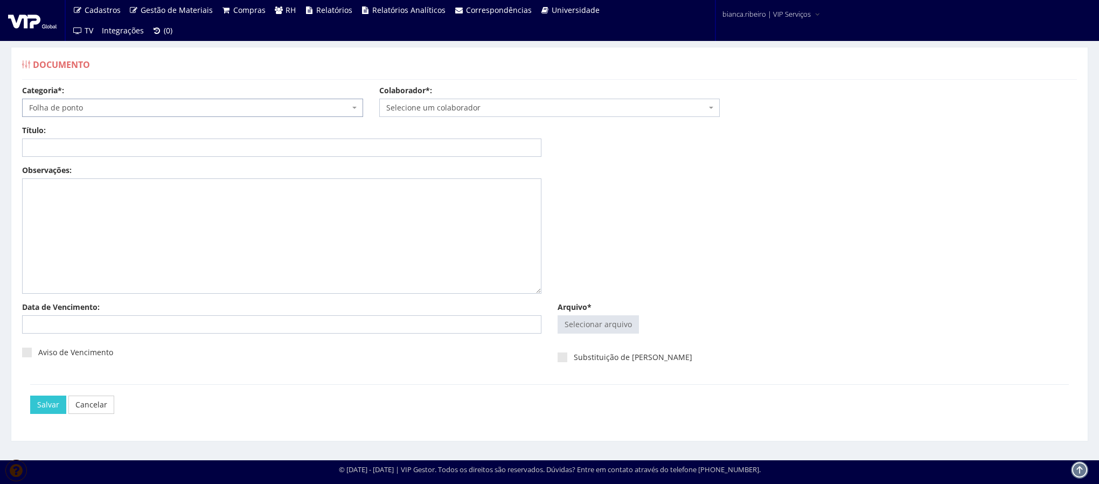
click at [94, 159] on div "Título: Data: Período: Selecione o período 30 Dias 45 Dias 90 Dias Selecione o …" at bounding box center [549, 145] width 1071 height 40
click at [87, 154] on input "Título:" at bounding box center [282, 148] width 520 height 18
paste input "FOLHA DE PONTO 08/2025"
type input "FOLHA DE PONTO 08/2025"
click at [592, 326] on input "Arquivo*" at bounding box center [598, 324] width 80 height 17
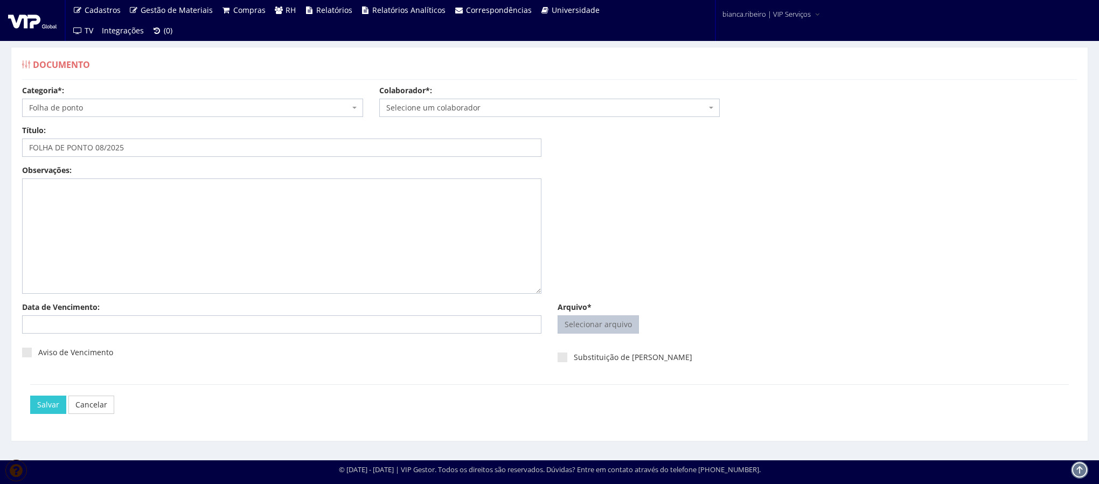
type input "C:\fakepath\orlando rodrigo.pdf"
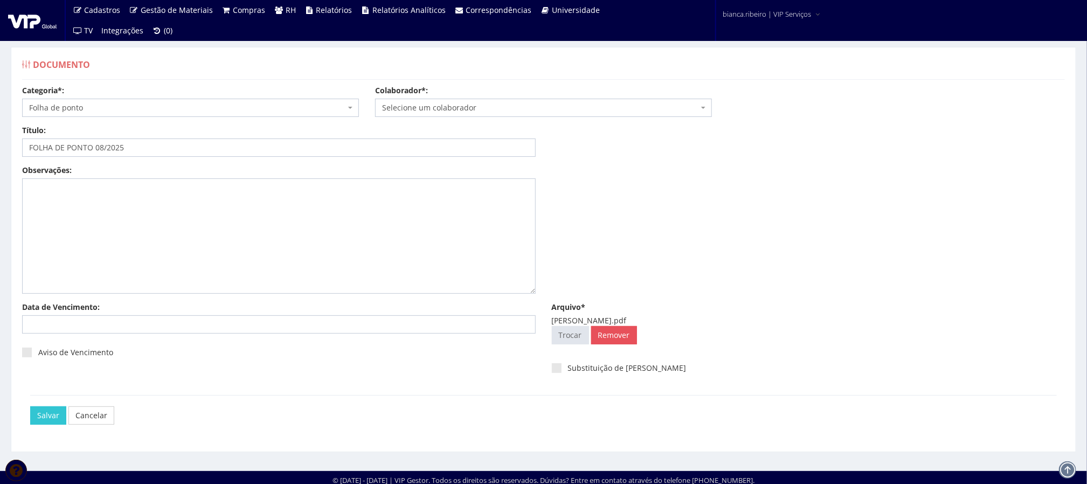
click at [456, 107] on span "Selecione um colaborador" at bounding box center [540, 107] width 316 height 11
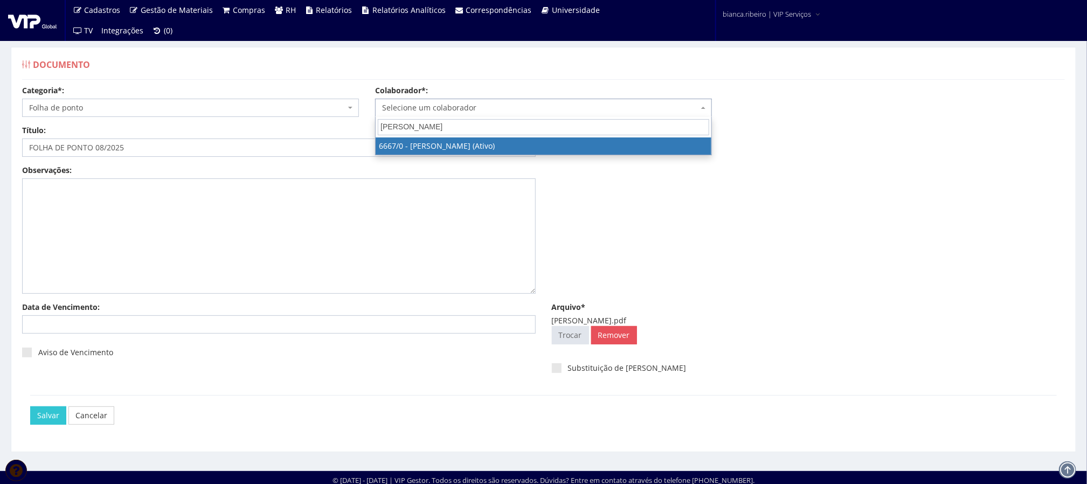
type input "ORLANDO RODRIGO"
select select "143"
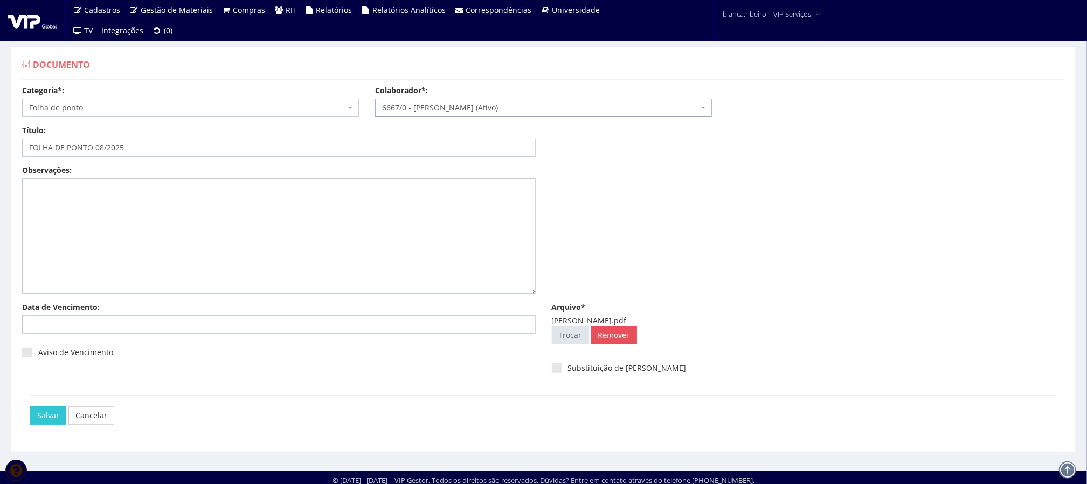
scroll to position [7, 0]
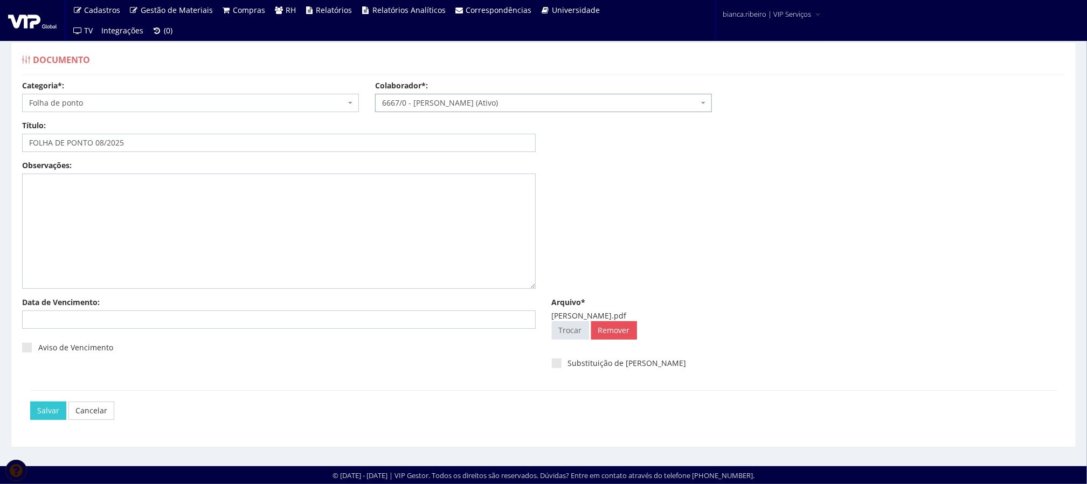
click at [46, 420] on div "[PERSON_NAME]" at bounding box center [543, 410] width 1027 height 40
click at [40, 410] on input "Salvar" at bounding box center [48, 411] width 36 height 18
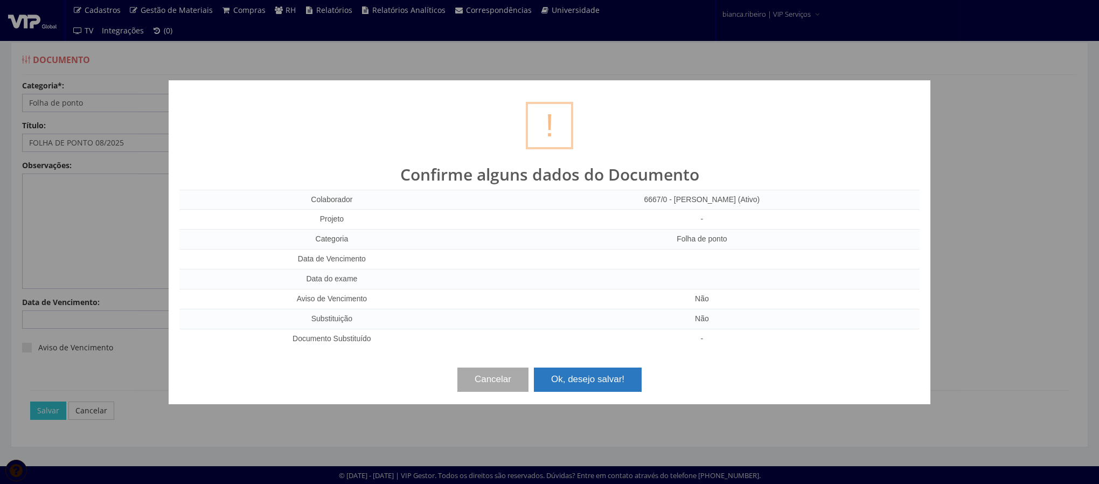
click at [593, 385] on button "Ok, desejo salvar!" at bounding box center [588, 380] width 108 height 24
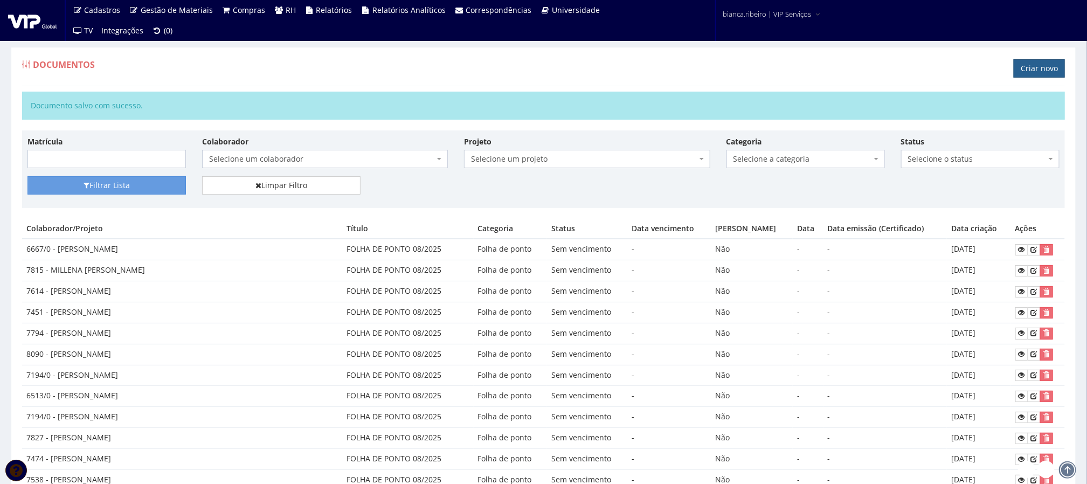
click at [1041, 65] on link "Criar novo" at bounding box center [1039, 68] width 51 height 18
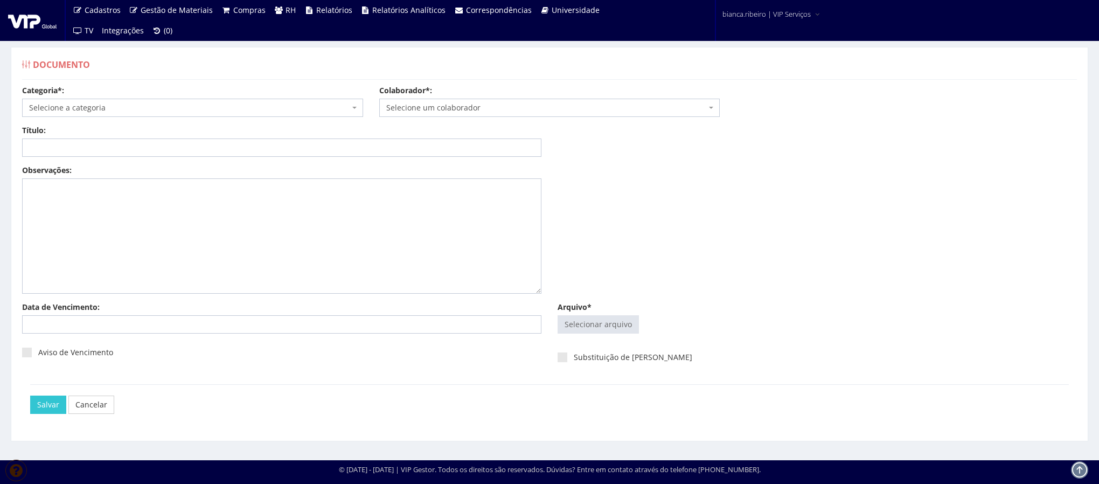
click at [173, 119] on div "Categoria*: Selecione a categoria Aso Segurança no trabalho - PGR Segurança no …" at bounding box center [549, 105] width 1071 height 40
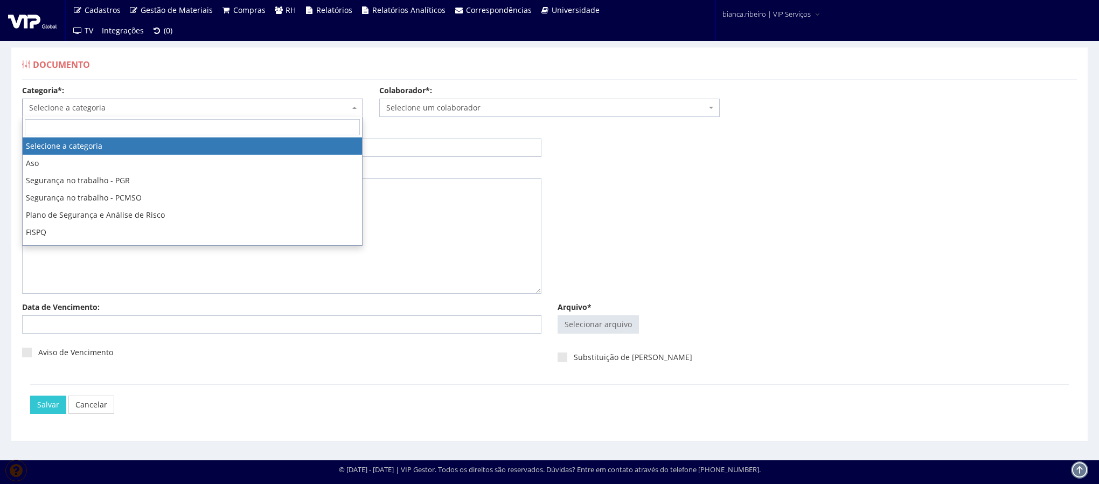
click at [170, 106] on span "Selecione a categoria" at bounding box center [189, 107] width 321 height 11
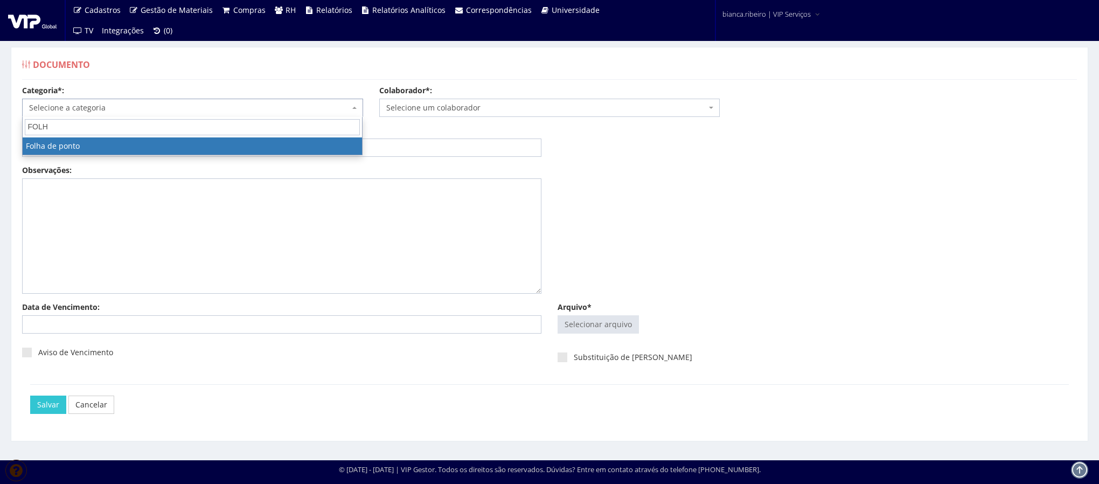
type input "FOLH"
select select "folha_ponto"
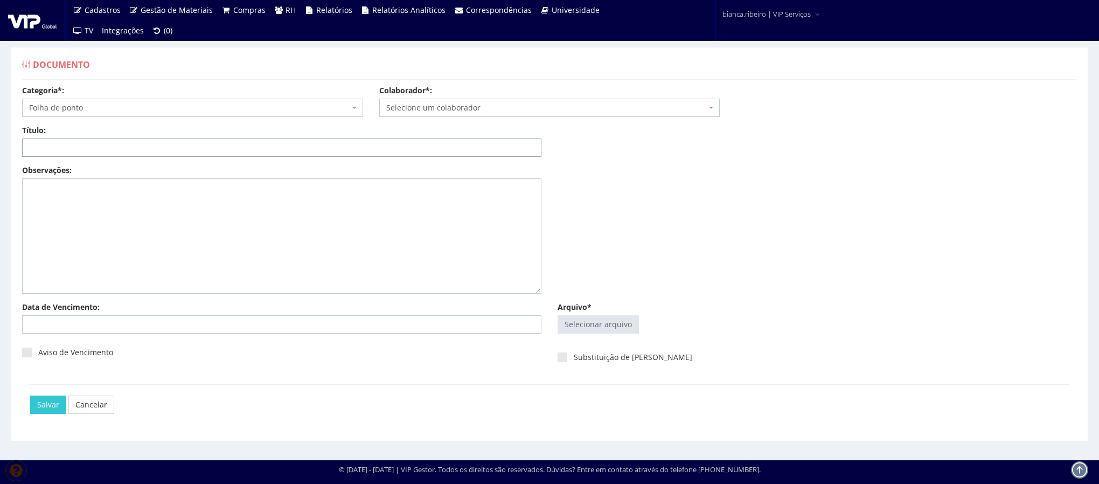
click at [97, 148] on input "Título:" at bounding box center [282, 148] width 520 height 18
paste input "FOLHA DE PONTO 08/2025"
type input "FOLHA DE PONTO 08/2025"
click at [600, 329] on input "Arquivo*" at bounding box center [598, 324] width 80 height 17
type input "C:\fakepath\paulo paulino.pdf"
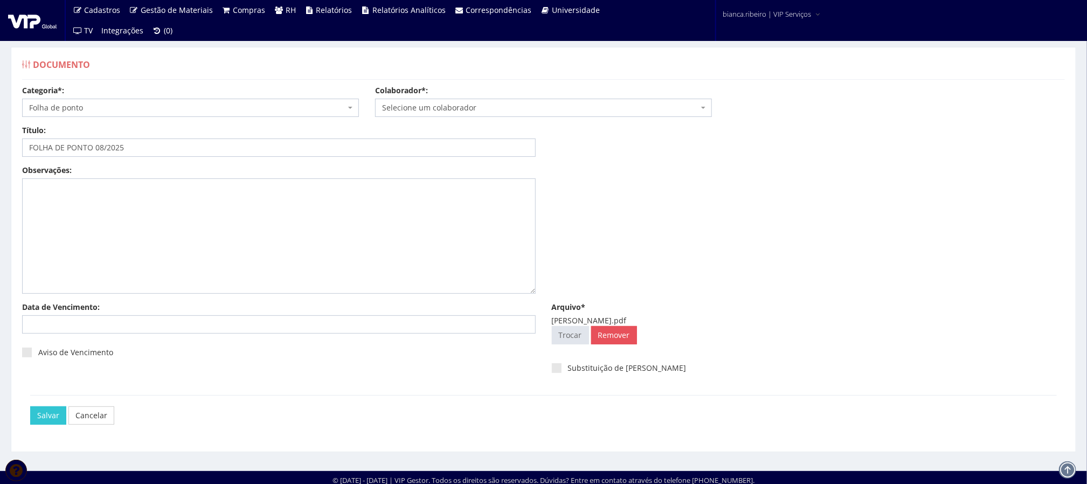
click at [508, 98] on div "Colaborador*: Selecione um colaborador 7015/0 - ADEILTON LUIZ NETO (Desligado) …" at bounding box center [543, 101] width 353 height 32
click at [507, 99] on span "Selecione um colaborador" at bounding box center [543, 108] width 337 height 18
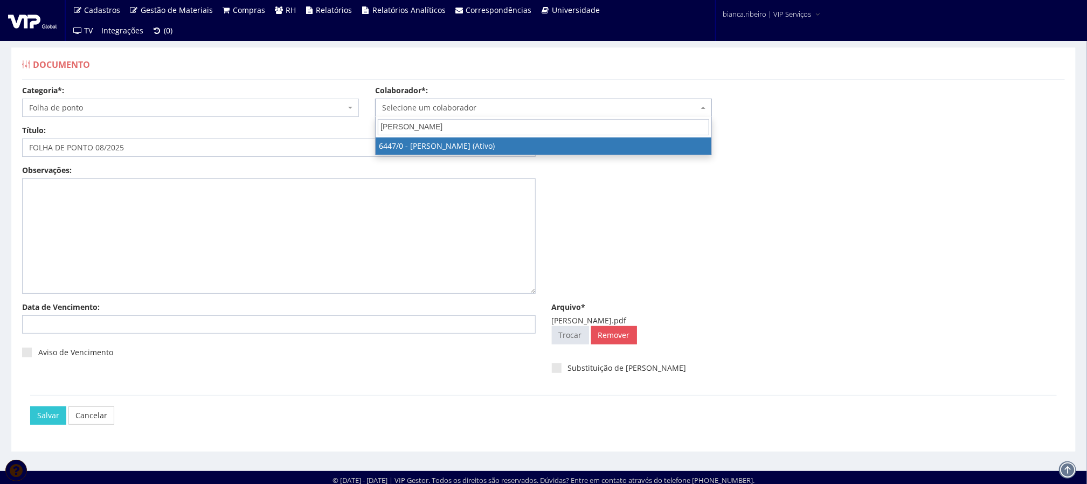
type input "PAULO PAULINO"
select select "74"
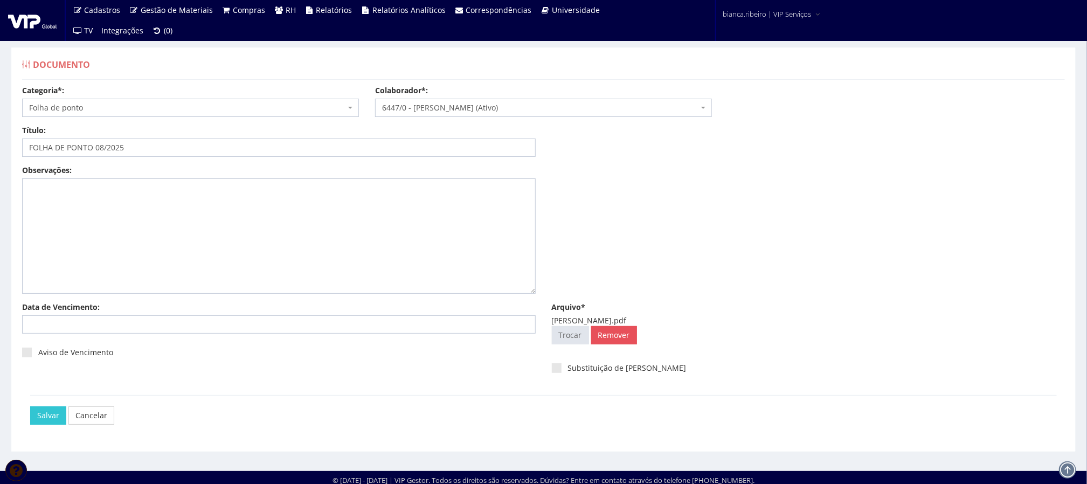
click at [49, 405] on div "Salvar Cancelar" at bounding box center [543, 415] width 1027 height 40
click at [34, 419] on input "Salvar" at bounding box center [48, 415] width 36 height 18
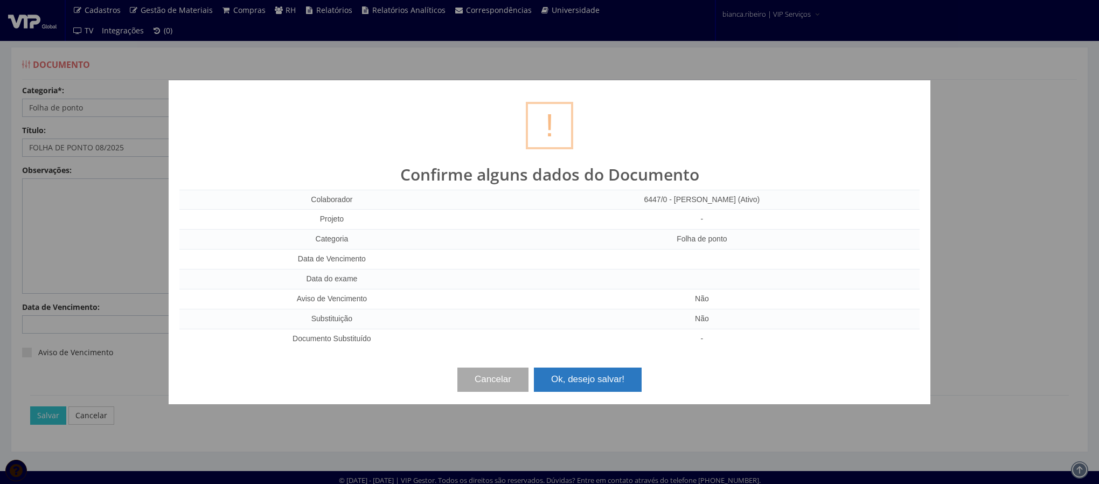
click at [610, 381] on button "Ok, desejo salvar!" at bounding box center [588, 380] width 108 height 24
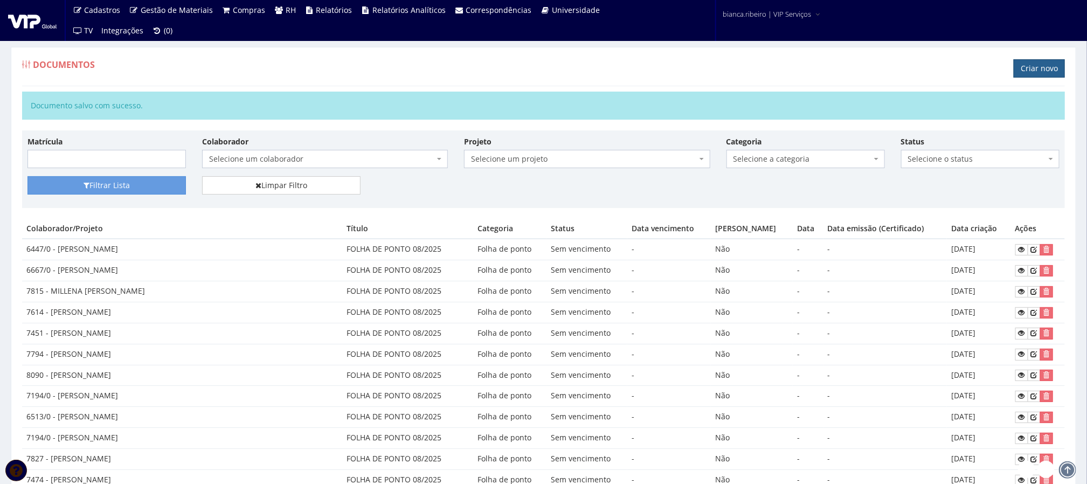
click at [1040, 74] on link "Criar novo" at bounding box center [1039, 68] width 51 height 18
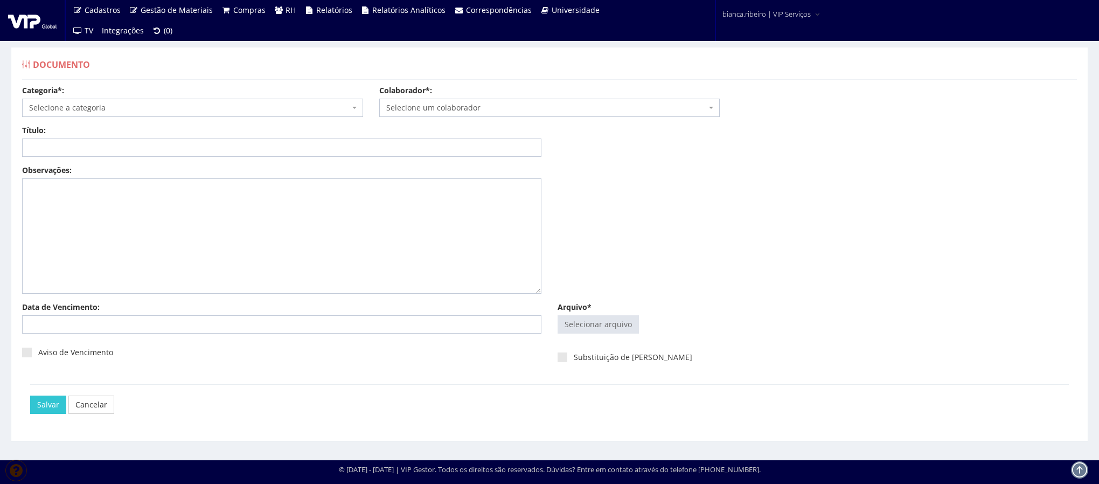
click at [289, 113] on span "Selecione a categoria" at bounding box center [189, 107] width 321 height 11
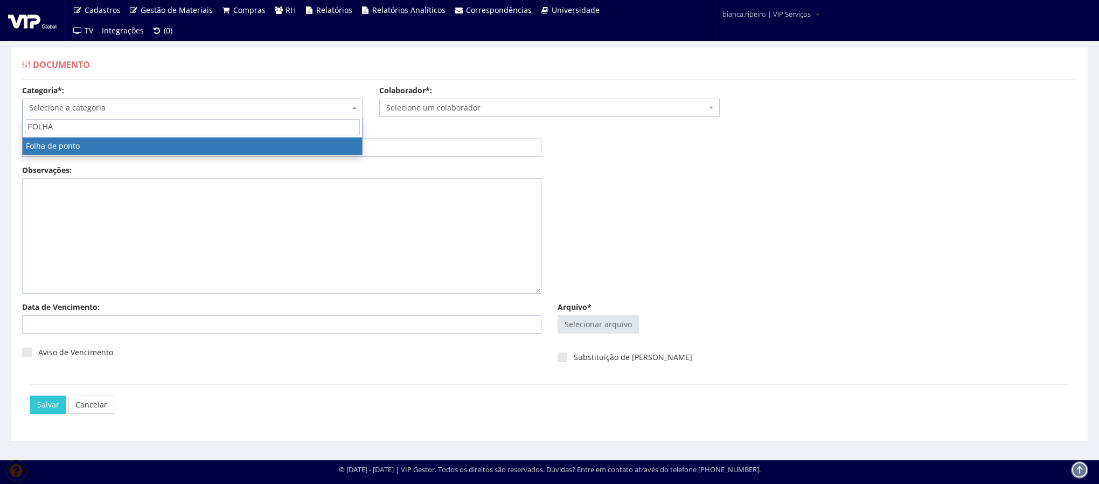
type input "FOLHA"
click at [213, 157] on div "Título: Data: Período: Selecione o período 30 Dias 45 Dias 90 Dias Selecione o …" at bounding box center [549, 145] width 1071 height 40
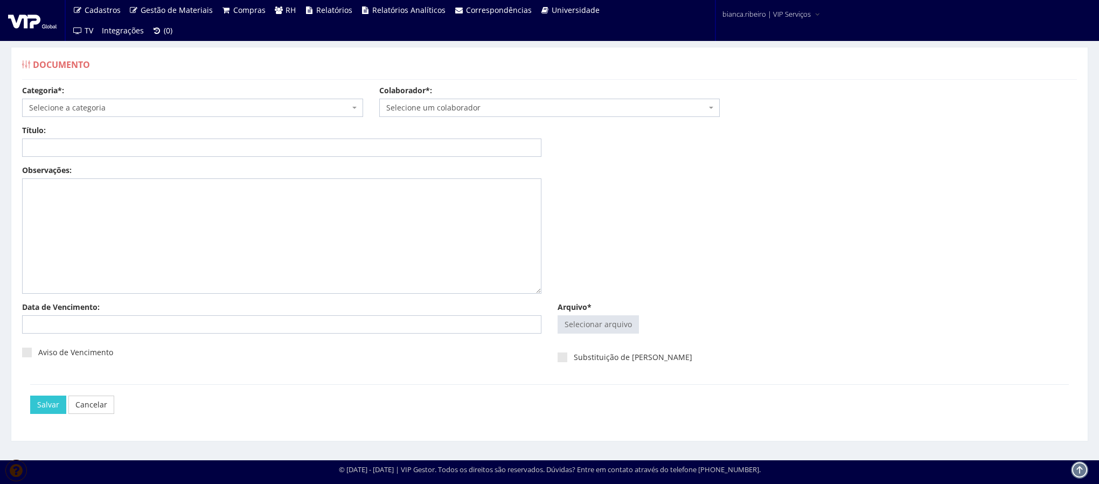
click at [161, 115] on span "Selecione a categoria" at bounding box center [192, 108] width 341 height 18
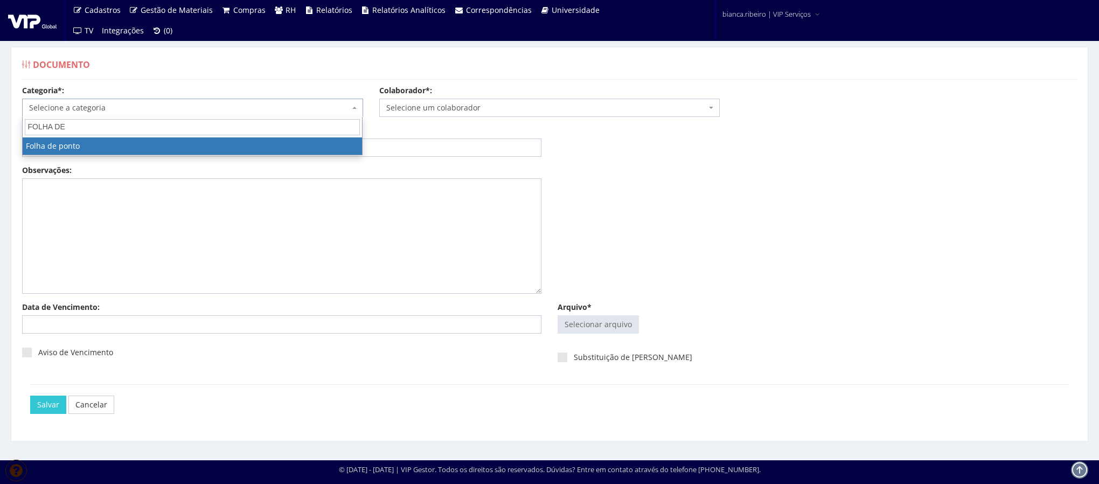
type input "FOLHA DE"
select select "folha_ponto"
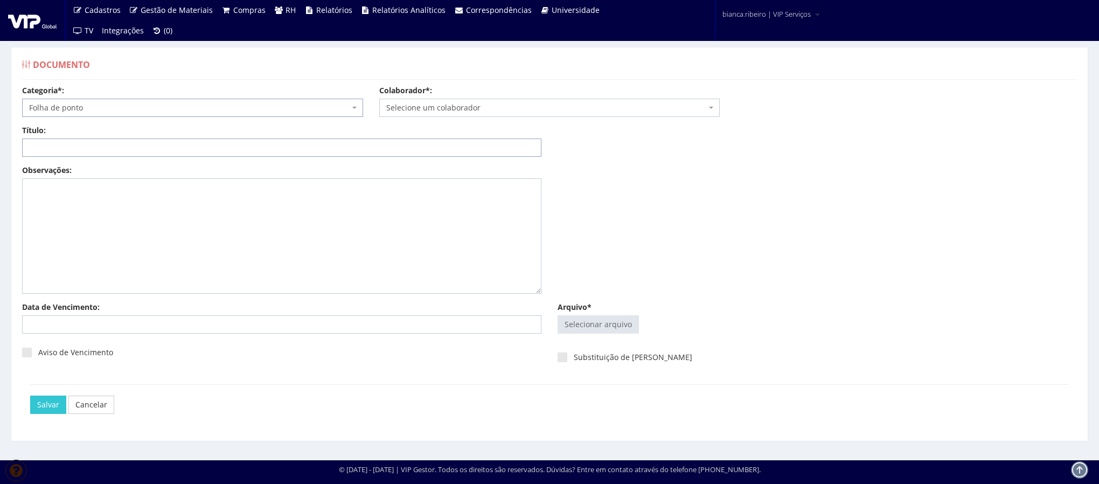
click at [116, 154] on input "Título:" at bounding box center [282, 148] width 520 height 18
paste input "FOLHA DE PONTO 08/2025"
type input "FOLHA DE PONTO 08/2025"
click at [585, 320] on input "Arquivo*" at bounding box center [598, 324] width 80 height 17
type input "C:\fakepath\[PERSON_NAME].pdf"
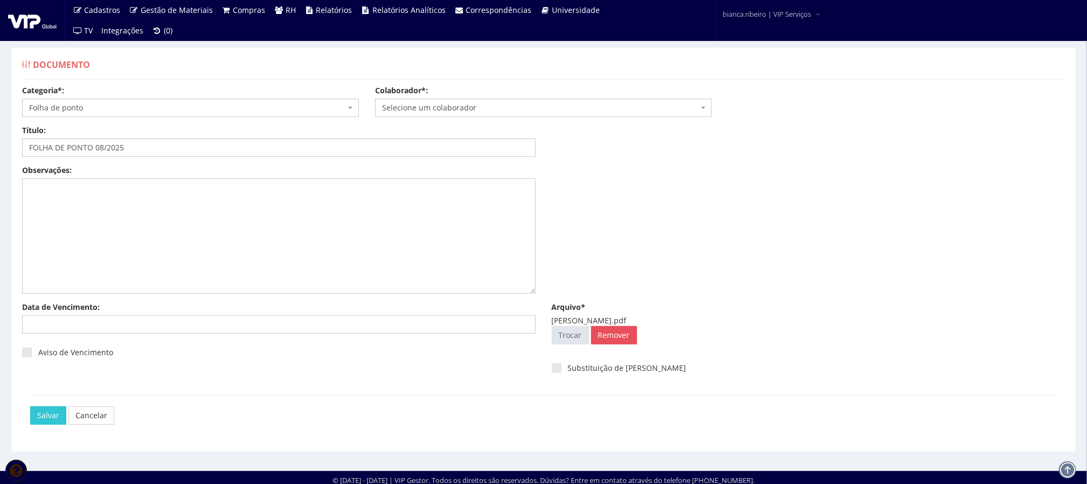
click at [469, 109] on span "Selecione um colaborador" at bounding box center [540, 107] width 316 height 11
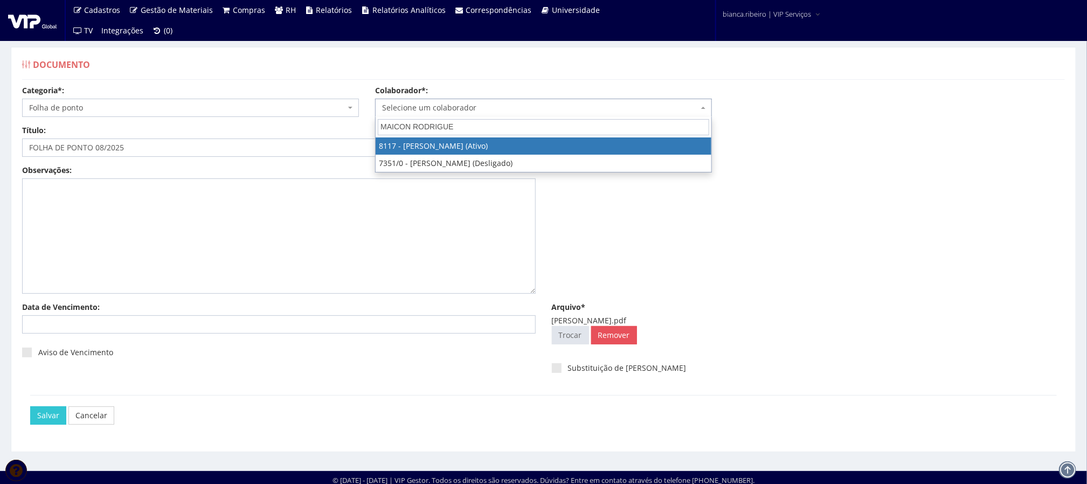
type input "MAICON RODRIGUE"
select select "3713"
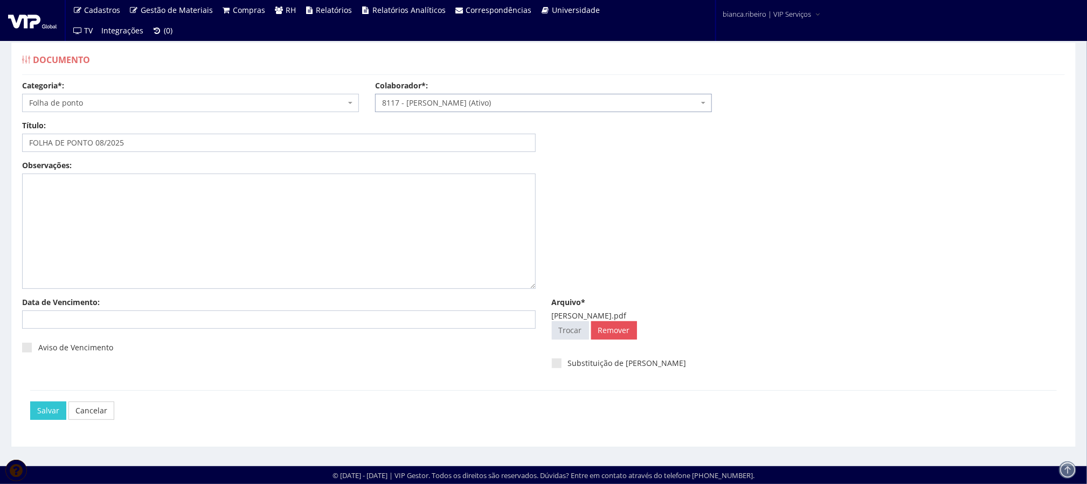
scroll to position [7, 0]
click at [49, 412] on input "Salvar" at bounding box center [48, 411] width 36 height 18
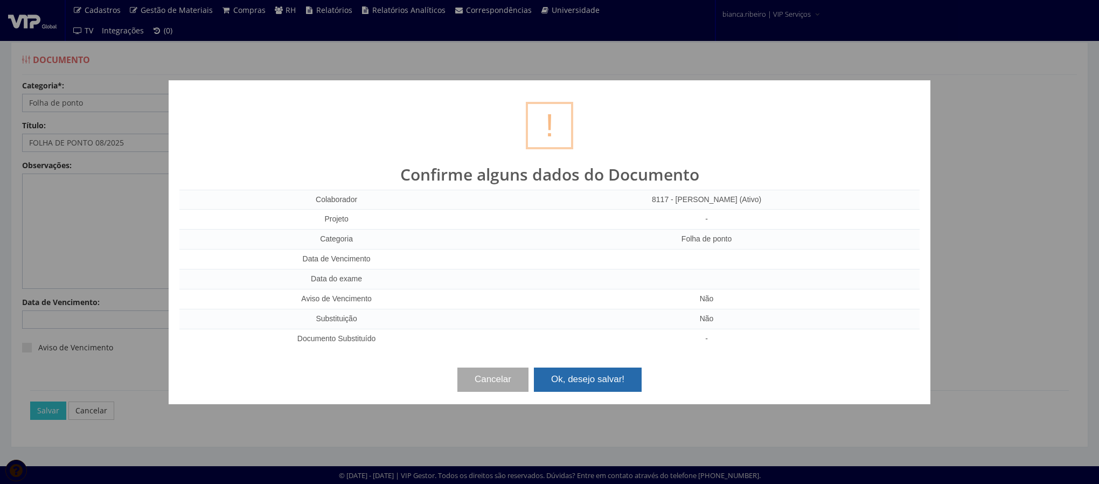
click at [569, 372] on button "Ok, desejo salvar!" at bounding box center [588, 380] width 108 height 24
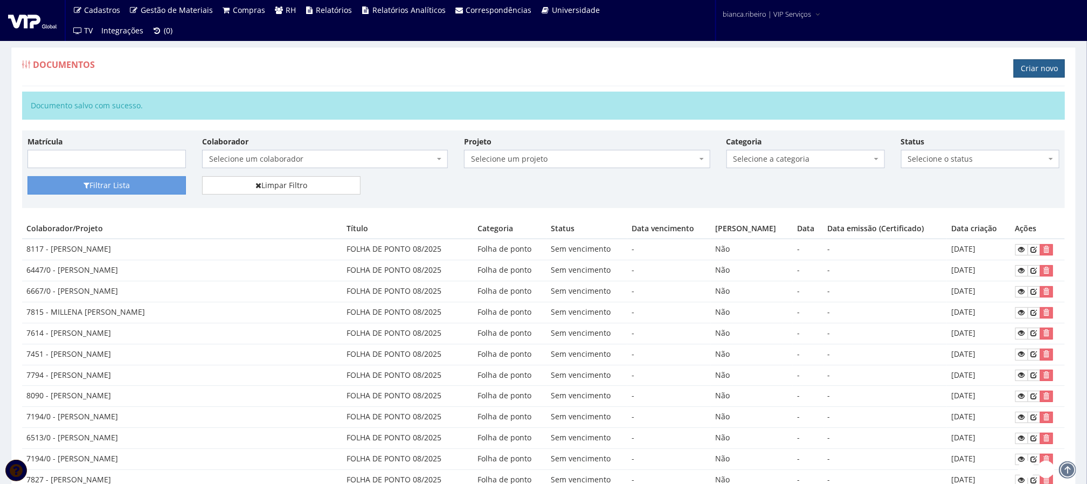
click at [1030, 65] on link "Criar novo" at bounding box center [1039, 68] width 51 height 18
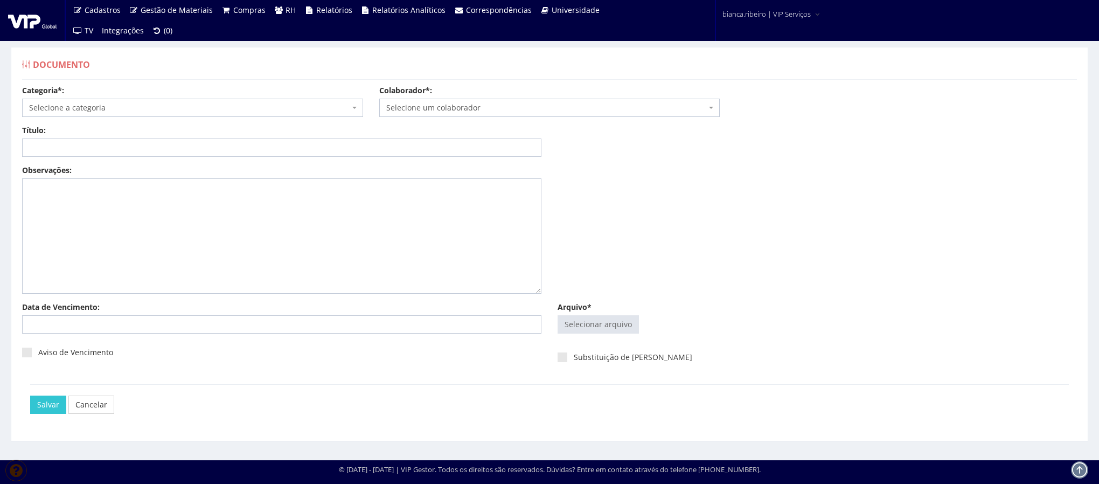
click at [272, 108] on span "Selecione a categoria" at bounding box center [189, 107] width 321 height 11
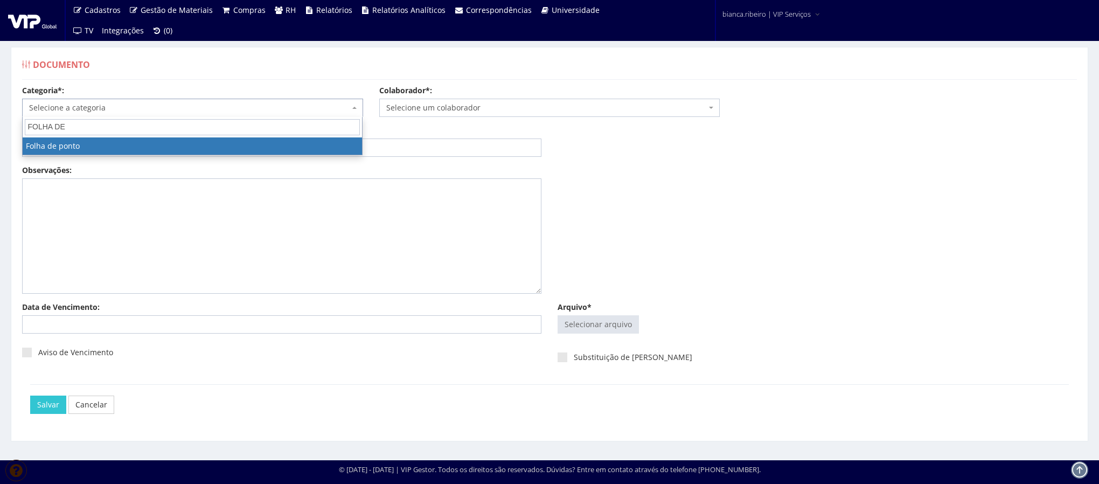
type input "FOLHA DE"
select select "folha_ponto"
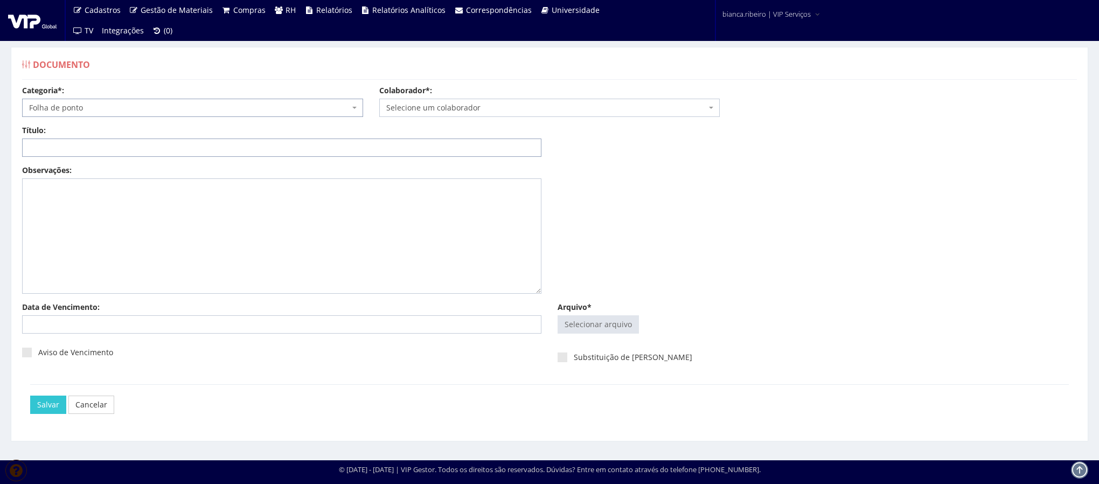
click at [188, 148] on input "Título:" at bounding box center [282, 148] width 520 height 18
paste input "FOLHA DE PONTO 08/2025"
type input "FOLHA DE PONTO 08/2025"
click at [572, 325] on input "Arquivo*" at bounding box center [598, 324] width 80 height 17
type input "C:\fakepath\rafael leal.pdf"
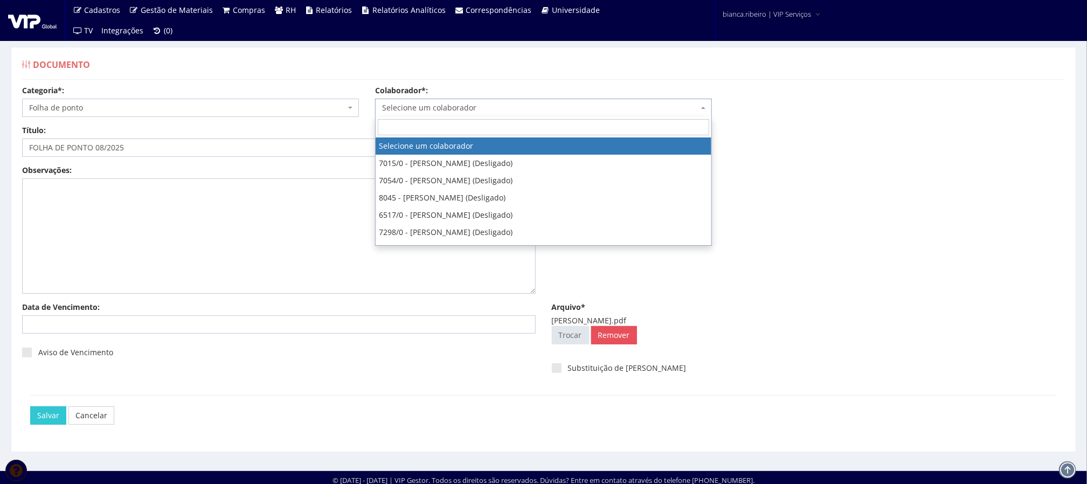
click at [489, 113] on span "Selecione um colaborador" at bounding box center [540, 107] width 316 height 11
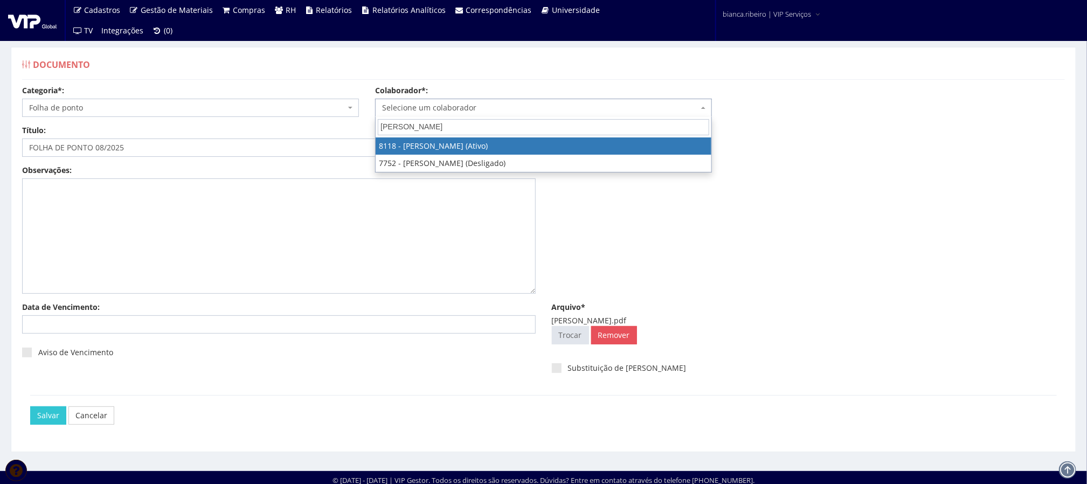
type input "RAFAEL L"
select select "3714"
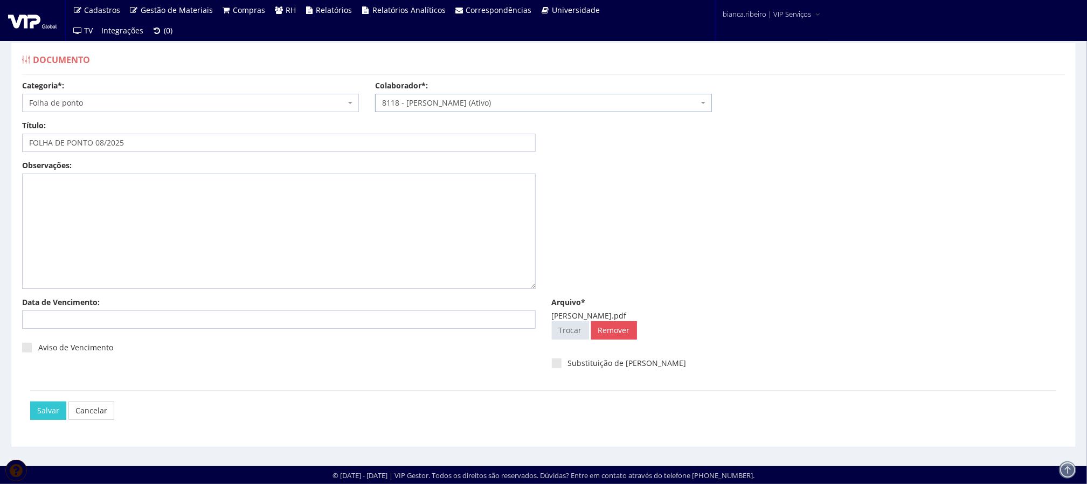
scroll to position [7, 0]
click at [46, 416] on input "Salvar" at bounding box center [48, 411] width 36 height 18
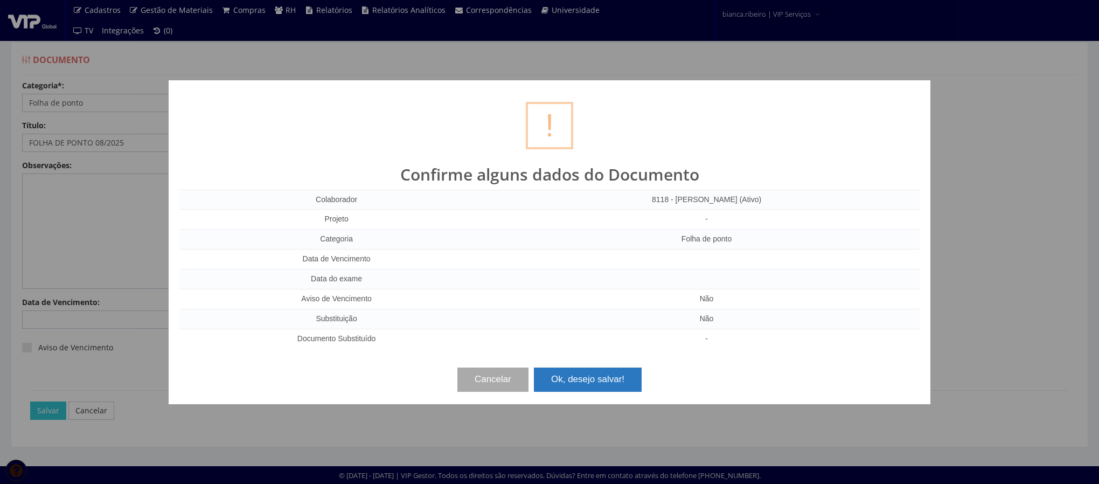
click at [573, 386] on button "Ok, desejo salvar!" at bounding box center [588, 380] width 108 height 24
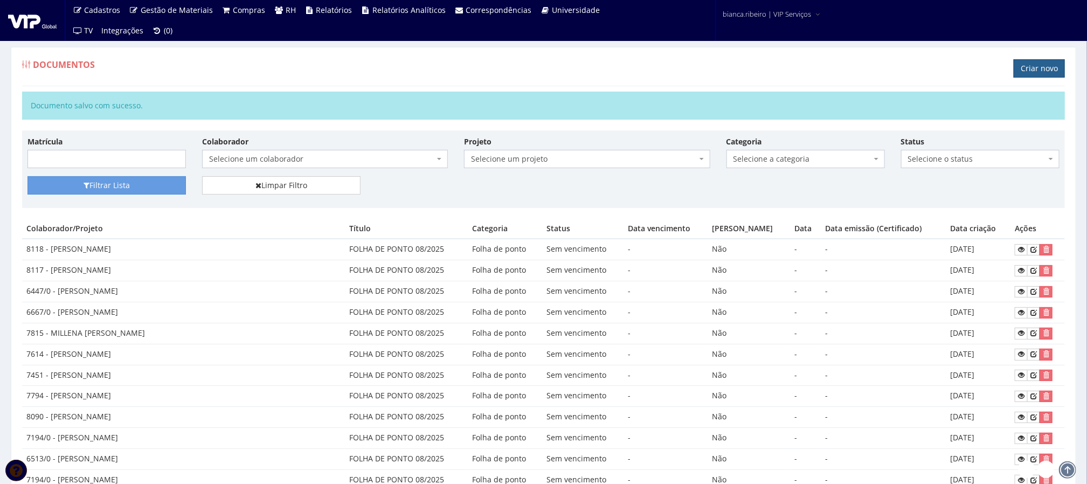
click at [1035, 60] on link "Criar novo" at bounding box center [1039, 68] width 51 height 18
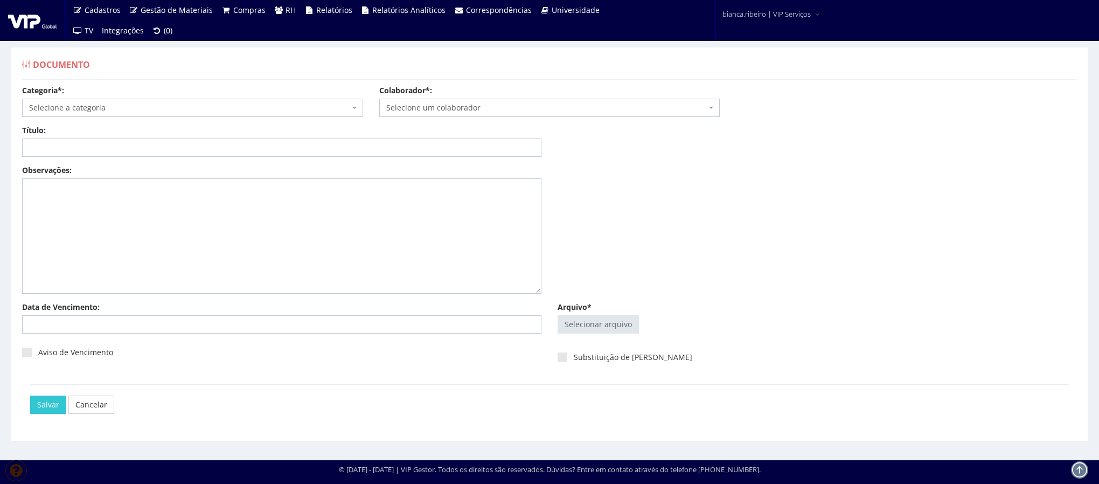
click at [188, 100] on span "Selecione a categoria" at bounding box center [192, 108] width 341 height 18
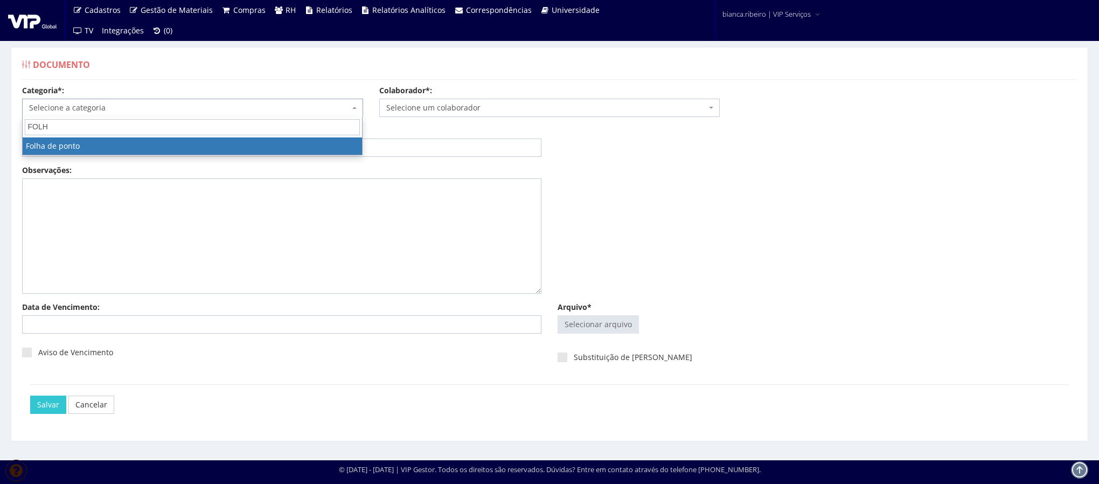
type input "FOLH"
select select "folha_ponto"
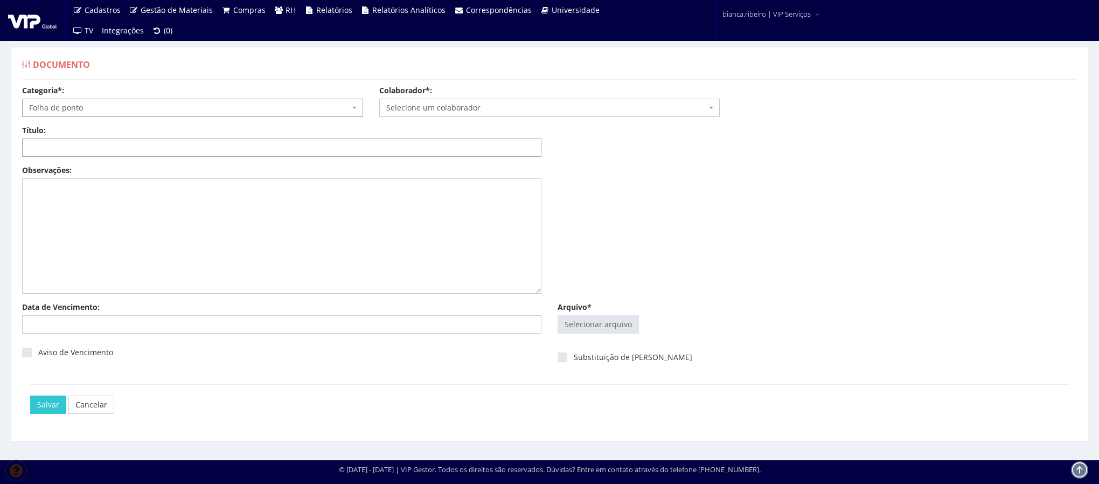
click at [161, 149] on input "Título:" at bounding box center [282, 148] width 520 height 18
paste input "FOLHA DE PONTO 08/2025"
type input "FOLHA DE PONTO 08/2025"
click at [601, 322] on input "Arquivo*" at bounding box center [598, 324] width 80 height 17
type input "C:\fakepath\sidney de oliveira.pdf"
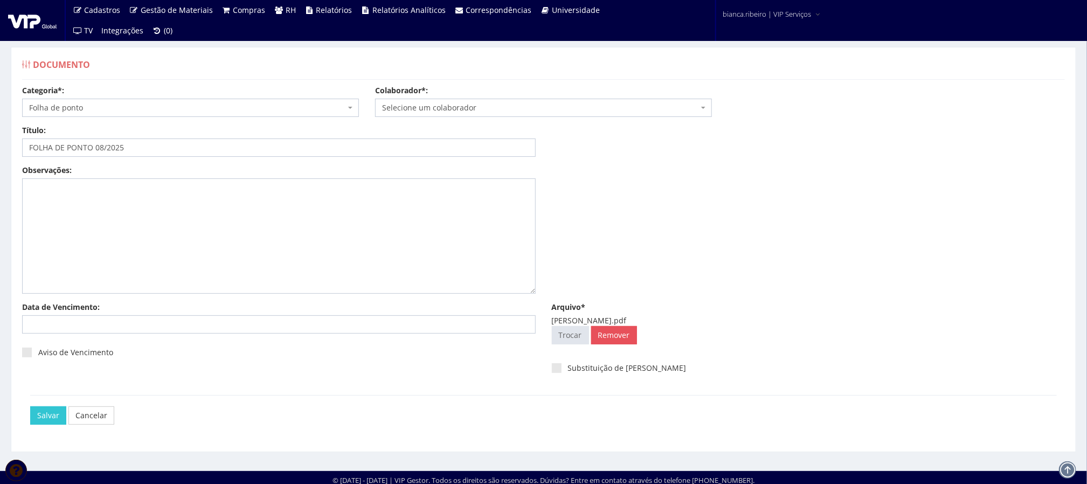
click at [439, 102] on span "Selecione um colaborador" at bounding box center [543, 108] width 337 height 18
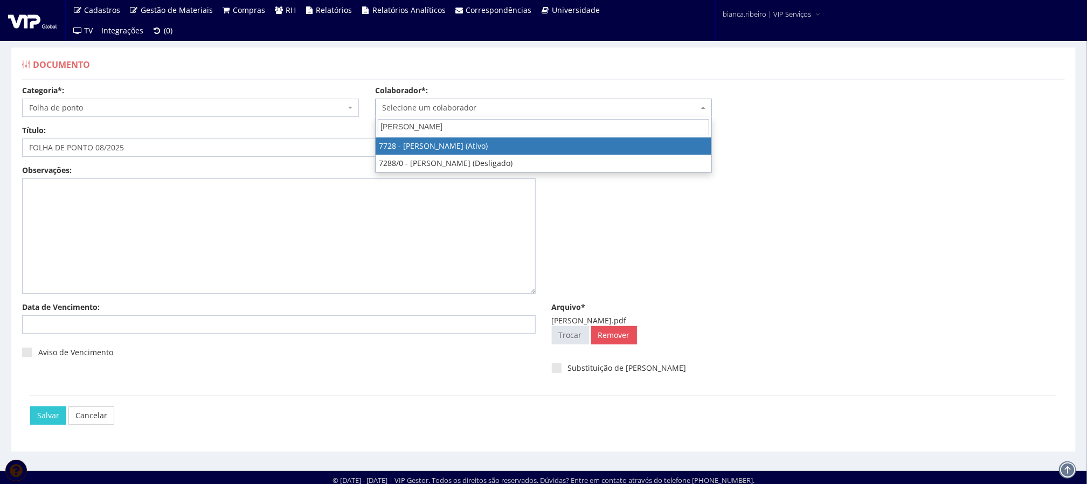
type input "SIDNEY"
select select "2301"
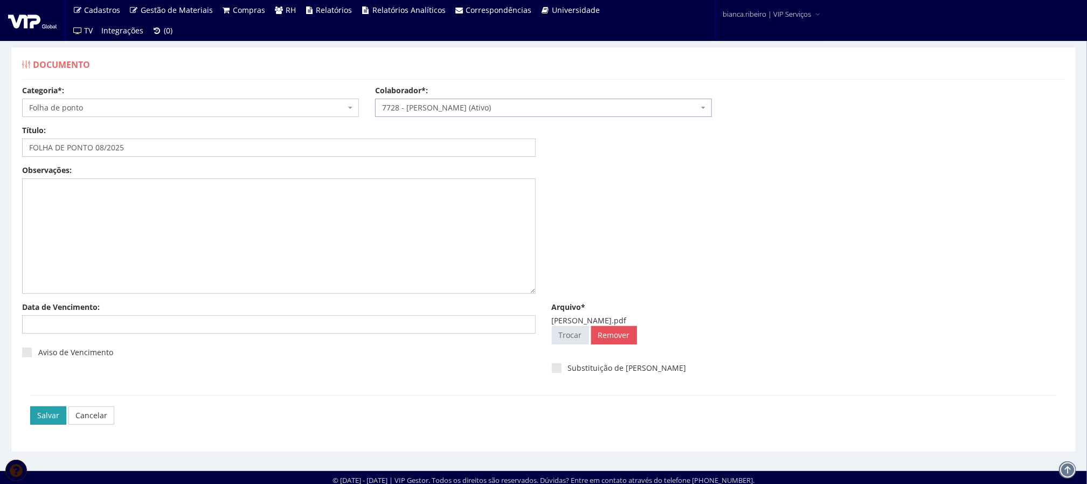
click at [49, 420] on input "Salvar" at bounding box center [48, 415] width 36 height 18
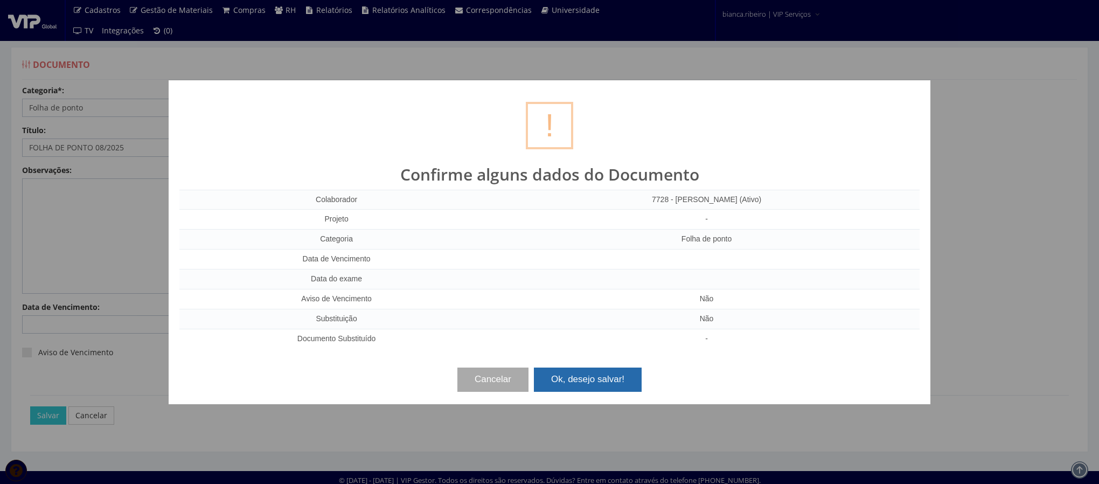
click at [597, 379] on button "Ok, desejo salvar!" at bounding box center [588, 380] width 108 height 24
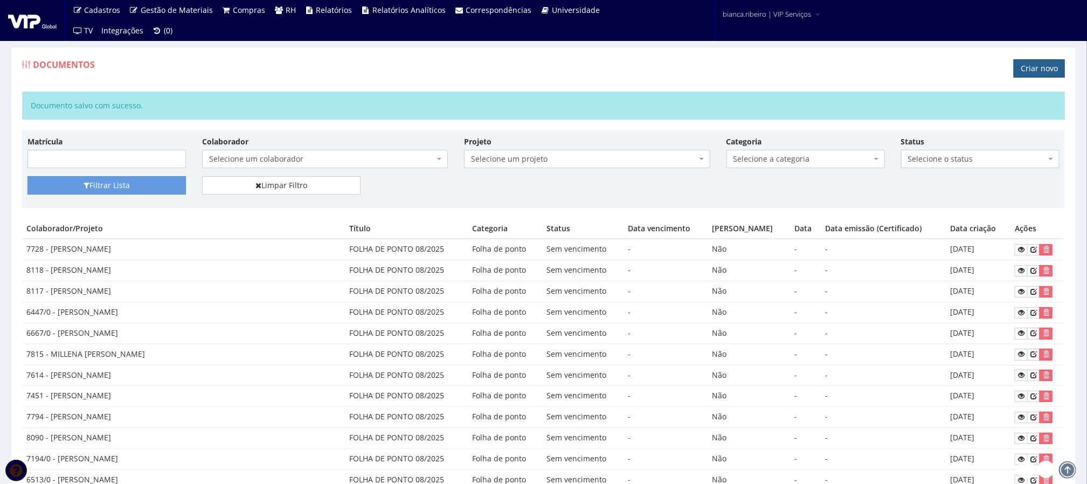
click at [1056, 77] on link "Criar novo" at bounding box center [1039, 68] width 51 height 18
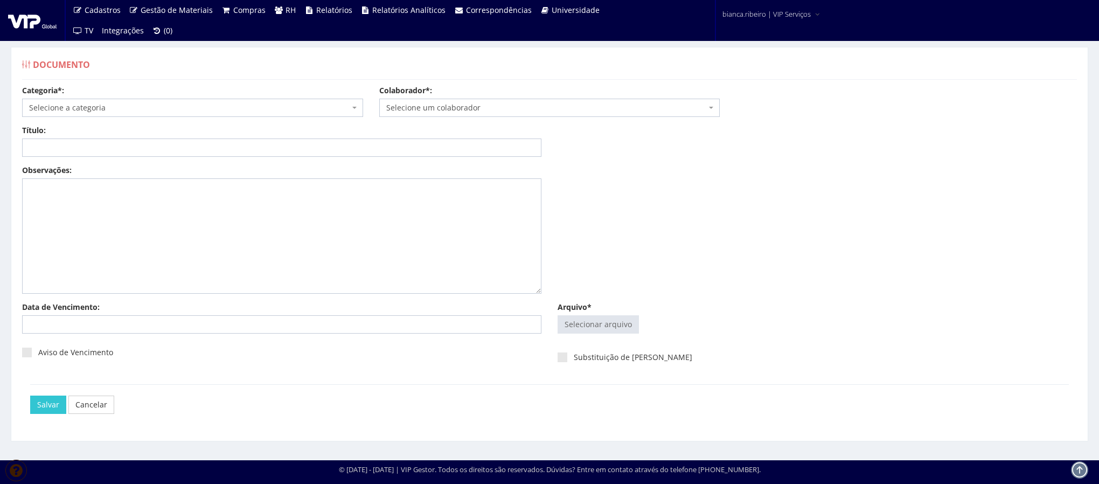
click at [189, 105] on span "Selecione a categoria" at bounding box center [189, 107] width 321 height 11
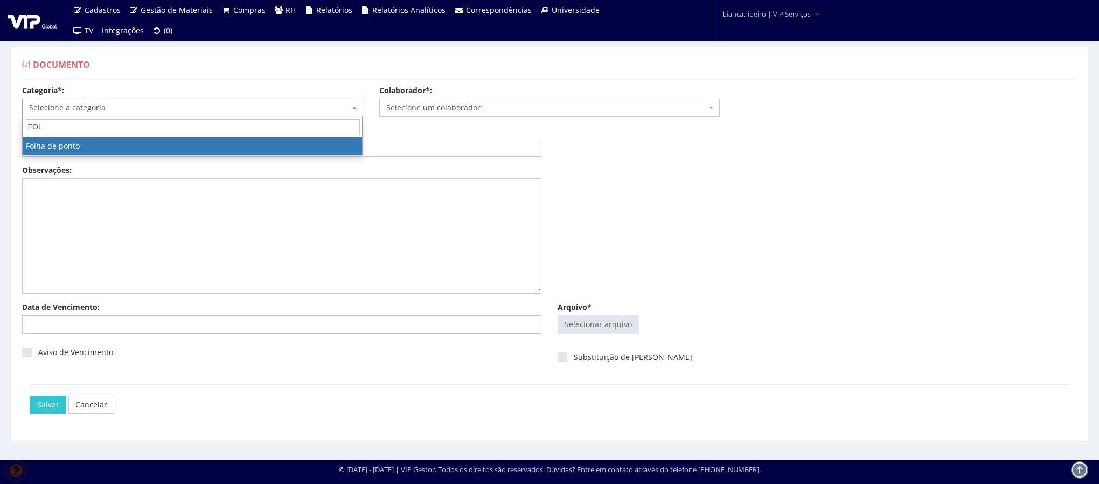
type input "FOL"
select select "folha_ponto"
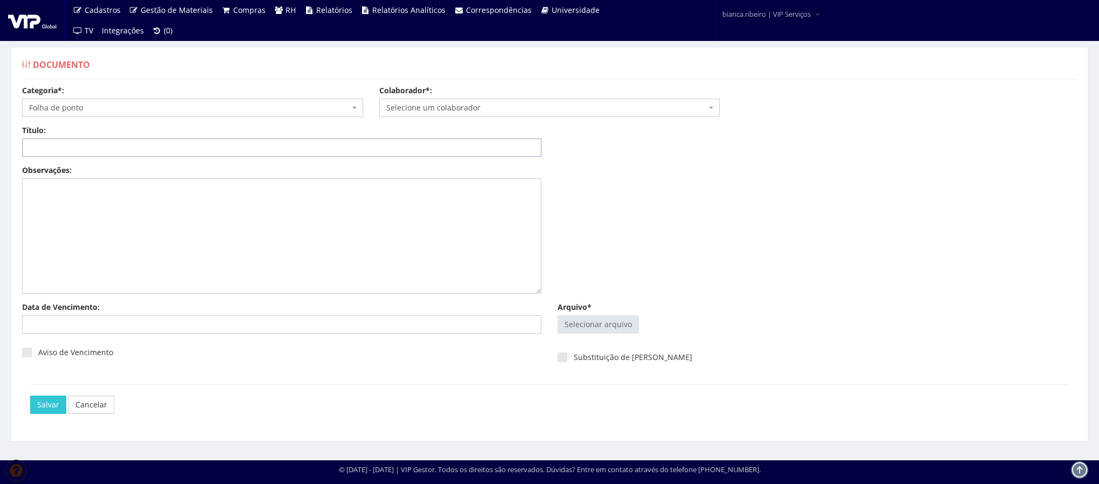
click at [106, 151] on input "Título:" at bounding box center [282, 148] width 520 height 18
paste input "FOLHA DE PONTO 08/2025"
type input "FOLHA DE PONTO 08/2025"
click at [623, 322] on input "Arquivo*" at bounding box center [598, 324] width 80 height 17
click at [75, 405] on link "Cancelar" at bounding box center [91, 405] width 46 height 18
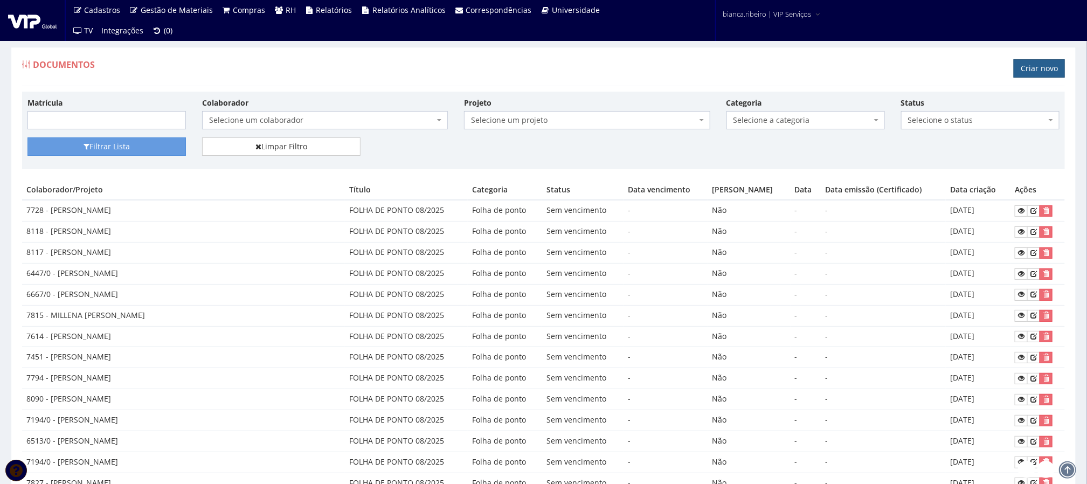
click at [1035, 67] on link "Criar novo" at bounding box center [1039, 68] width 51 height 18
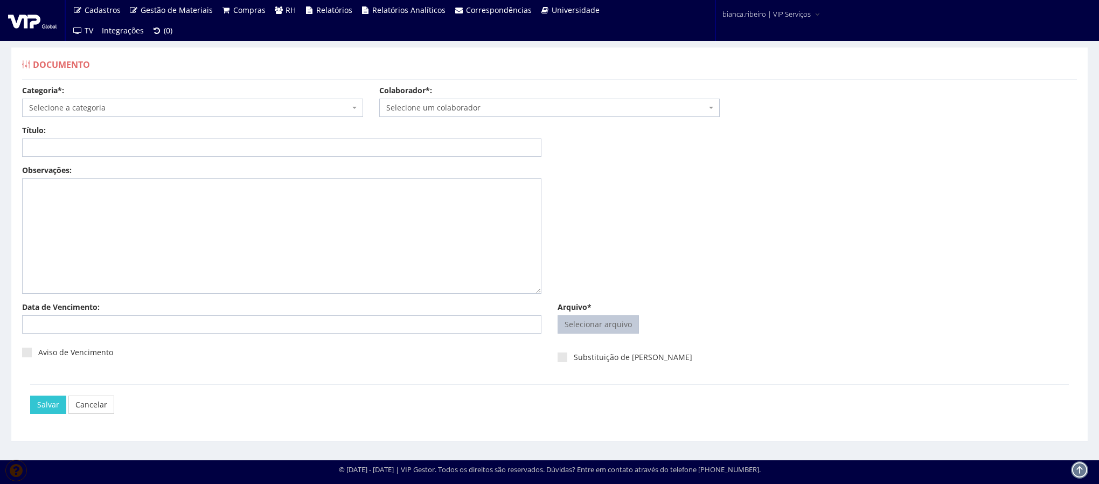
click at [602, 332] on input "Arquivo*" at bounding box center [598, 324] width 80 height 17
type input "C:\fakepath\lucas alves.pdf"
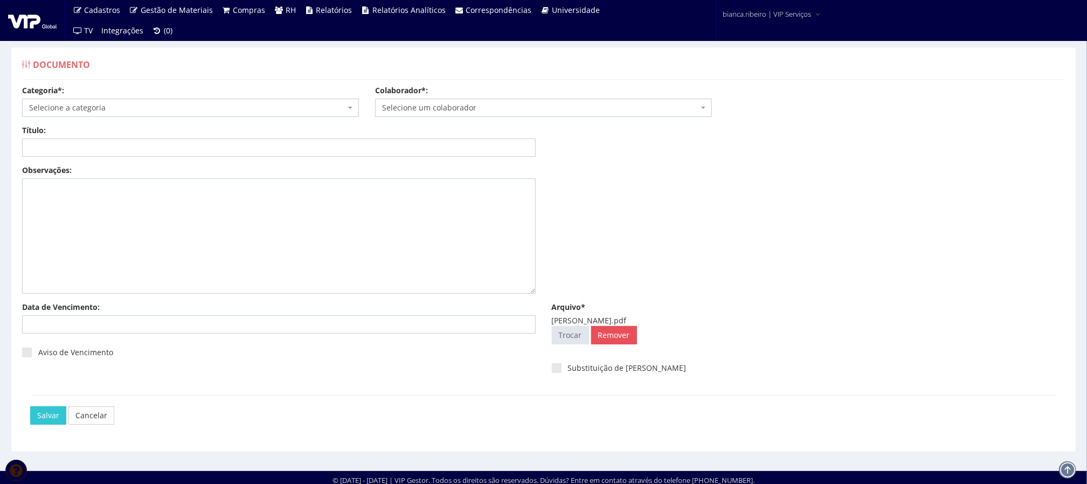
click at [545, 115] on span "Selecione um colaborador" at bounding box center [543, 108] width 337 height 18
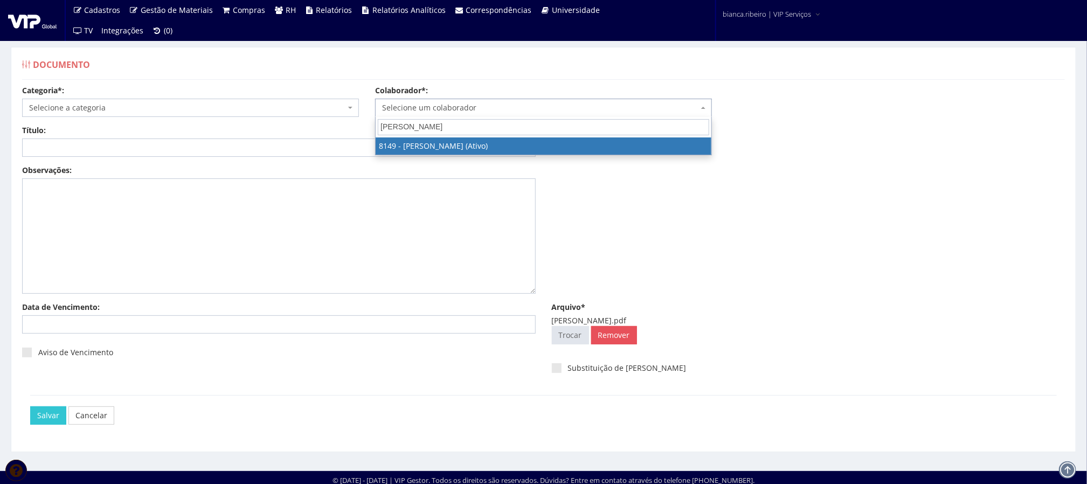
type input "LUCAS ALVES"
drag, startPoint x: 511, startPoint y: 149, endPoint x: 500, endPoint y: 154, distance: 12.8
select select "3859"
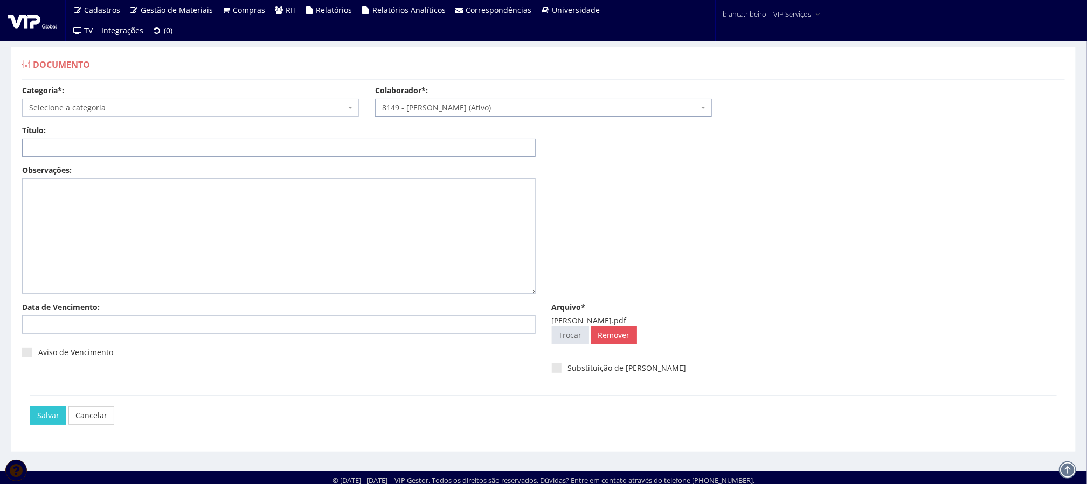
click at [113, 152] on input "Título:" at bounding box center [279, 148] width 514 height 18
paste input "FOLHA DE PONTO 08/2025"
type input "FOLHA DE PONTO 08/2025"
click at [234, 100] on span "Selecione a categoria" at bounding box center [190, 108] width 337 height 18
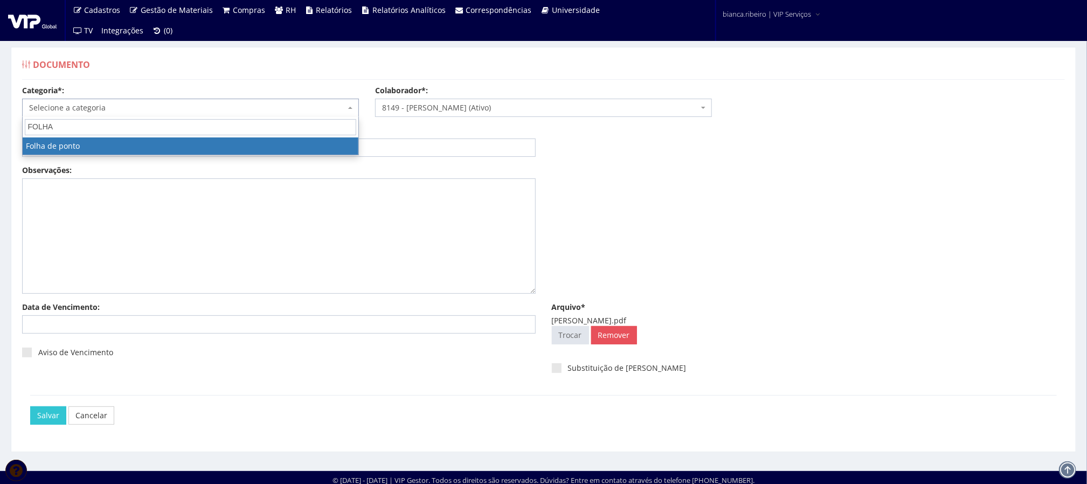
type input "FOLHA"
select select "folha_ponto"
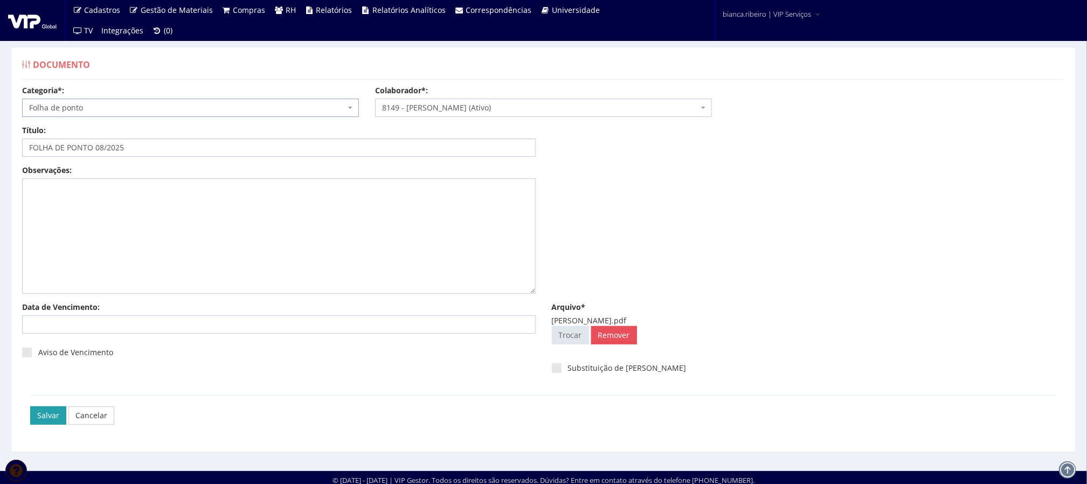
click at [46, 418] on input "Salvar" at bounding box center [48, 415] width 36 height 18
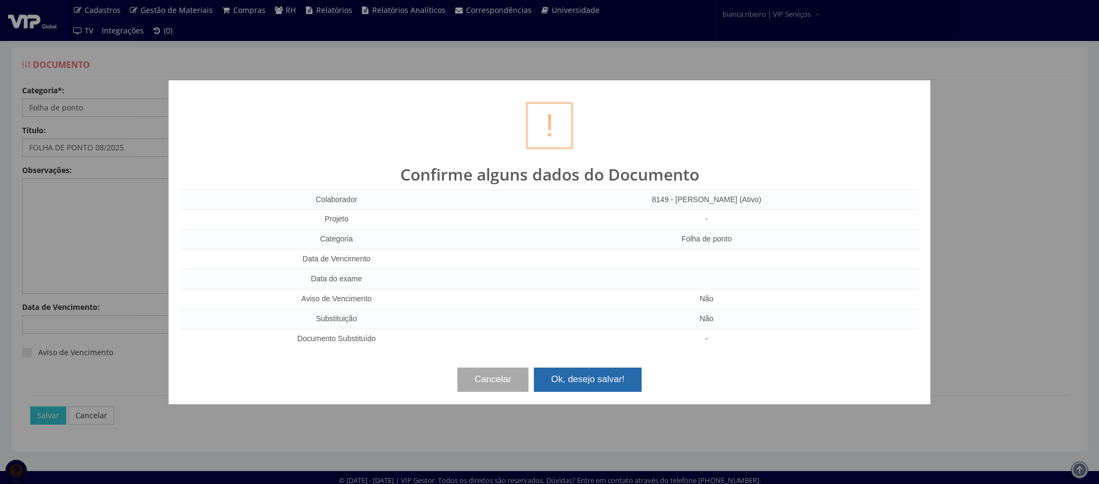
click at [598, 383] on button "Ok, desejo salvar!" at bounding box center [588, 380] width 108 height 24
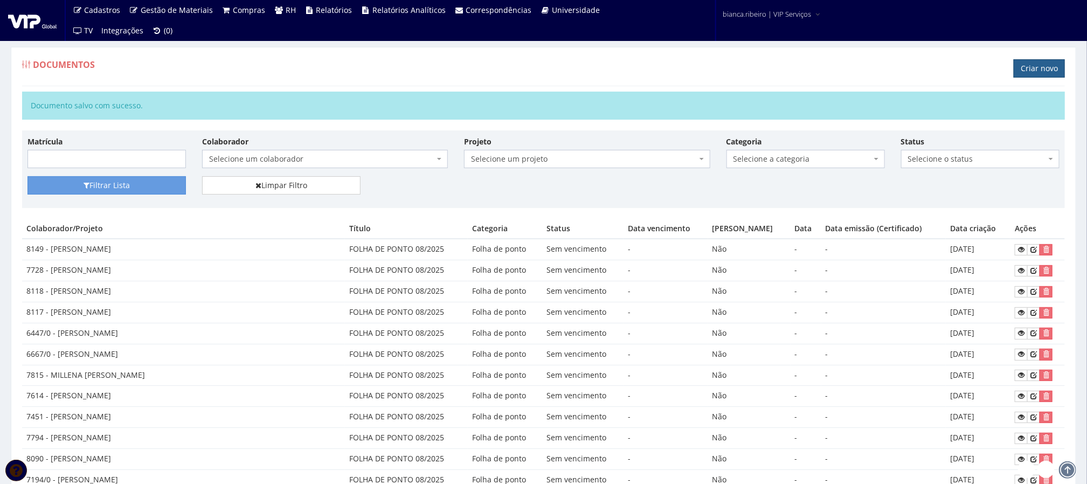
click at [1048, 65] on link "Criar novo" at bounding box center [1039, 68] width 51 height 18
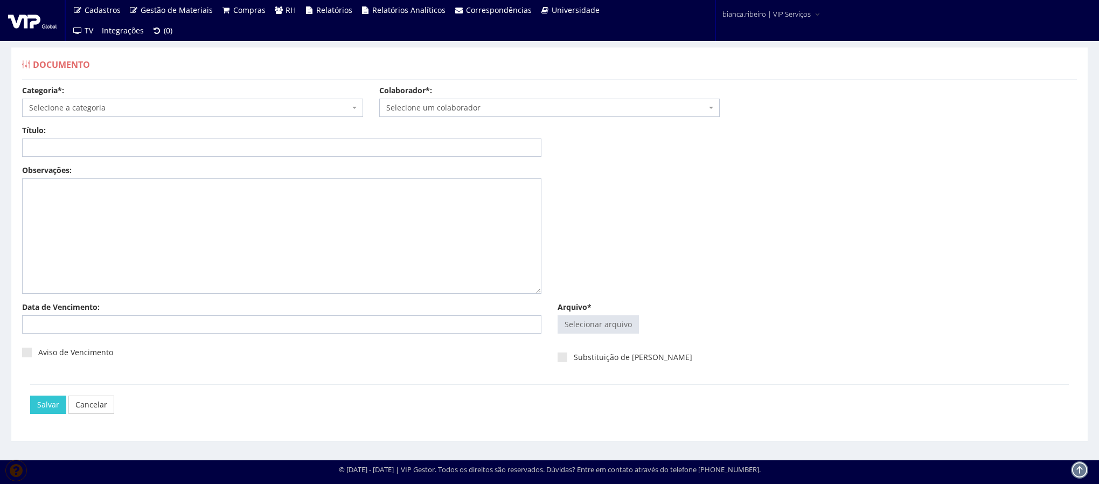
click at [283, 95] on div "Categoria*: Selecione a categoria Aso Segurança no trabalho - PGR Segurança no …" at bounding box center [192, 101] width 357 height 32
click at [283, 105] on span "Selecione a categoria" at bounding box center [189, 107] width 321 height 11
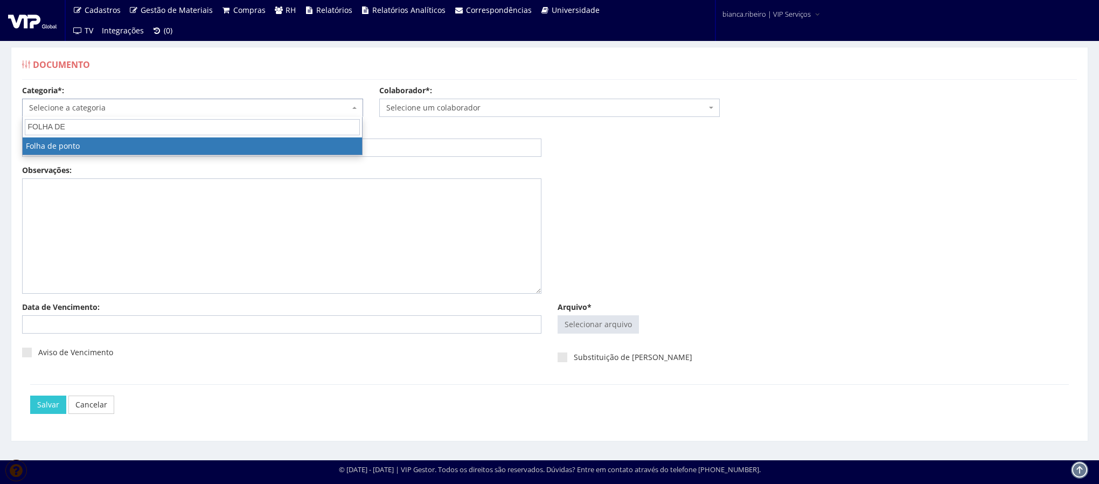
type input "FOLHA DE"
select select "folha_ponto"
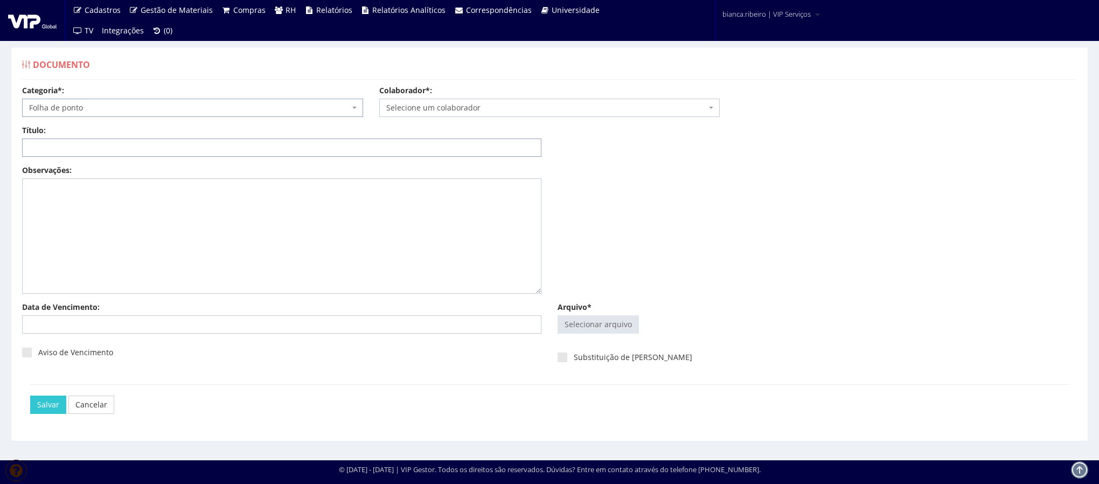
click at [218, 147] on input "Título:" at bounding box center [282, 148] width 520 height 18
paste input "FOLHA DE PONTO 08/2025"
type input "FOLHA DE PONTO 08/2025"
click at [634, 319] on input "Arquivo*" at bounding box center [598, 324] width 80 height 17
type input "C:\fakepath\adriano de freitas.pdf"
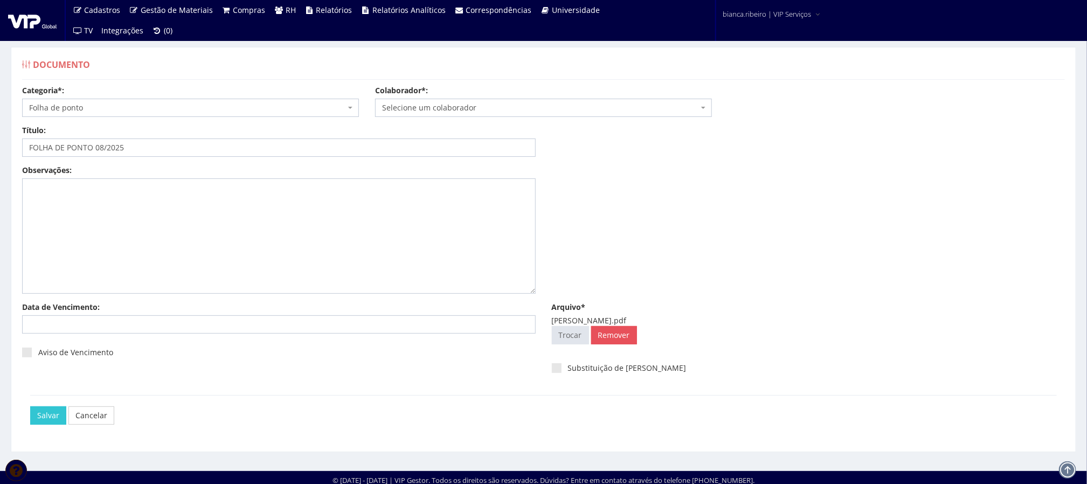
click at [414, 109] on span "Selecione um colaborador" at bounding box center [540, 107] width 316 height 11
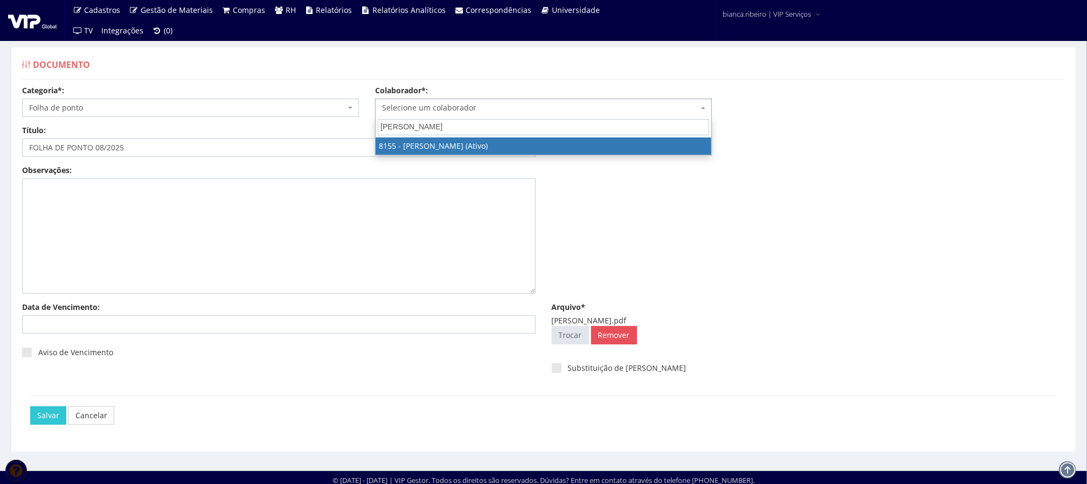
type input "ADRIANO DE F"
select select "3886"
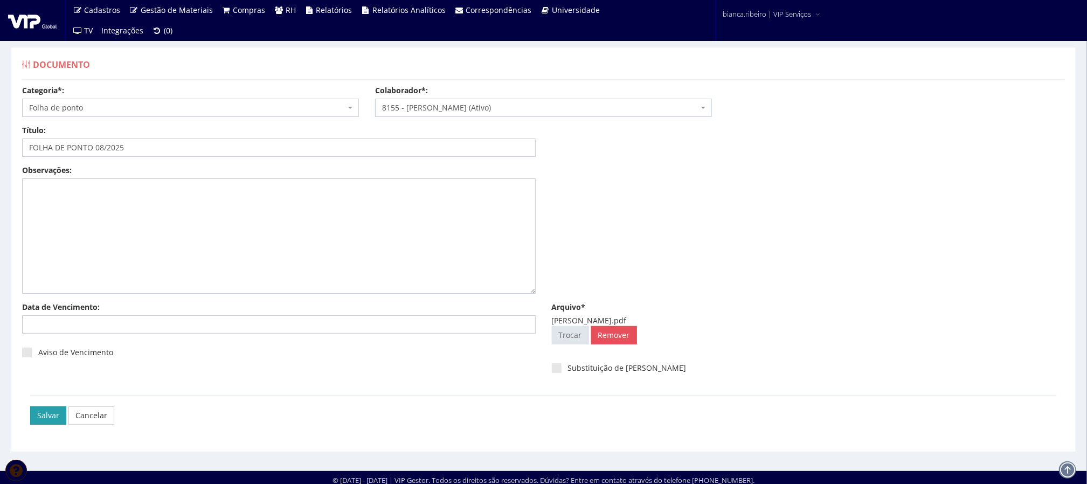
click at [45, 412] on input "Salvar" at bounding box center [48, 415] width 36 height 18
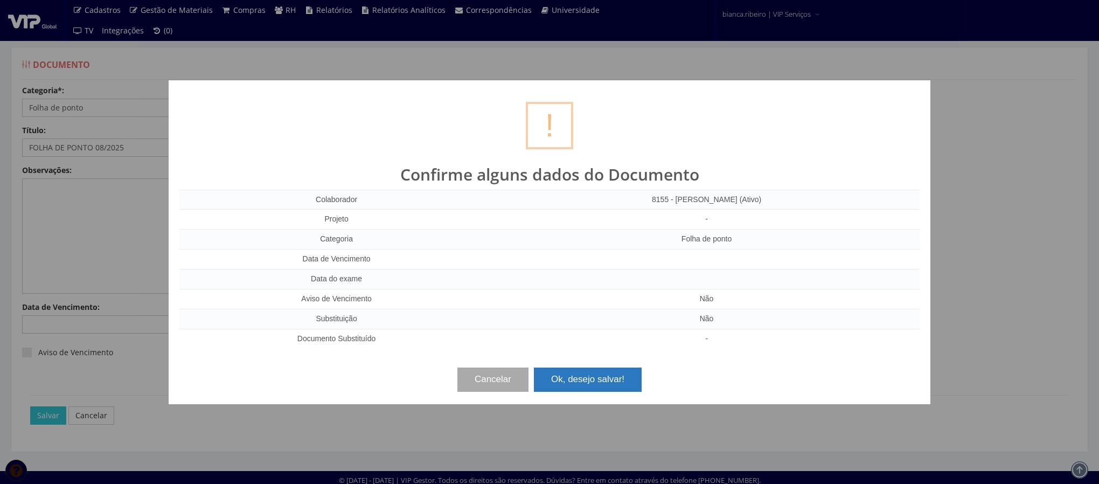
click at [576, 380] on button "Ok, desejo salvar!" at bounding box center [588, 380] width 108 height 24
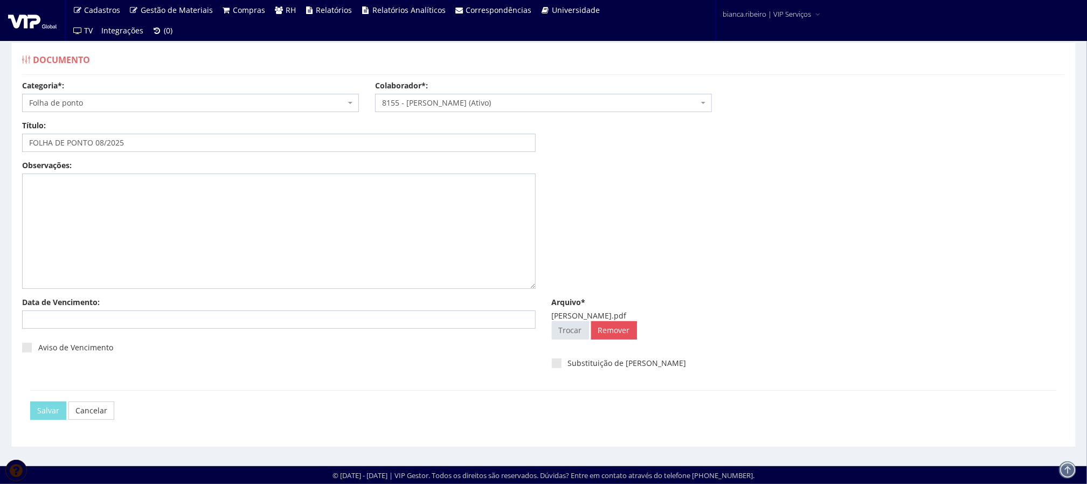
scroll to position [7, 0]
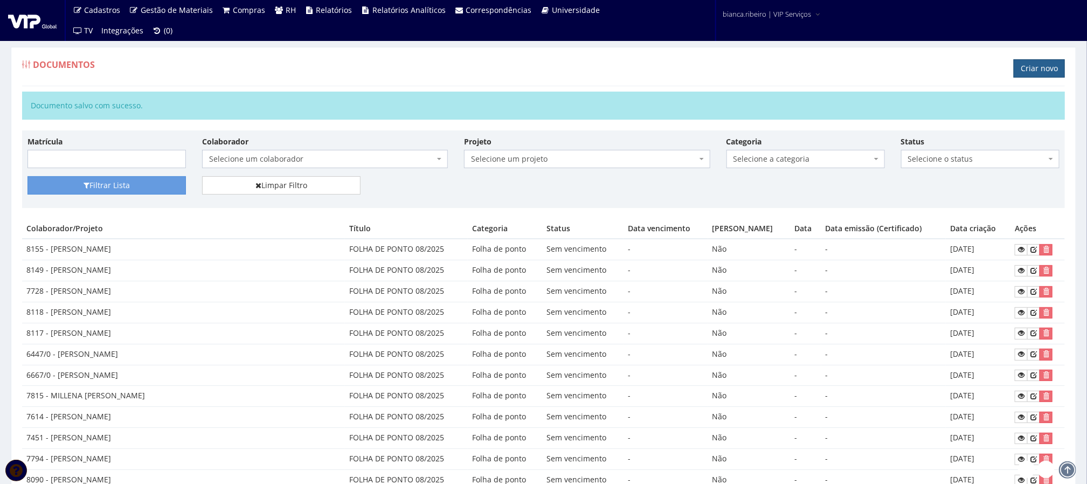
click at [1024, 70] on link "Criar novo" at bounding box center [1039, 68] width 51 height 18
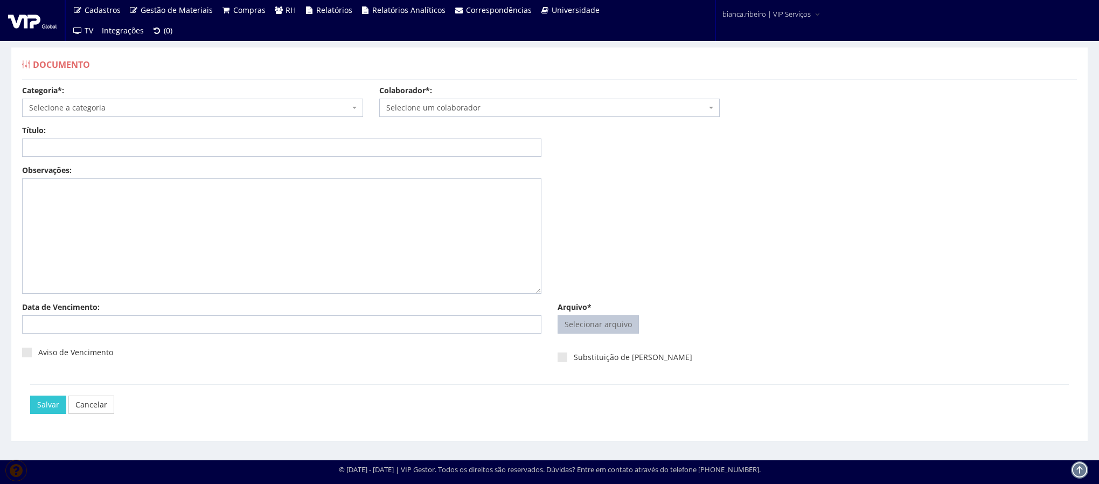
click at [596, 333] on input "Arquivo*" at bounding box center [598, 324] width 80 height 17
type input "C:\fakepath\[PERSON_NAME].pdf"
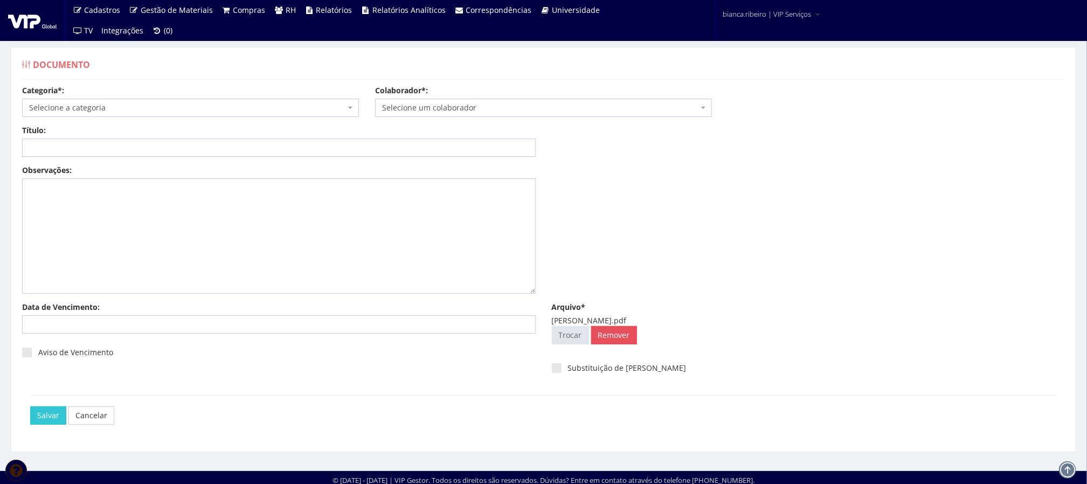
click at [400, 110] on span "Selecione um colaborador" at bounding box center [540, 107] width 316 height 11
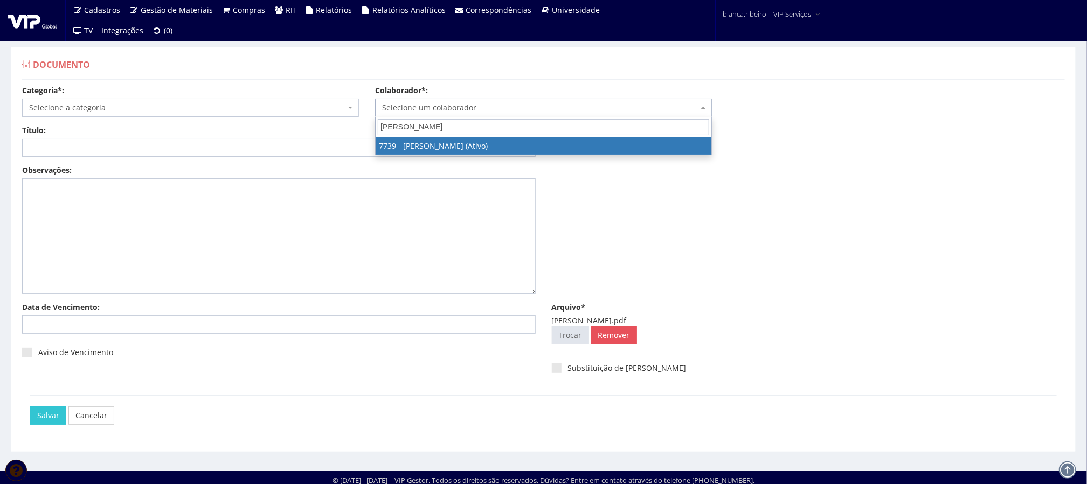
type input "FERNANDO DE OL"
select select "2332"
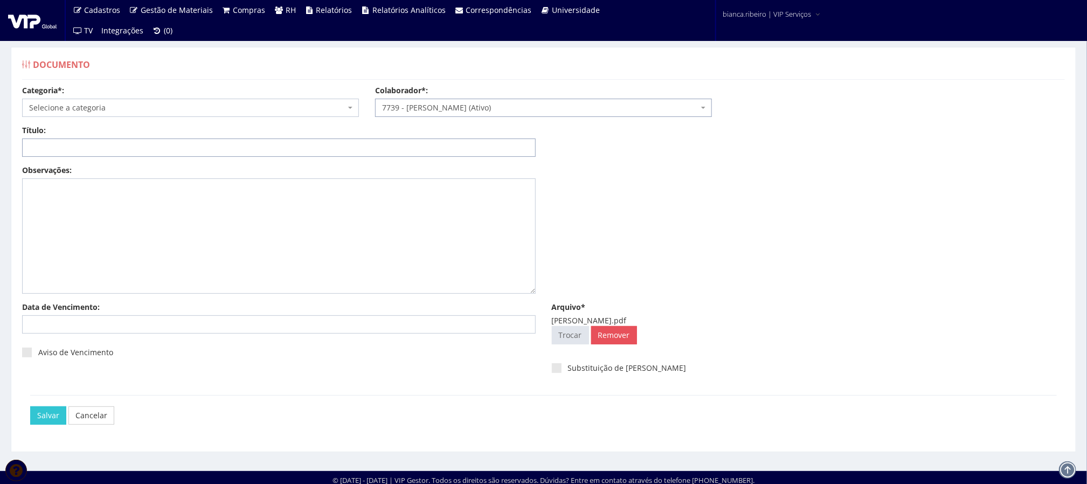
click at [181, 153] on input "Título:" at bounding box center [279, 148] width 514 height 18
paste input "FOLHA DE PONTO 08/2025"
type input "FOLHA DE PONTO 08/2025"
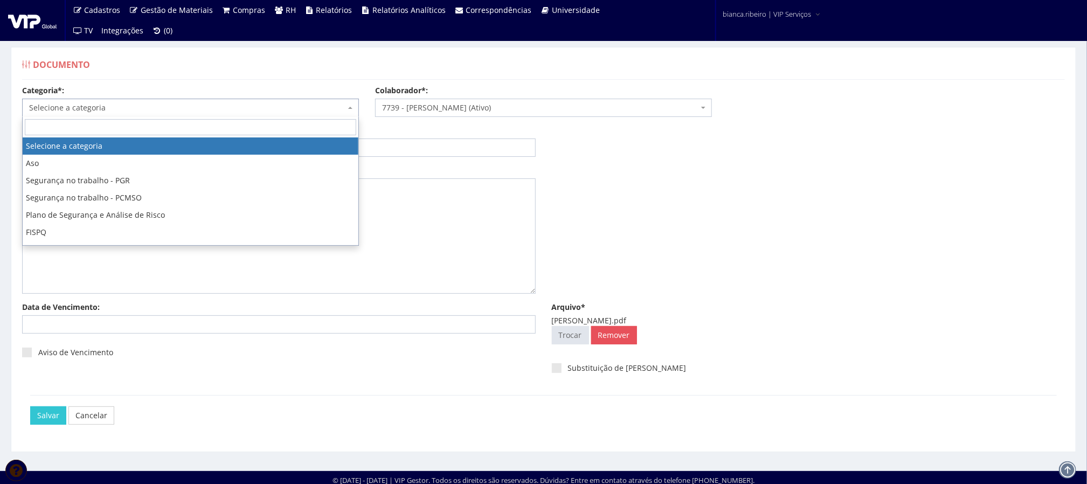
click at [133, 112] on span "Selecione a categoria" at bounding box center [187, 107] width 316 height 11
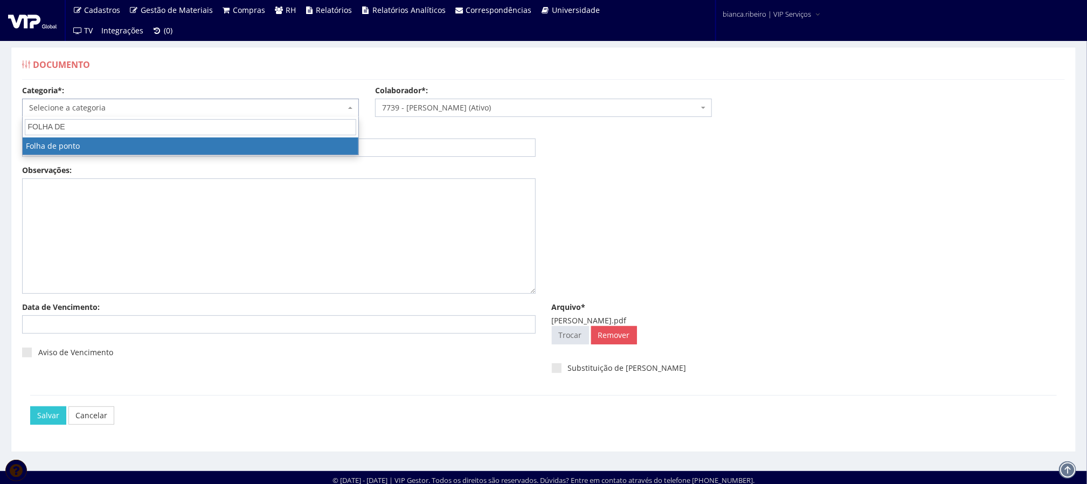
type input "FOLHA DE"
select select "folha_ponto"
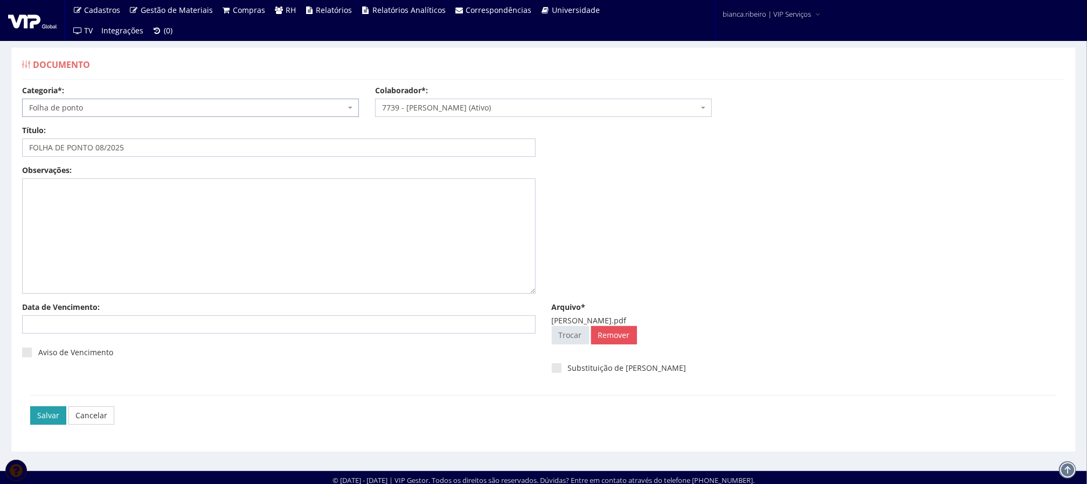
click at [57, 411] on input "Salvar" at bounding box center [48, 415] width 36 height 18
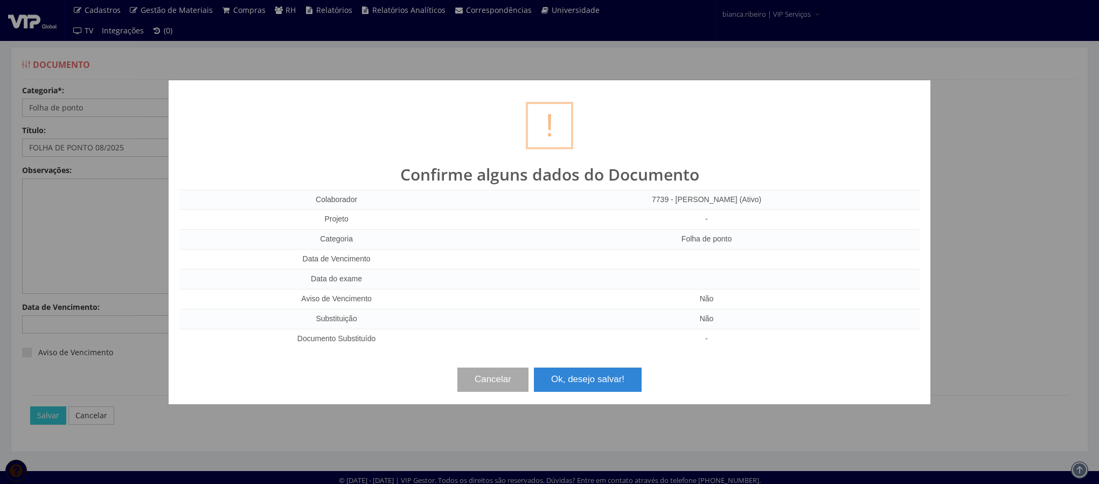
click at [585, 390] on button "Ok, desejo salvar!" at bounding box center [588, 380] width 108 height 24
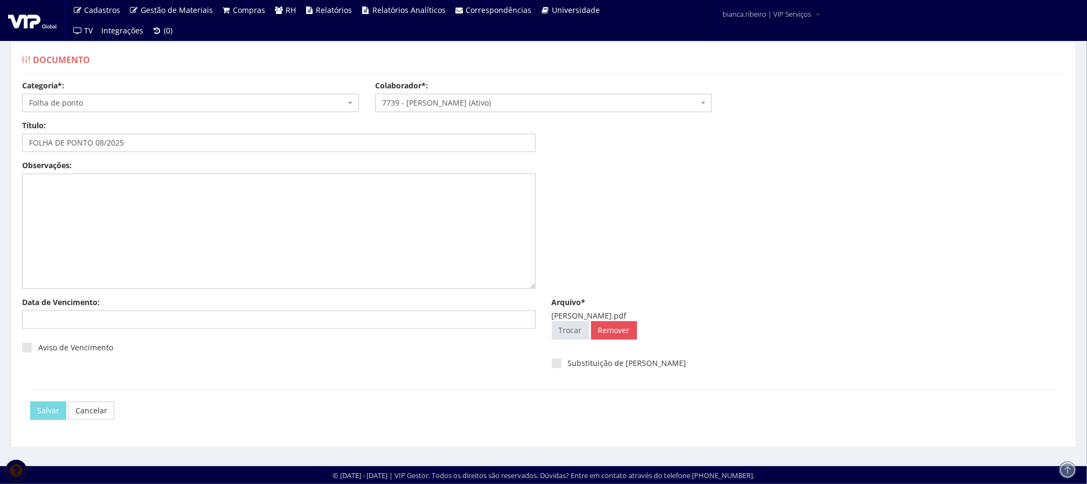
scroll to position [7, 0]
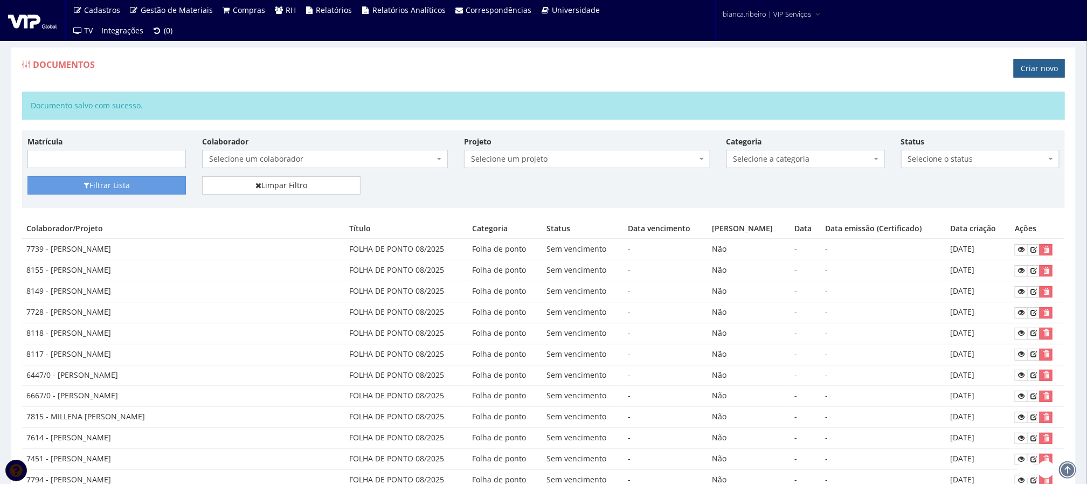
click at [1057, 72] on link "Criar novo" at bounding box center [1039, 68] width 51 height 18
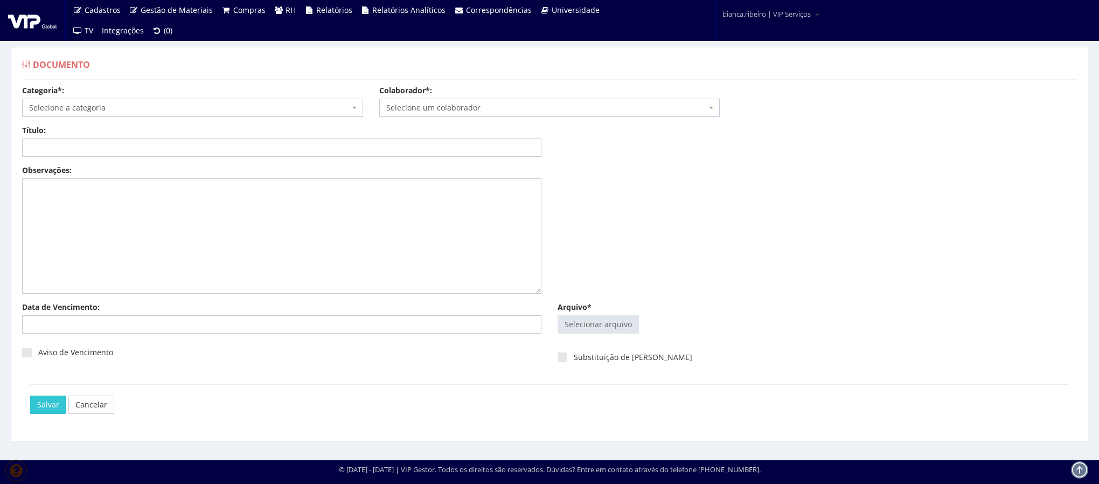
click at [205, 110] on span "Selecione a categoria" at bounding box center [189, 107] width 321 height 11
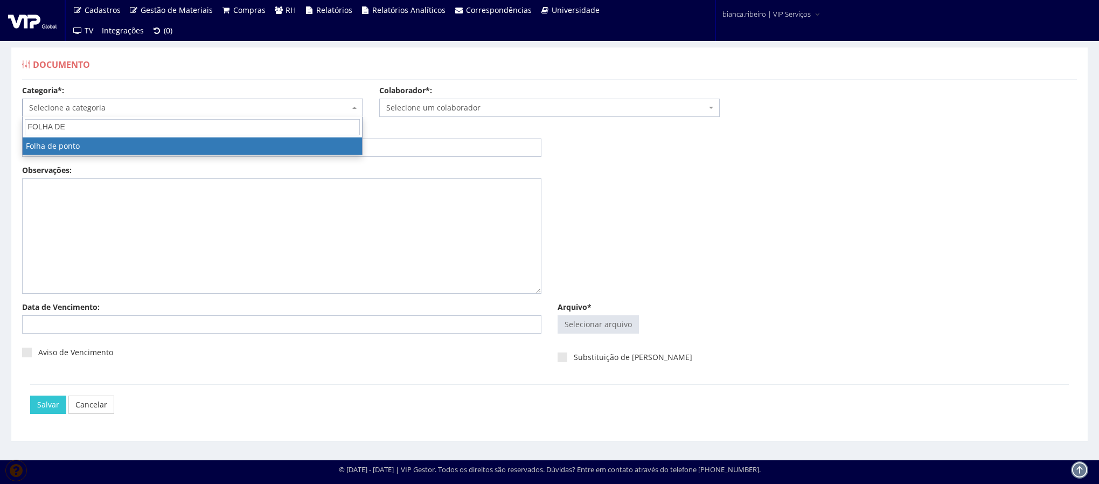
type input "FOLHA DE"
select select "folha_ponto"
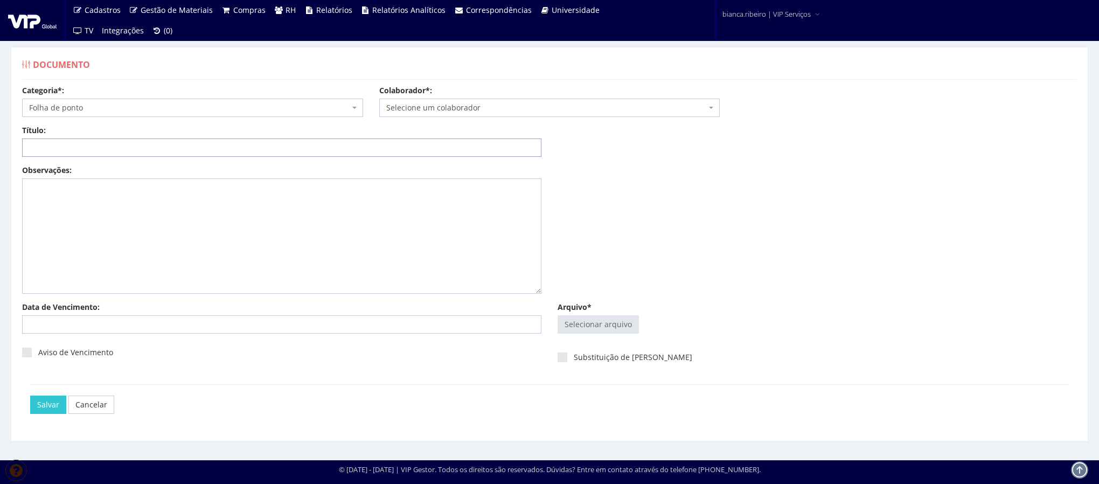
click at [146, 140] on input "Título:" at bounding box center [282, 148] width 520 height 18
paste input "FOLHA DE PONTO 08/2025"
type input "FOLHA DE PONTO 08/2025"
click at [608, 331] on input "Arquivo*" at bounding box center [598, 324] width 80 height 17
type input "C:\fakepath\vagner alves.pdf"
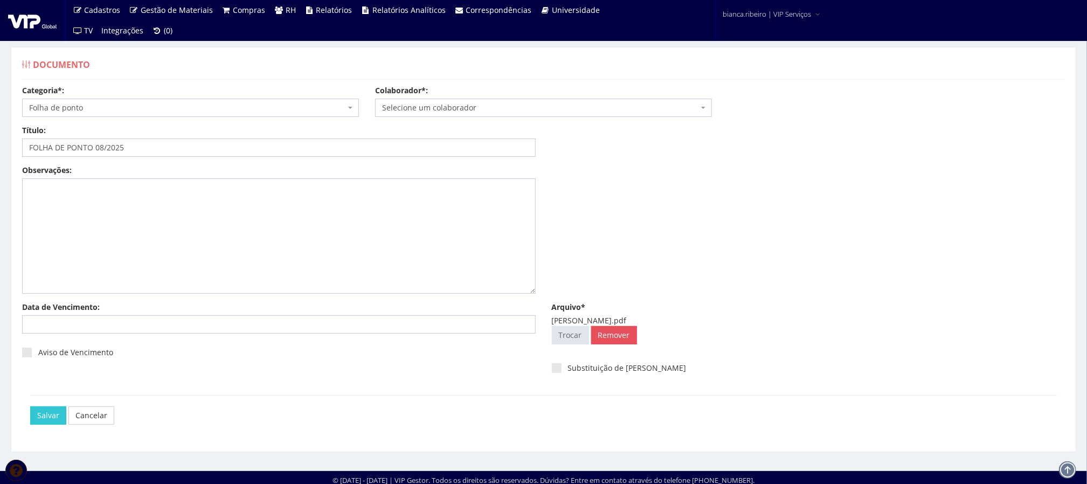
click at [468, 116] on body "Cadastros Clientes Unidades Subclientes Unidades de Subclientes Projetos Vagas …" at bounding box center [543, 244] width 1087 height 489
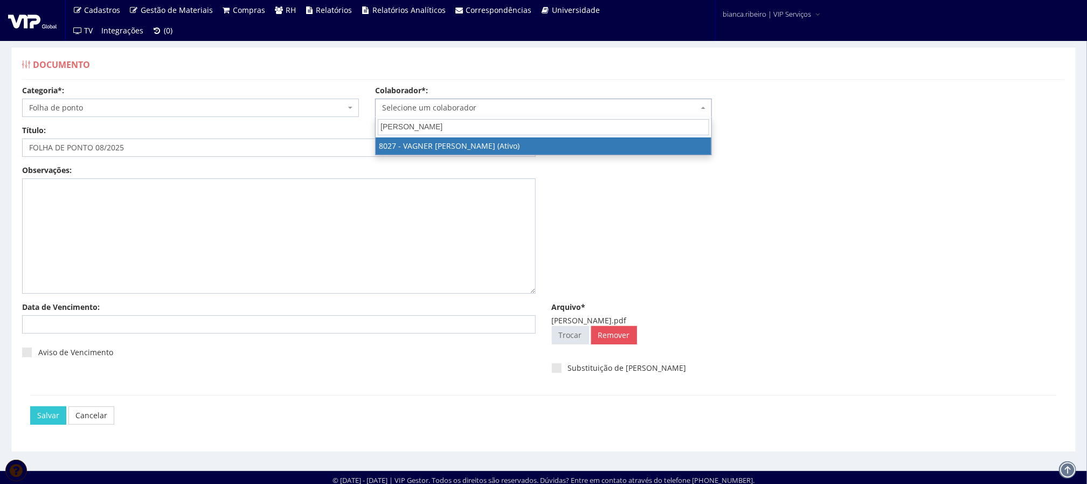
type input "VAGNER ALVES"
select select "3386"
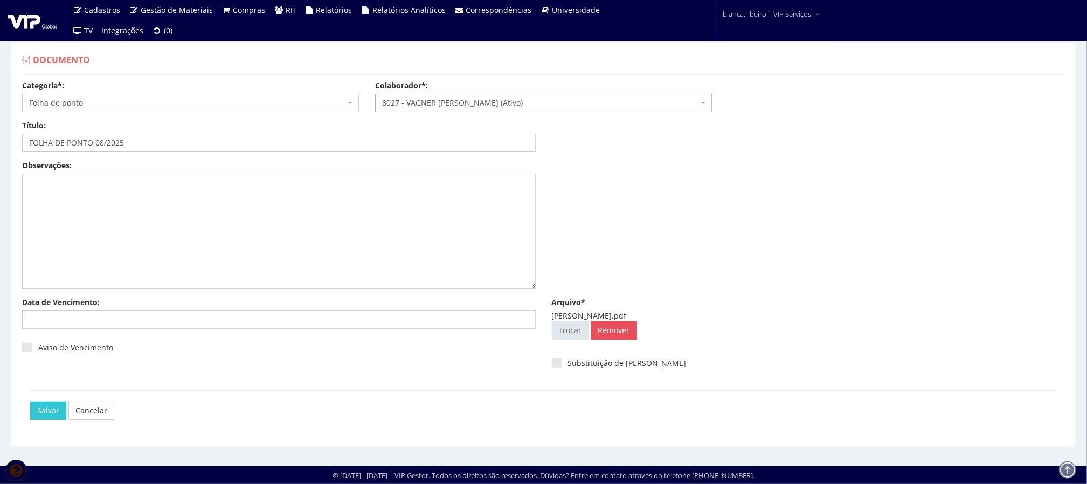
scroll to position [7, 0]
click at [45, 403] on input "Salvar" at bounding box center [48, 411] width 36 height 18
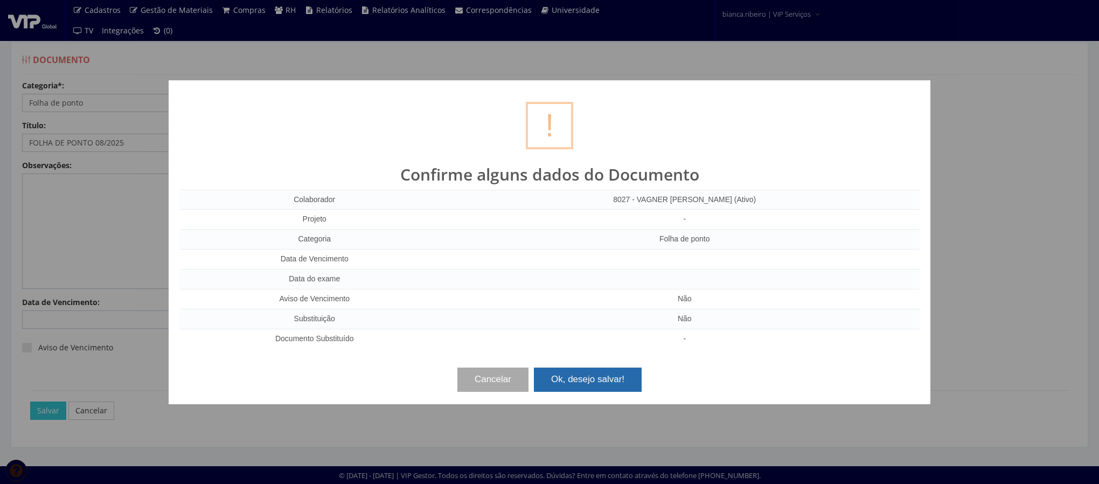
click at [634, 384] on button "Ok, desejo salvar!" at bounding box center [588, 380] width 108 height 24
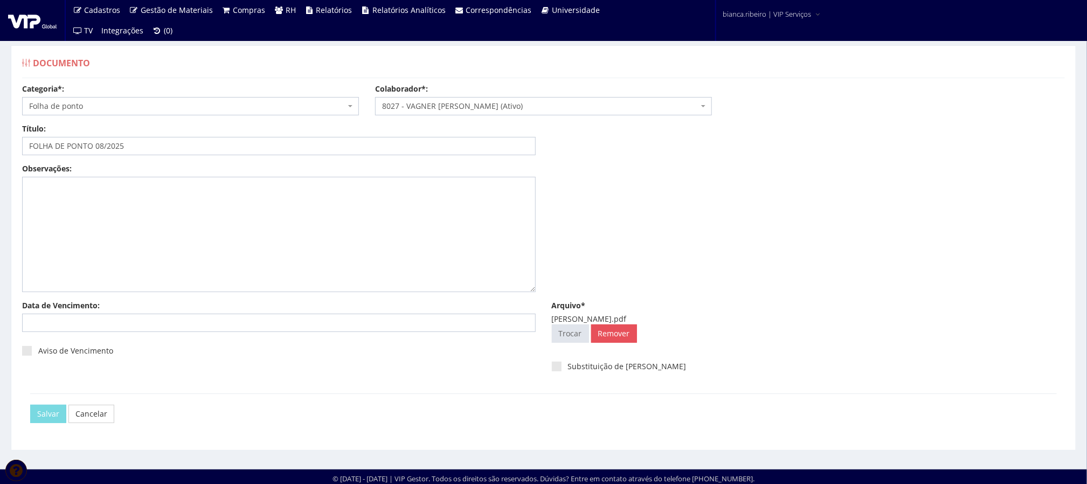
scroll to position [0, 0]
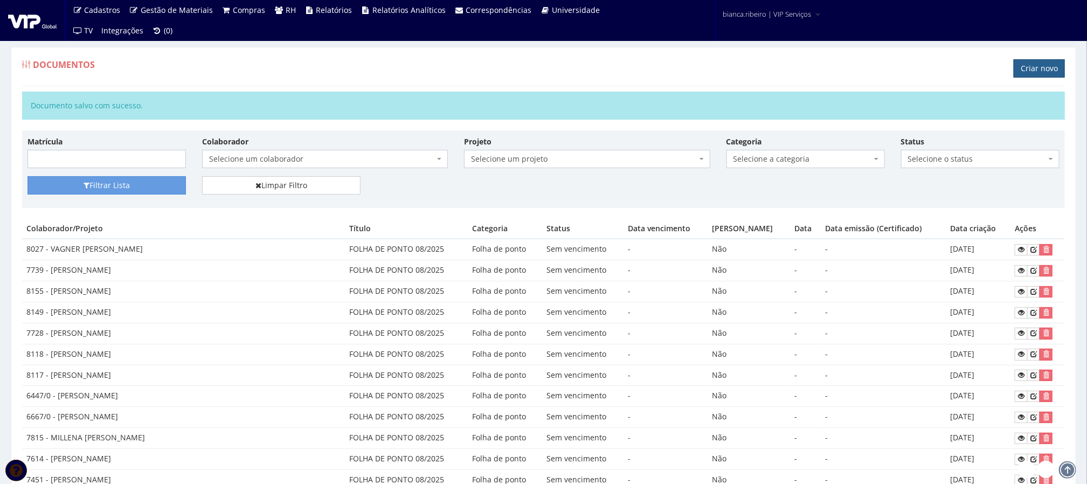
click at [1019, 74] on link "Criar novo" at bounding box center [1039, 68] width 51 height 18
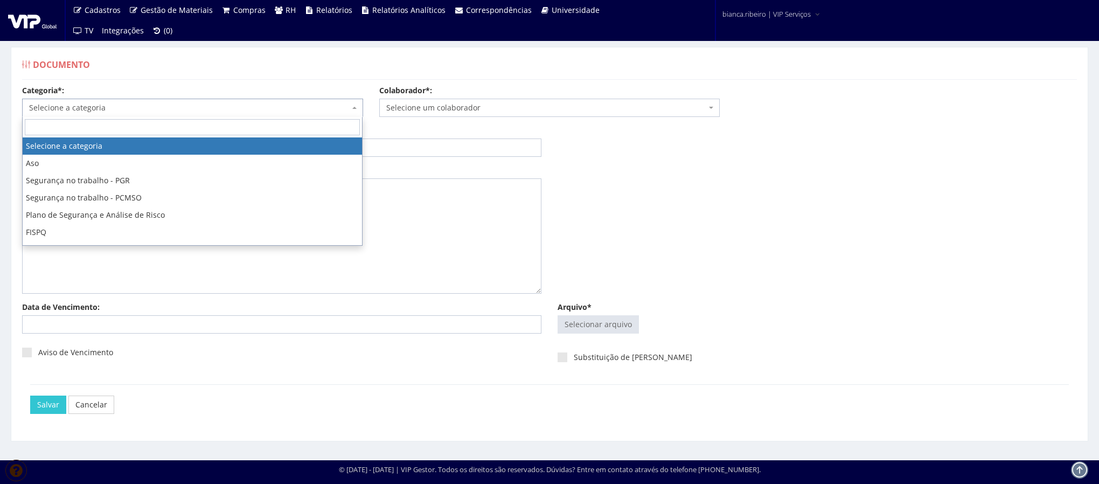
click at [237, 103] on span "Selecione a categoria" at bounding box center [189, 107] width 321 height 11
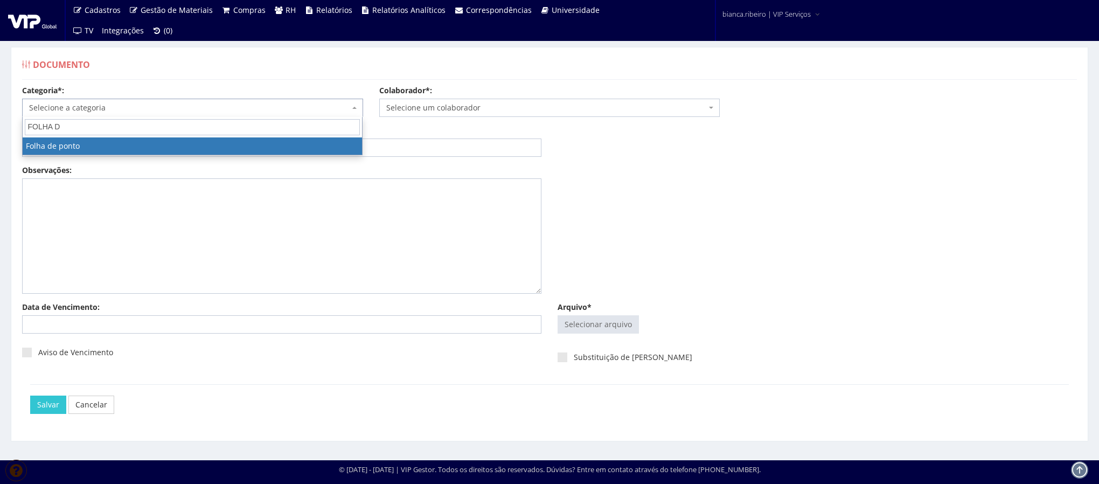
type input "FOLHA D"
select select "folha_ponto"
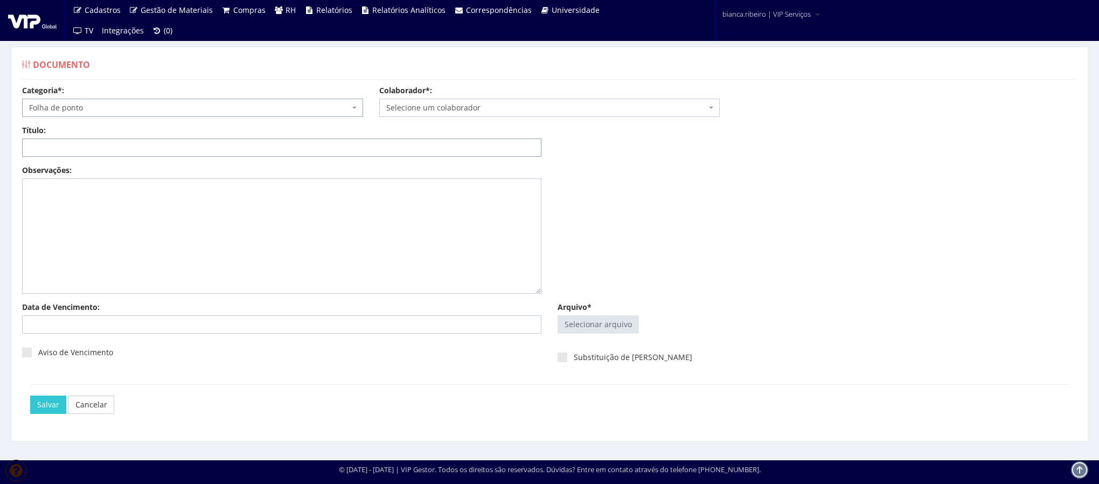
click at [110, 150] on input "Título:" at bounding box center [282, 148] width 520 height 18
paste input "FOLHA DE PONTO 08/2025"
type input "FOLHA DE PONTO 08/2025"
click at [606, 328] on input "Arquivo*" at bounding box center [598, 324] width 80 height 17
type input "C:\fakepath\derick rodrigues.pdf"
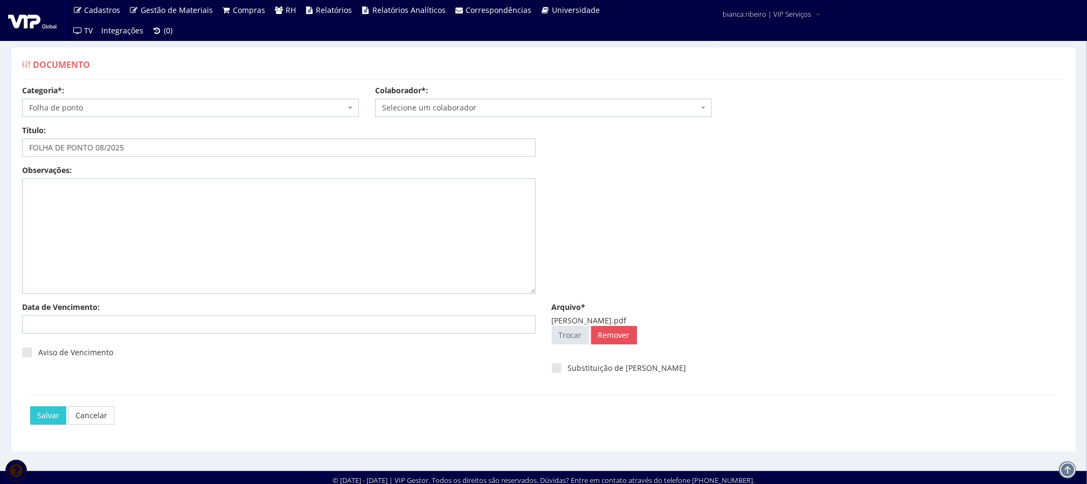
click at [484, 98] on div "Colaborador*: Selecione um colaborador 7015/0 - ADEILTON LUIZ NETO (Desligado) …" at bounding box center [543, 101] width 353 height 32
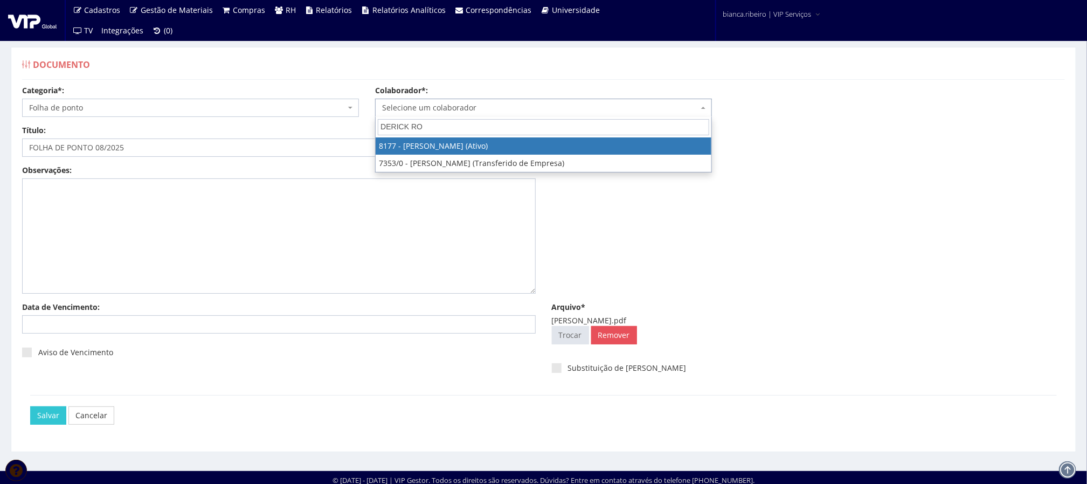
type input "DERICK RO"
select select "4022"
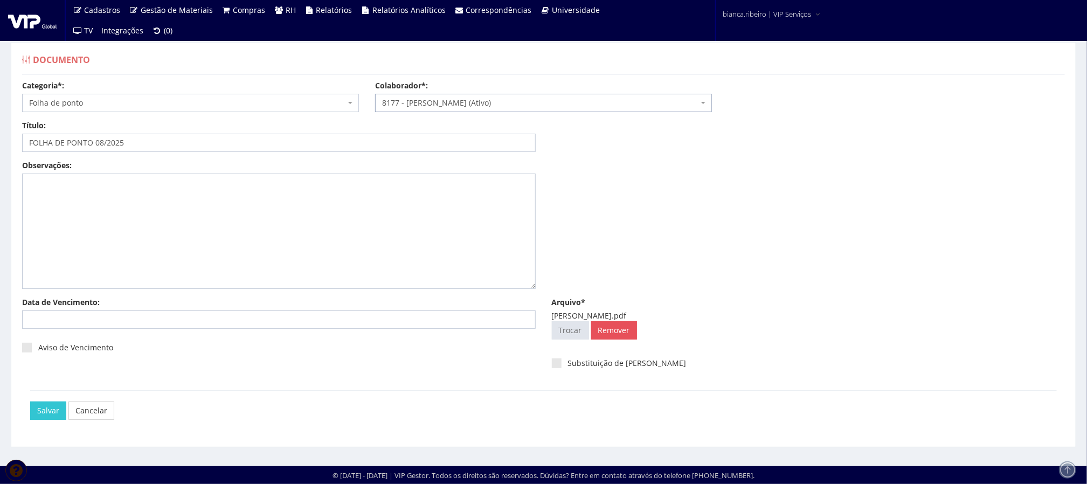
scroll to position [7, 0]
click at [57, 407] on input "Salvar" at bounding box center [48, 411] width 36 height 18
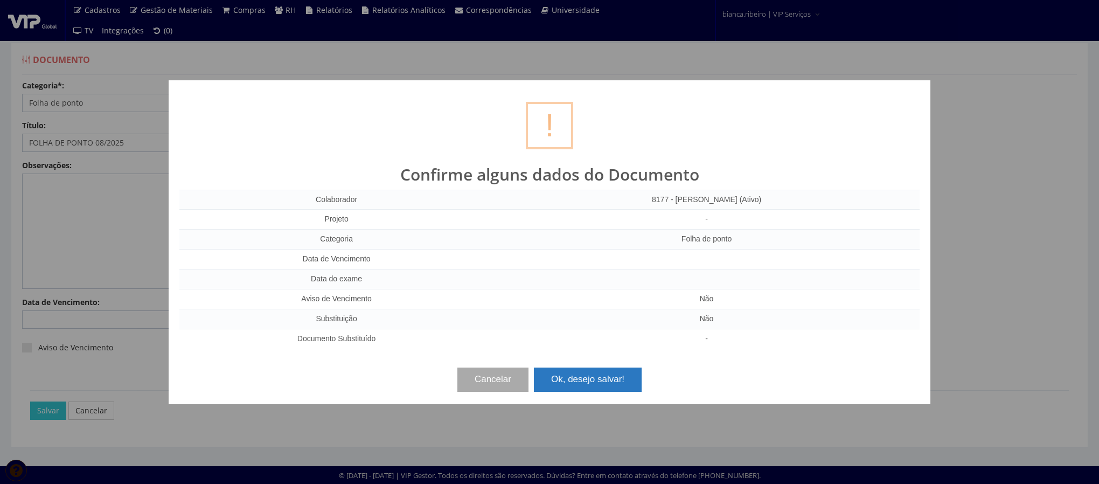
click at [545, 385] on button "Ok, desejo salvar!" at bounding box center [588, 380] width 108 height 24
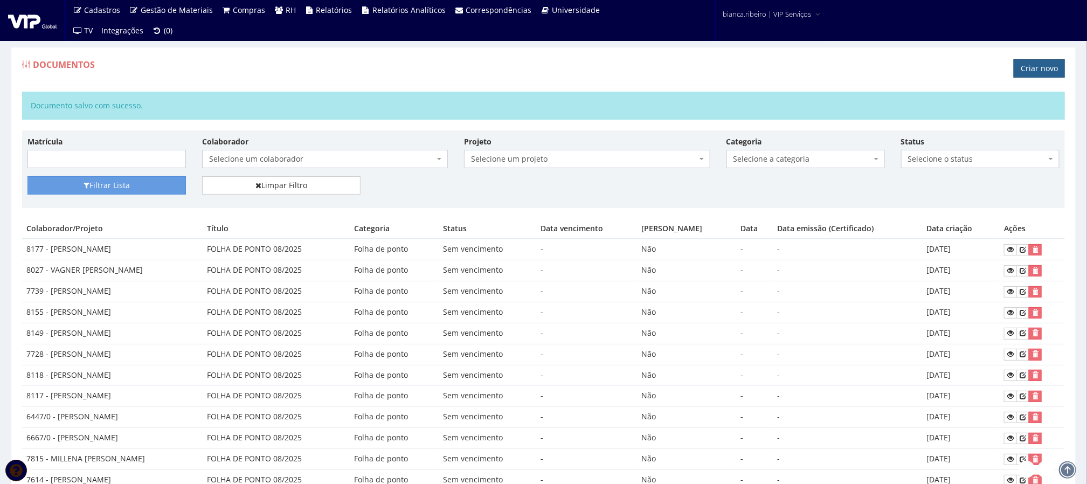
click at [1064, 66] on link "Criar novo" at bounding box center [1039, 68] width 51 height 18
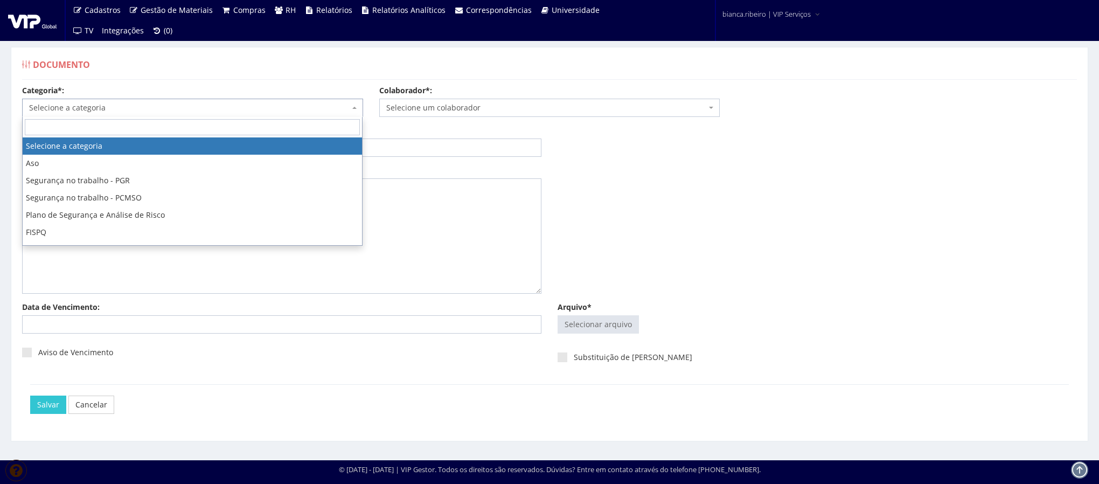
click at [251, 108] on span "Selecione a categoria" at bounding box center [189, 107] width 321 height 11
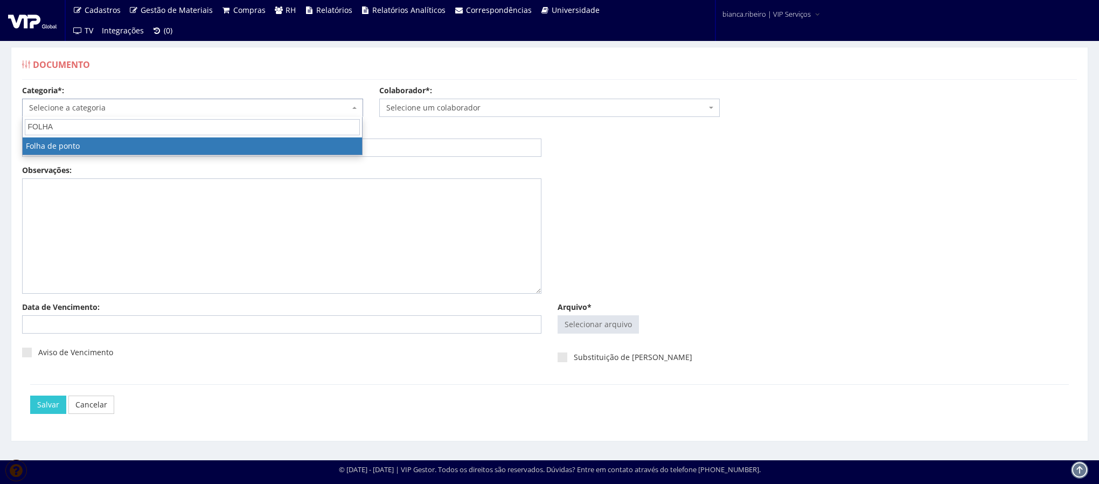
type input "FOLHA"
select select "folha_ponto"
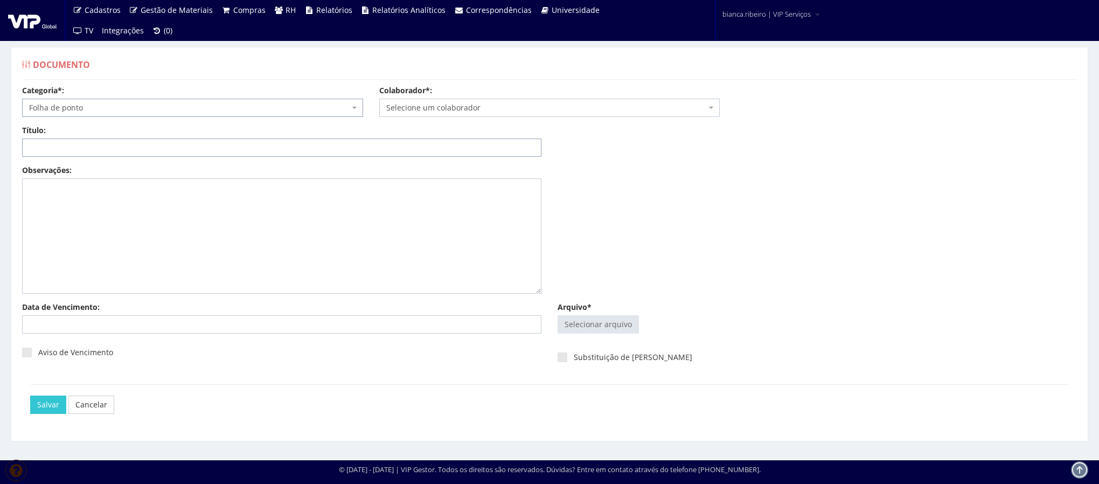
click at [186, 147] on input "Título:" at bounding box center [282, 148] width 520 height 18
paste input "FOLHA DE PONTO 08/2025"
type input "FOLHA DE PONTO 08/2025"
click at [633, 324] on input "Arquivo*" at bounding box center [598, 324] width 80 height 17
type input "C:\fakepath\ricardo dos santos.pdf"
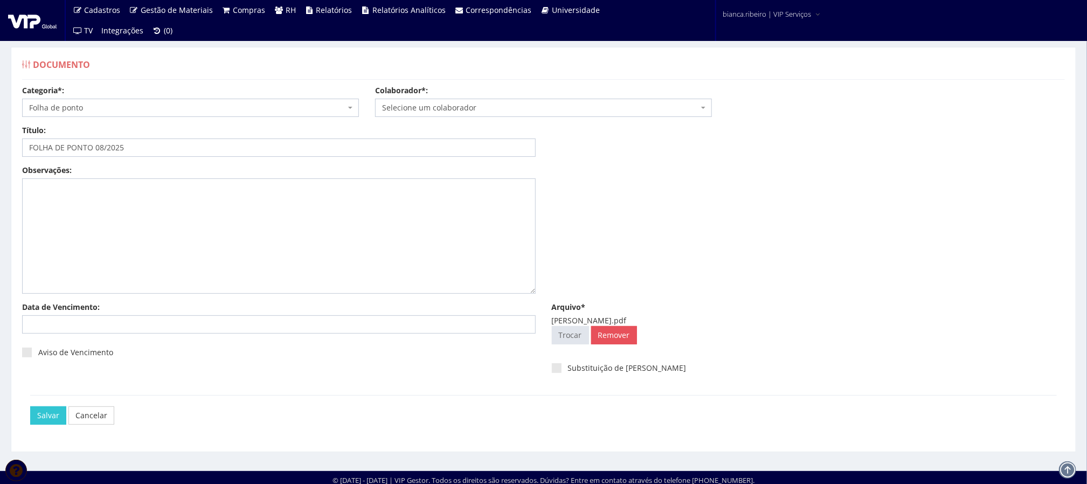
click at [402, 106] on span "Selecione um colaborador" at bounding box center [540, 107] width 316 height 11
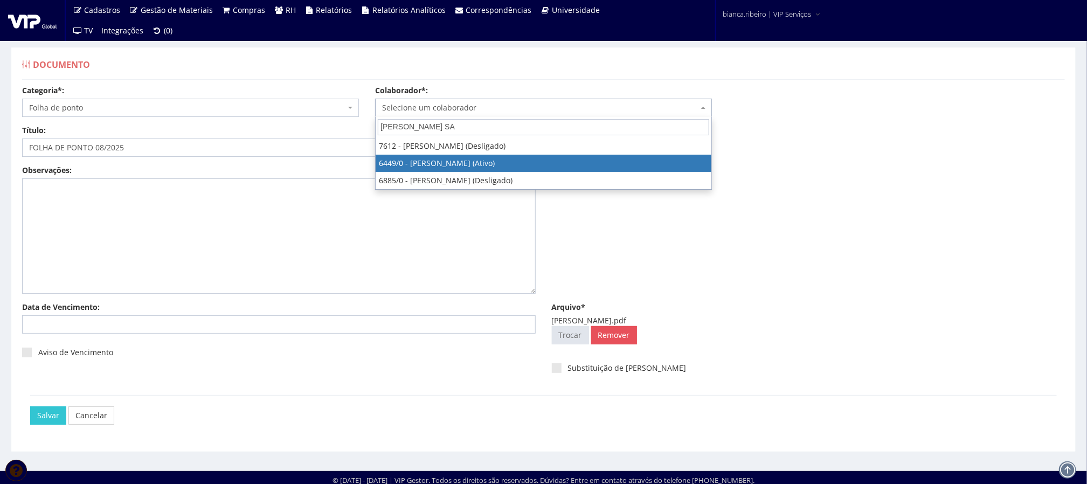
type input "RICARDO DOS SA"
select select "75"
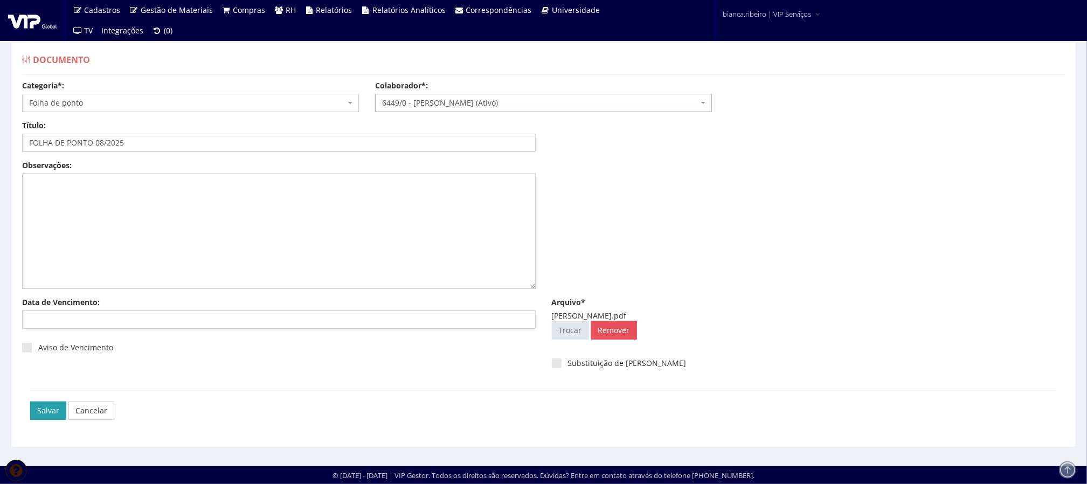
scroll to position [7, 0]
click at [34, 410] on input "Salvar" at bounding box center [48, 411] width 36 height 18
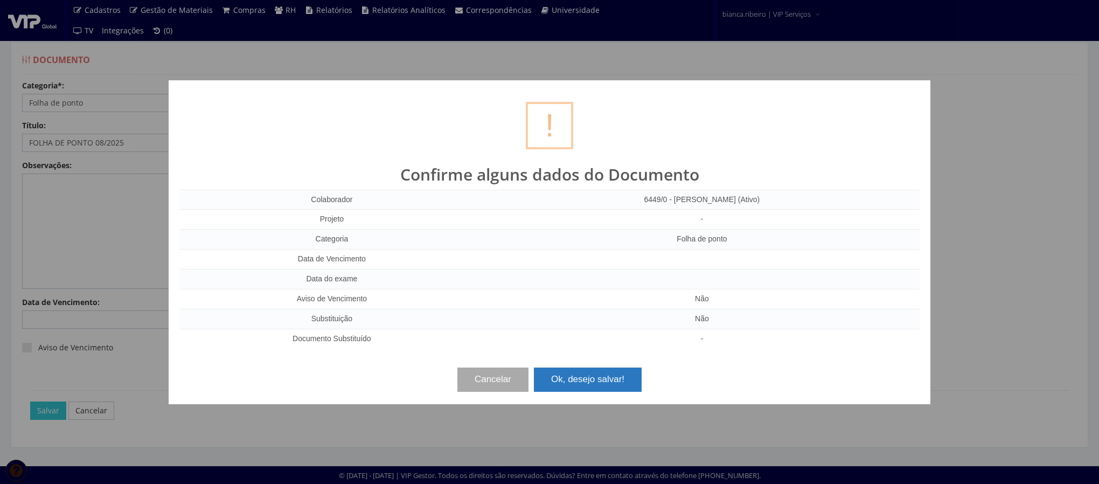
click at [616, 378] on button "Ok, desejo salvar!" at bounding box center [588, 380] width 108 height 24
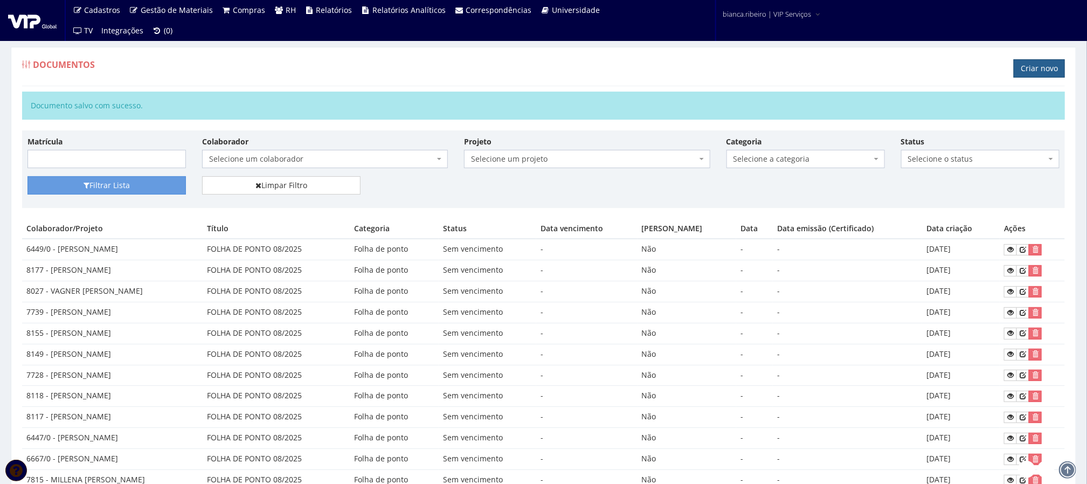
click at [1040, 78] on link "Criar novo" at bounding box center [1039, 68] width 51 height 18
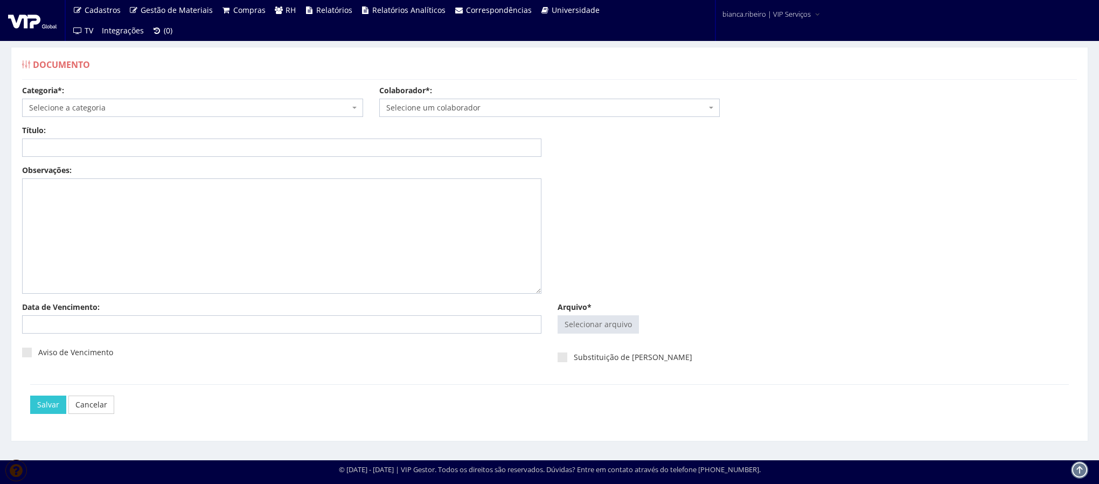
click at [185, 109] on span "Selecione a categoria" at bounding box center [189, 107] width 321 height 11
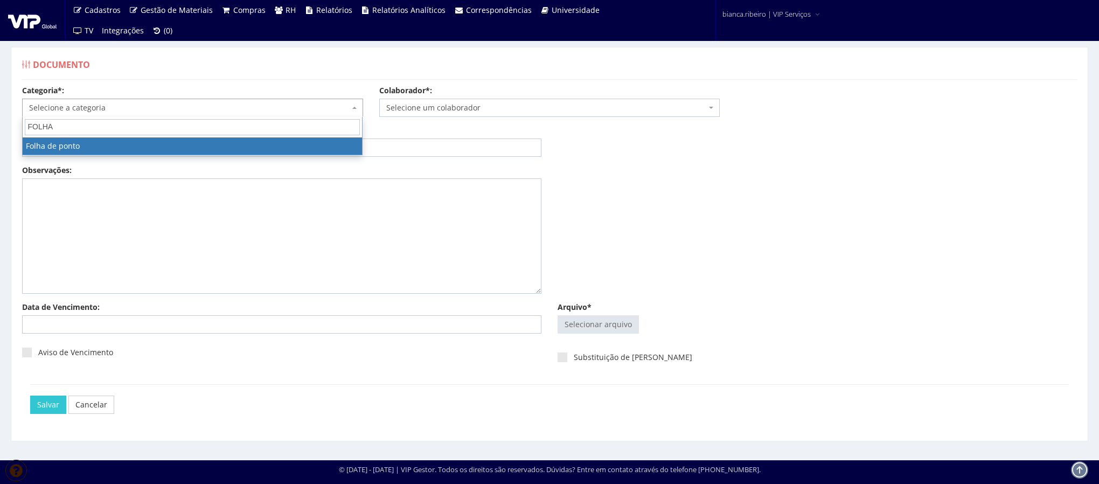
type input "FOLHA"
select select "folha_ponto"
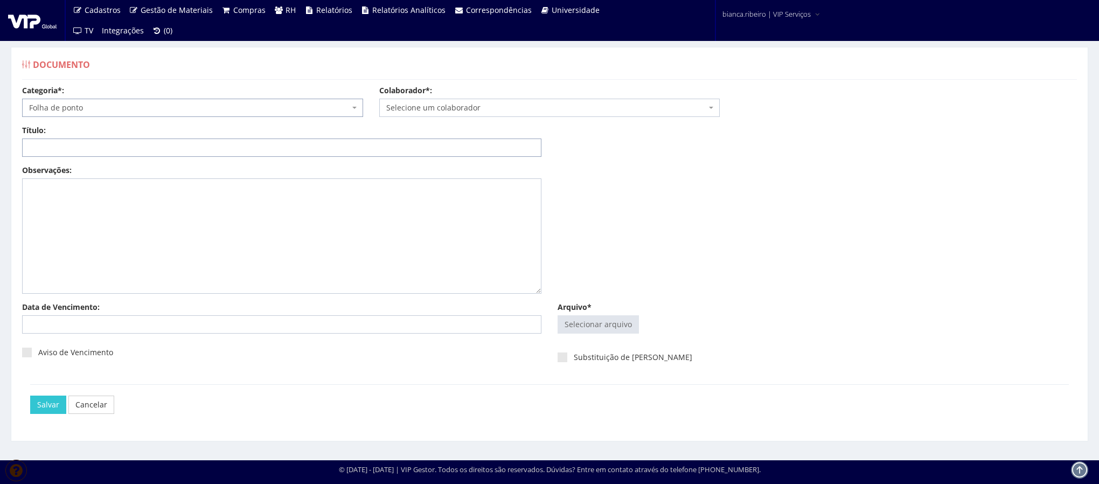
click at [194, 144] on input "Título:" at bounding box center [282, 148] width 520 height 18
paste input "FOLHA DE PONTO 08/2025"
type input "FOLHA DE PONTO 08/2025"
click at [600, 327] on input "Arquivo*" at bounding box center [598, 324] width 80 height 17
type input "C:\fakepath\almir miranda.pdf"
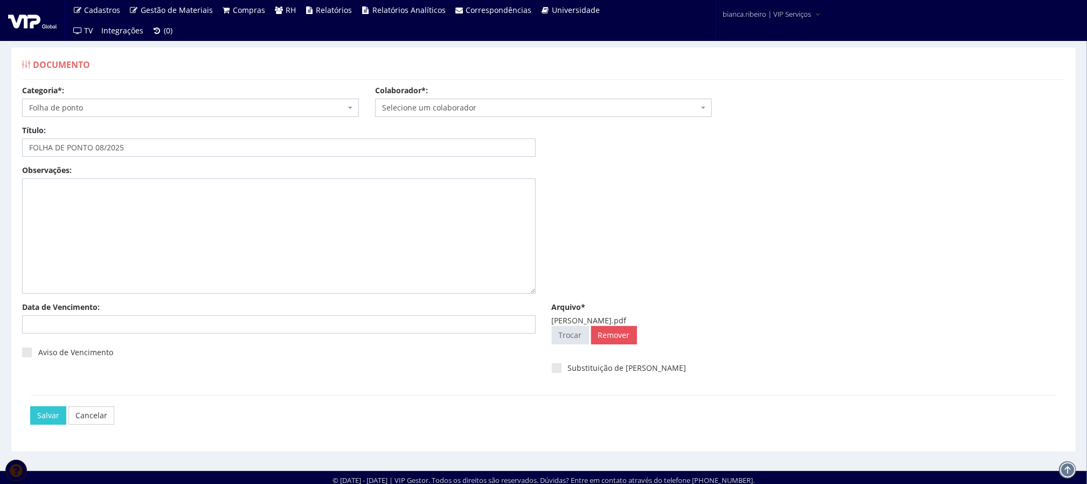
click at [390, 95] on label "Colaborador*:" at bounding box center [401, 90] width 53 height 11
click at [397, 120] on div "Categoria*: Selecione a categoria Aso Segurança no trabalho - PGR Segurança no …" at bounding box center [543, 105] width 1059 height 40
click at [395, 117] on body "Cadastros Clientes Unidades Subclientes Unidades de Subclientes Projetos Vagas …" at bounding box center [543, 244] width 1087 height 489
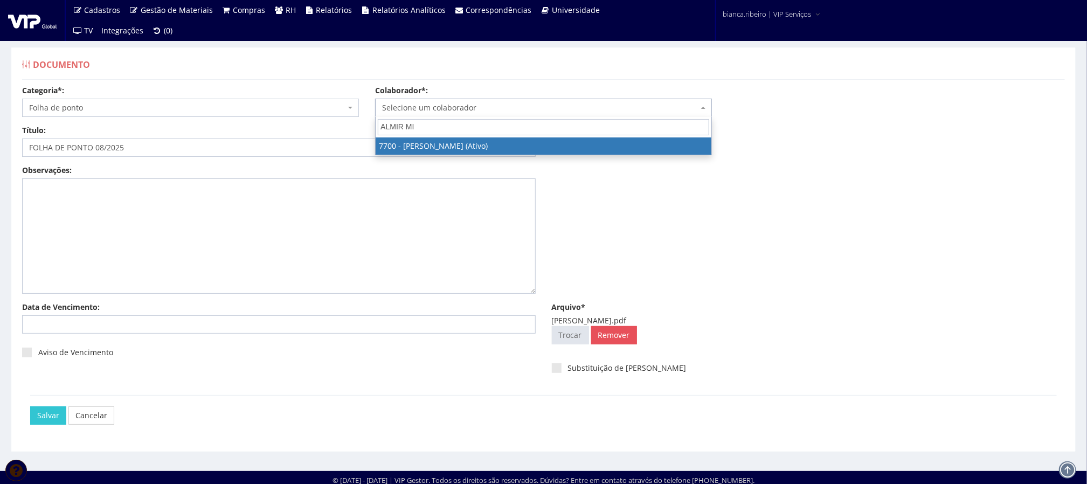
type input "ALMIR MI"
select select "2176"
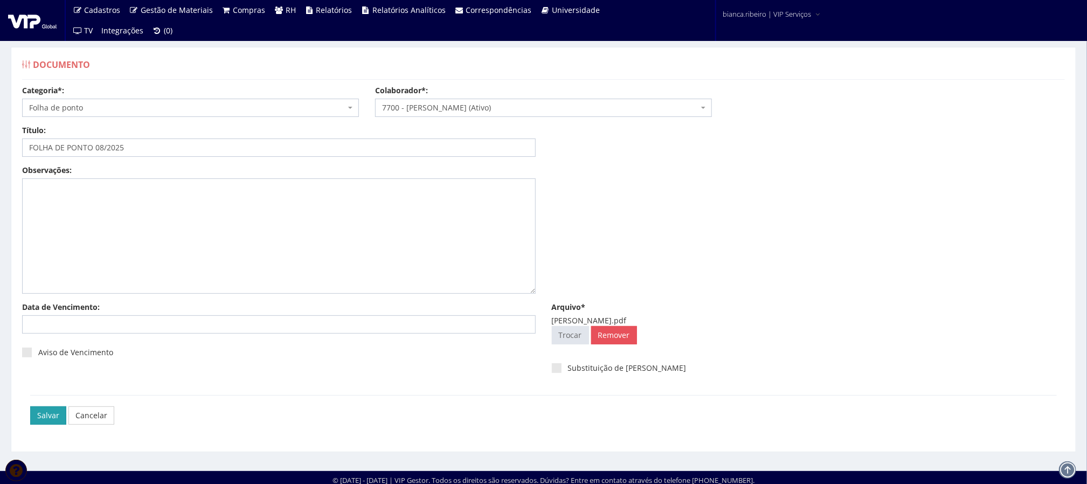
click at [52, 421] on input "Salvar" at bounding box center [48, 415] width 36 height 18
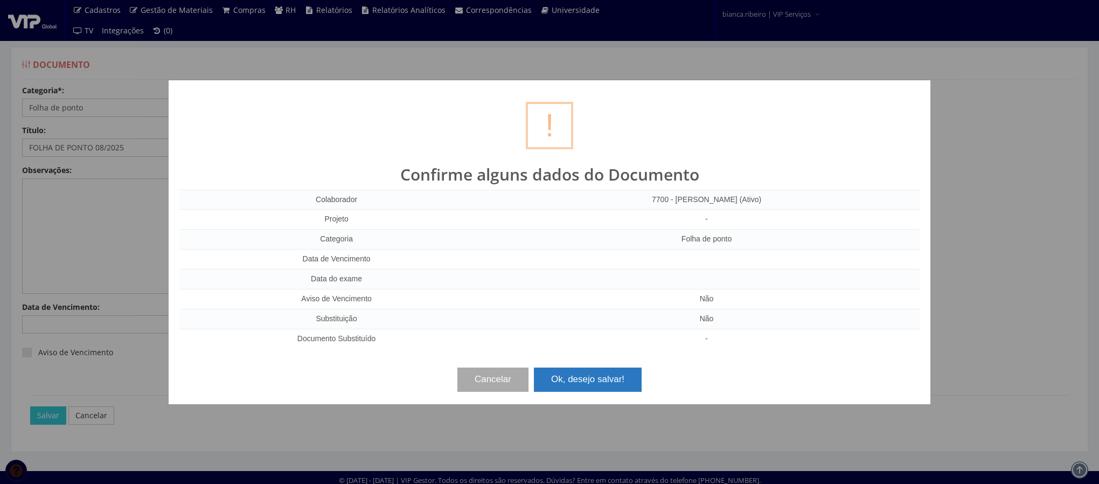
click at [555, 377] on button "Ok, desejo salvar!" at bounding box center [588, 380] width 108 height 24
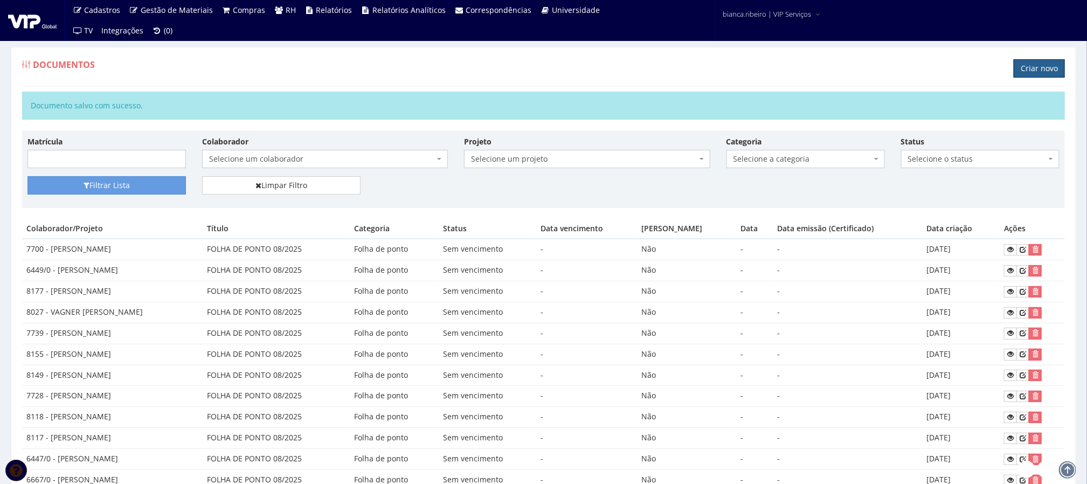
click at [1057, 59] on div "Documentos Criar novo" at bounding box center [543, 70] width 1043 height 32
click at [1061, 70] on link "Criar novo" at bounding box center [1039, 68] width 51 height 18
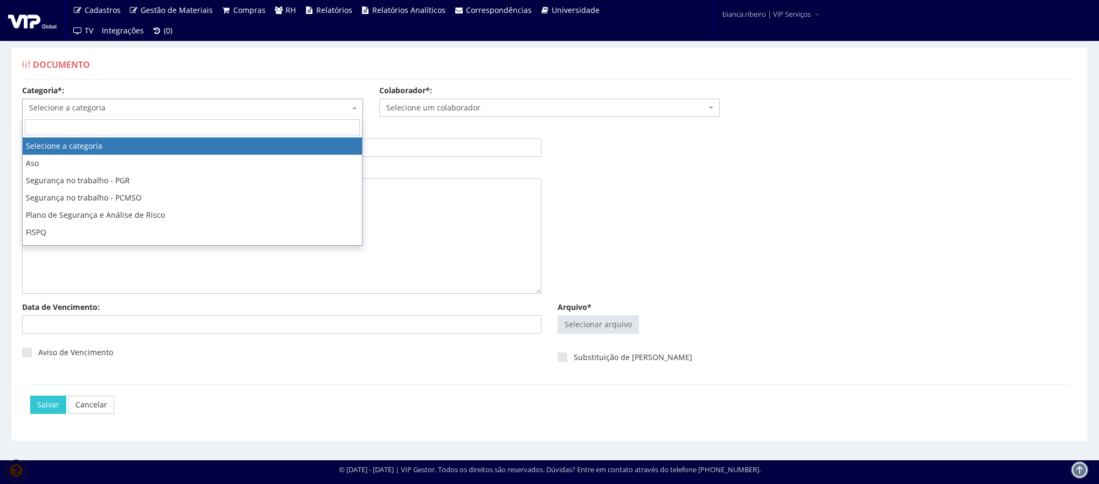
click at [139, 107] on span "Selecione a categoria" at bounding box center [189, 107] width 321 height 11
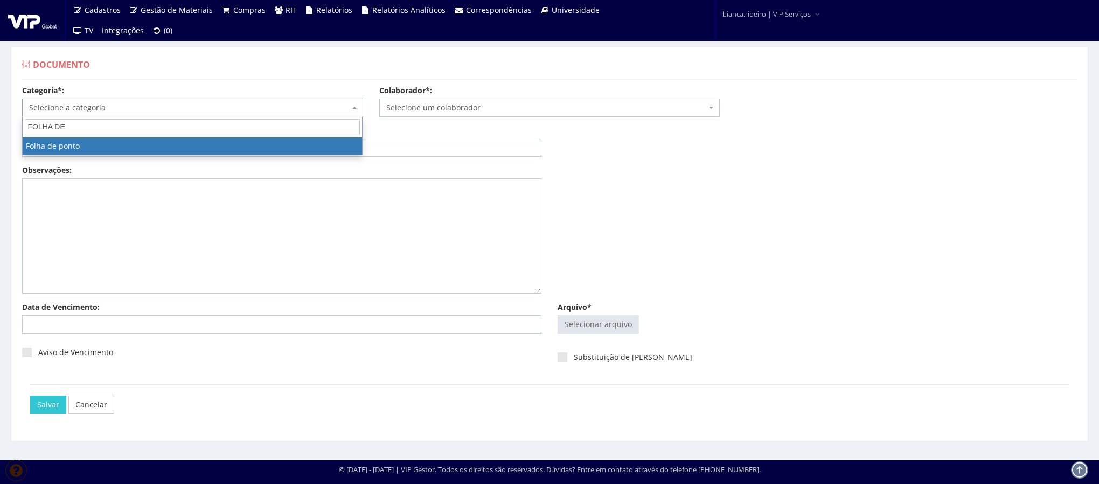
type input "FOLHA DE"
select select "folha_ponto"
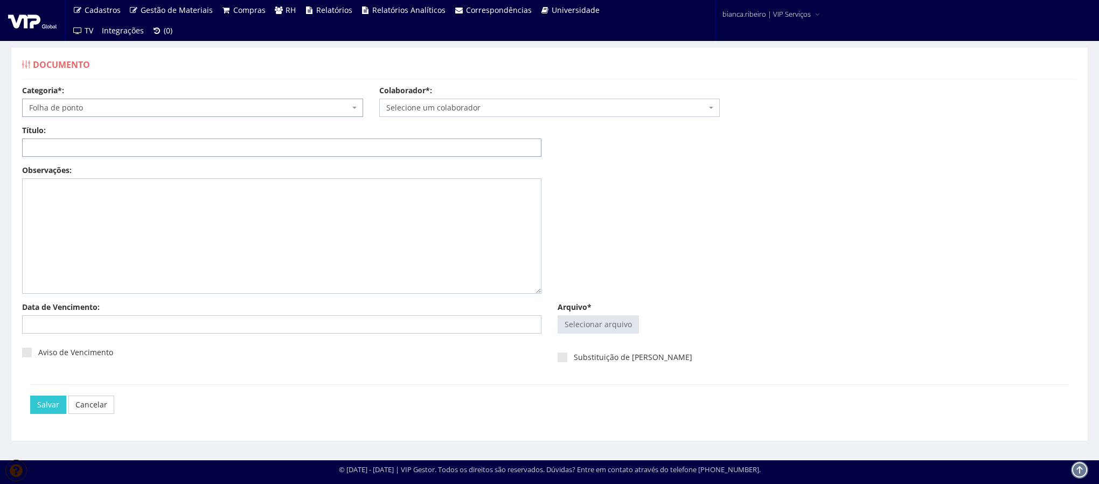
click at [129, 149] on input "Título:" at bounding box center [282, 148] width 520 height 18
paste input "FOLHA DE PONTO 08/2025"
type input "FOLHA DE PONTO 08/2025"
click at [593, 323] on input "Arquivo*" at bounding box center [598, 324] width 80 height 17
type input "C:\fakepath\[PERSON_NAME].pdf"
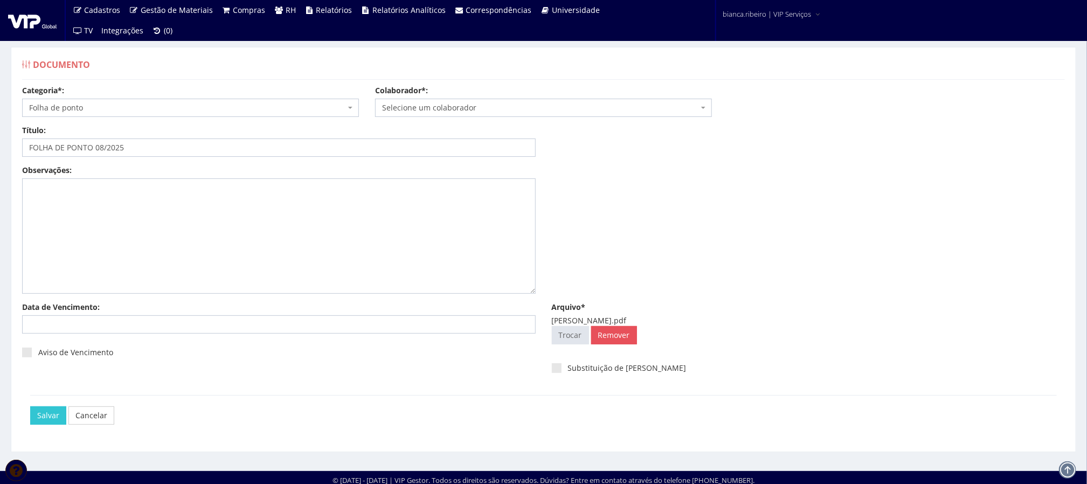
click at [495, 102] on span "Selecione um colaborador" at bounding box center [540, 107] width 316 height 11
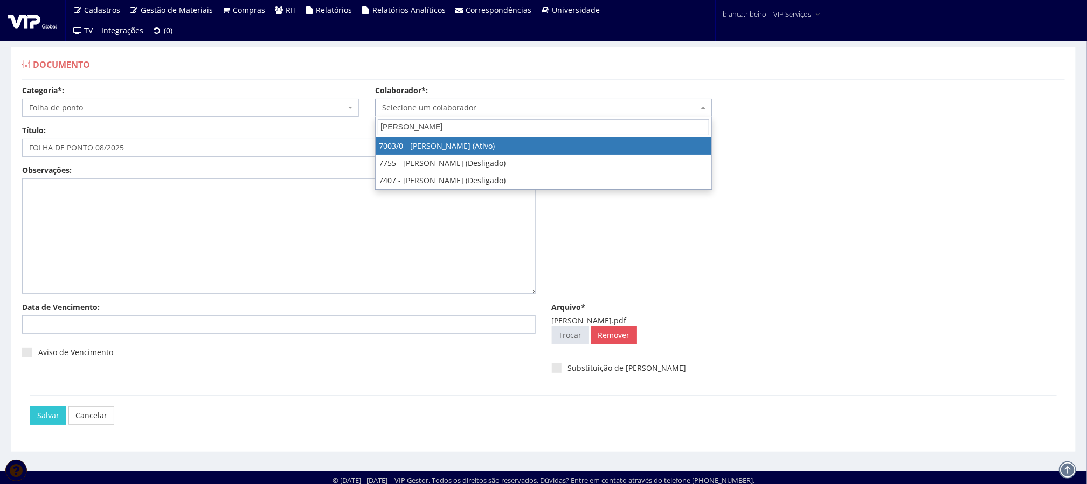
type input "[PERSON_NAME]"
select select "309"
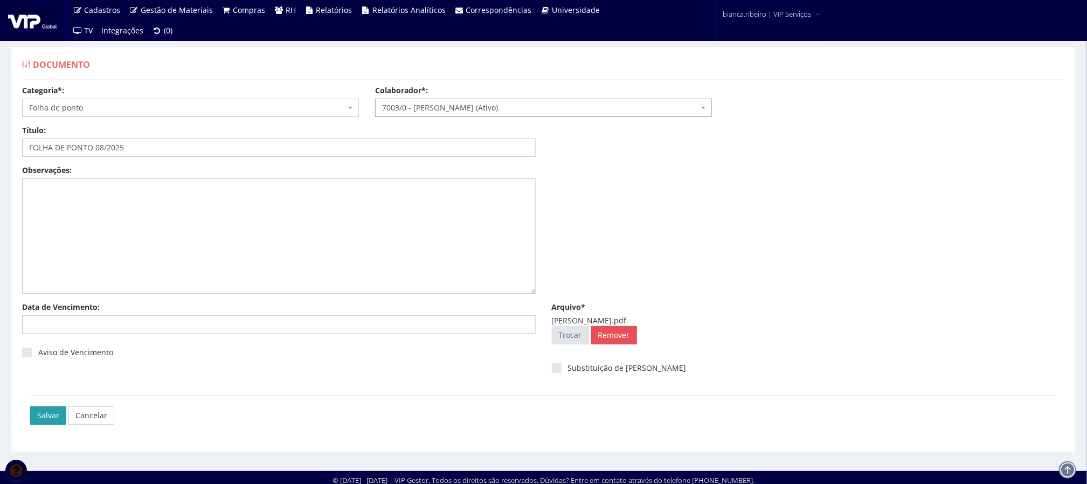
click at [45, 424] on input "Salvar" at bounding box center [48, 415] width 36 height 18
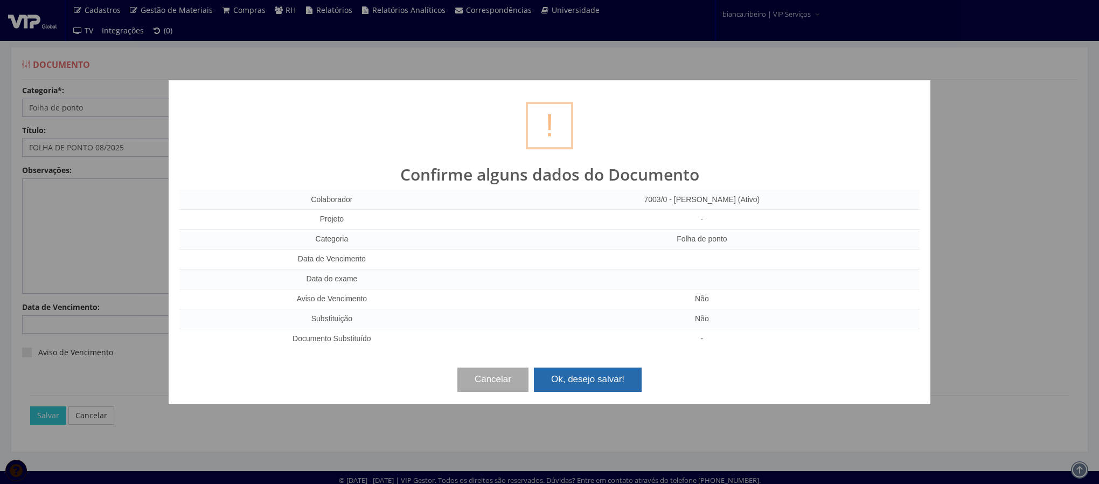
click at [581, 378] on button "Ok, desejo salvar!" at bounding box center [588, 380] width 108 height 24
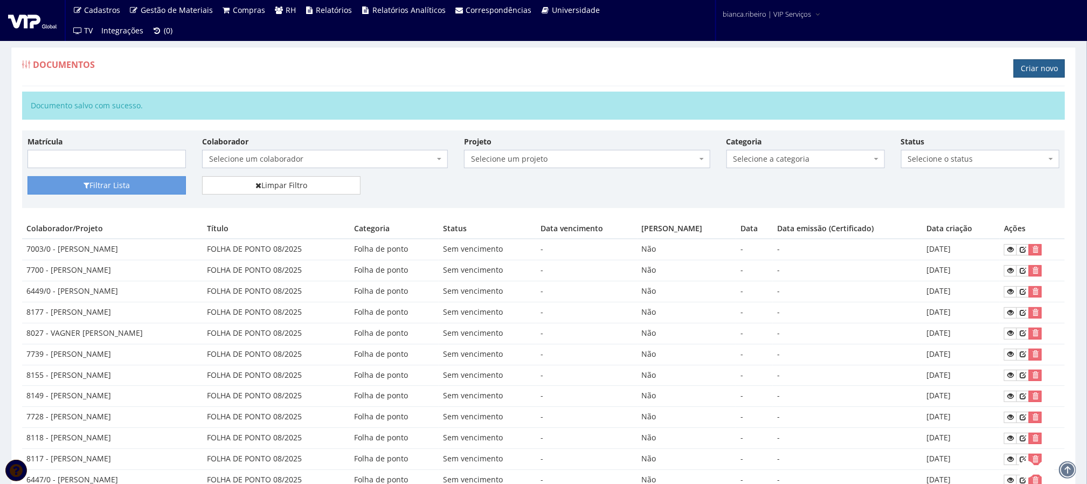
click at [1047, 78] on link "Criar novo" at bounding box center [1039, 68] width 51 height 18
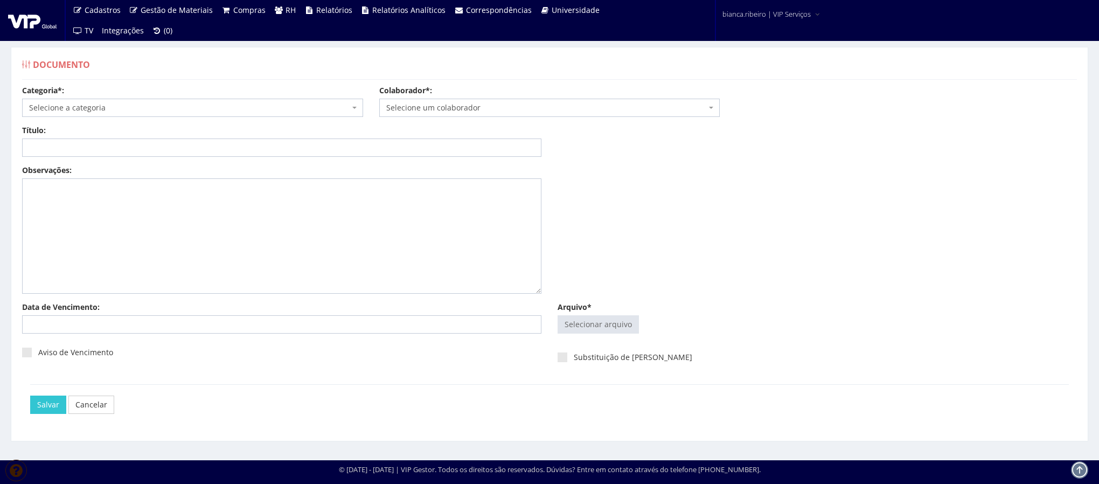
click at [299, 107] on span "Selecione a categoria" at bounding box center [189, 107] width 321 height 11
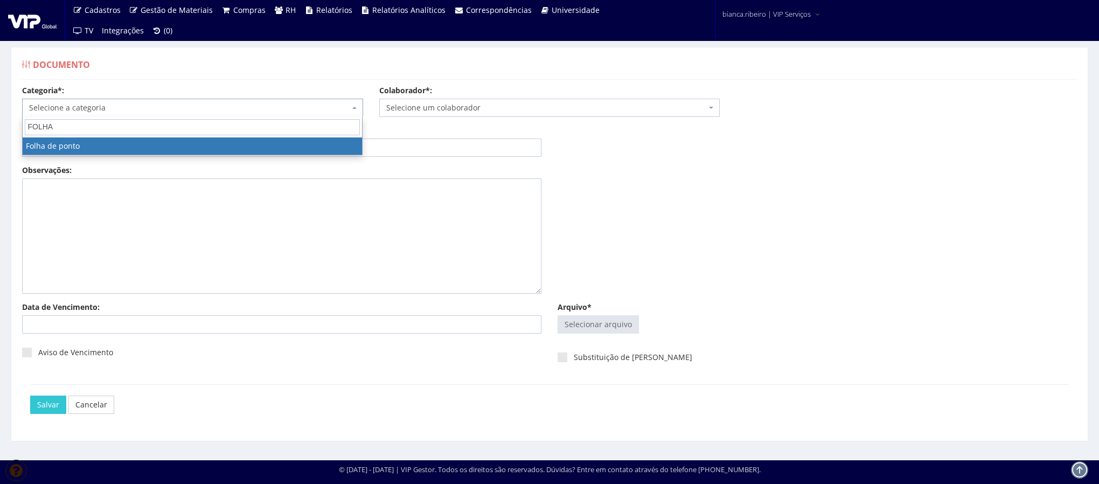
type input "FOLHA"
select select "folha_ponto"
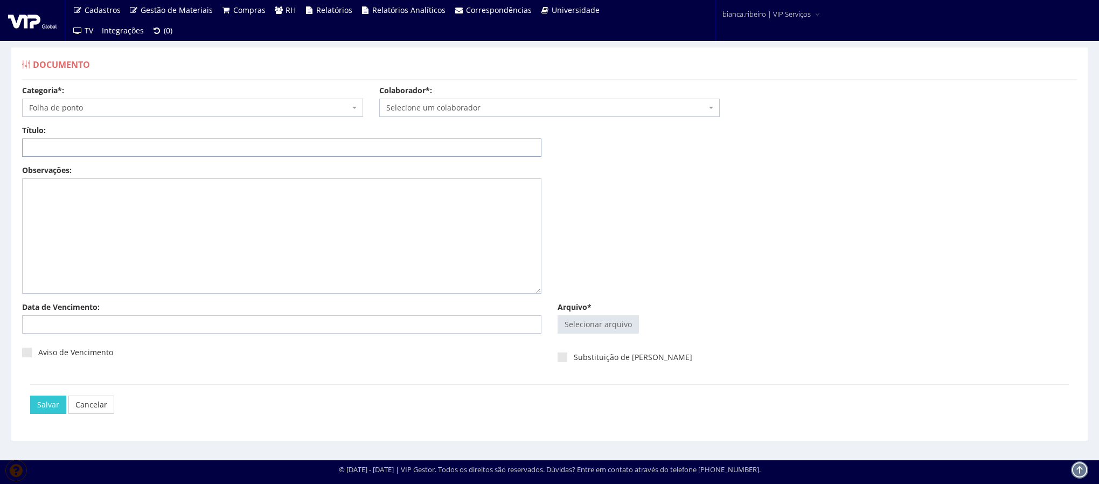
paste input "FOLHA DE PONTO 08/2025"
type input "FOLHA DE PONTO 08/2025"
click at [595, 325] on input "Arquivo*" at bounding box center [598, 324] width 80 height 17
type input "C:\fakepath\andre fabio.pdf"
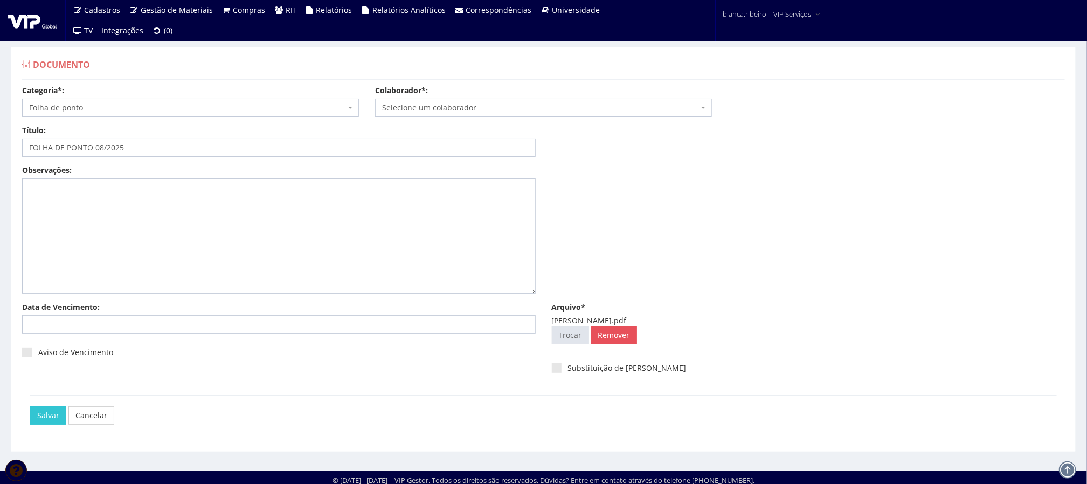
click at [485, 110] on span "Selecione um colaborador" at bounding box center [540, 107] width 316 height 11
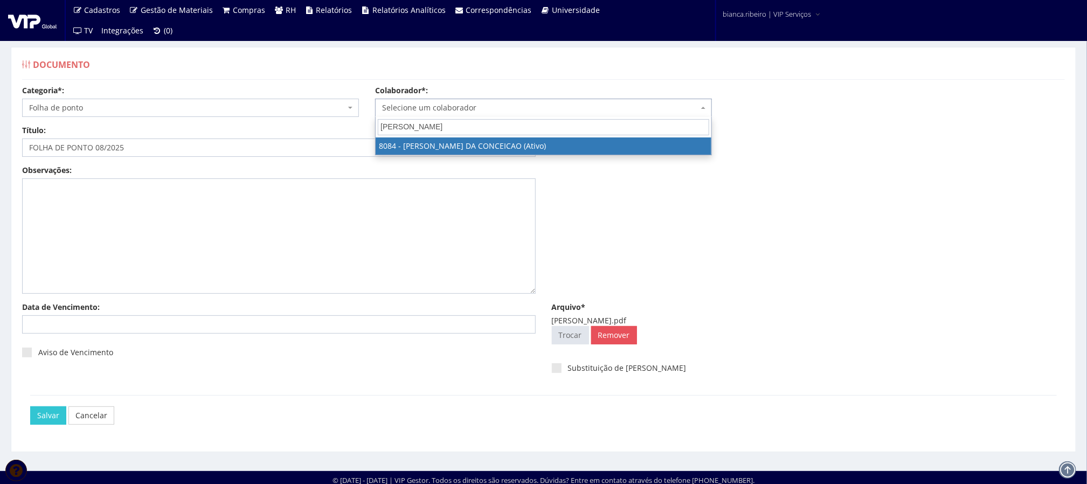
type input "ANDRE FABIO"
select select "3573"
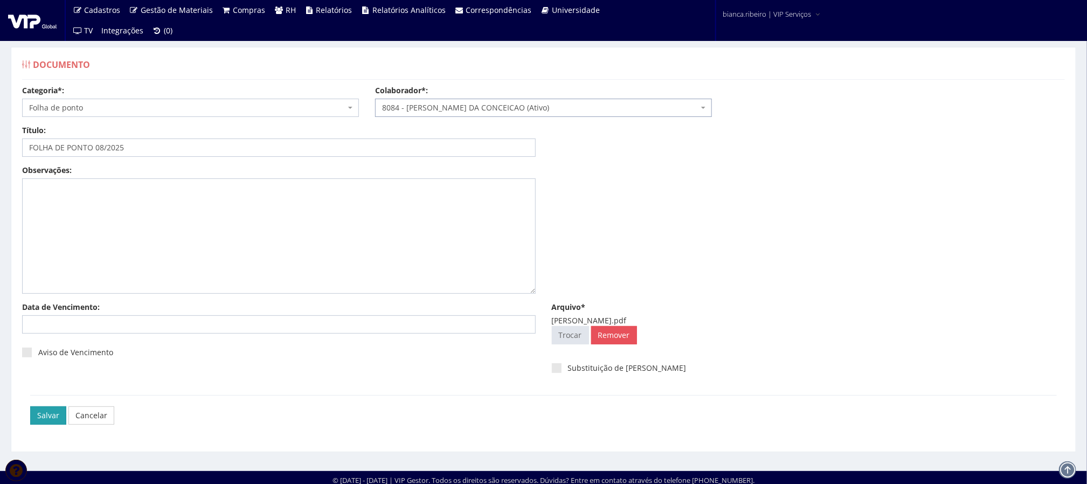
click at [36, 416] on input "Salvar" at bounding box center [48, 415] width 36 height 18
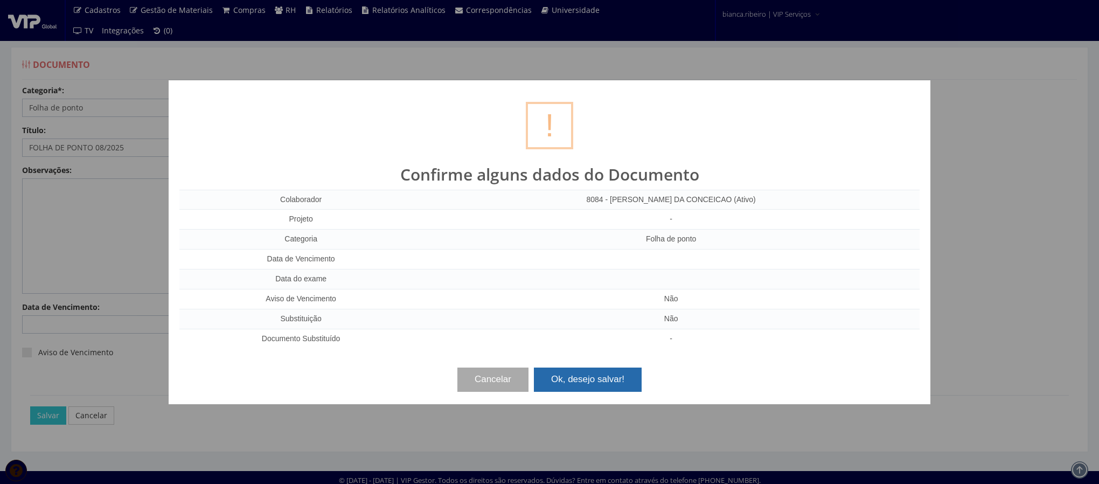
click at [549, 375] on button "Ok, desejo salvar!" at bounding box center [588, 380] width 108 height 24
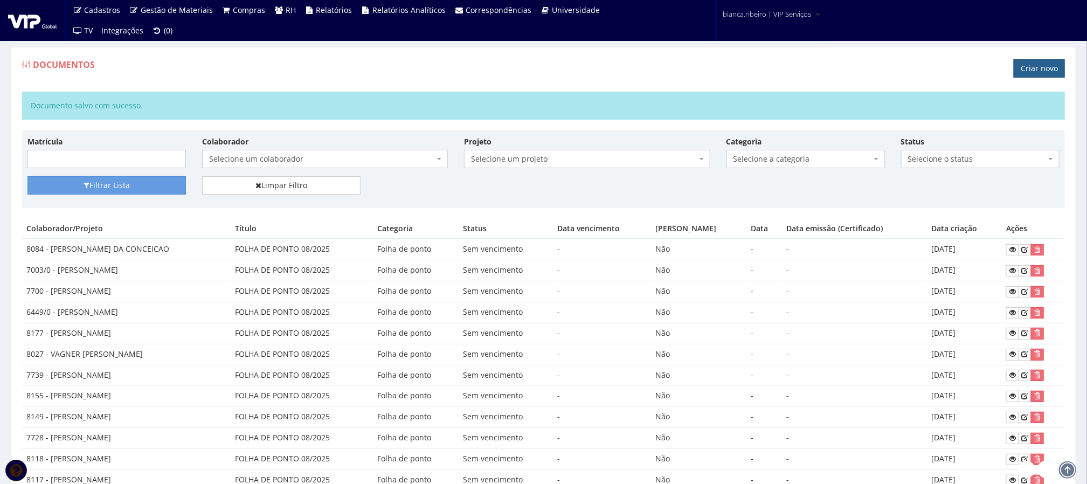
click at [1041, 74] on link "Criar novo" at bounding box center [1039, 68] width 51 height 18
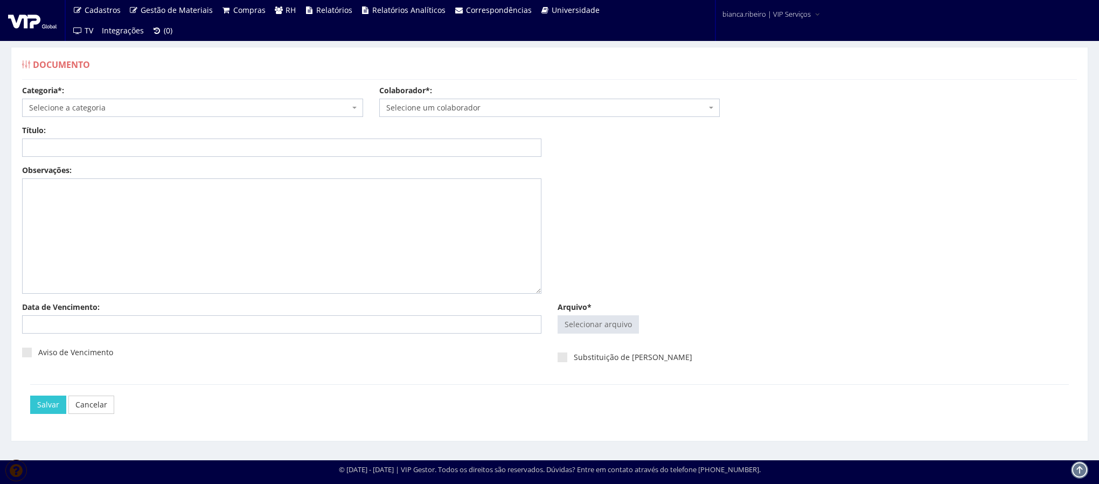
click at [185, 108] on span "Selecione a categoria" at bounding box center [189, 107] width 321 height 11
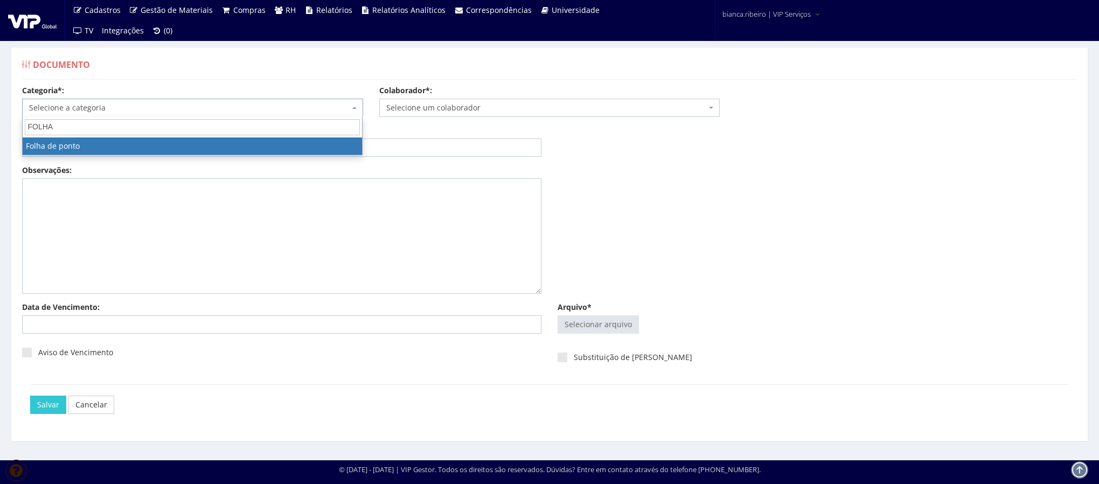
type input "FOLHA"
select select "folha_ponto"
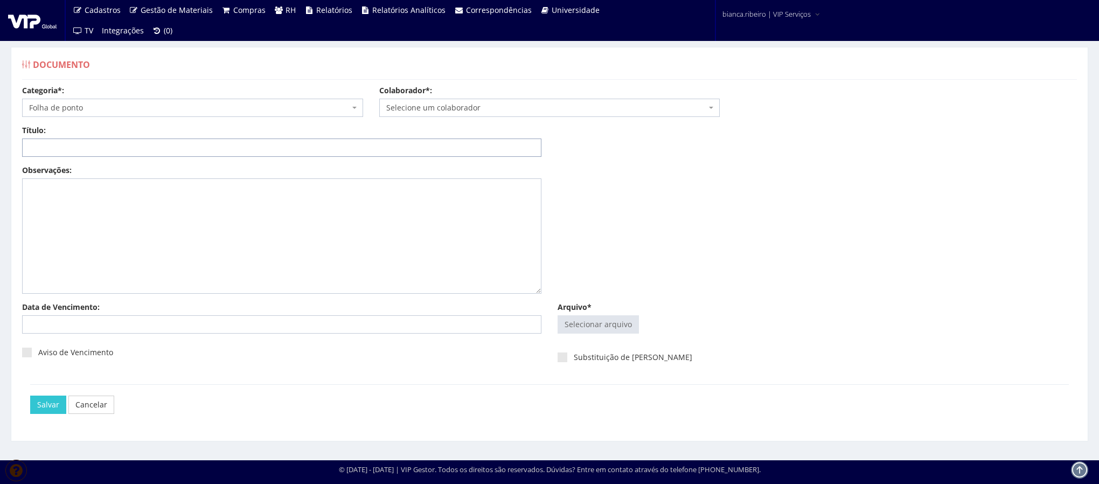
paste input "FOLHA DE PONTO 08/2025"
type input "FOLHA DE PONTO 08/2025"
click at [628, 324] on input "Arquivo*" at bounding box center [598, 324] width 80 height 17
type input "C:\fakepath\edilson alvino.pdf"
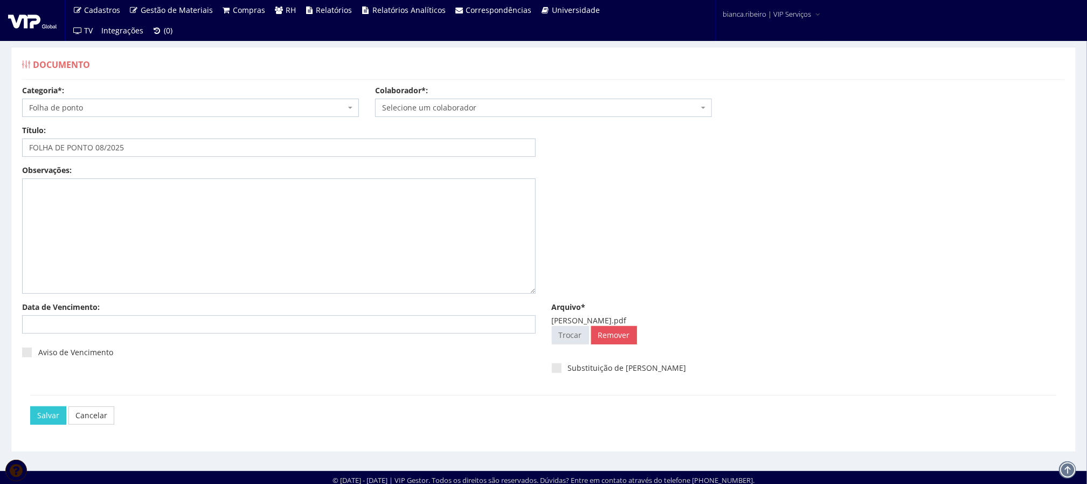
click at [410, 102] on span "Selecione um colaborador" at bounding box center [540, 107] width 316 height 11
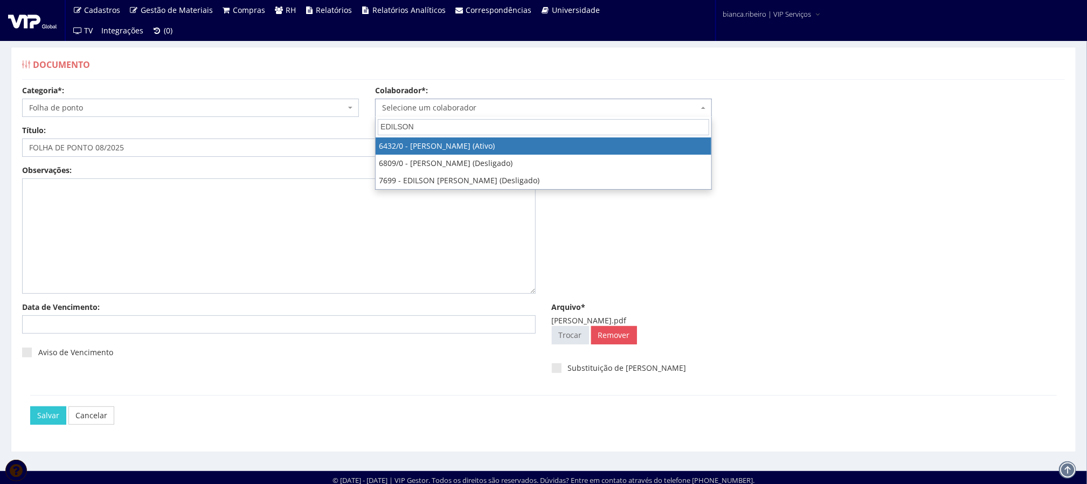
type input "EDILSON"
select select "65"
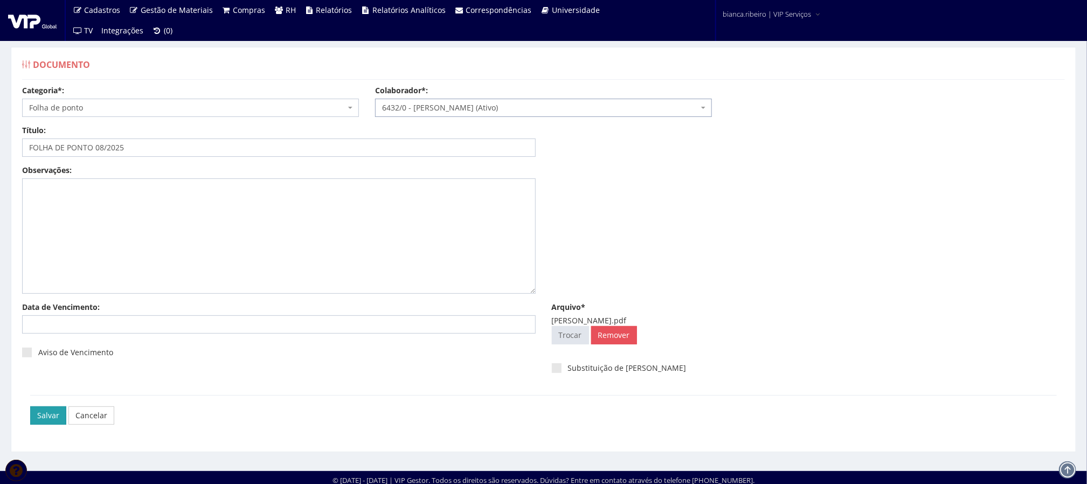
click at [52, 418] on input "Salvar" at bounding box center [48, 415] width 36 height 18
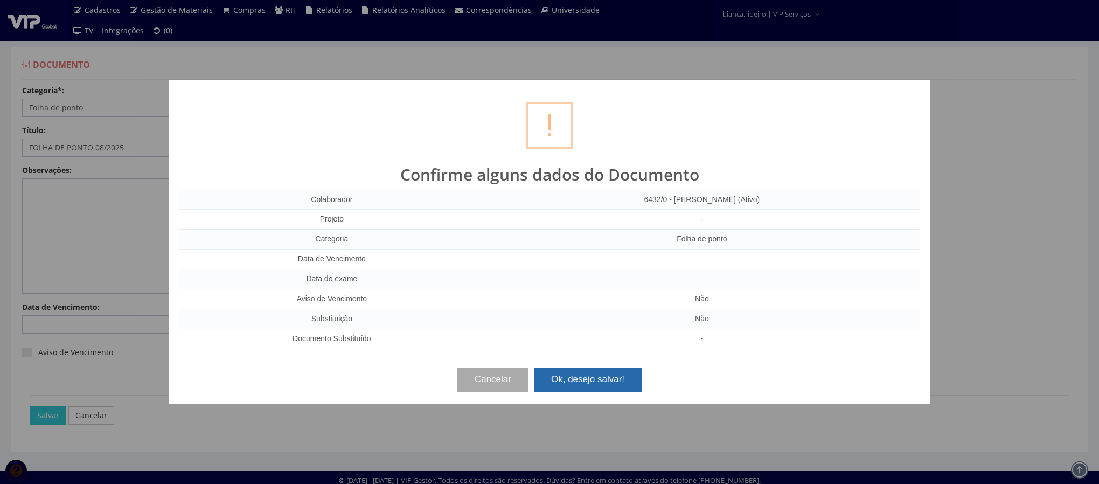
click at [594, 385] on button "Ok, desejo salvar!" at bounding box center [588, 380] width 108 height 24
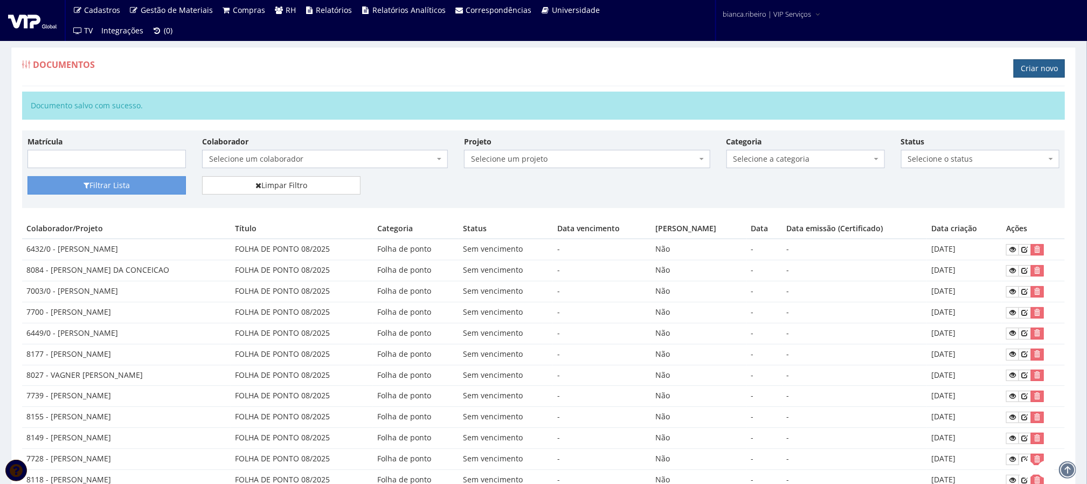
click at [1029, 68] on link "Criar novo" at bounding box center [1039, 68] width 51 height 18
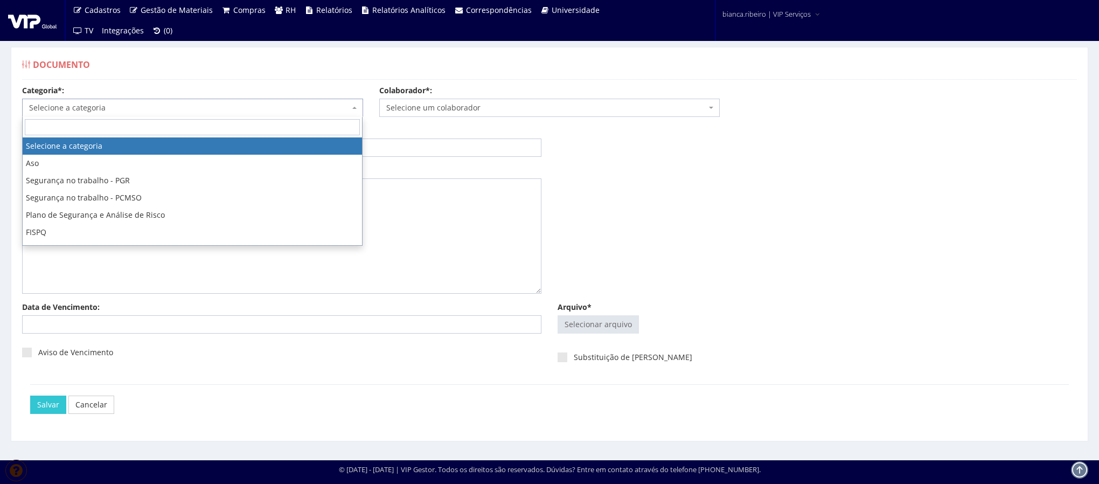
click at [108, 113] on span "Selecione a categoria" at bounding box center [189, 107] width 321 height 11
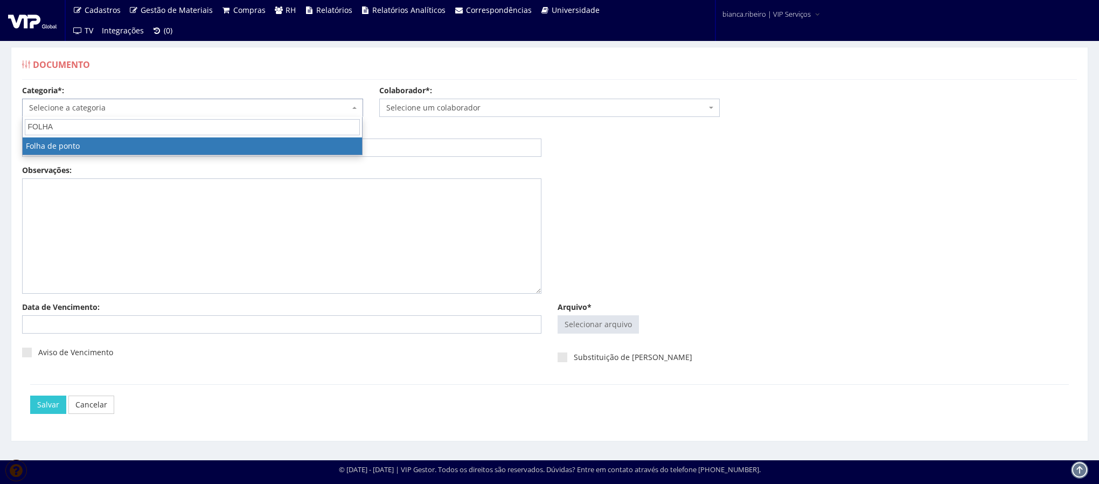
type input "FOLHA"
select select "folha_ponto"
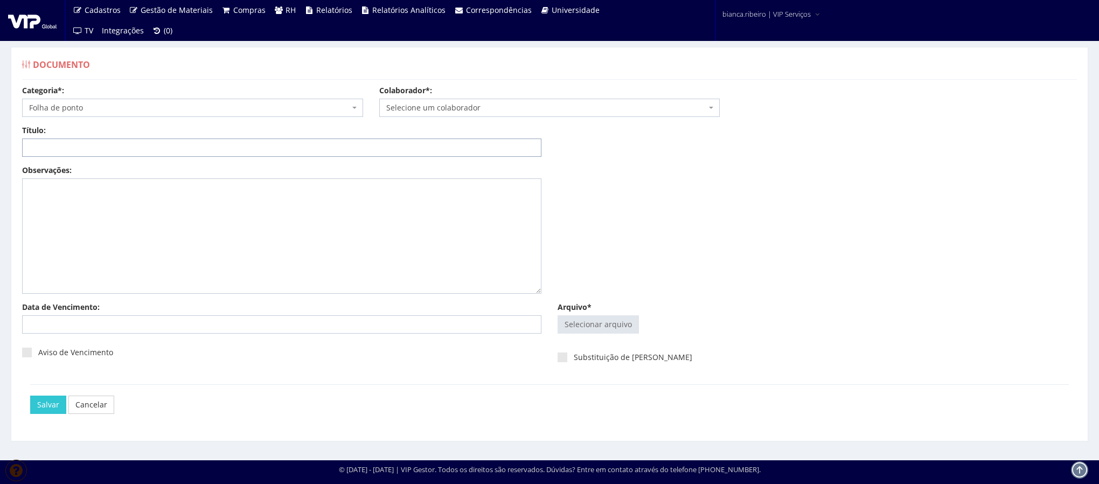
paste input "FOLHA DE PONTO 08/2025"
type input "FOLHA DE PONTO 08/2025"
click at [598, 328] on input "Arquivo*" at bounding box center [598, 324] width 80 height 17
type input "C:\fakepath\vitor thauan.pdf"
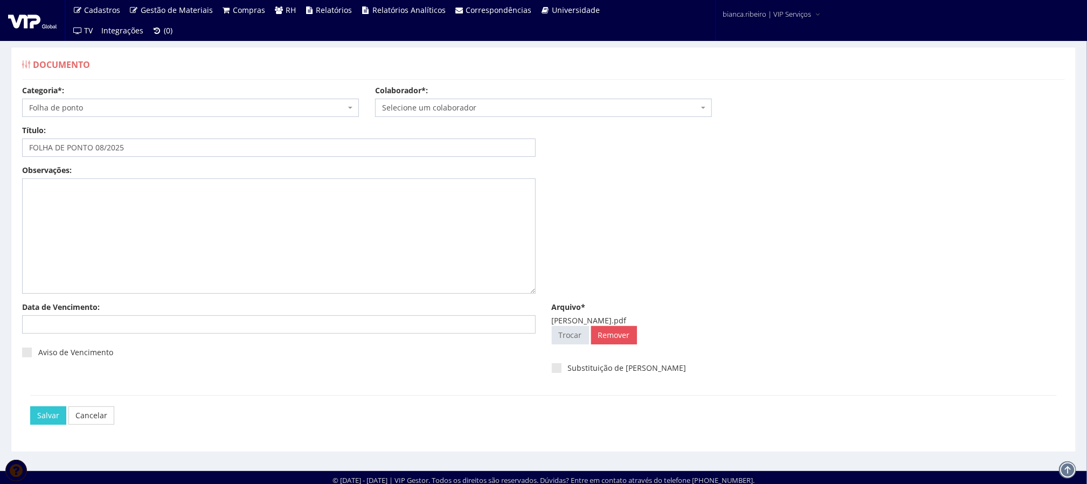
click at [485, 110] on span "Selecione um colaborador" at bounding box center [540, 107] width 316 height 11
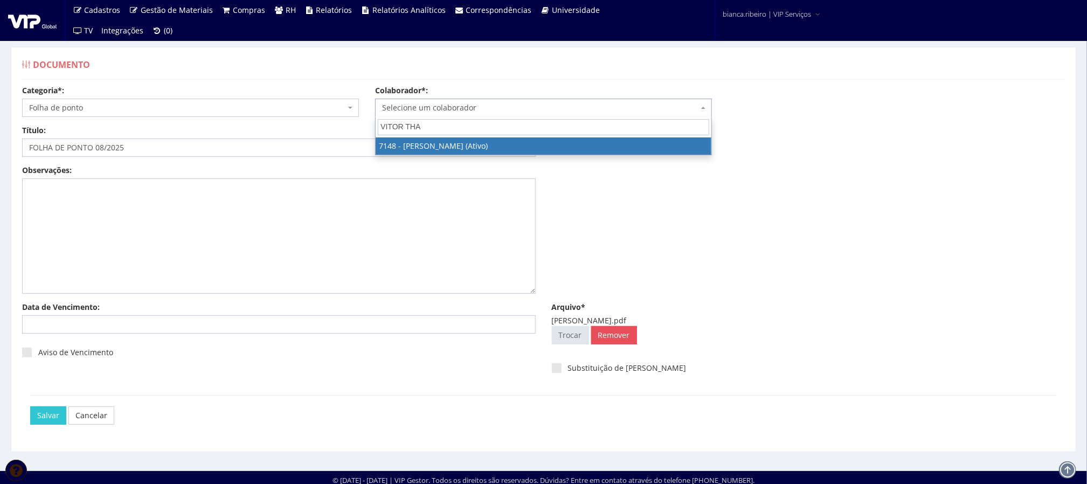
type input "VITOR THA"
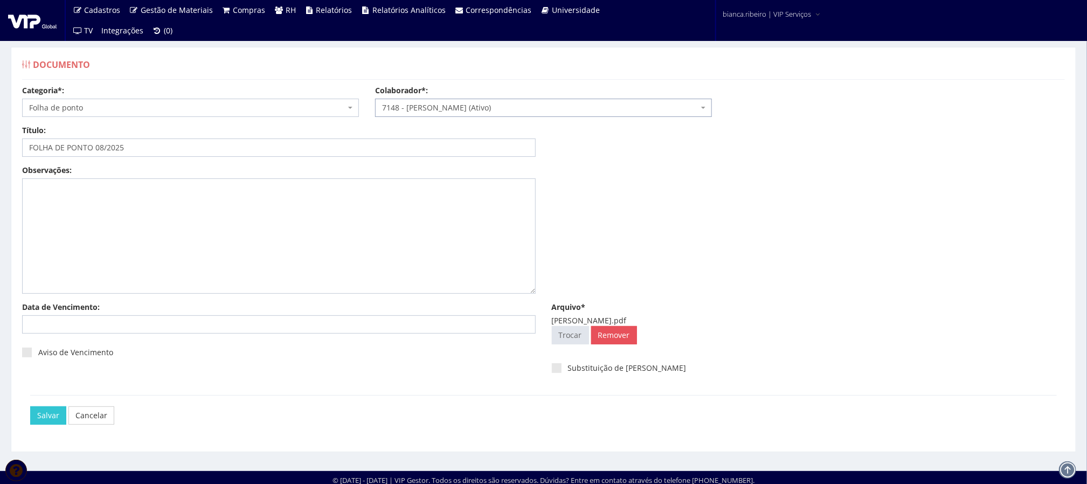
select select "574"
click at [38, 419] on input "Salvar" at bounding box center [48, 415] width 36 height 18
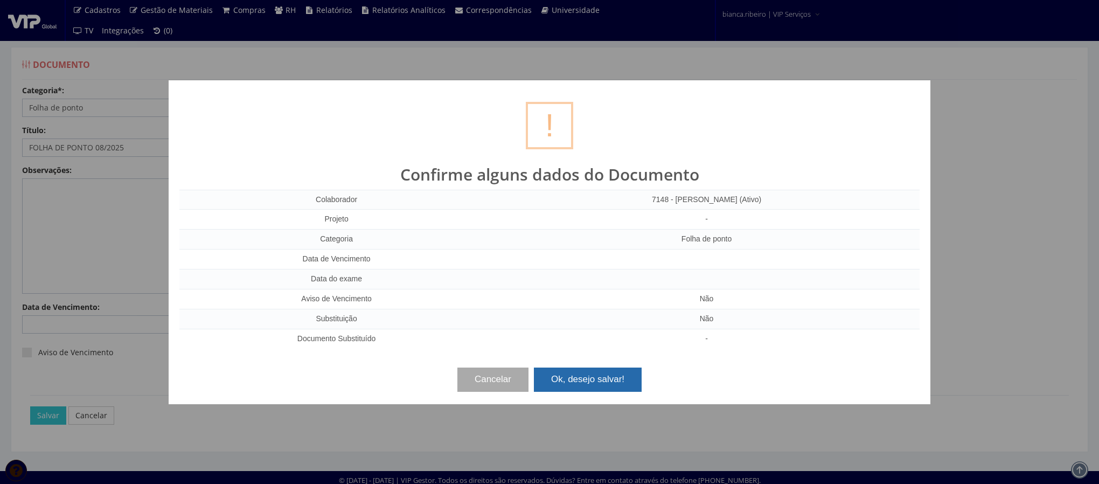
click at [627, 373] on button "Ok, desejo salvar!" at bounding box center [588, 380] width 108 height 24
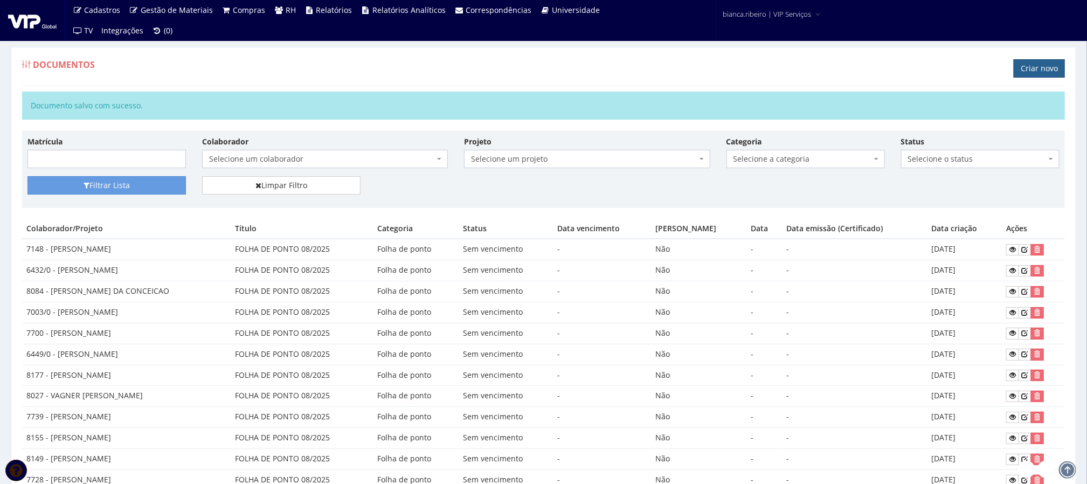
click at [1055, 78] on link "Criar novo" at bounding box center [1039, 68] width 51 height 18
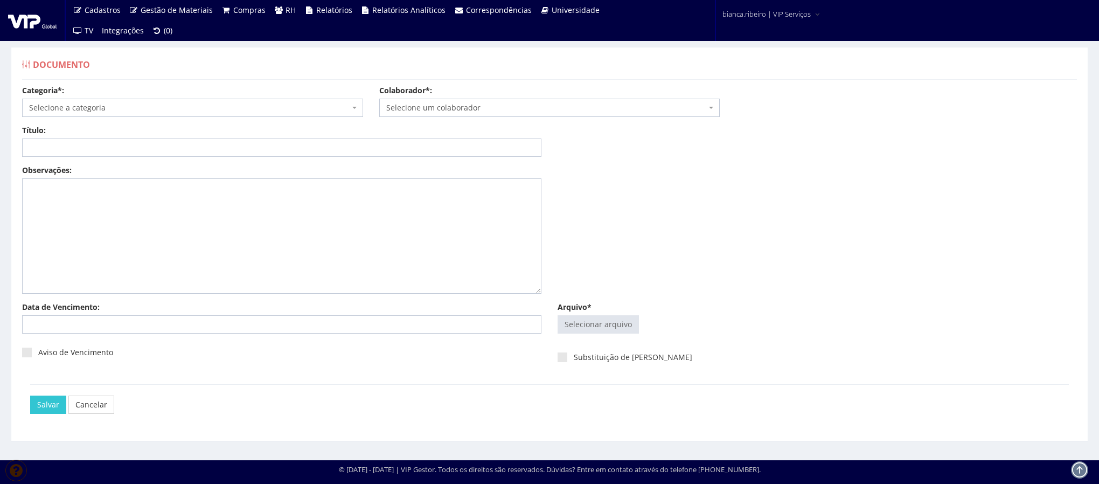
click at [293, 109] on span "Selecione a categoria" at bounding box center [189, 107] width 321 height 11
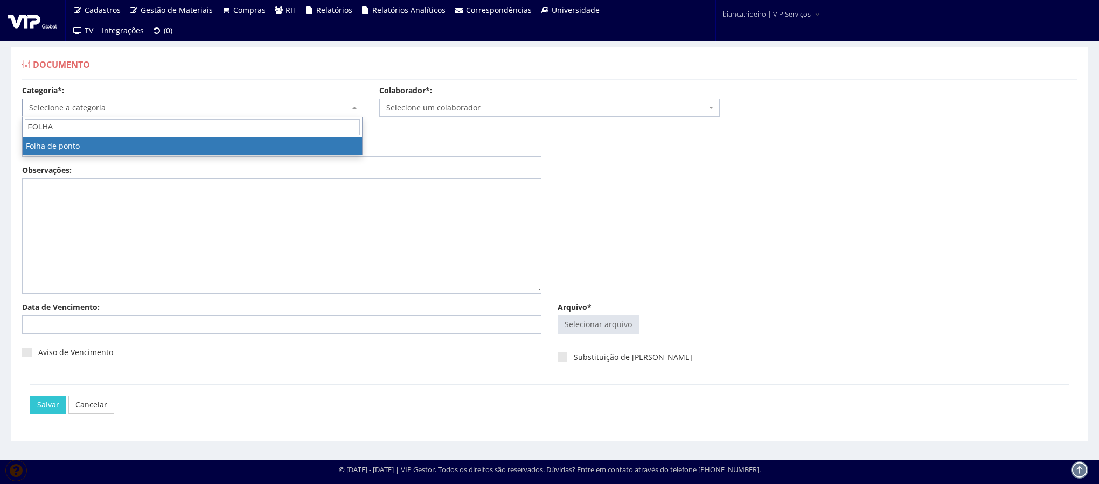
type input "FOLHA"
select select "folha_ponto"
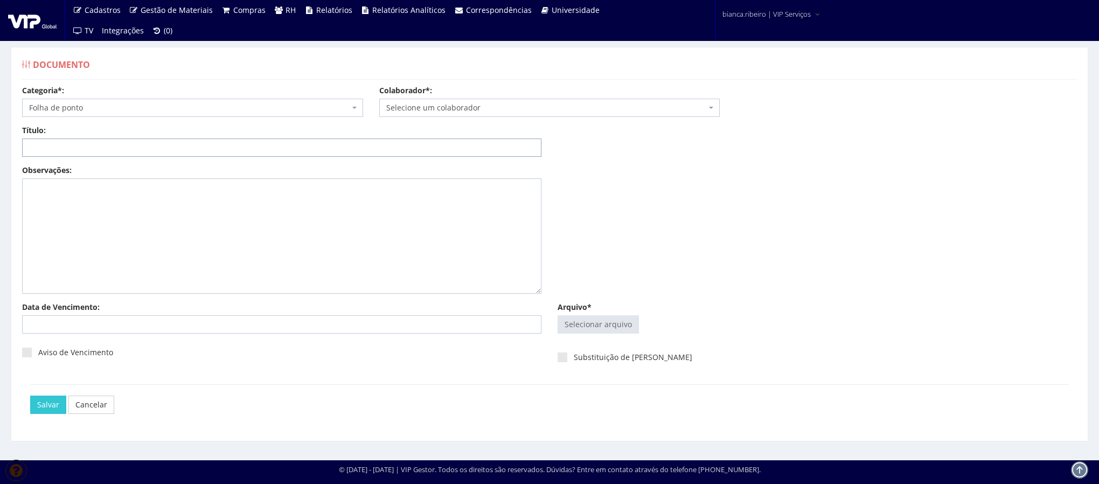
paste input "FOLHA DE PONTO 08/2025"
type input "FOLHA DE PONTO 08/2025"
click at [619, 323] on input "Arquivo*" at bounding box center [598, 324] width 80 height 17
click at [97, 406] on link "Cancelar" at bounding box center [91, 405] width 46 height 18
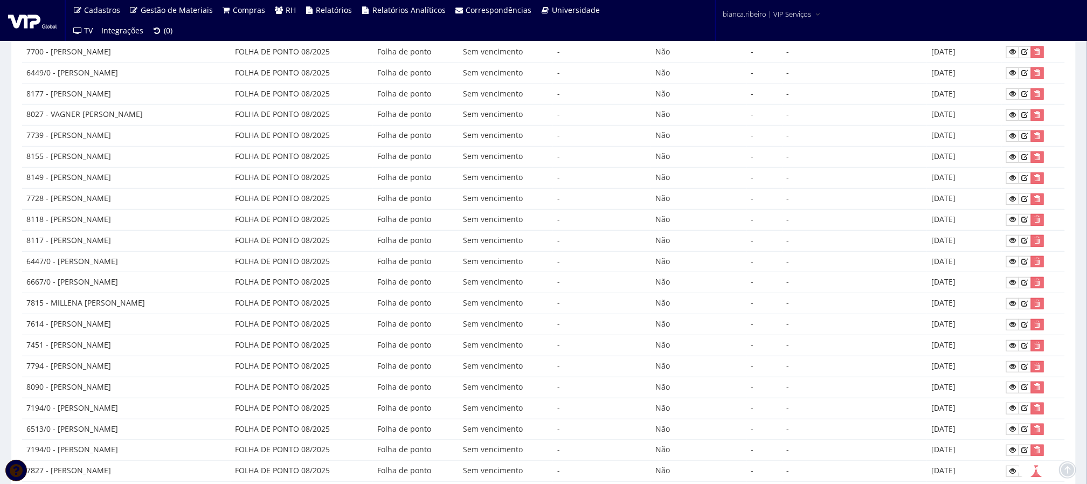
scroll to position [450, 0]
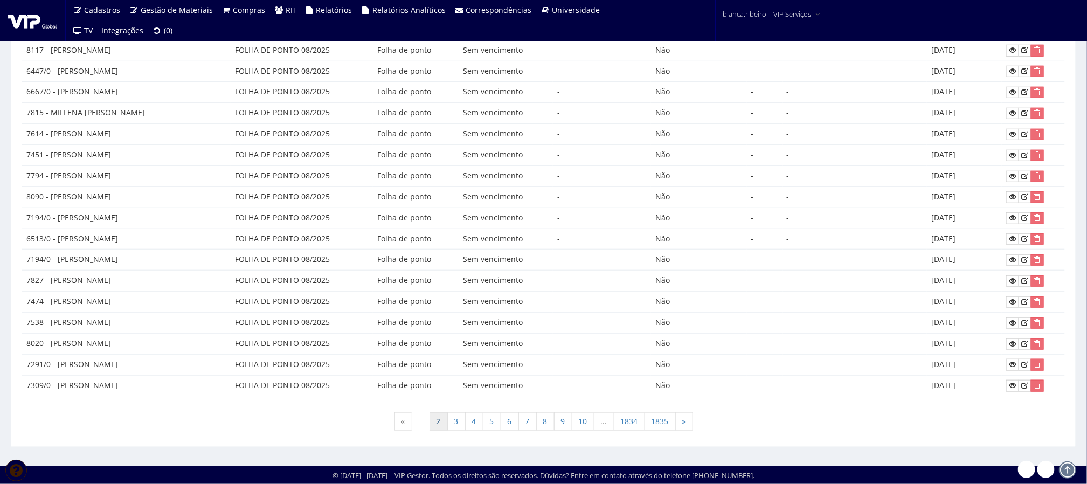
click at [435, 423] on link "2" at bounding box center [439, 421] width 18 height 18
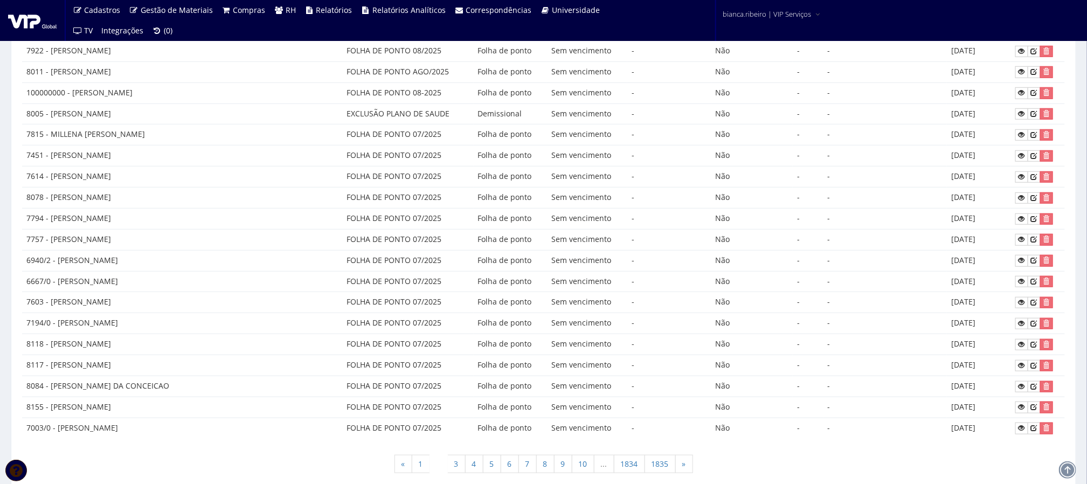
scroll to position [450, 0]
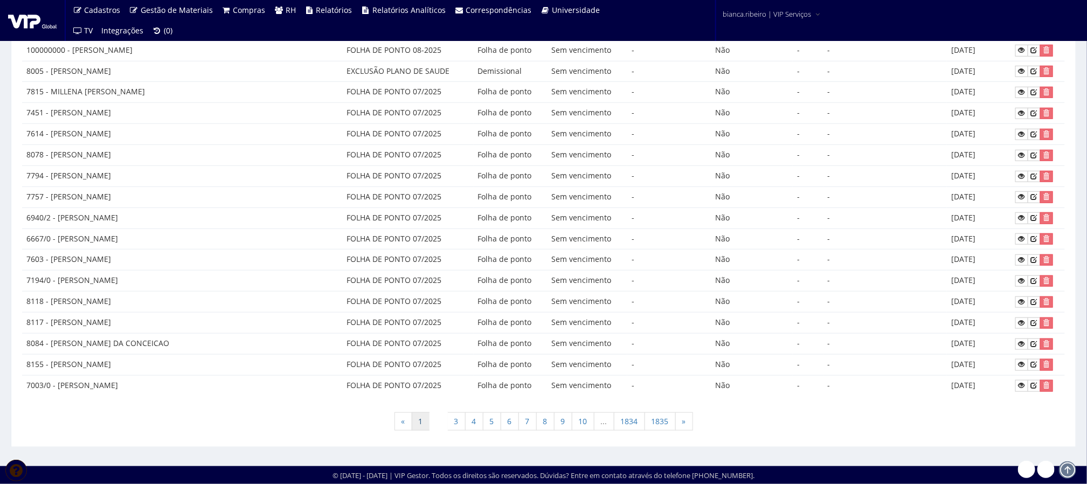
click at [424, 421] on link "1" at bounding box center [421, 421] width 18 height 18
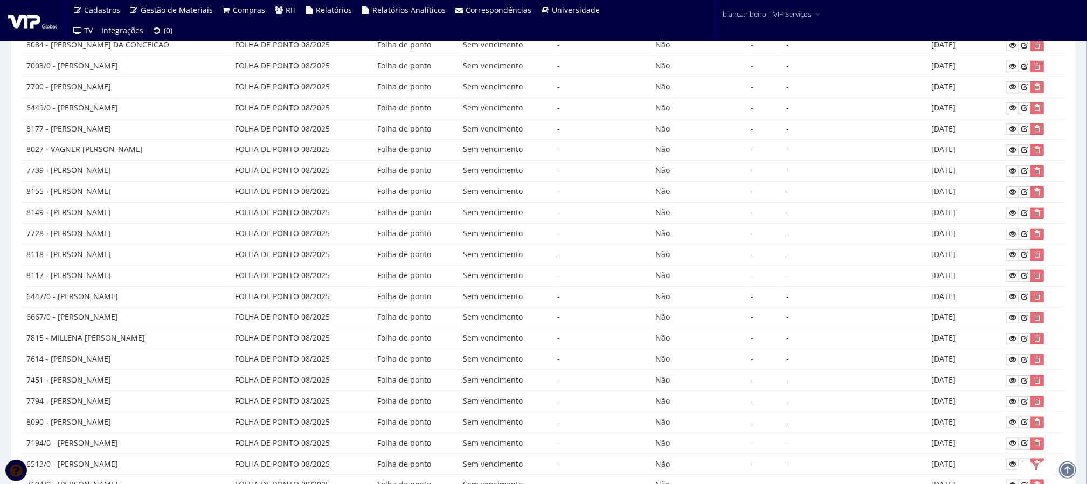
scroll to position [46, 0]
